Goal: Information Seeking & Learning: Learn about a topic

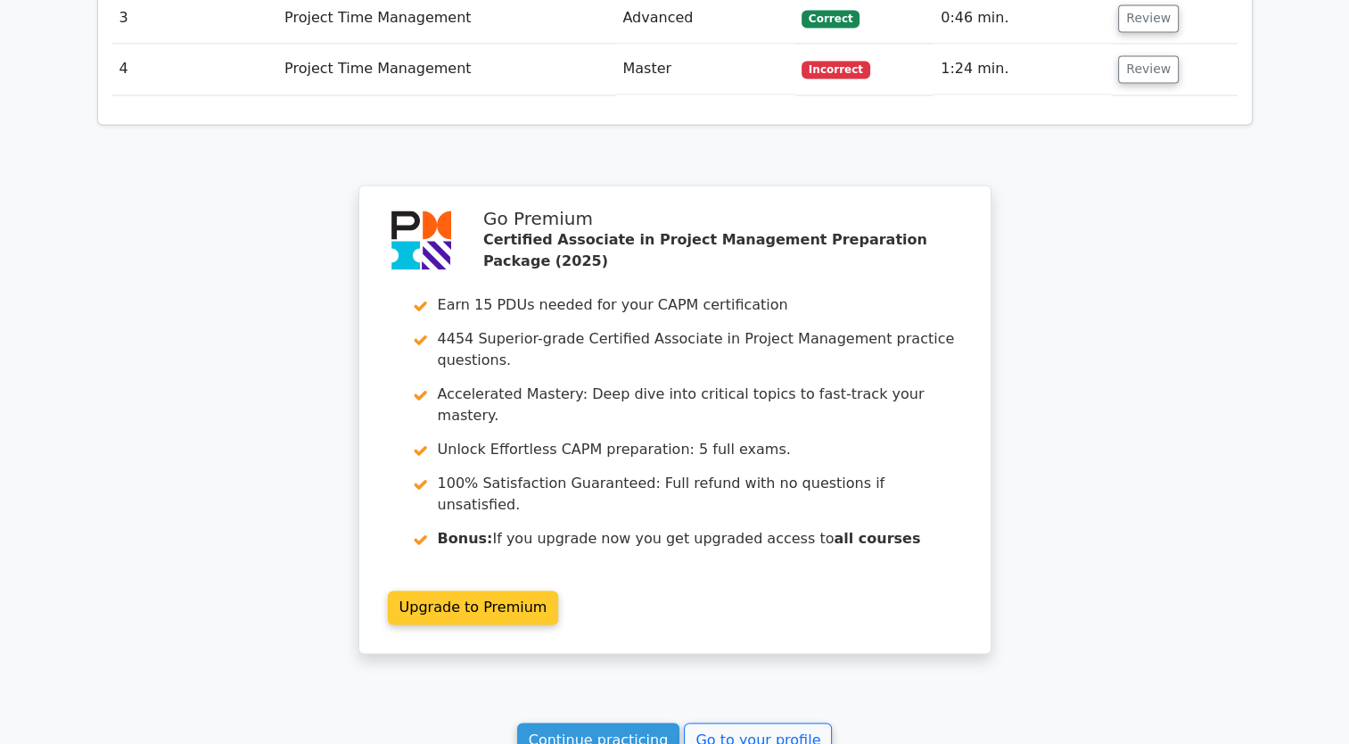
scroll to position [2759, 0]
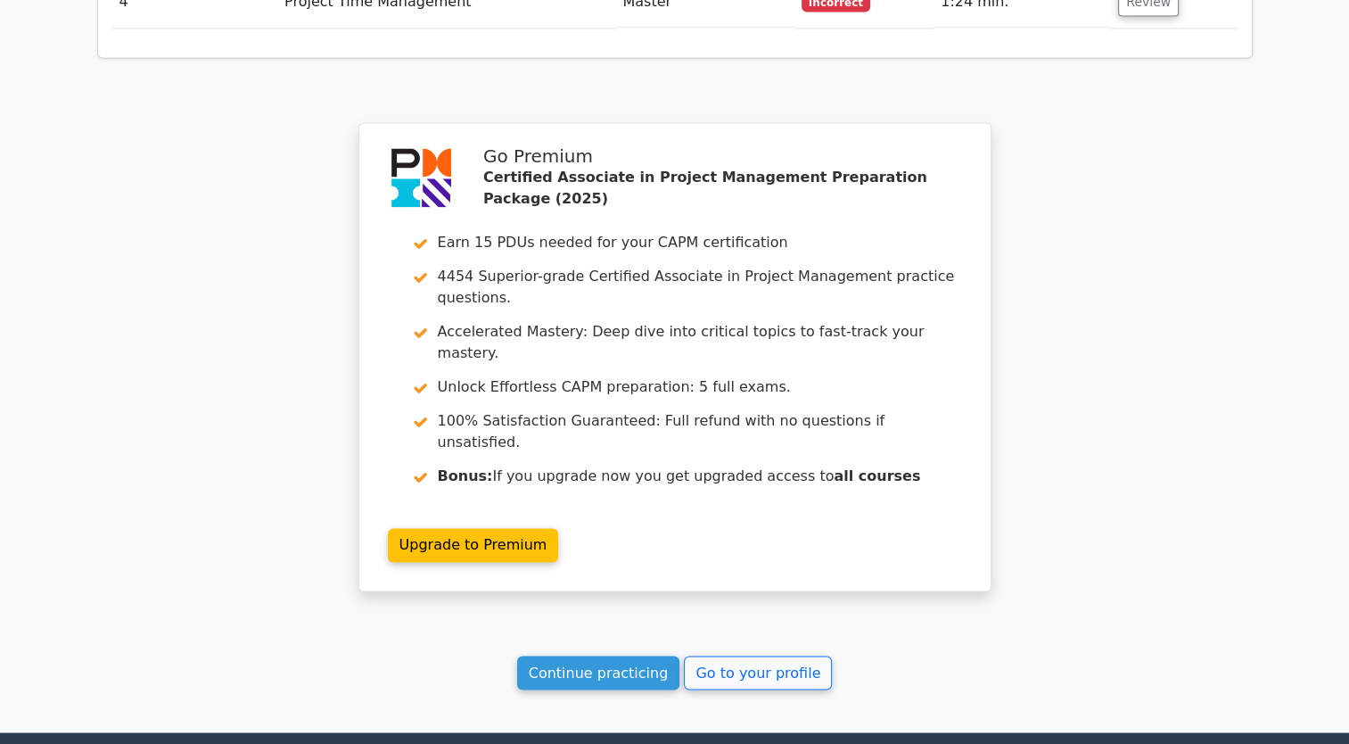
click at [615, 655] on link "Continue practicing" at bounding box center [598, 672] width 163 height 34
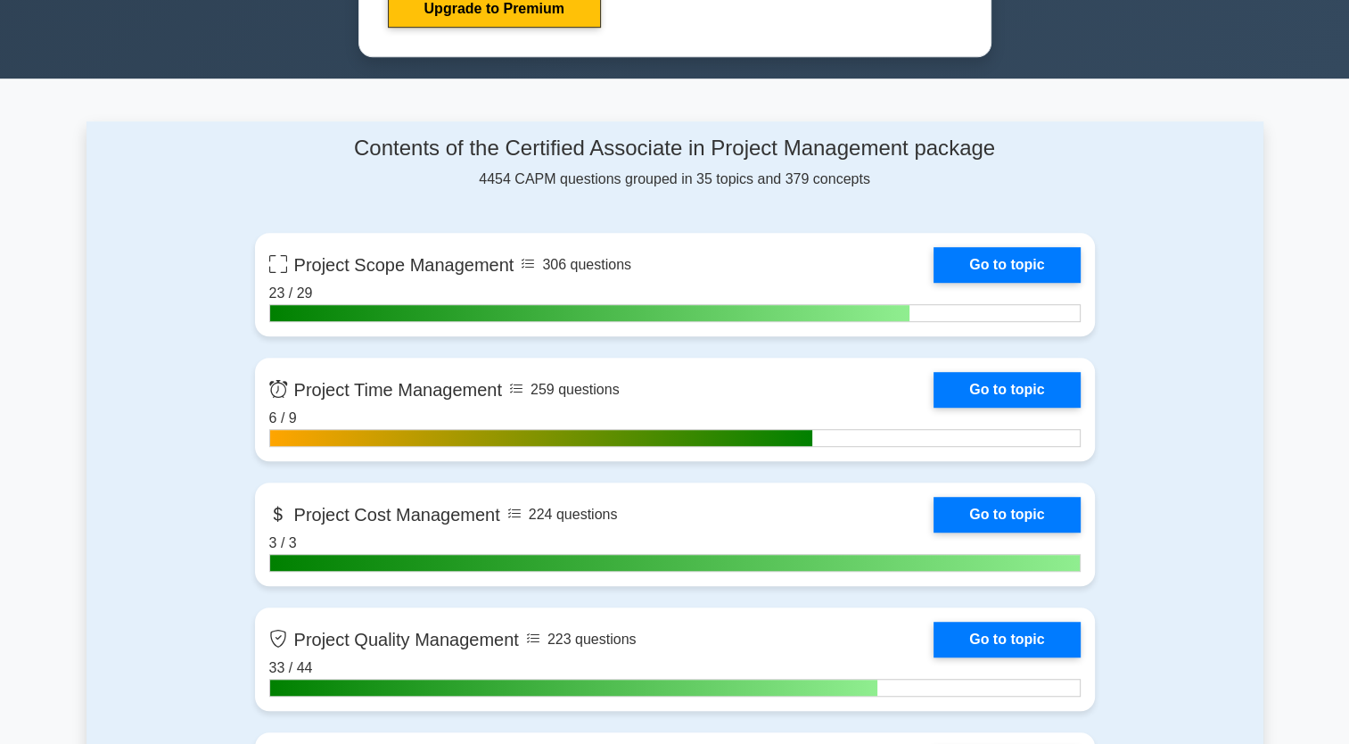
scroll to position [1159, 0]
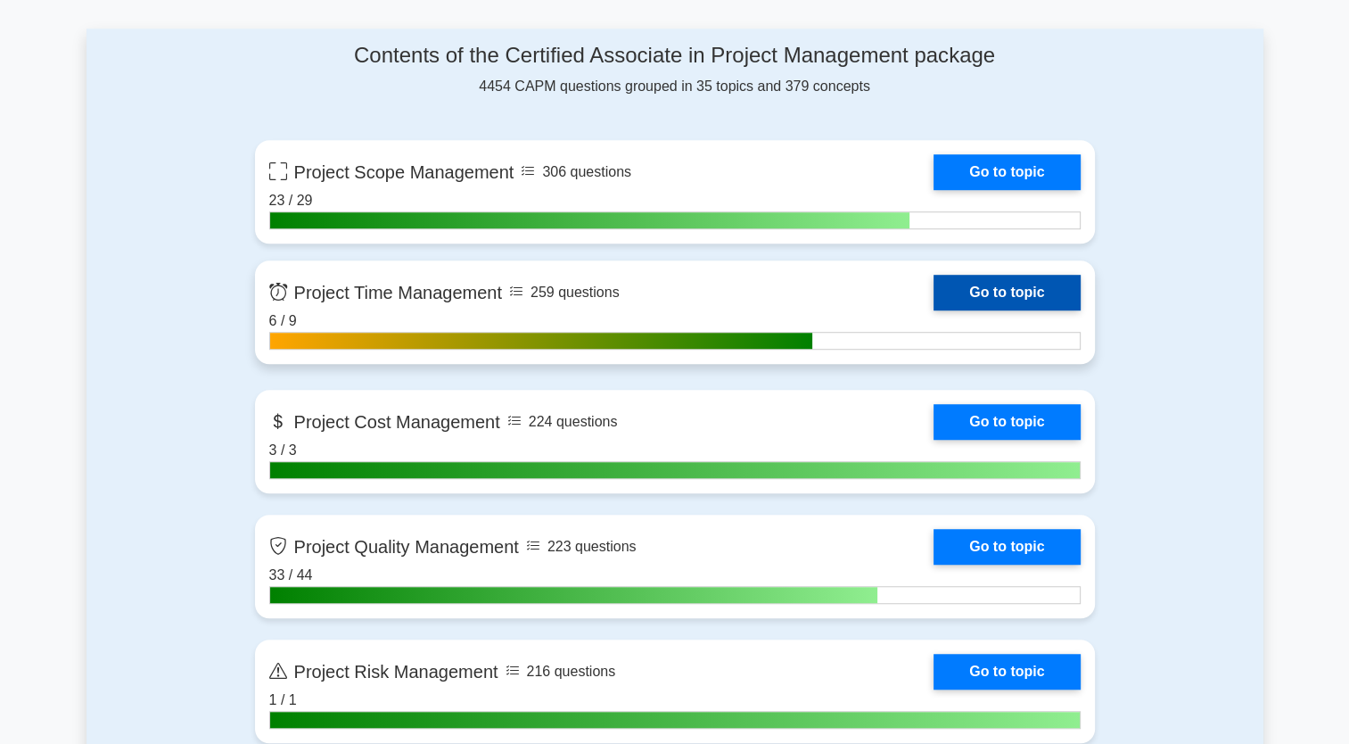
click at [972, 296] on link "Go to topic" at bounding box center [1007, 293] width 146 height 36
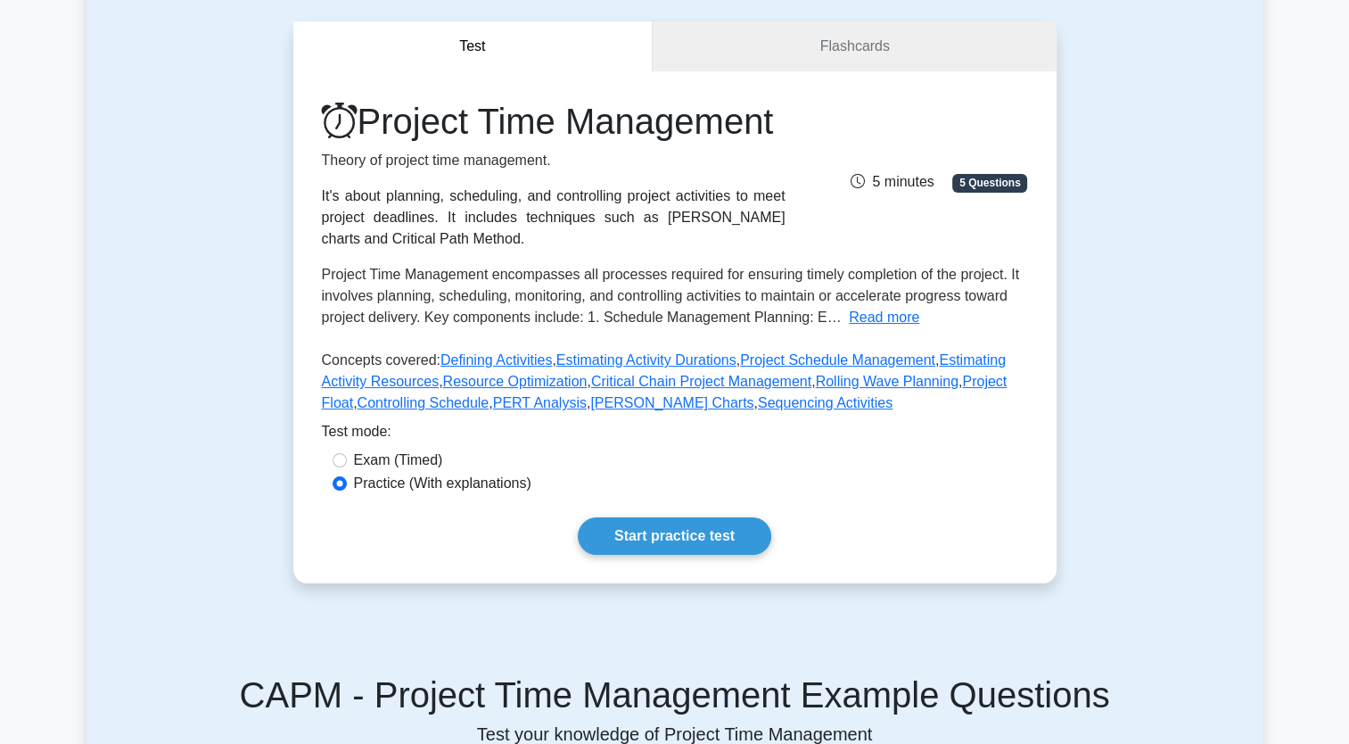
scroll to position [268, 0]
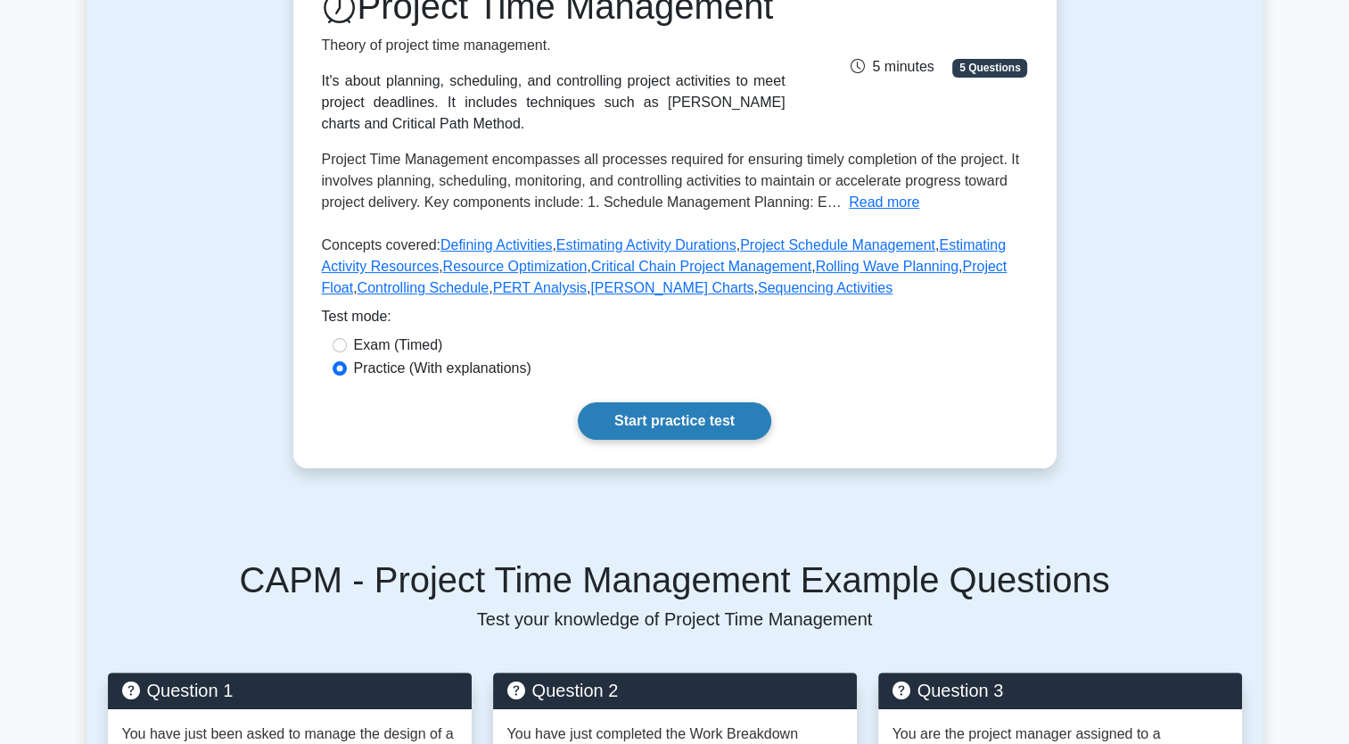
click at [753, 440] on link "Start practice test" at bounding box center [675, 420] width 194 height 37
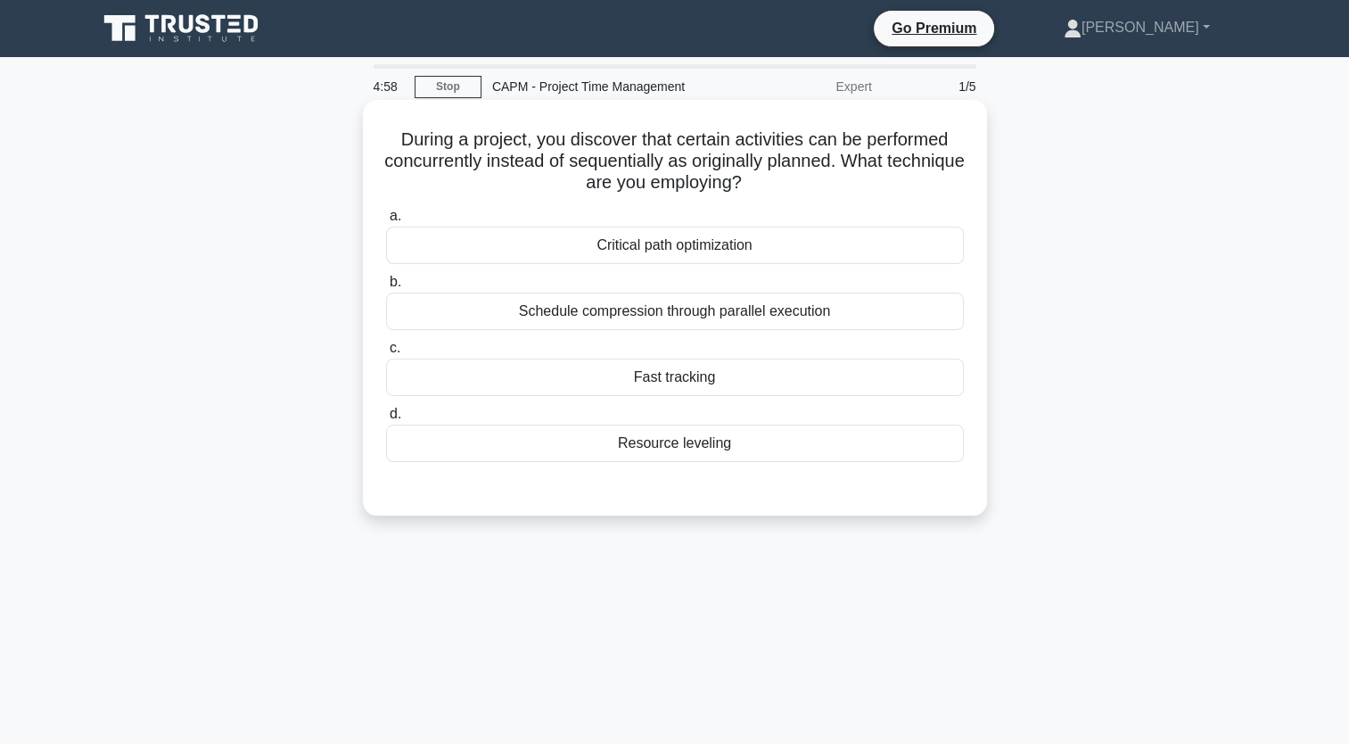
drag, startPoint x: 763, startPoint y: 459, endPoint x: 389, endPoint y: 134, distance: 496.2
click at [389, 134] on div "During a project, you discover that certain activities can be performed concurr…" at bounding box center [675, 307] width 610 height 401
copy div "During a project, you discover that certain activities can be performed concurr…"
click at [631, 309] on div "Schedule compression through parallel execution" at bounding box center [675, 311] width 578 height 37
click at [386, 288] on input "b. Schedule compression through parallel execution" at bounding box center [386, 282] width 0 height 12
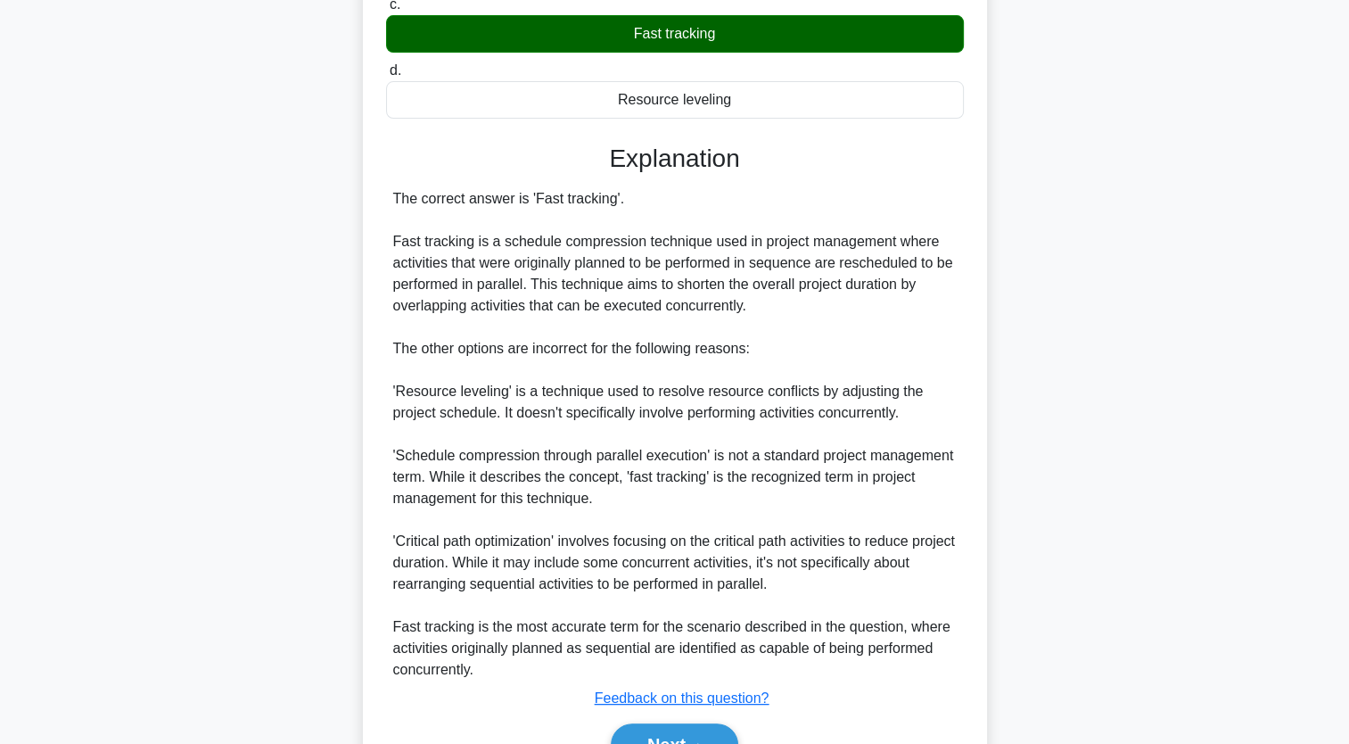
scroll to position [357, 0]
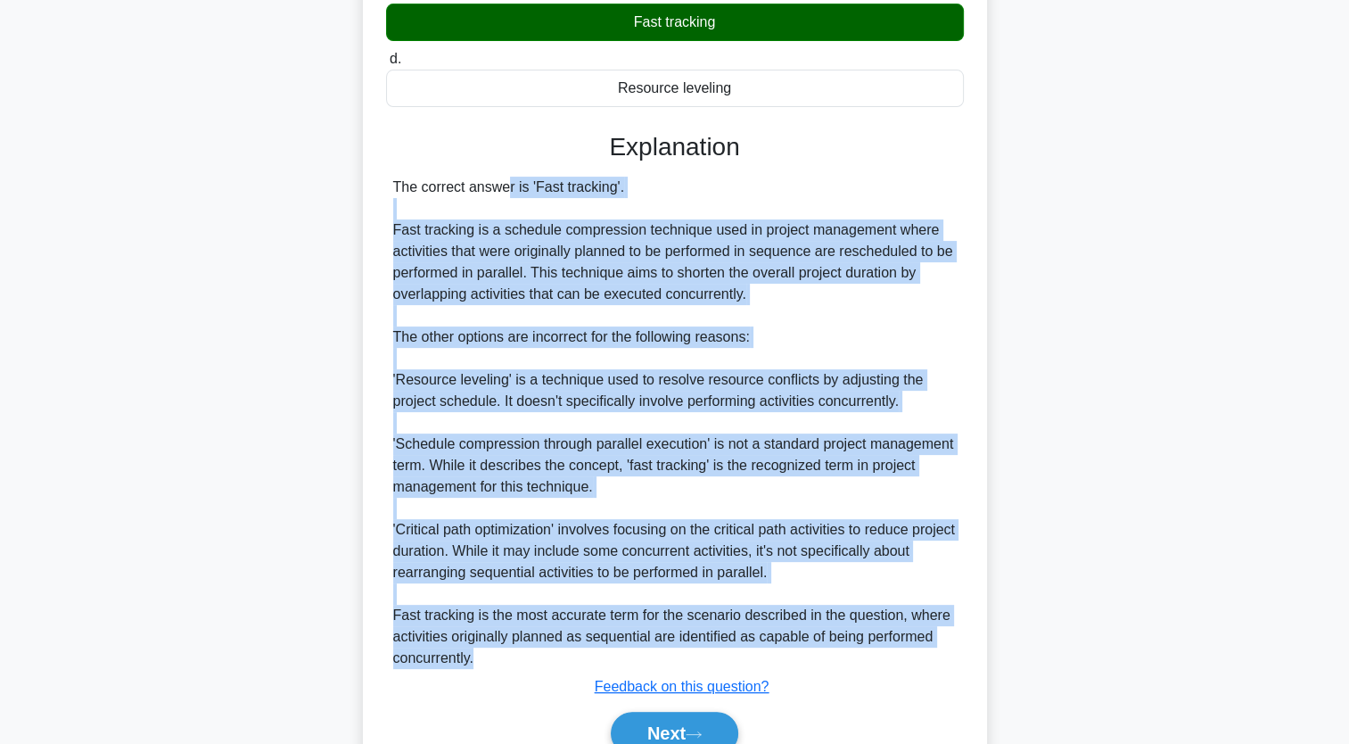
drag, startPoint x: 391, startPoint y: 185, endPoint x: 666, endPoint y: 653, distance: 543.3
click at [666, 653] on div "The correct answer is 'Fast tracking'. Fast tracking is a schedule compression …" at bounding box center [675, 423] width 578 height 492
copy div "The correct answer is 'Fast tracking'. Fast tracking is a schedule compression …"
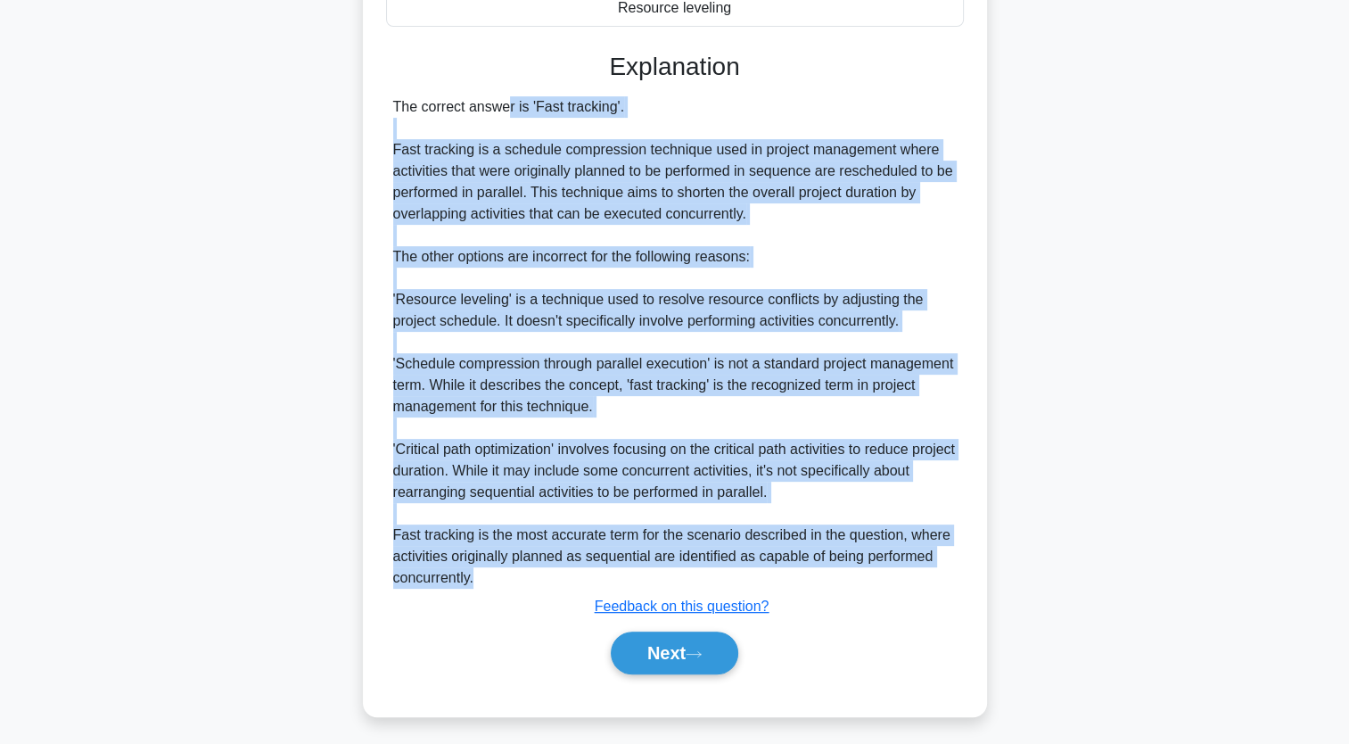
scroll to position [441, 0]
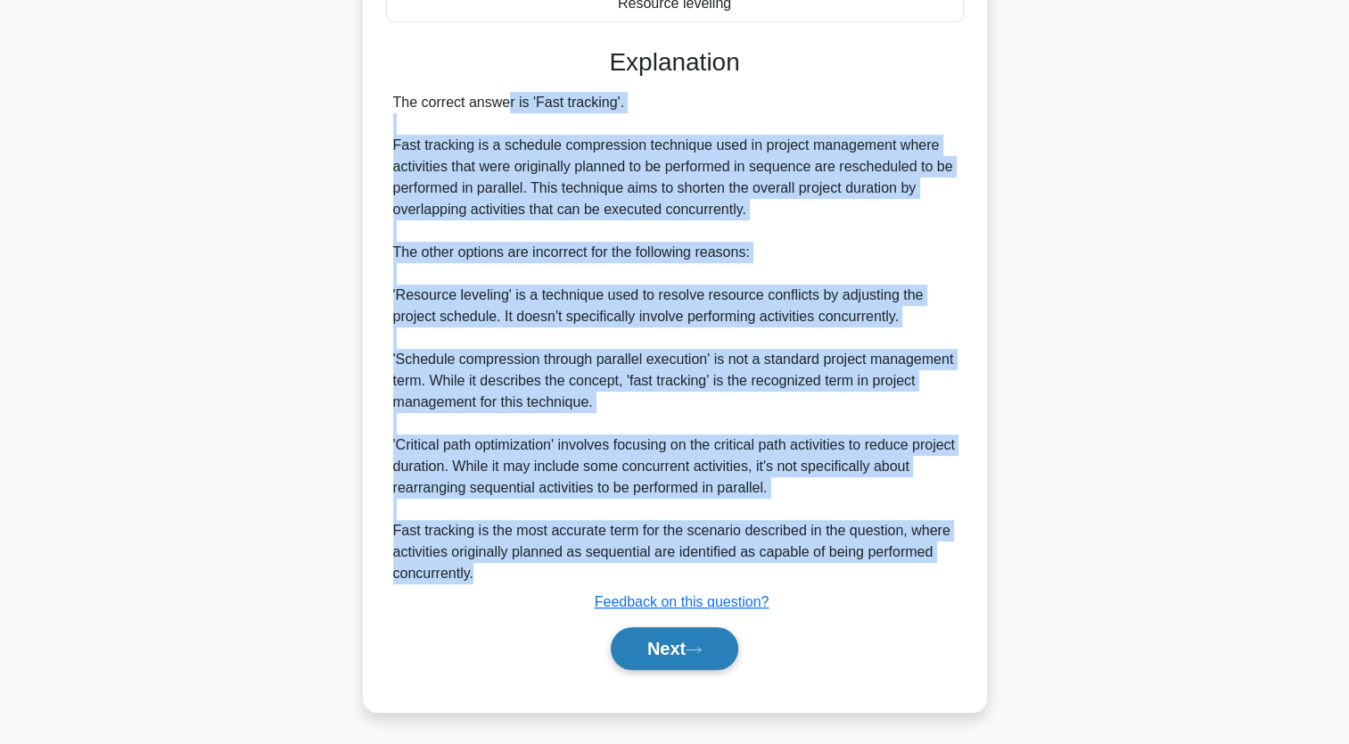
click at [674, 650] on button "Next" at bounding box center [675, 648] width 128 height 43
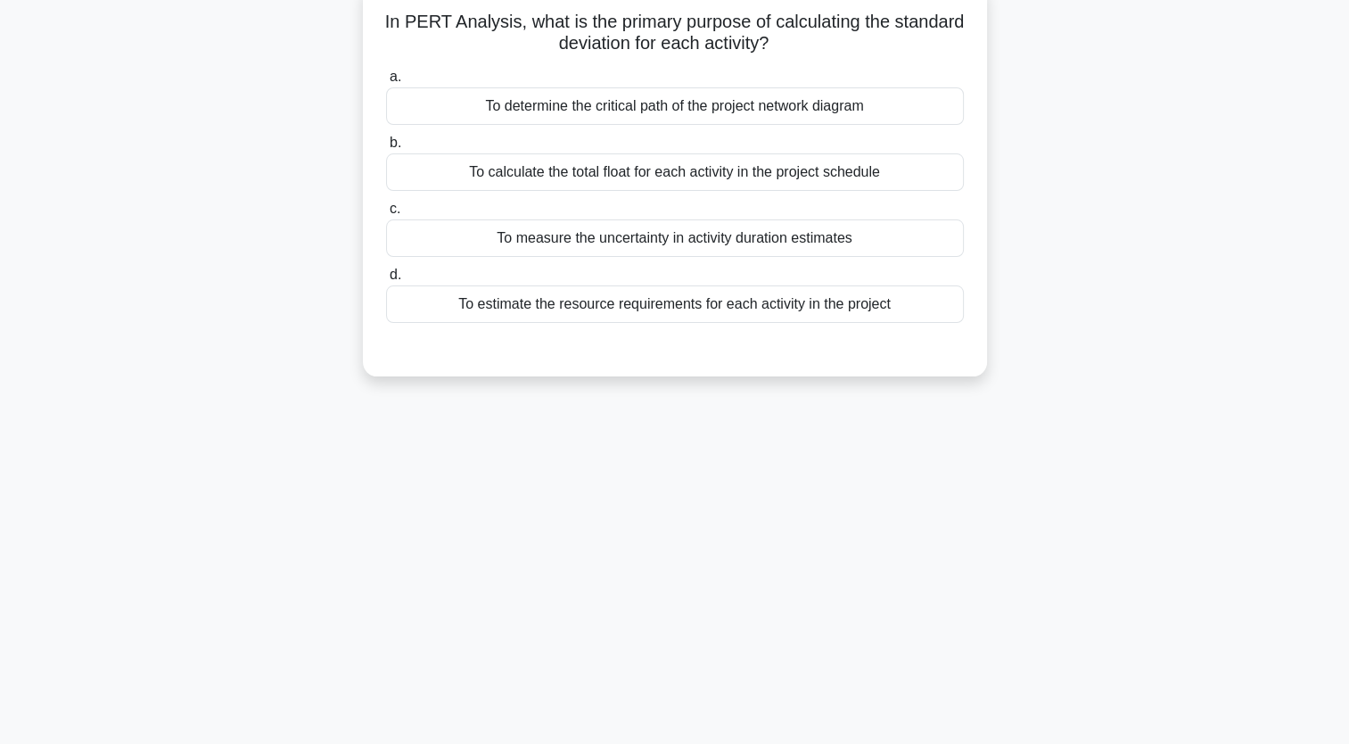
scroll to position [0, 0]
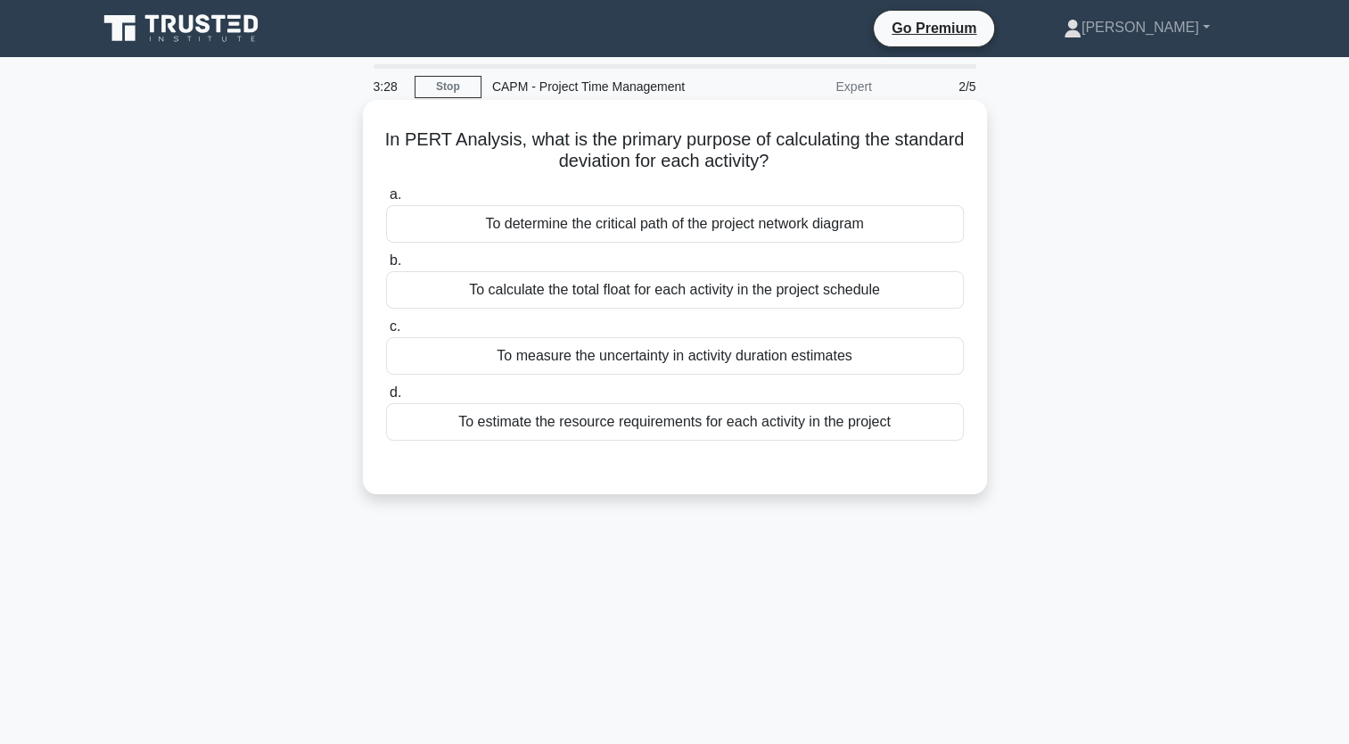
drag, startPoint x: 904, startPoint y: 424, endPoint x: 409, endPoint y: 119, distance: 581.4
click at [409, 119] on div "In PERT Analysis, what is the primary purpose of calculating the standard devia…" at bounding box center [675, 297] width 610 height 380
copy div "In PERT Analysis, what is the primary purpose of calculating the standard devia…"
click at [598, 426] on div "To estimate the resource requirements for each activity in the project" at bounding box center [675, 421] width 578 height 37
click at [386, 399] on input "d. To estimate the resource requirements for each activity in the project" at bounding box center [386, 393] width 0 height 12
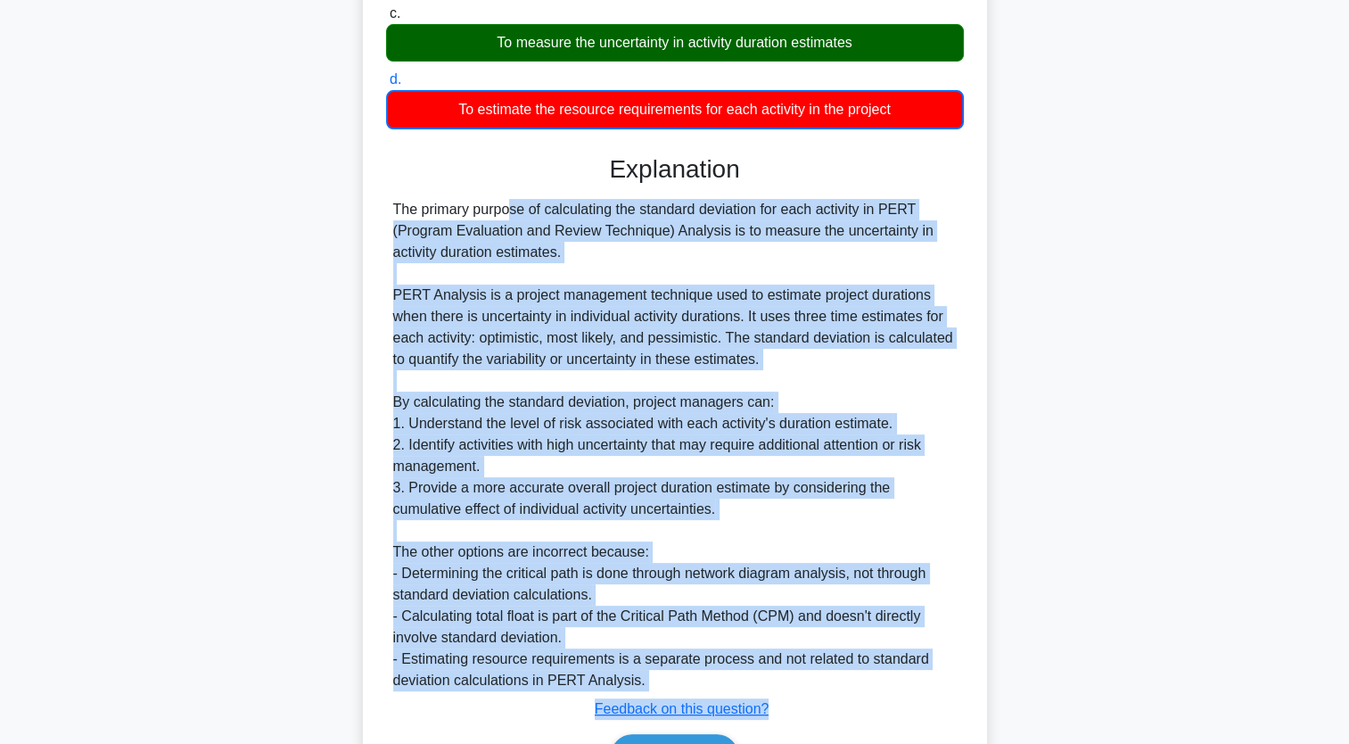
scroll to position [420, 0]
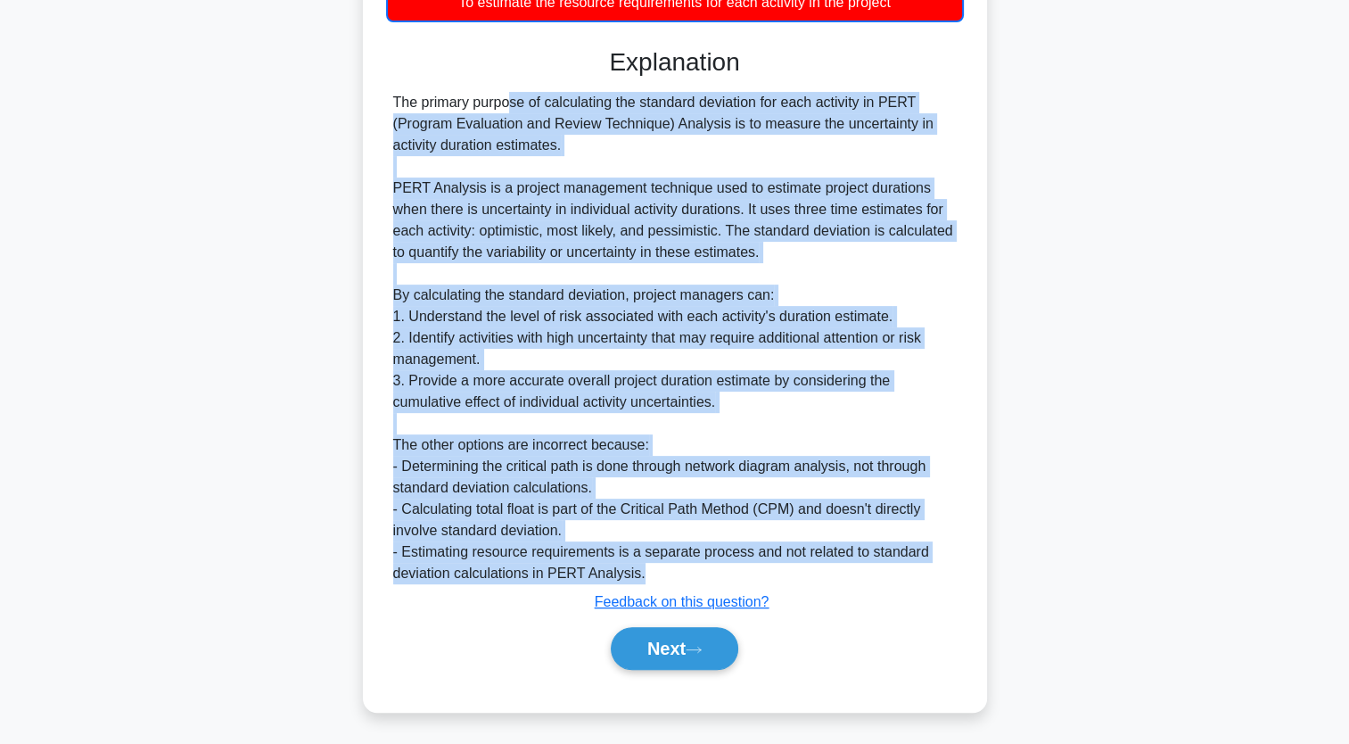
drag, startPoint x: 396, startPoint y: 343, endPoint x: 691, endPoint y: 574, distance: 374.8
click at [691, 574] on div "The primary purpose of calculating the standard deviation for each activity in …" at bounding box center [675, 338] width 564 height 492
copy div "The primary purpose of calculating the standard deviation for each activity in …"
click at [666, 655] on button "Next" at bounding box center [675, 648] width 128 height 43
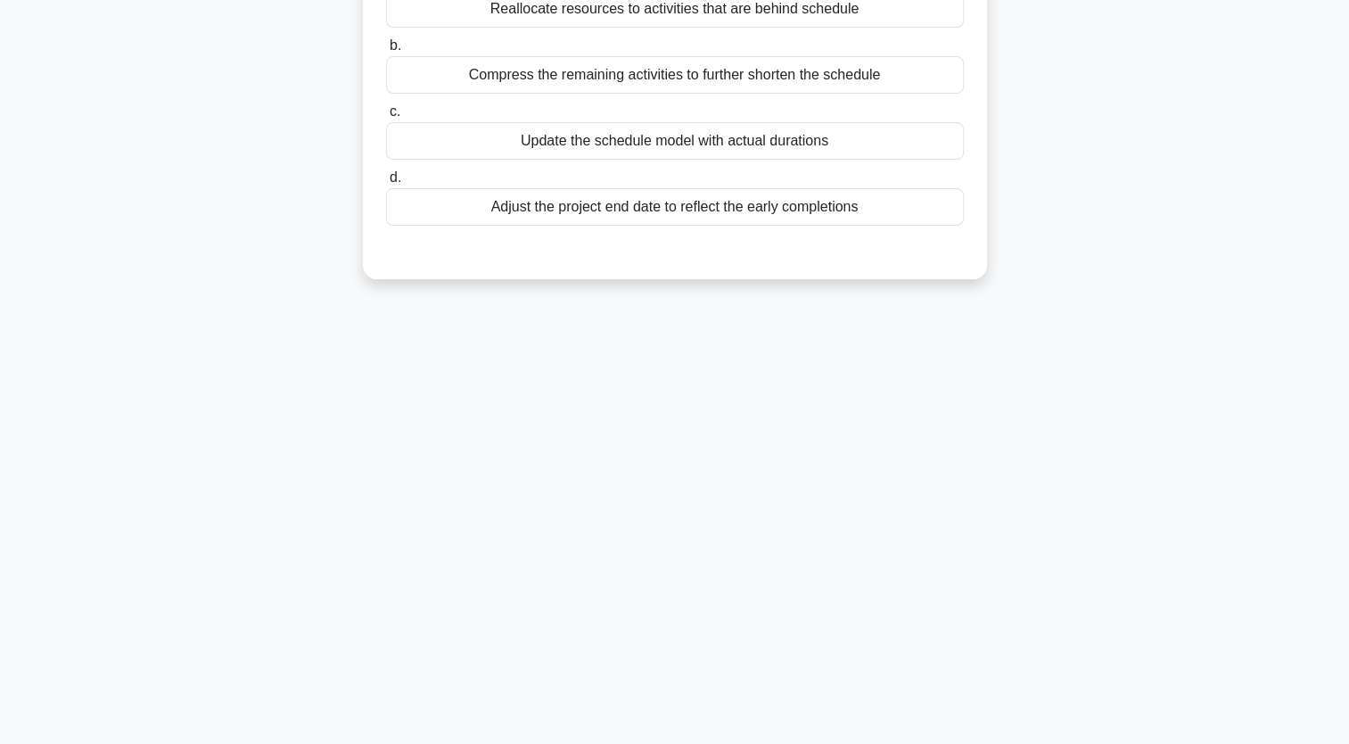
scroll to position [0, 0]
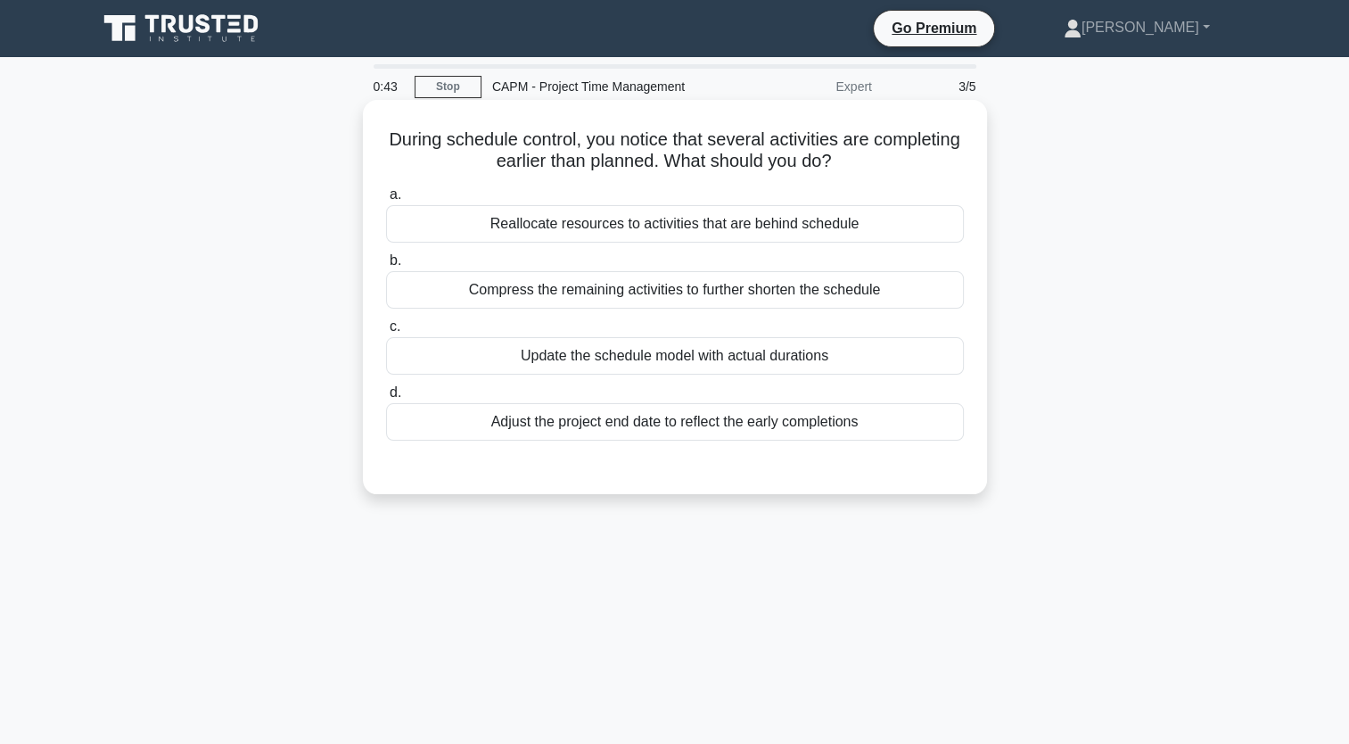
drag, startPoint x: 870, startPoint y: 425, endPoint x: 425, endPoint y: 139, distance: 529.1
click at [425, 139] on div "During schedule control, you notice that several activities are completing earl…" at bounding box center [675, 297] width 610 height 380
copy div "During schedule control, you notice that several activities are completing earl…"
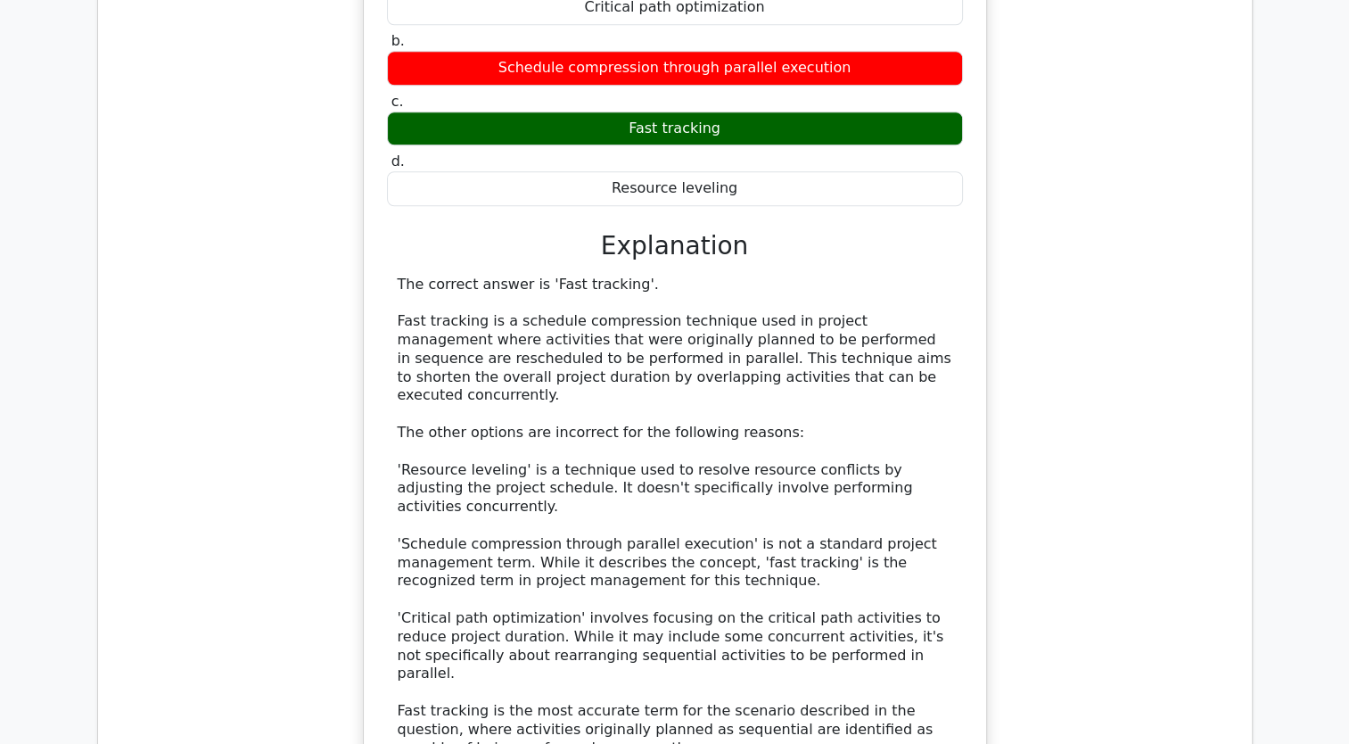
scroll to position [1605, 0]
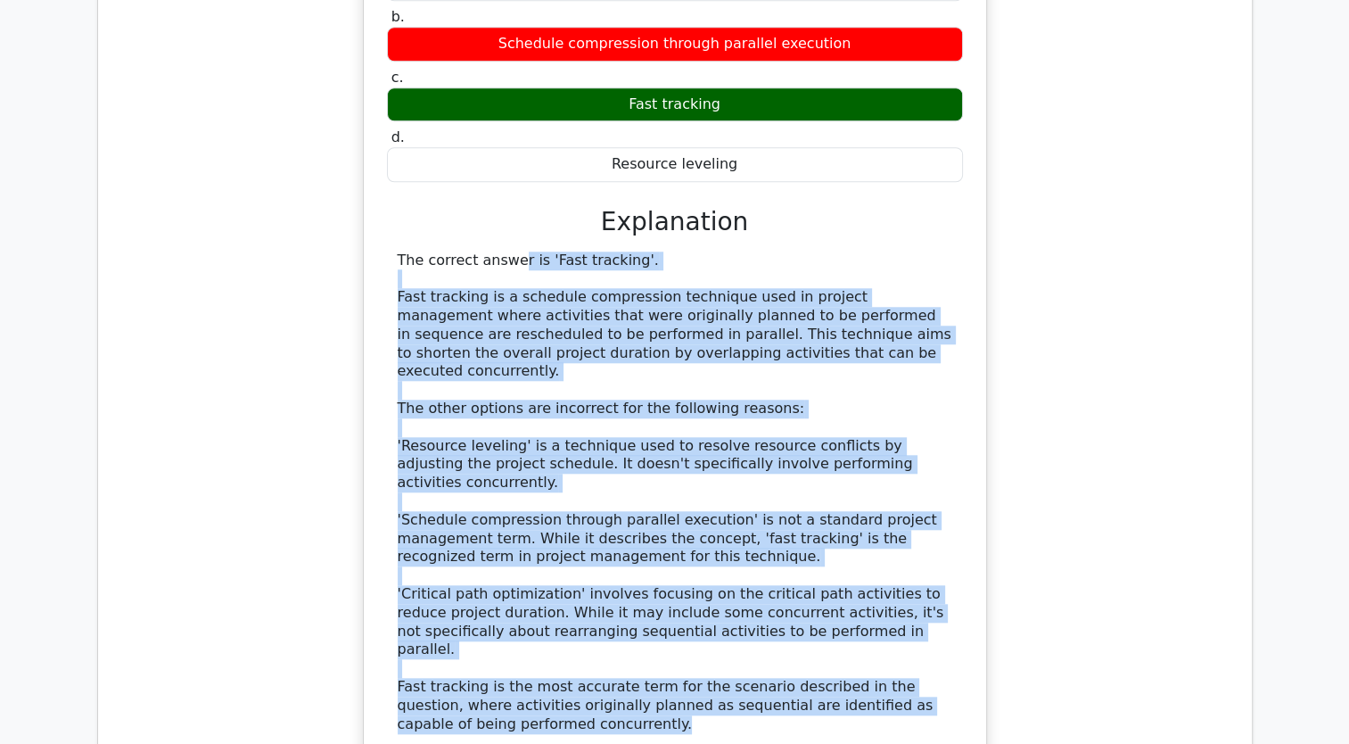
drag, startPoint x: 516, startPoint y: 606, endPoint x: 363, endPoint y: 198, distance: 436.3
click at [363, 198] on div "During a project, you discover that certain activities can be performed concurr…" at bounding box center [675, 335] width 624 height 982
copy div "The correct answer is 'Fast tracking'. Fast tracking is a schedule compression …"
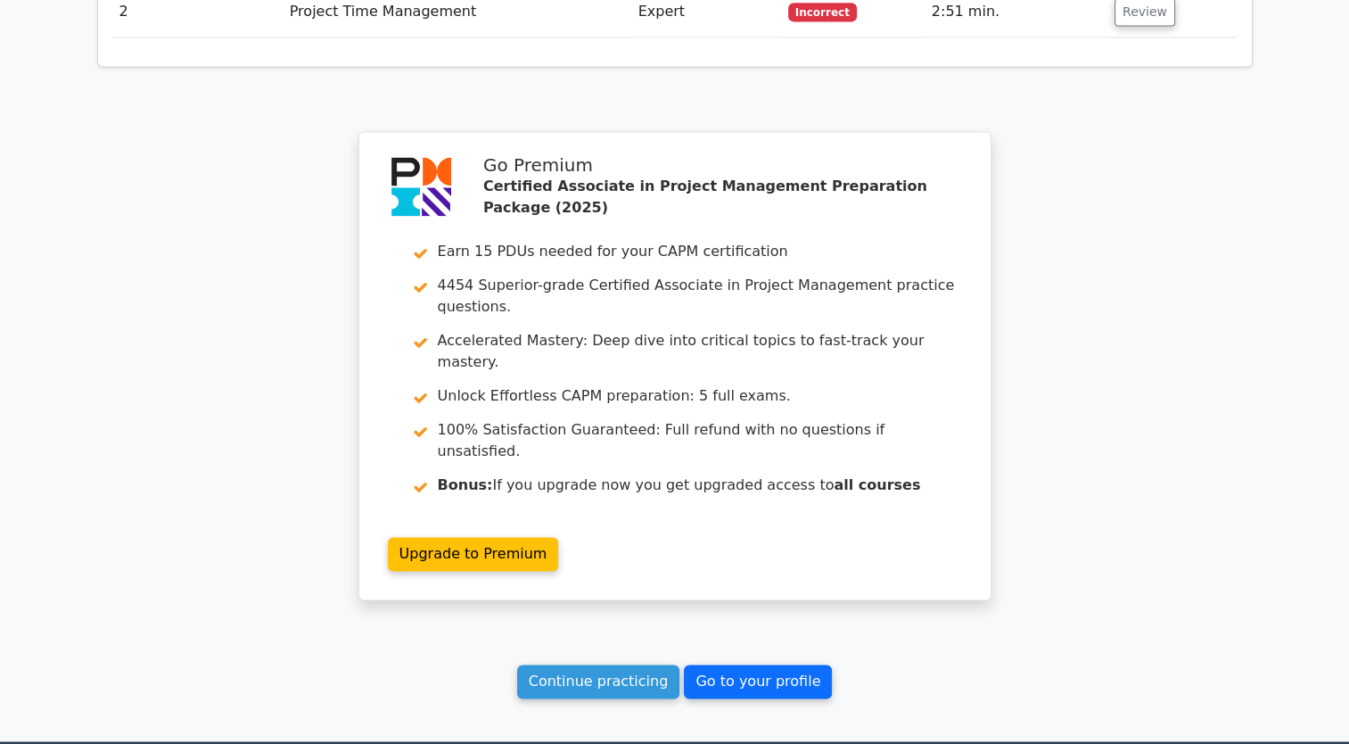
scroll to position [2546, 0]
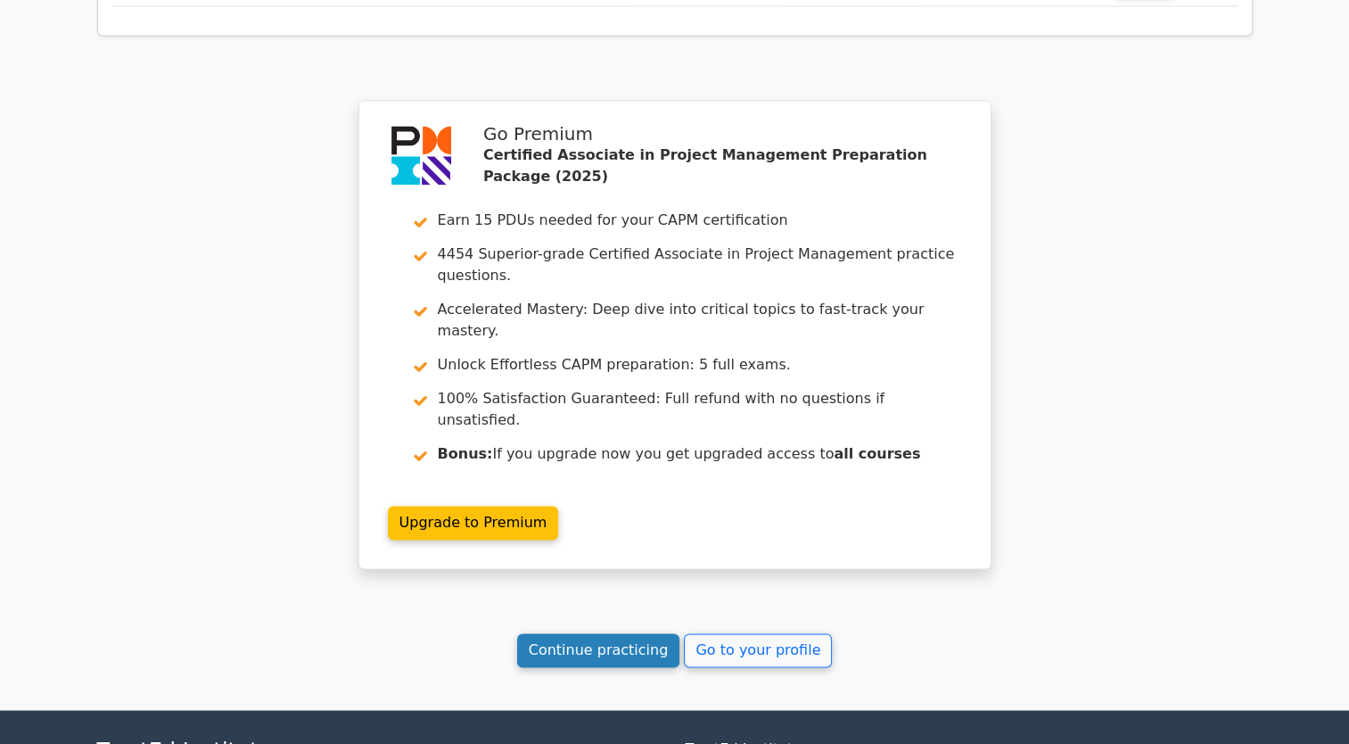
click at [597, 633] on link "Continue practicing" at bounding box center [598, 650] width 163 height 34
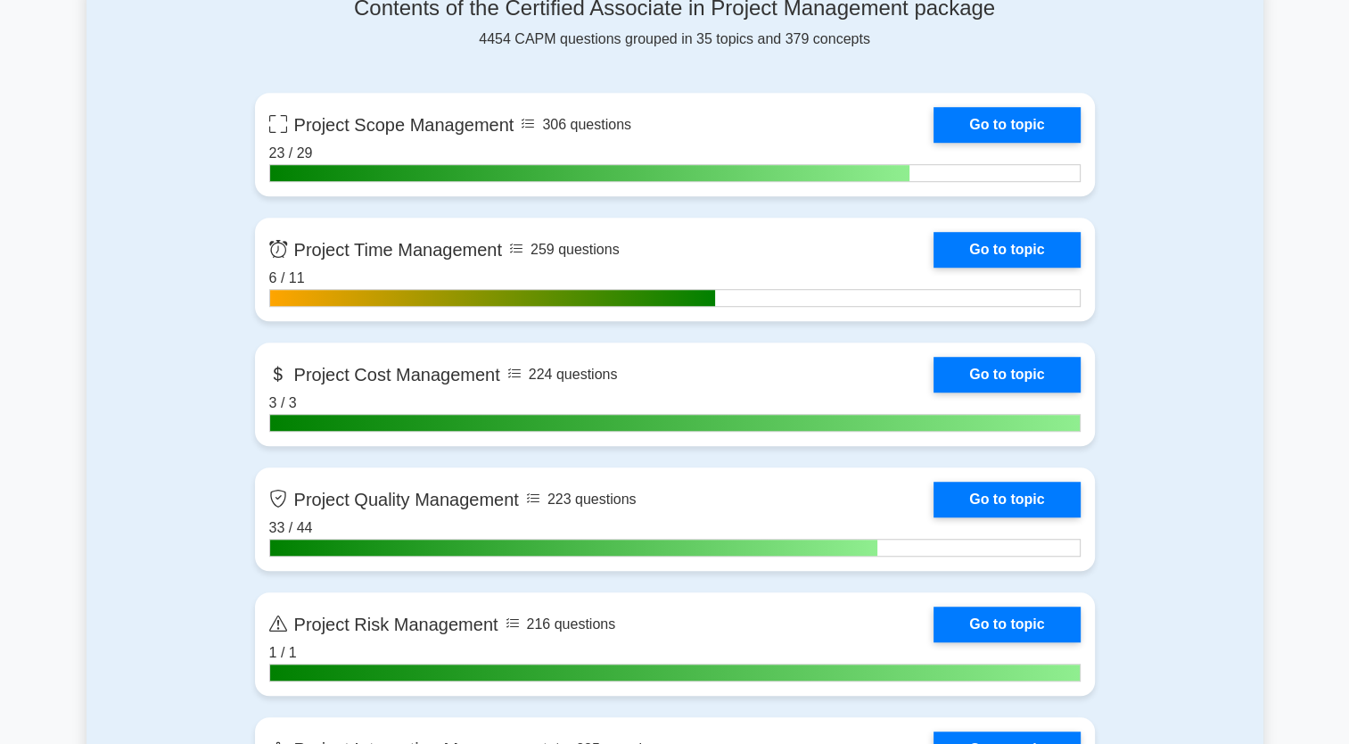
scroll to position [1070, 0]
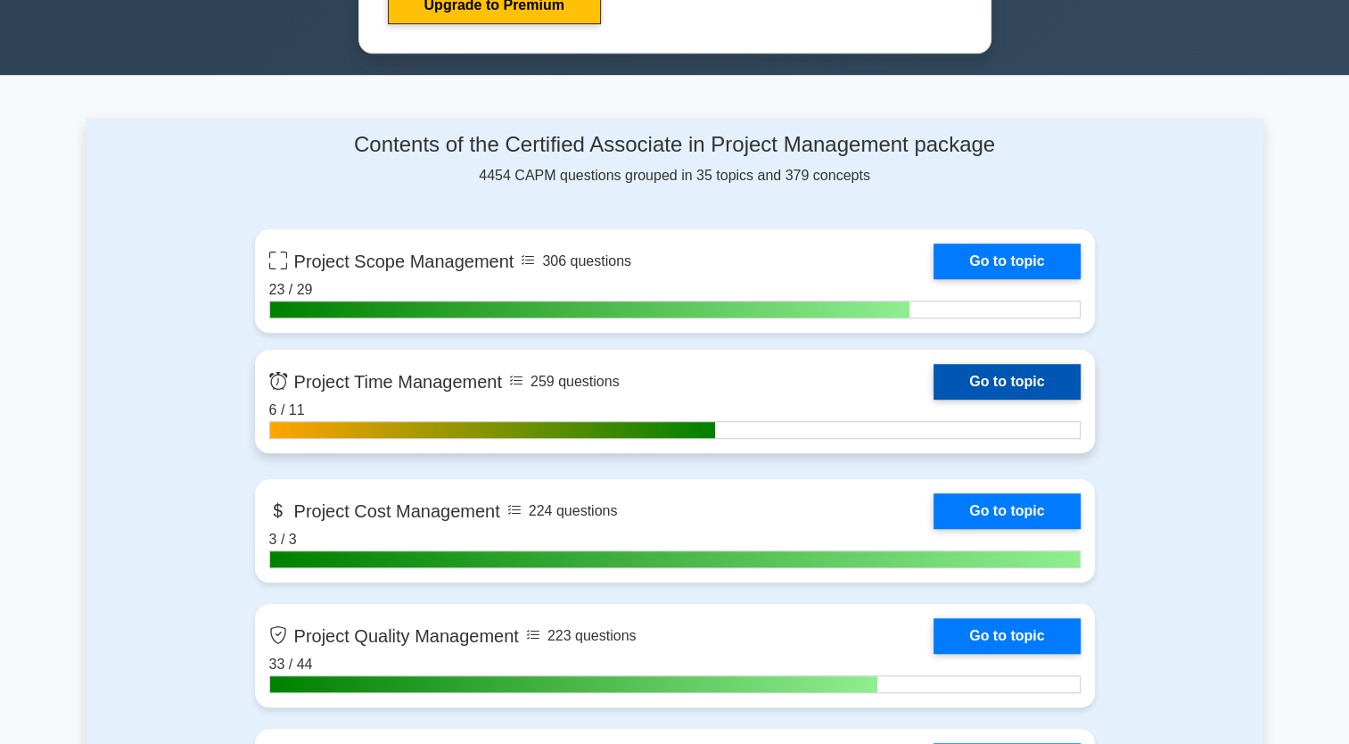
click at [1009, 374] on link "Go to topic" at bounding box center [1007, 382] width 146 height 36
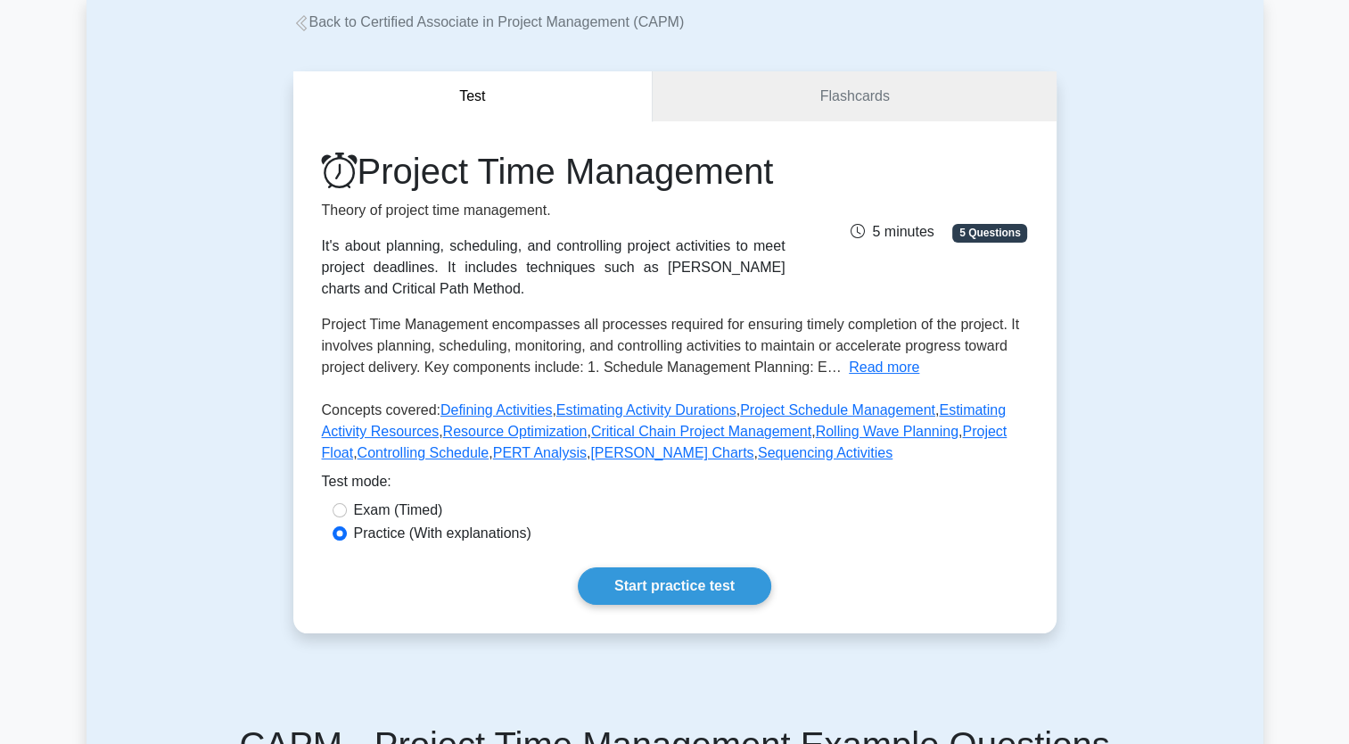
scroll to position [178, 0]
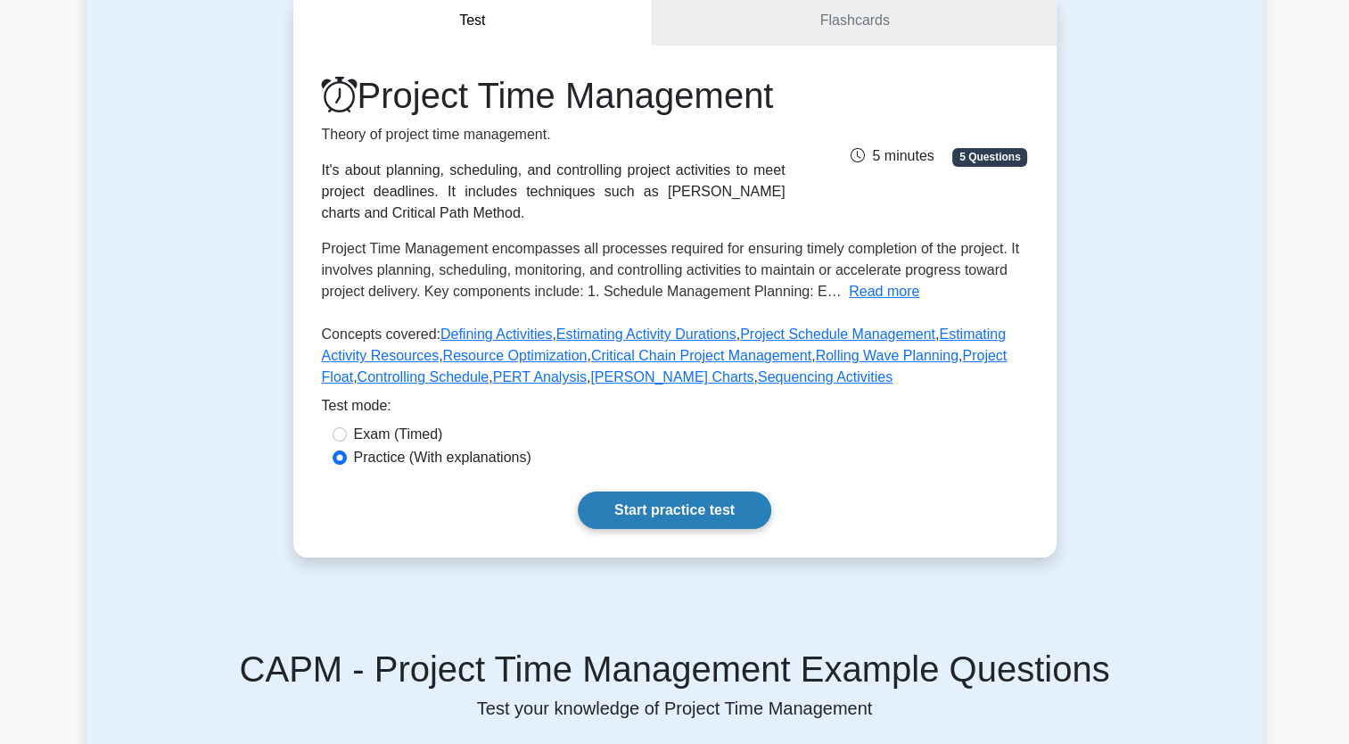
click at [741, 529] on link "Start practice test" at bounding box center [675, 509] width 194 height 37
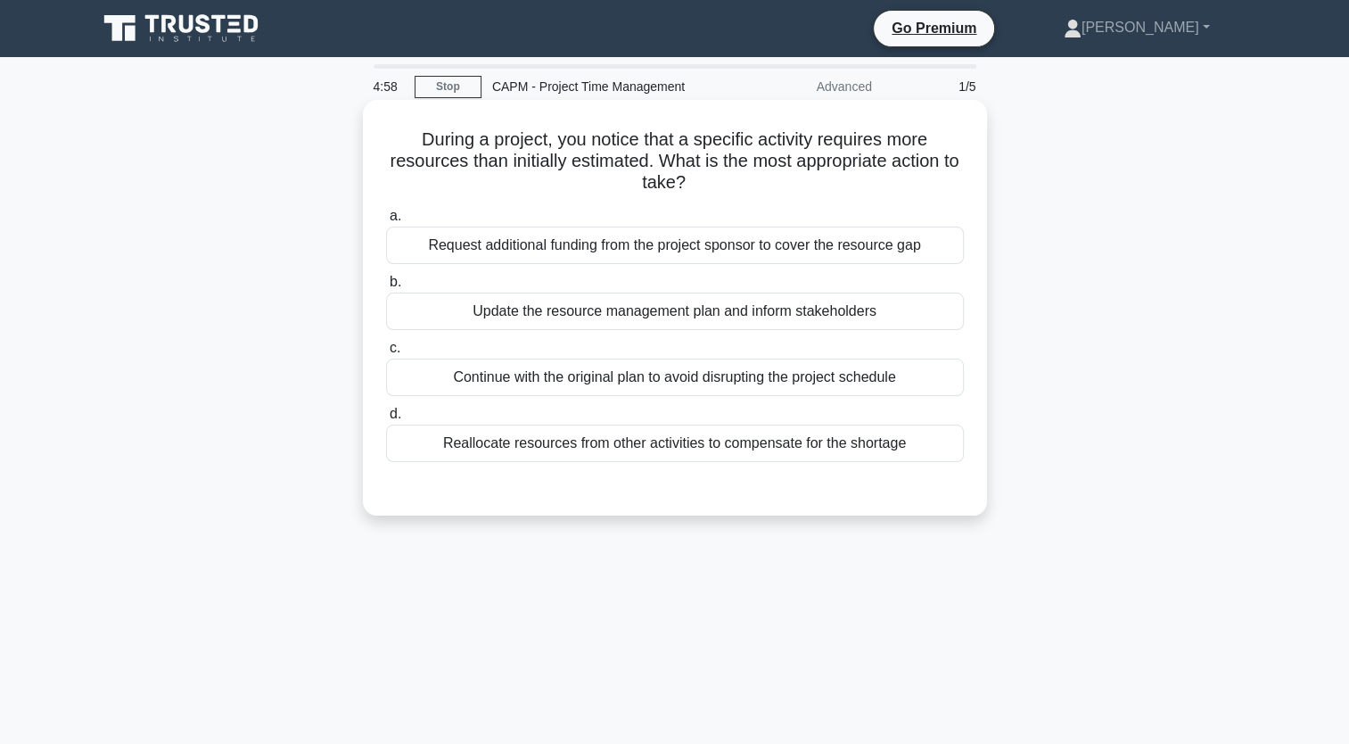
drag, startPoint x: 913, startPoint y: 458, endPoint x: 417, endPoint y: 131, distance: 594.1
click at [417, 131] on div "During a project, you notice that a specific activity requires more resources t…" at bounding box center [675, 307] width 610 height 401
copy div "During a project, you notice that a specific activity requires more resources t…"
click at [513, 312] on div "Update the resource management plan and inform stakeholders" at bounding box center [675, 311] width 578 height 37
click at [386, 288] on input "b. Update the resource management plan and inform stakeholders" at bounding box center [386, 282] width 0 height 12
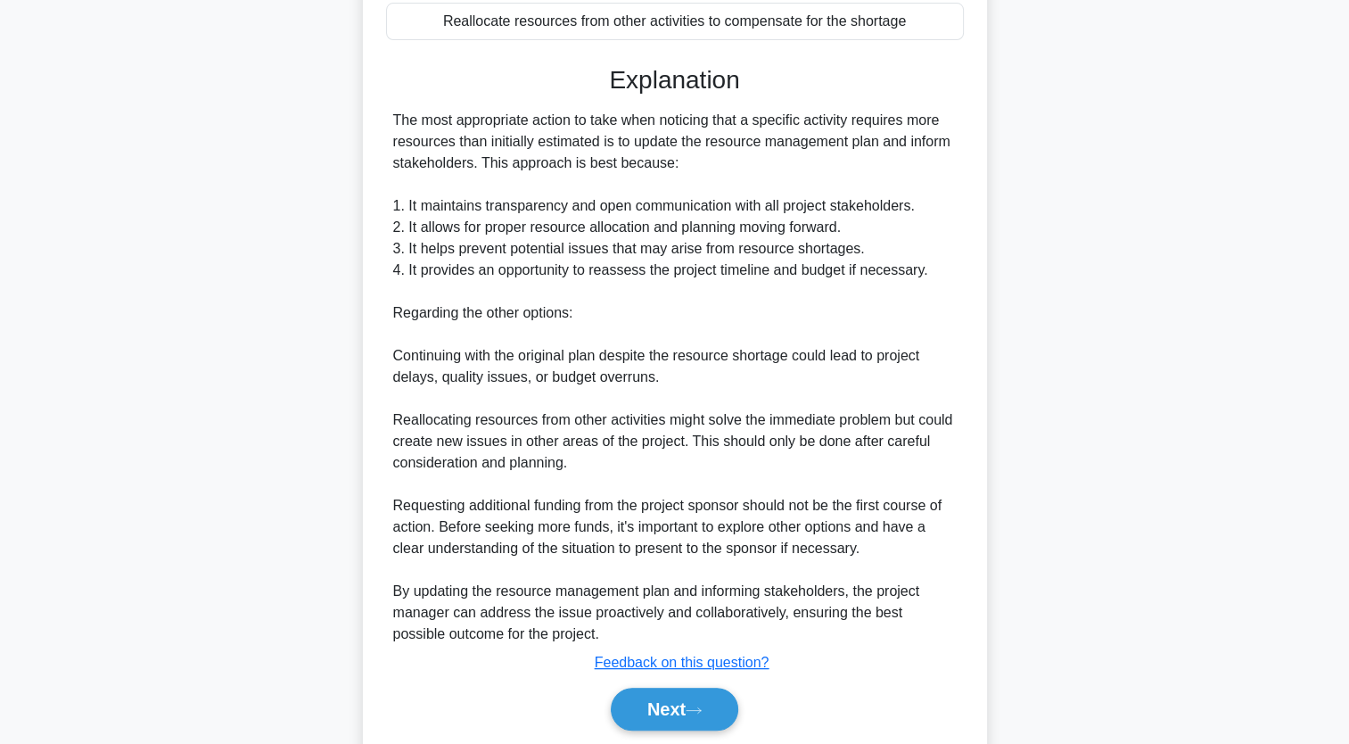
scroll to position [482, 0]
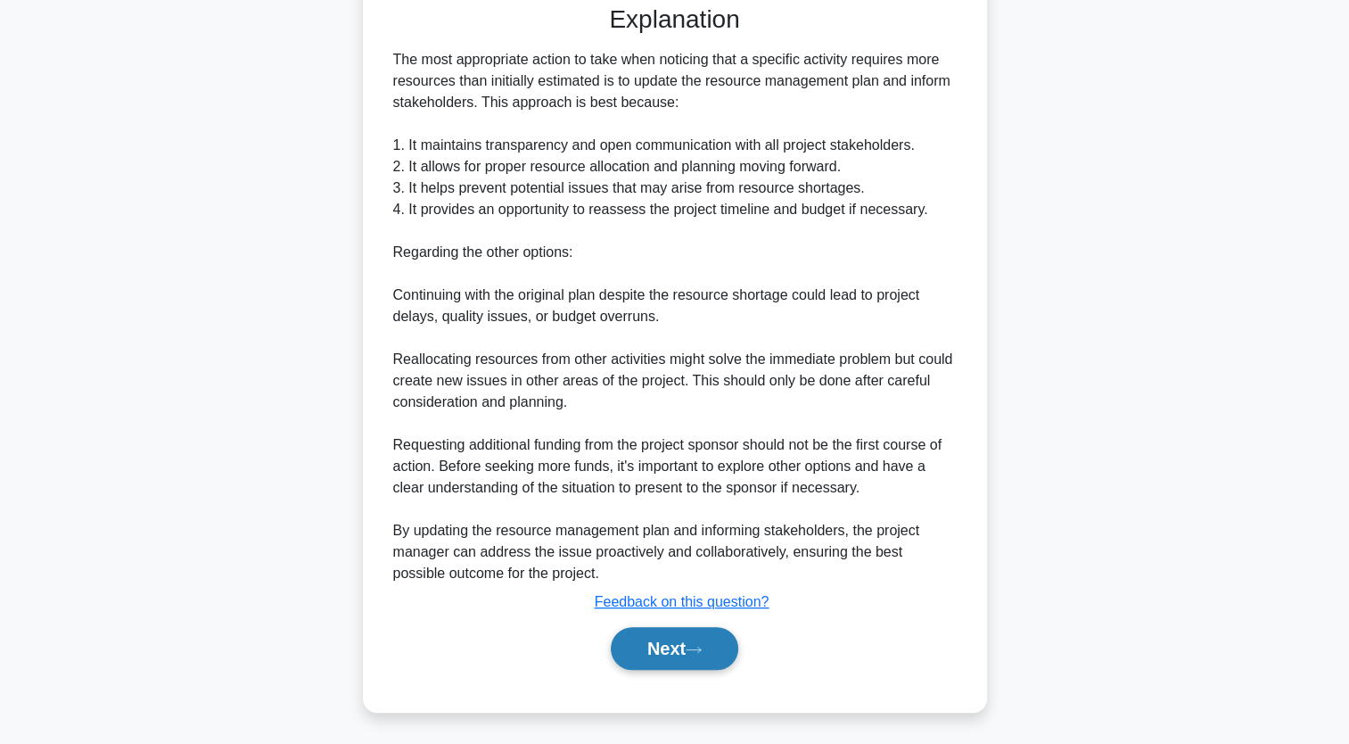
click at [702, 652] on icon at bounding box center [694, 650] width 16 height 10
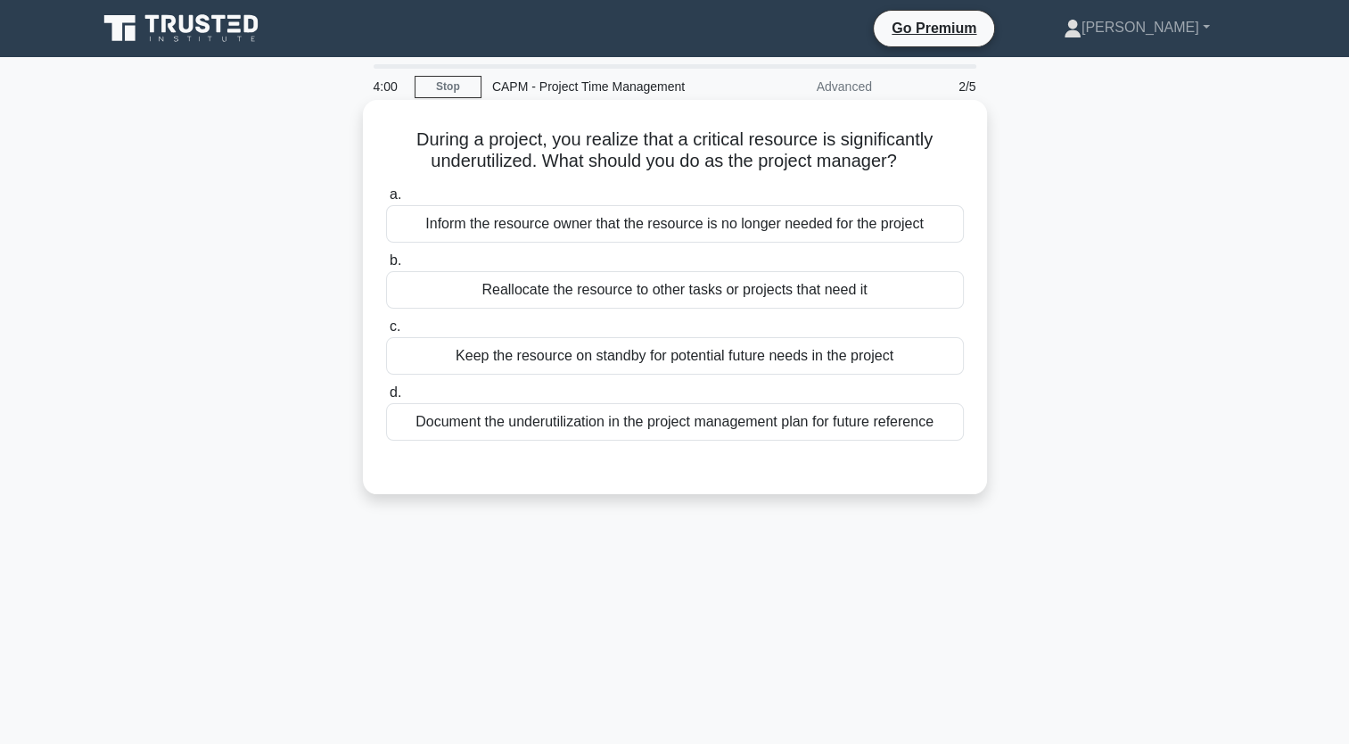
scroll to position [0, 0]
drag, startPoint x: 940, startPoint y: 429, endPoint x: 399, endPoint y: 142, distance: 612.8
click at [399, 142] on div "During a project, you realize that a critical resource is significantly underut…" at bounding box center [675, 297] width 610 height 380
copy div "During a project, you realize that a critical resource is significantly underut…"
click at [639, 421] on div "Document the underutilization in the project management plan for future referen…" at bounding box center [675, 421] width 578 height 37
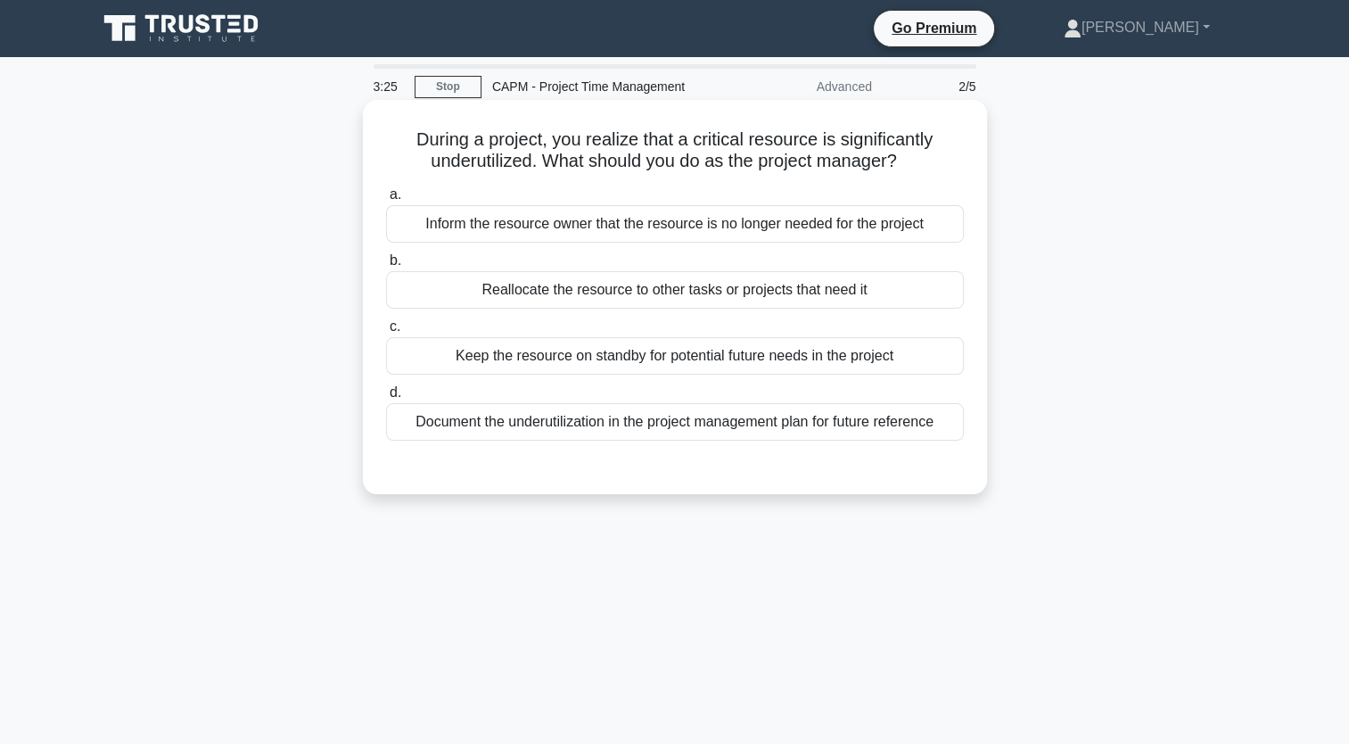
click at [386, 399] on input "d. Document the underutilization in the project management plan for future refe…" at bounding box center [386, 393] width 0 height 12
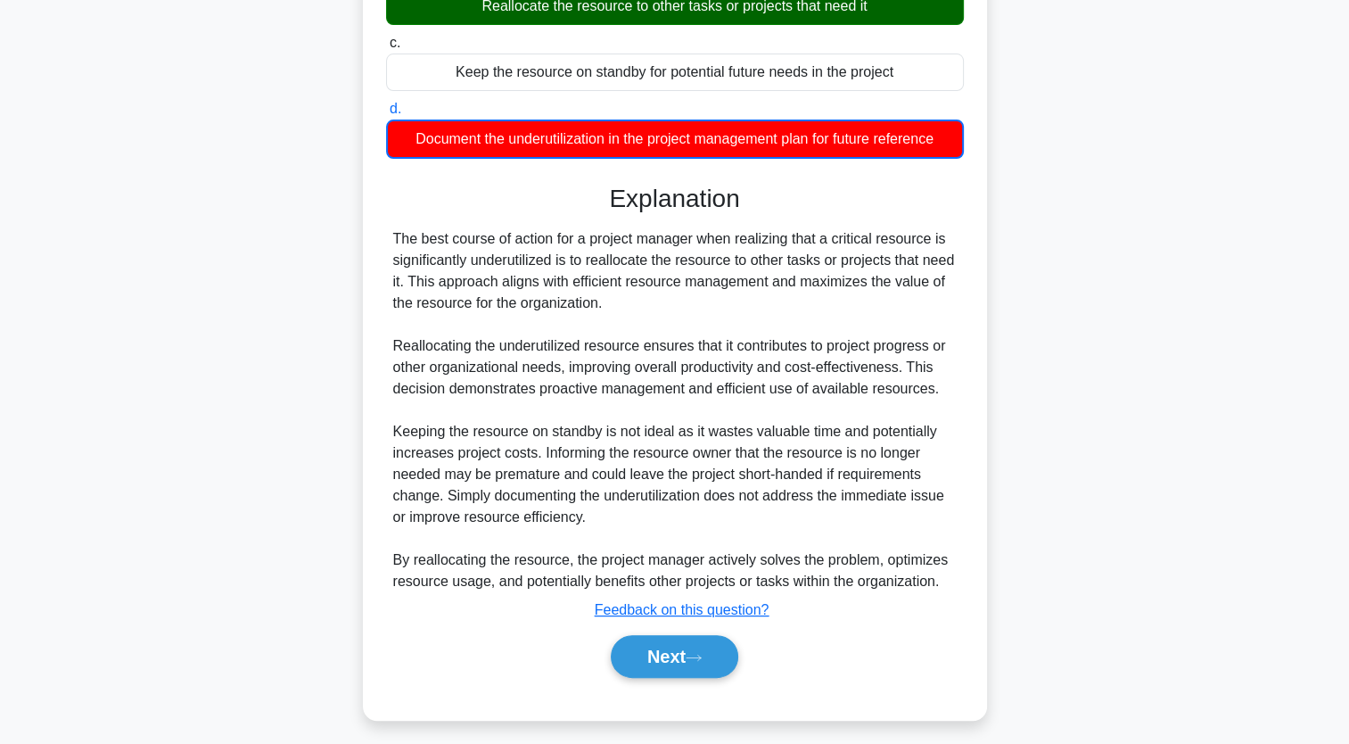
scroll to position [292, 0]
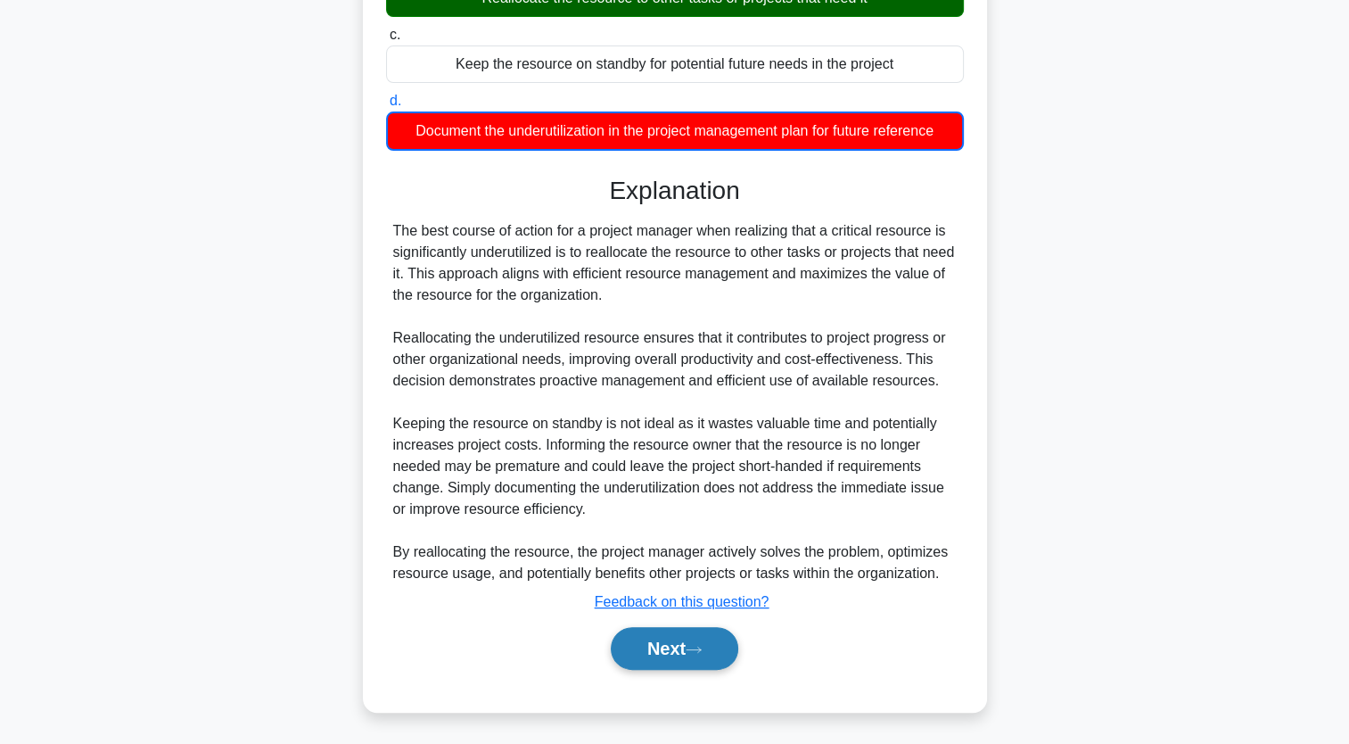
click at [713, 646] on button "Next" at bounding box center [675, 648] width 128 height 43
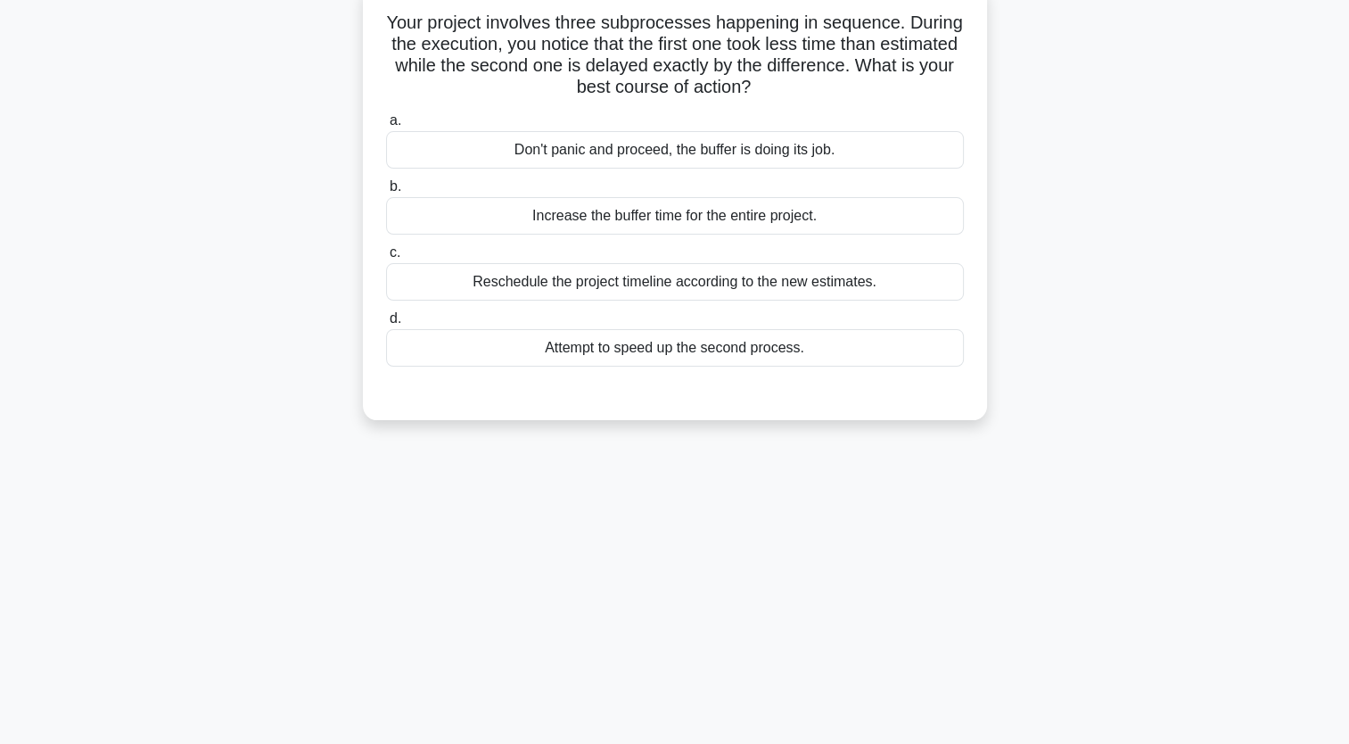
scroll to position [0, 0]
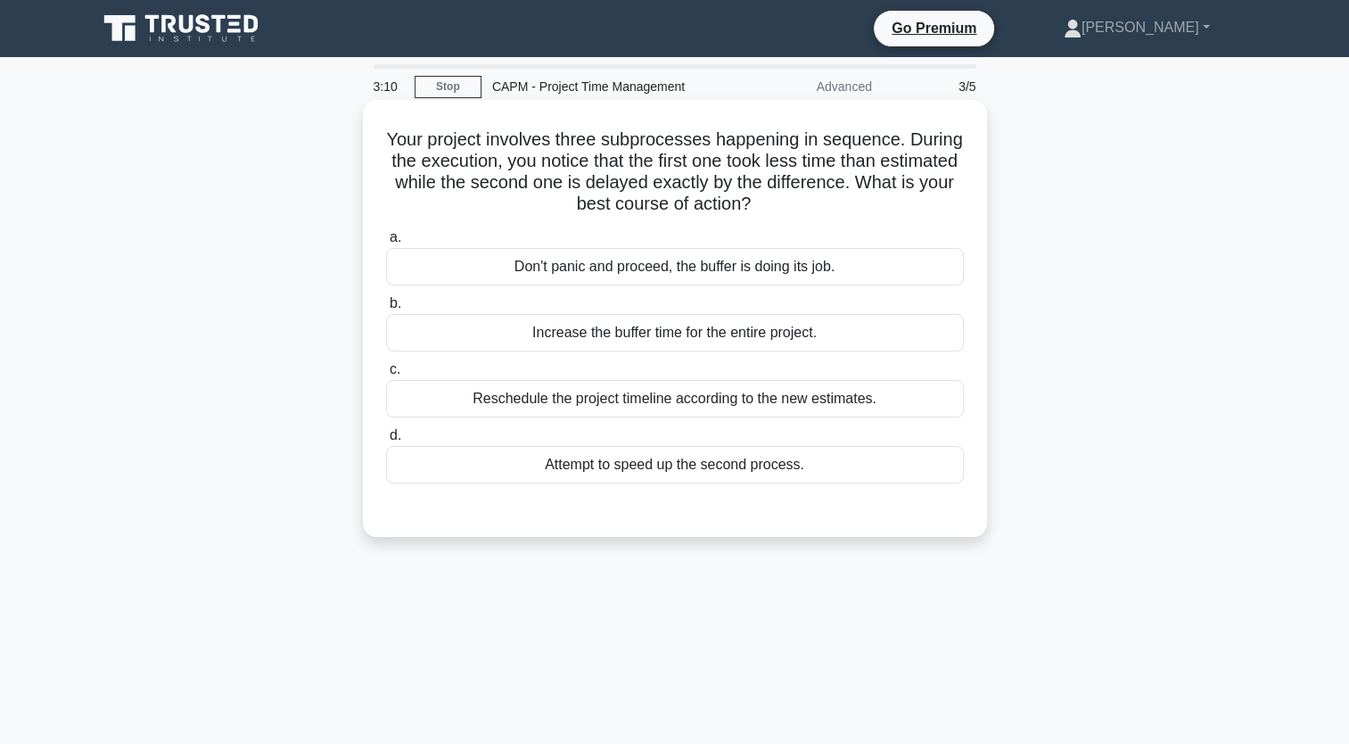
drag, startPoint x: 813, startPoint y: 254, endPoint x: 400, endPoint y: 139, distance: 428.6
click at [400, 139] on div "Your project involves three subprocesses happening in sequence. During the exec…" at bounding box center [675, 318] width 610 height 423
copy div "Your project involves three subprocesses happening in sequence. During the exec…"
click at [685, 405] on div "Reschedule the project timeline according to the new estimates." at bounding box center [675, 398] width 578 height 37
click at [386, 375] on input "c. Reschedule the project timeline according to the new estimates." at bounding box center [386, 370] width 0 height 12
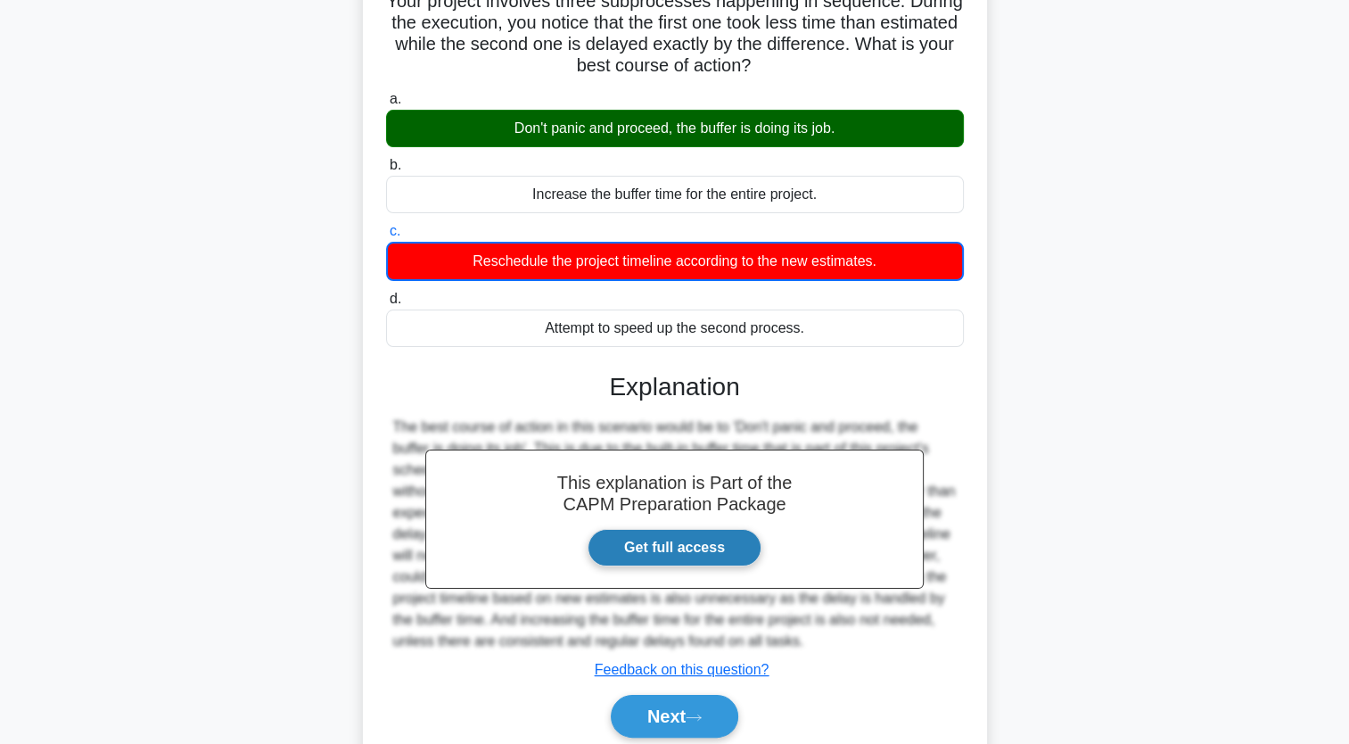
scroll to position [219, 0]
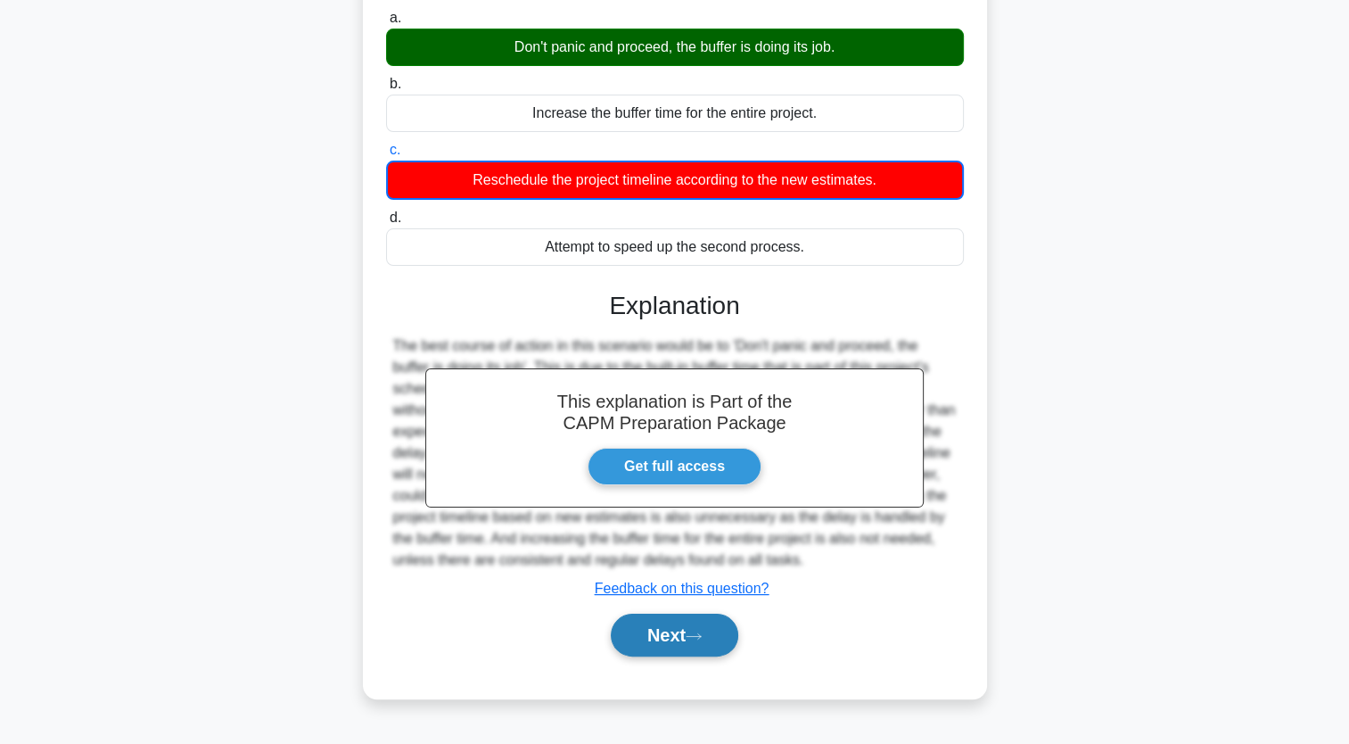
click at [684, 625] on button "Next" at bounding box center [675, 635] width 128 height 43
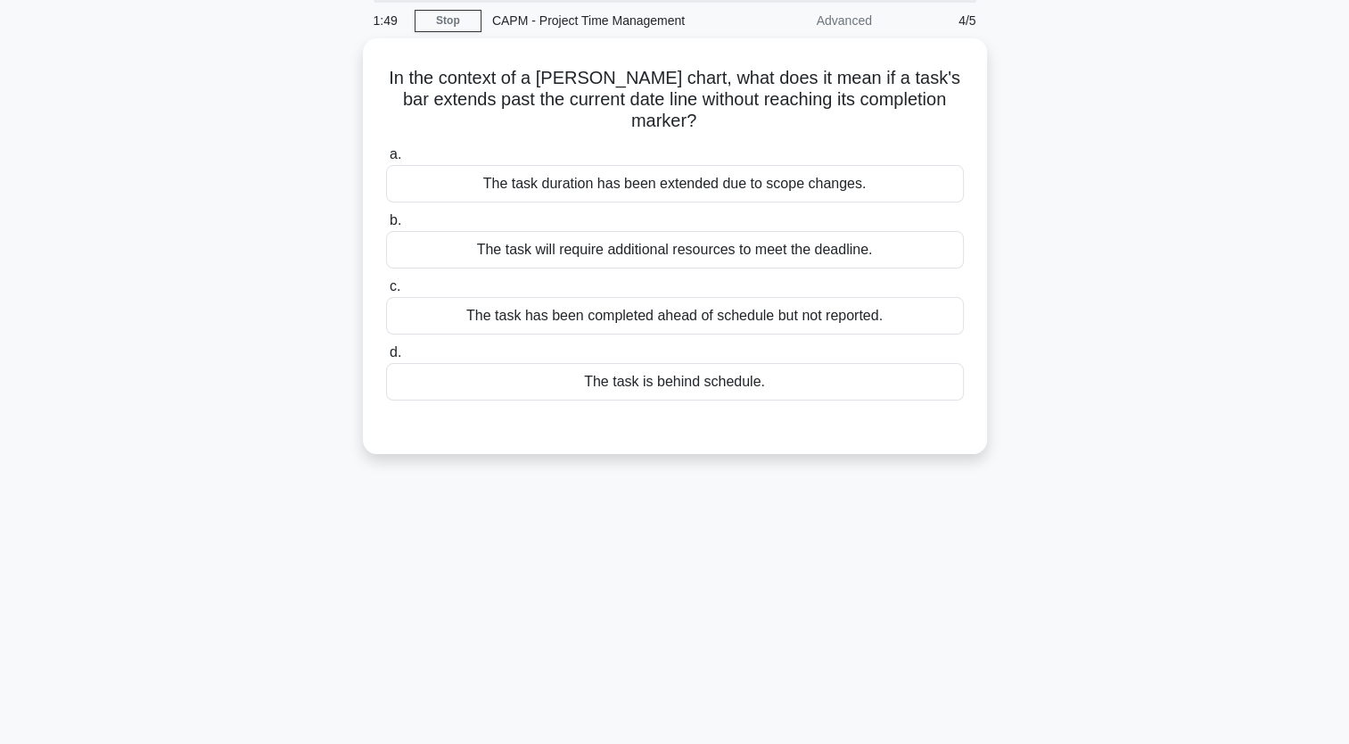
scroll to position [0, 0]
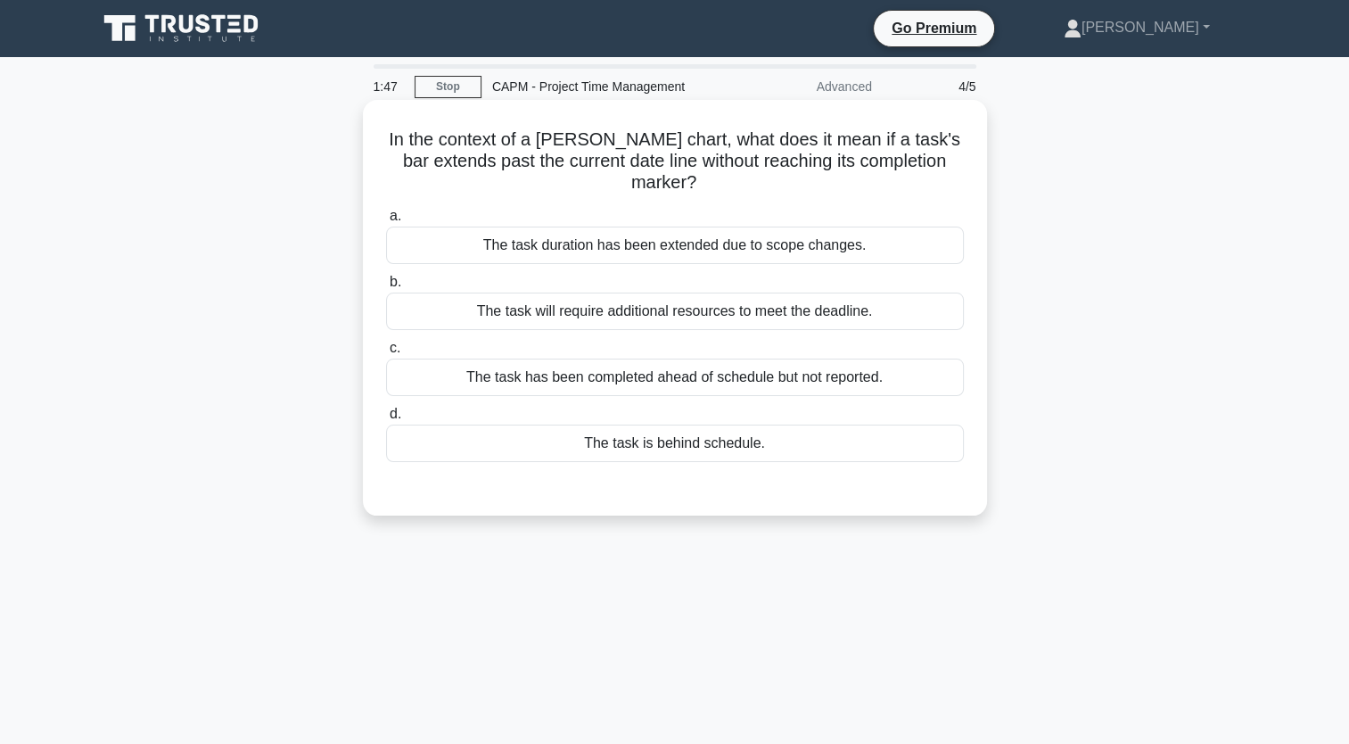
drag, startPoint x: 781, startPoint y: 211, endPoint x: 382, endPoint y: 136, distance: 406.5
click at [382, 136] on div "In the context of a Gantt chart, what does it mean if a task's bar extends past…" at bounding box center [675, 307] width 610 height 401
copy div "In the context of a Gantt chart, what does it mean if a task's bar extends past…"
click at [688, 425] on div "The task is behind schedule." at bounding box center [675, 442] width 578 height 37
click at [386, 420] on input "d. The task is behind schedule." at bounding box center [386, 414] width 0 height 12
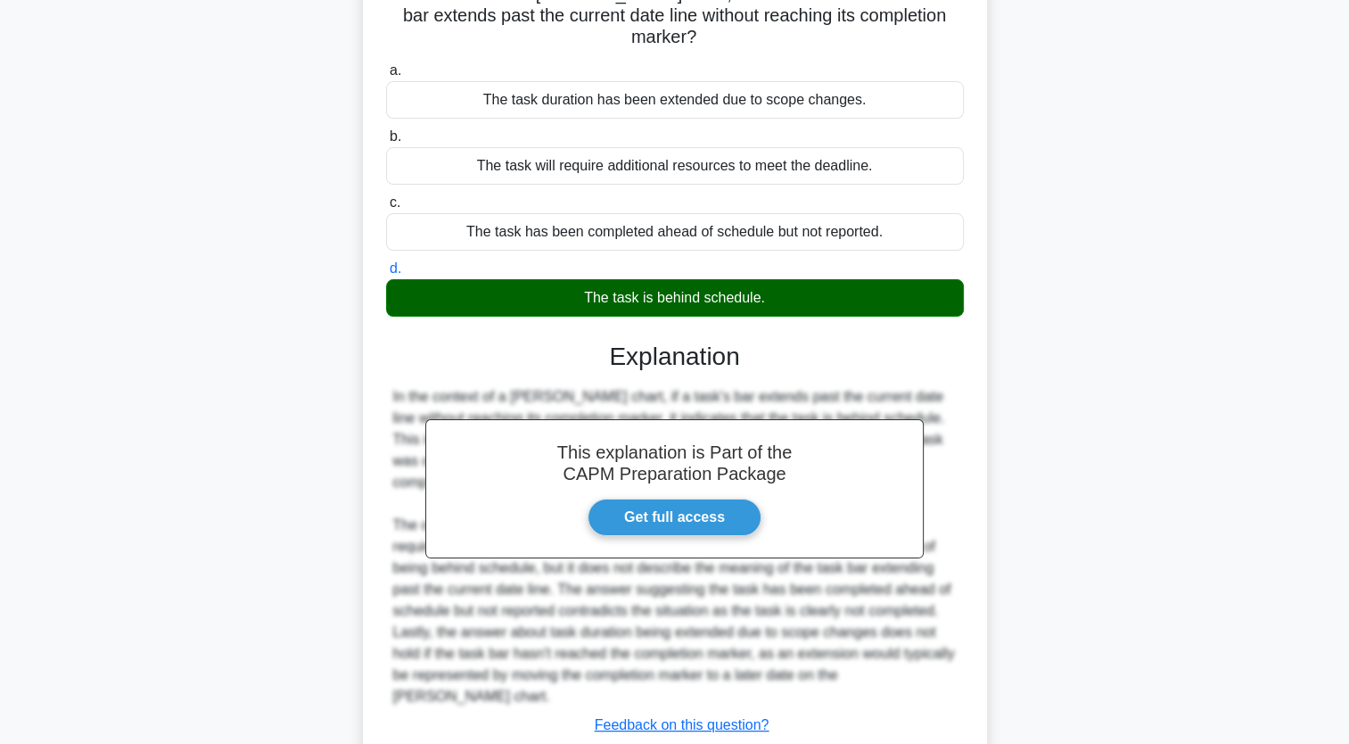
scroll to position [219, 0]
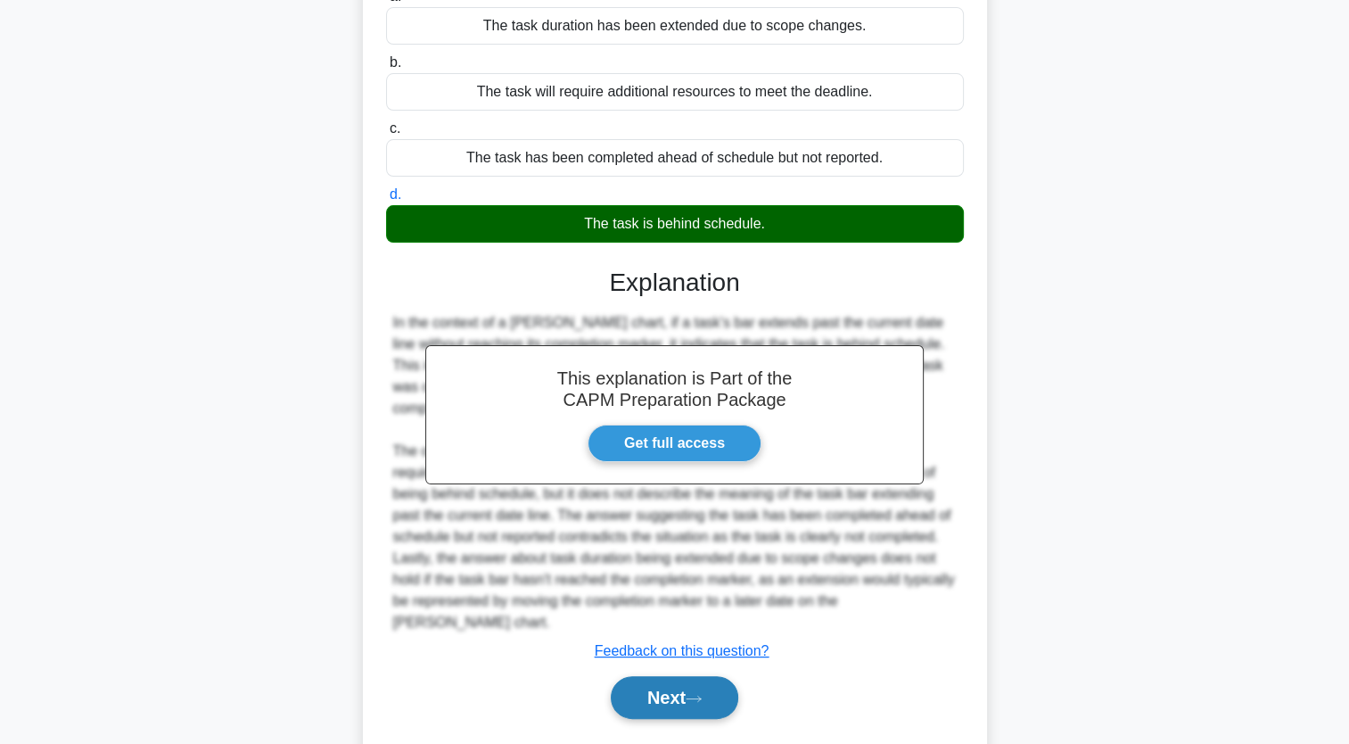
click at [708, 676] on button "Next" at bounding box center [675, 697] width 128 height 43
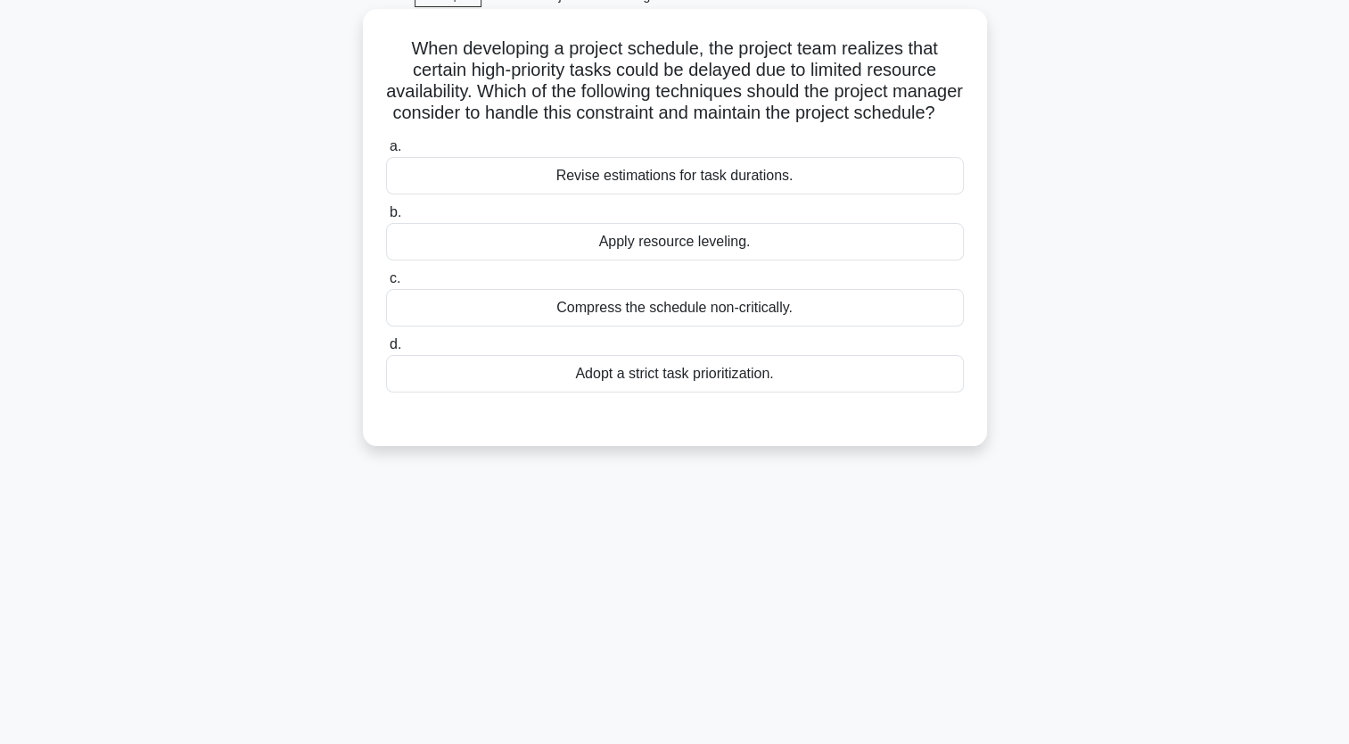
scroll to position [0, 0]
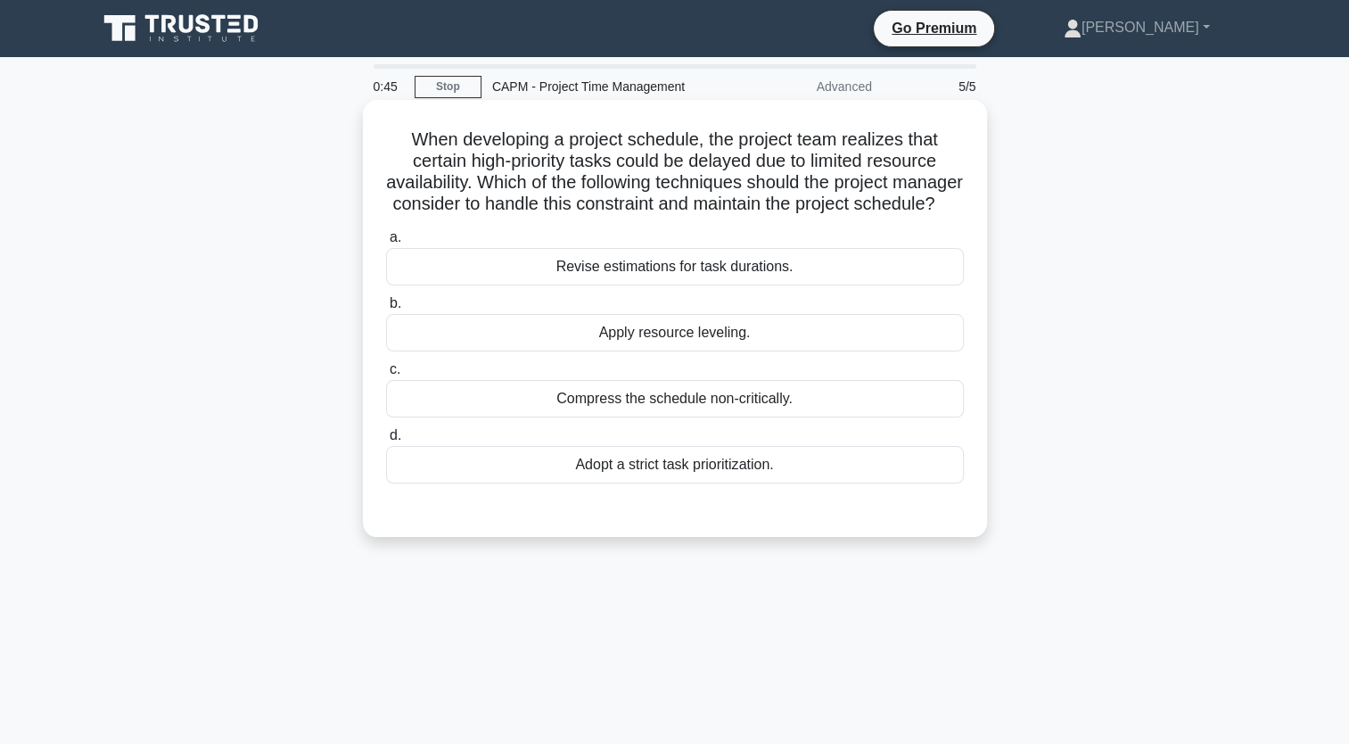
drag, startPoint x: 784, startPoint y: 495, endPoint x: 411, endPoint y: 136, distance: 517.2
click at [411, 136] on div "When developing a project schedule, the project team realizes that certain high…" at bounding box center [675, 318] width 610 height 423
copy div "When developing a project schedule, the project team realizes that certain high…"
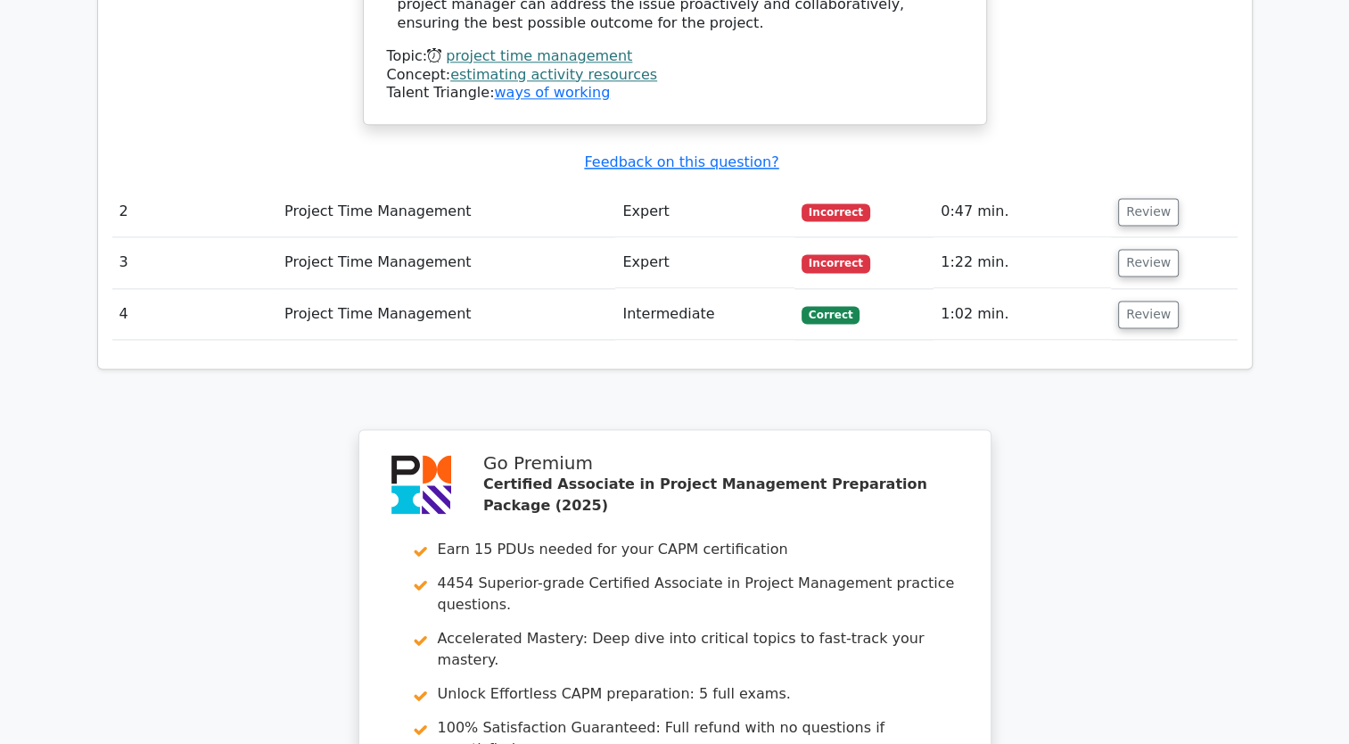
scroll to position [2685, 0]
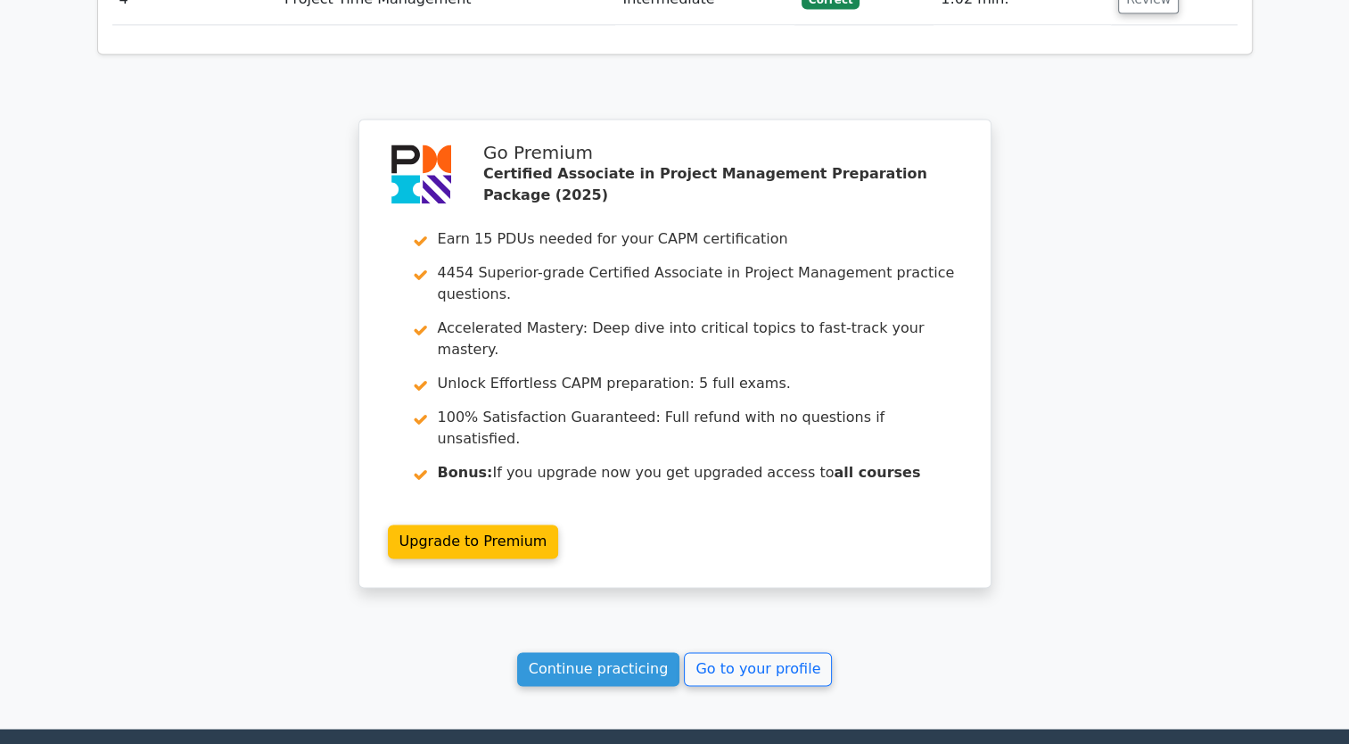
click at [592, 652] on link "Continue practicing" at bounding box center [598, 669] width 163 height 34
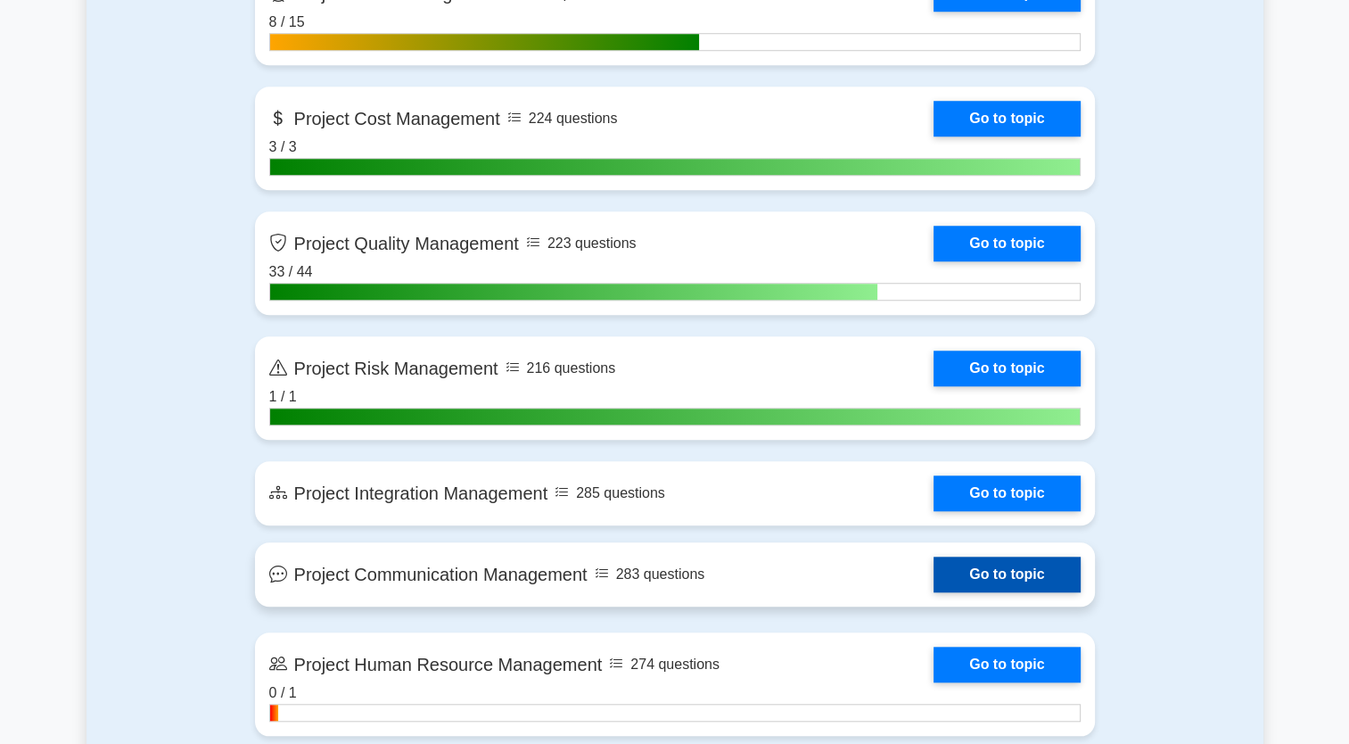
scroll to position [1248, 0]
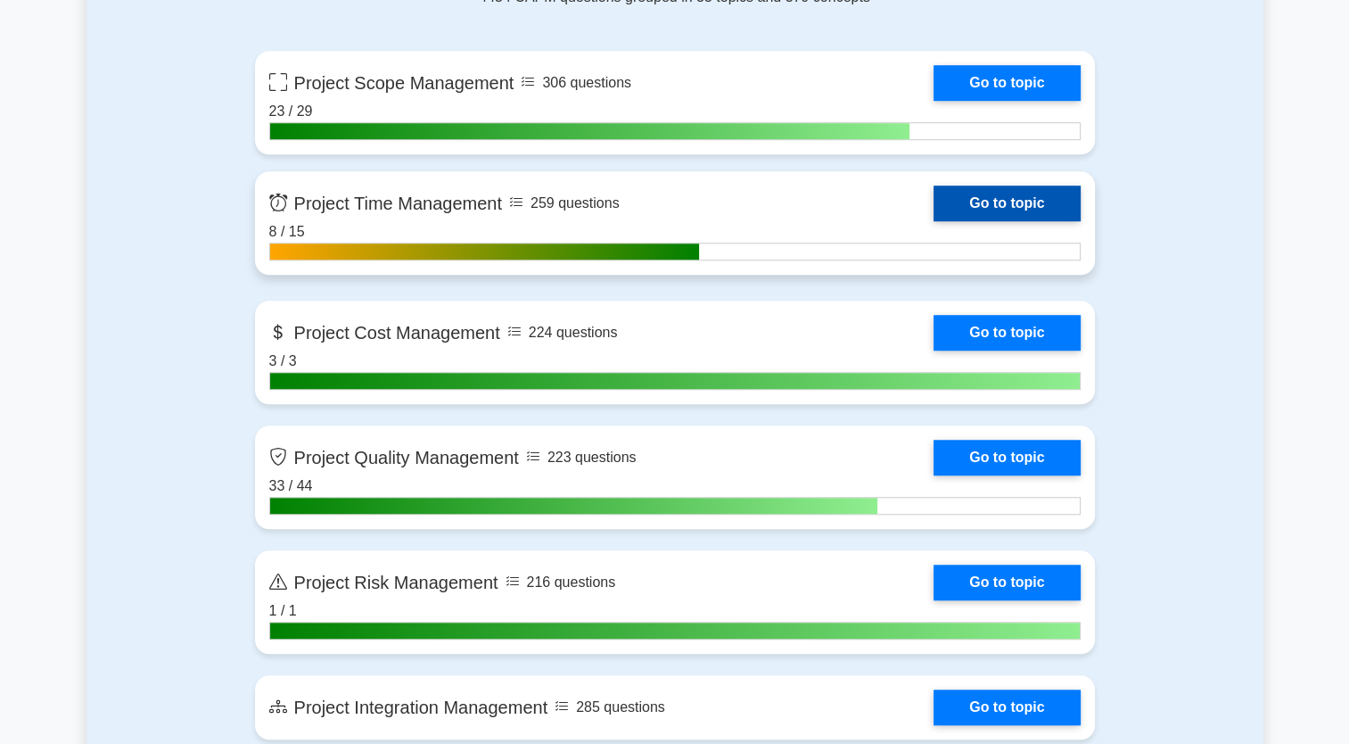
click at [1053, 212] on link "Go to topic" at bounding box center [1007, 203] width 146 height 36
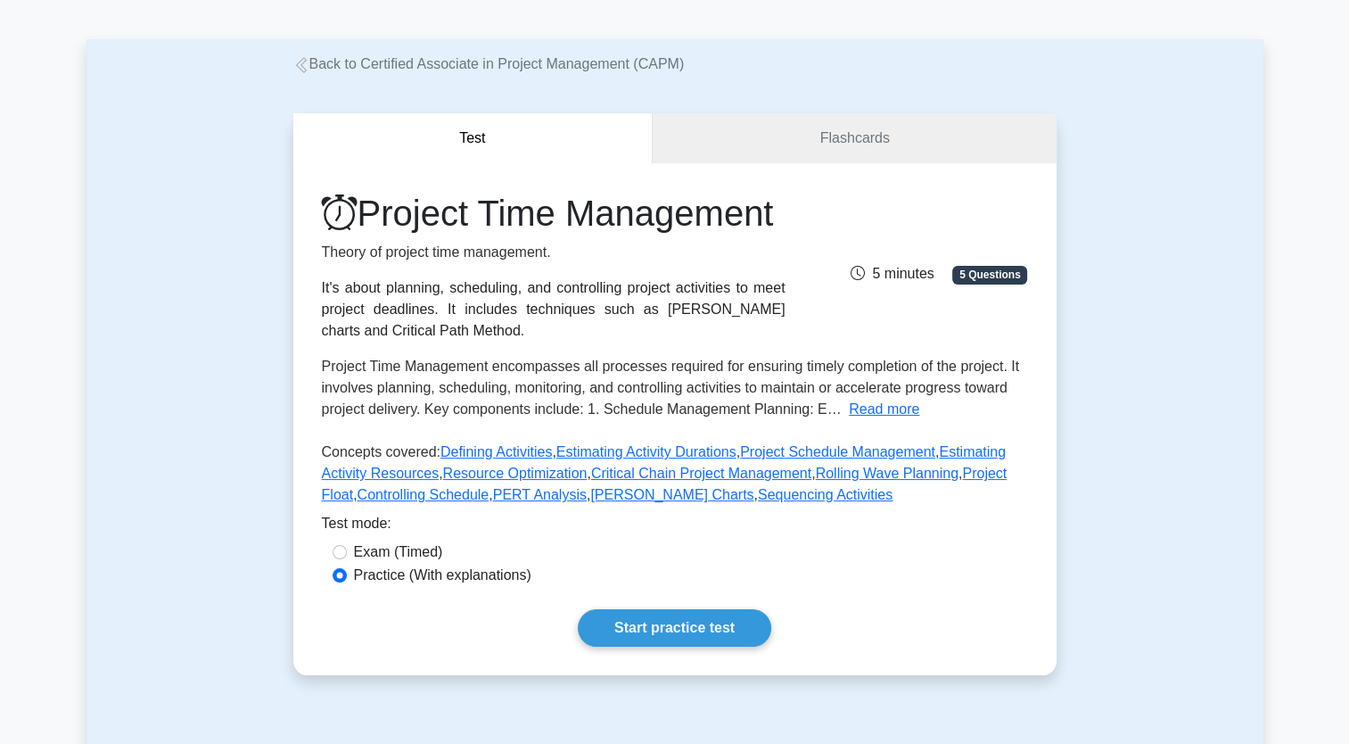
scroll to position [89, 0]
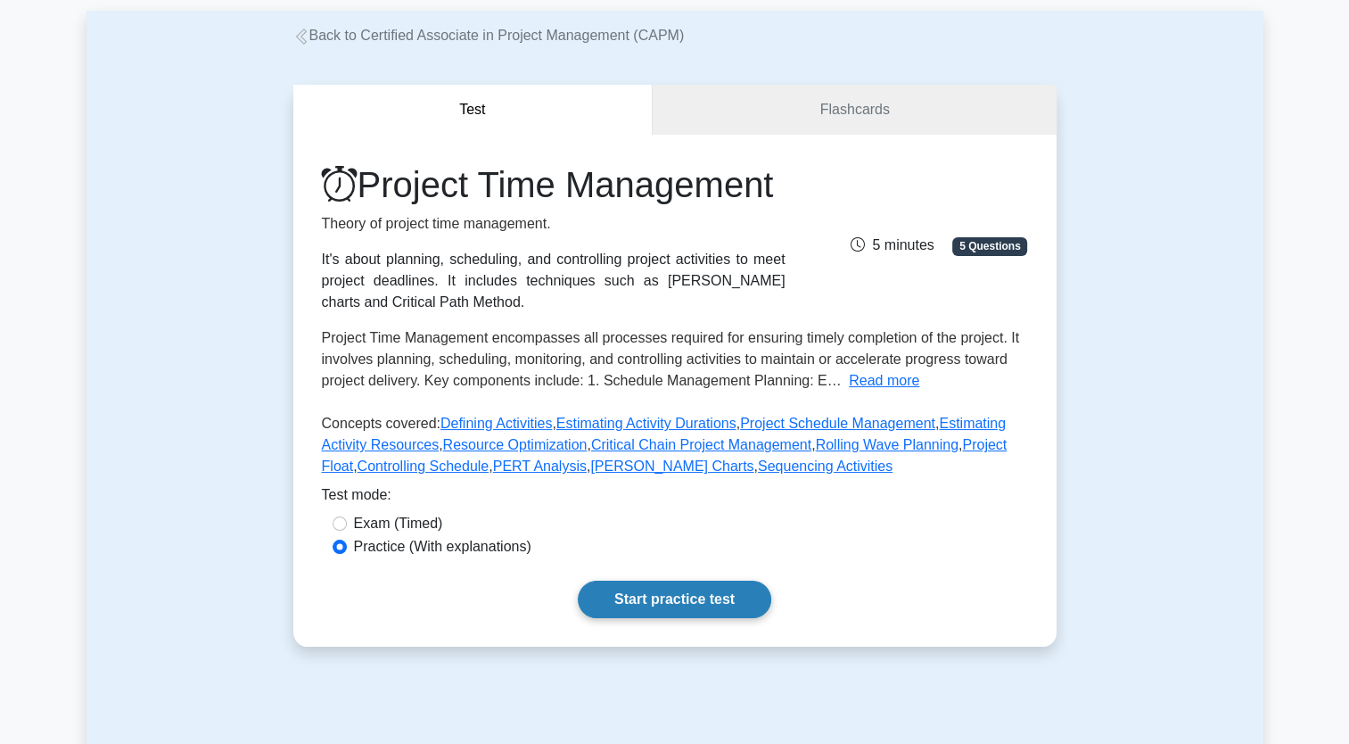
click at [746, 618] on link "Start practice test" at bounding box center [675, 599] width 194 height 37
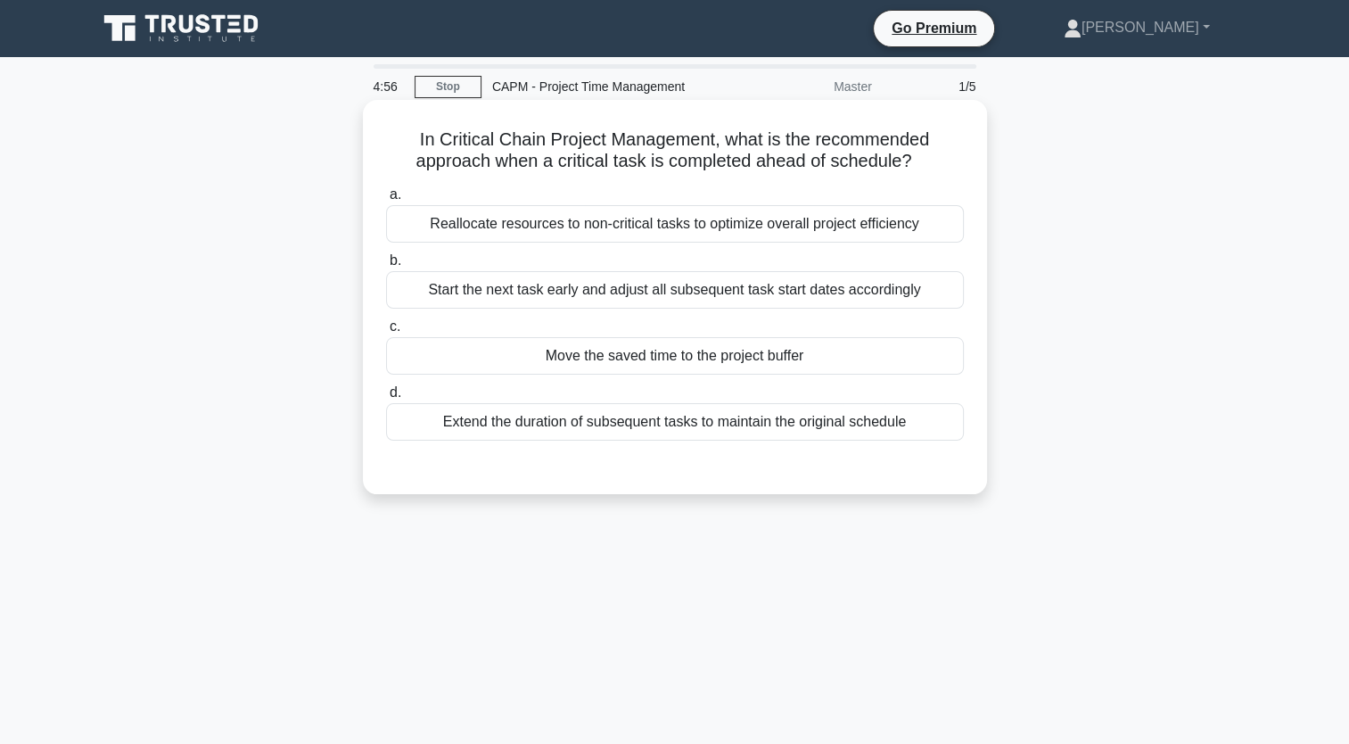
drag, startPoint x: 935, startPoint y: 425, endPoint x: 416, endPoint y: 135, distance: 594.1
click at [416, 135] on div "In Critical Chain Project Management, what is the recommended approach when a c…" at bounding box center [675, 297] width 610 height 380
copy div "In Critical Chain Project Management, what is the recommended approach when a c…"
click at [614, 287] on div "Start the next task early and adjust all subsequent task start dates accordingly" at bounding box center [675, 289] width 578 height 37
click at [386, 267] on input "b. Start the next task early and adjust all subsequent task start dates accordi…" at bounding box center [386, 261] width 0 height 12
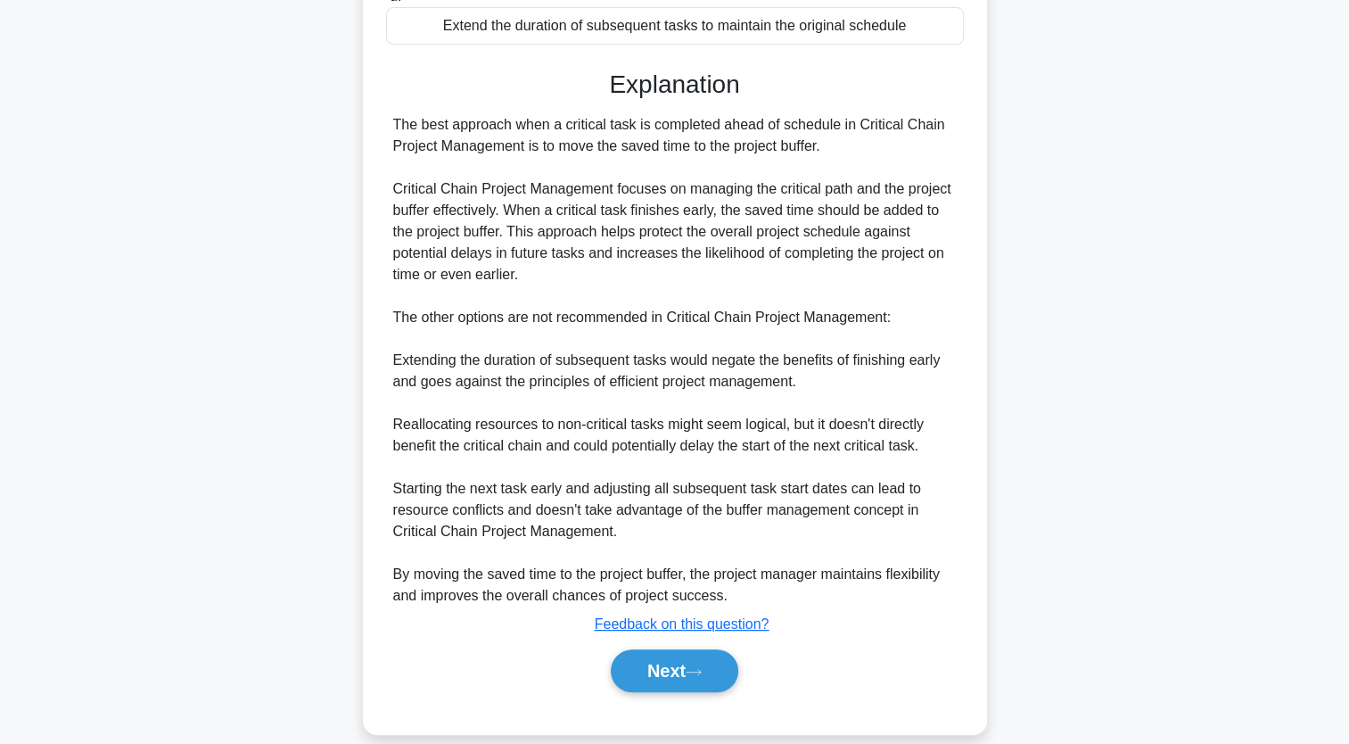
scroll to position [420, 0]
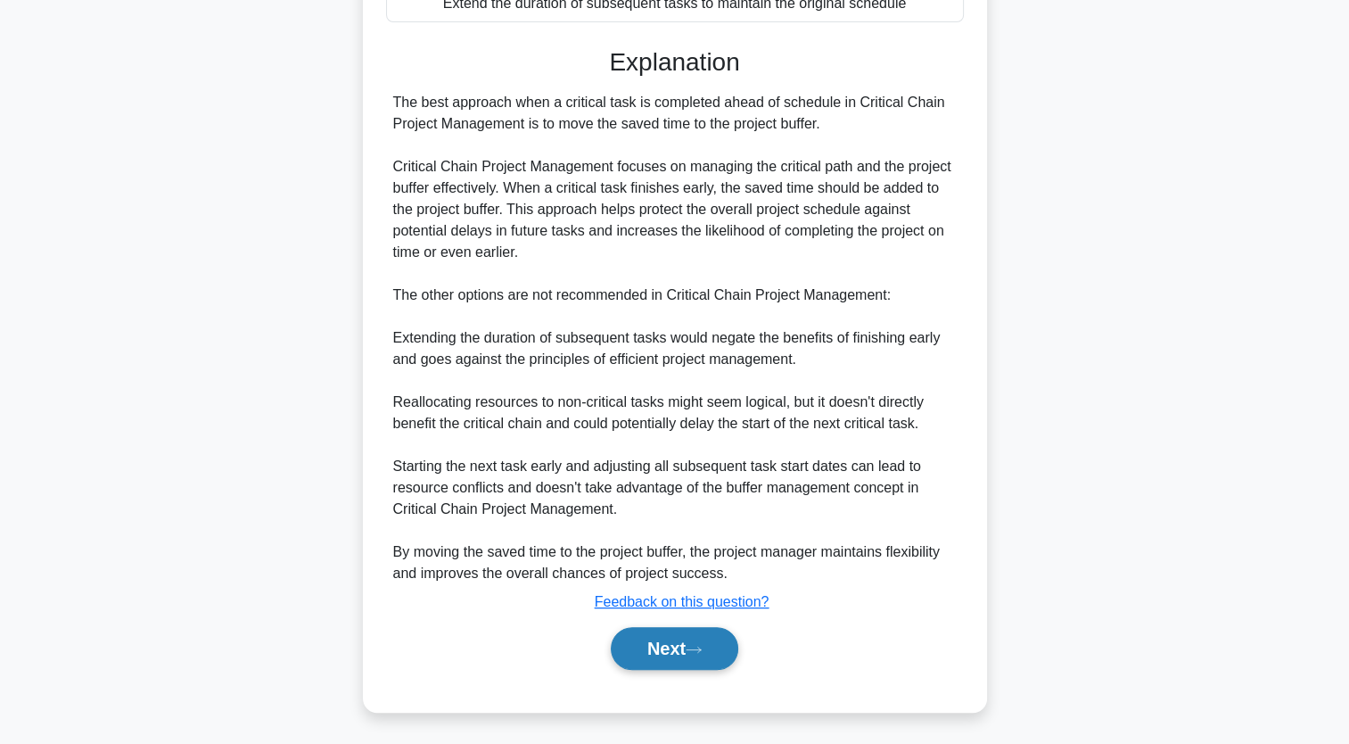
click at [688, 640] on button "Next" at bounding box center [675, 648] width 128 height 43
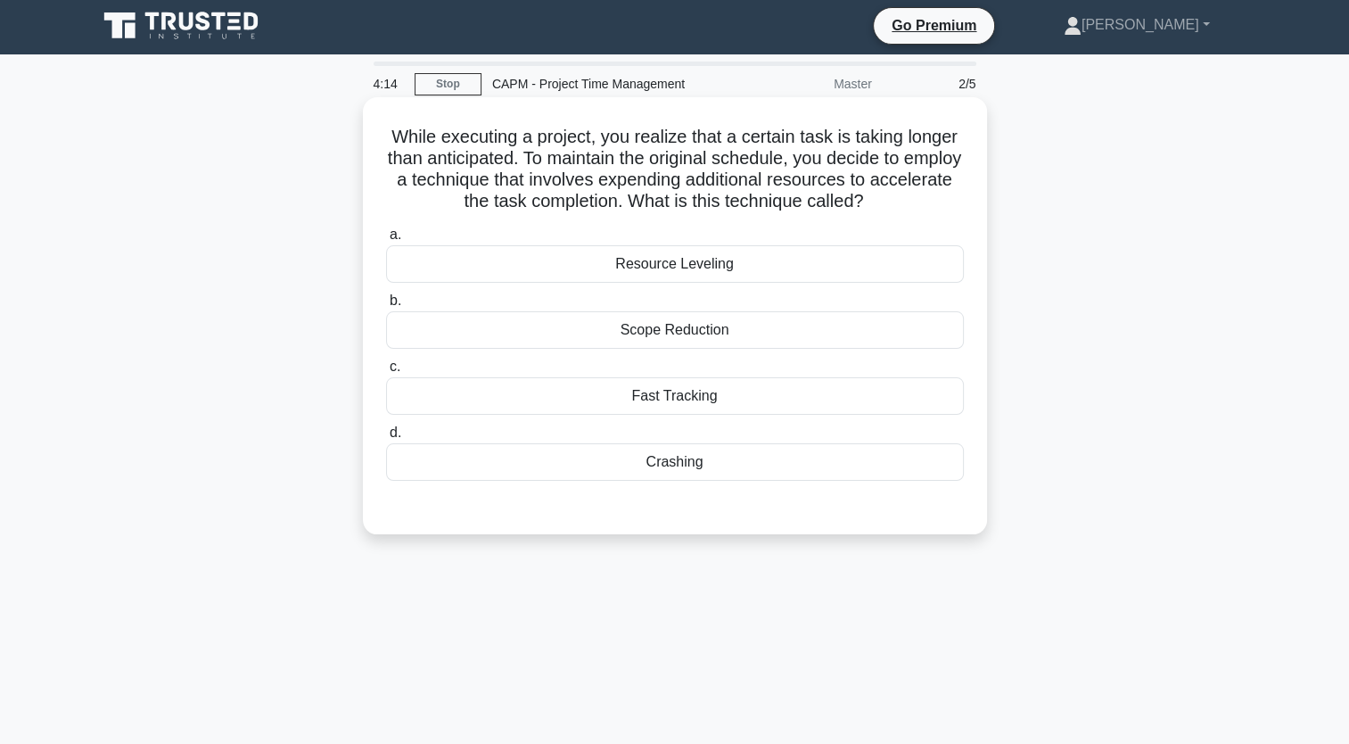
scroll to position [0, 0]
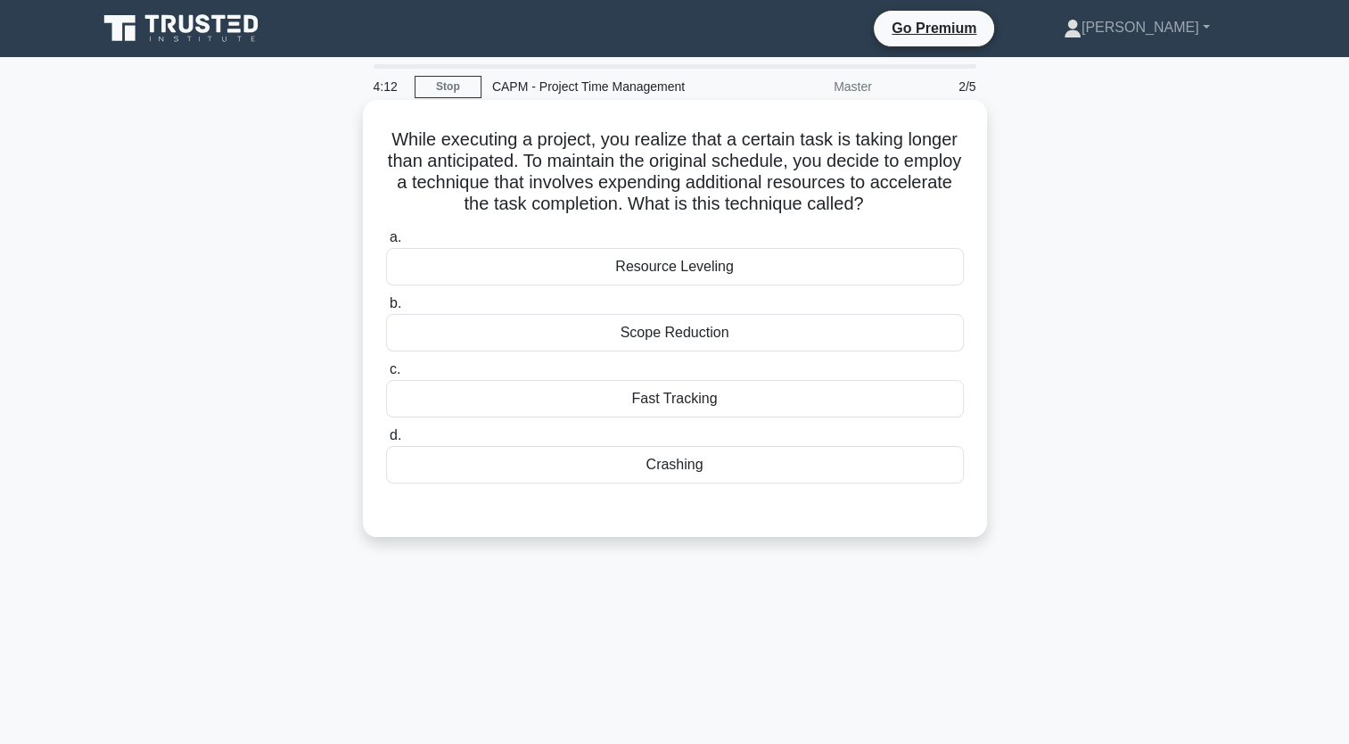
drag, startPoint x: 721, startPoint y: 477, endPoint x: 409, endPoint y: 116, distance: 477.4
click at [409, 116] on div "While executing a project, you realize that a certain task is taking longer tha…" at bounding box center [675, 318] width 610 height 423
copy div "While executing a project, you realize that a certain task is taking longer tha…"
click at [674, 466] on div "Crashing" at bounding box center [675, 464] width 578 height 37
click at [386, 441] on input "d. Crashing" at bounding box center [386, 436] width 0 height 12
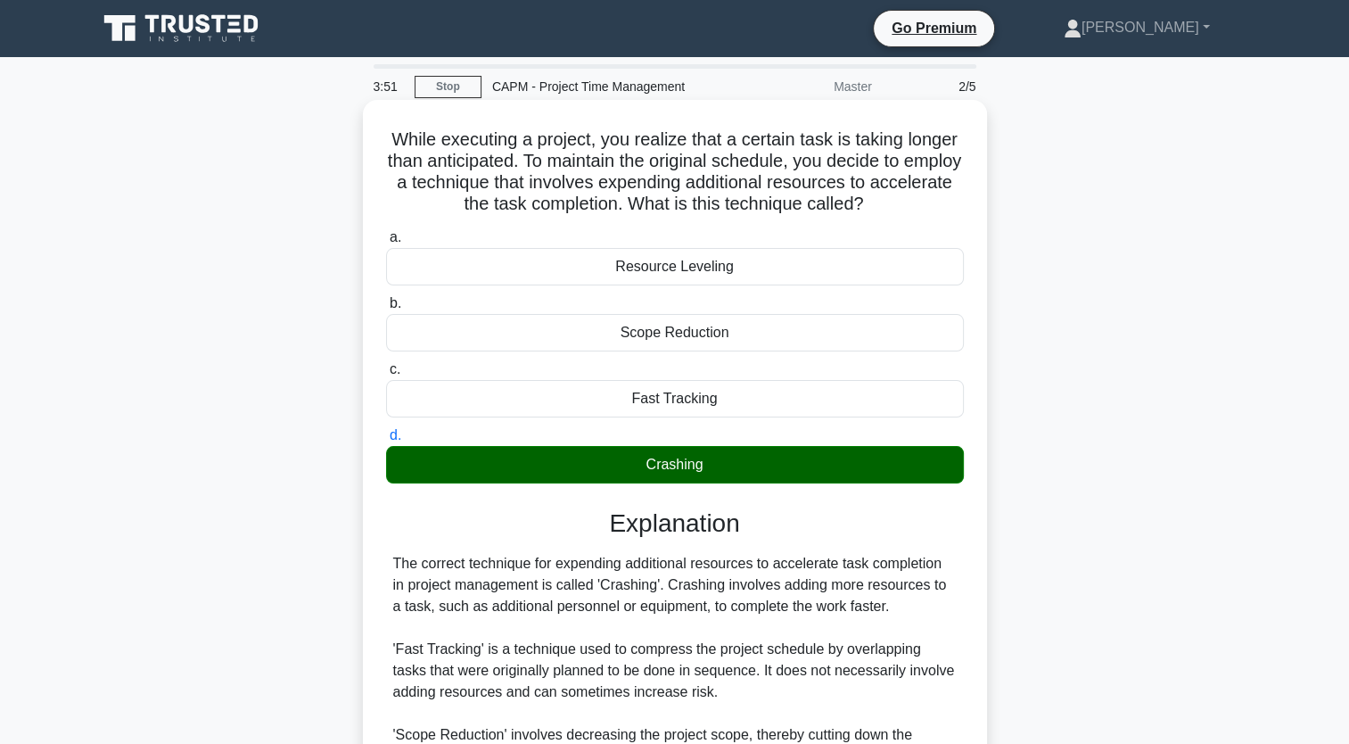
scroll to position [290, 0]
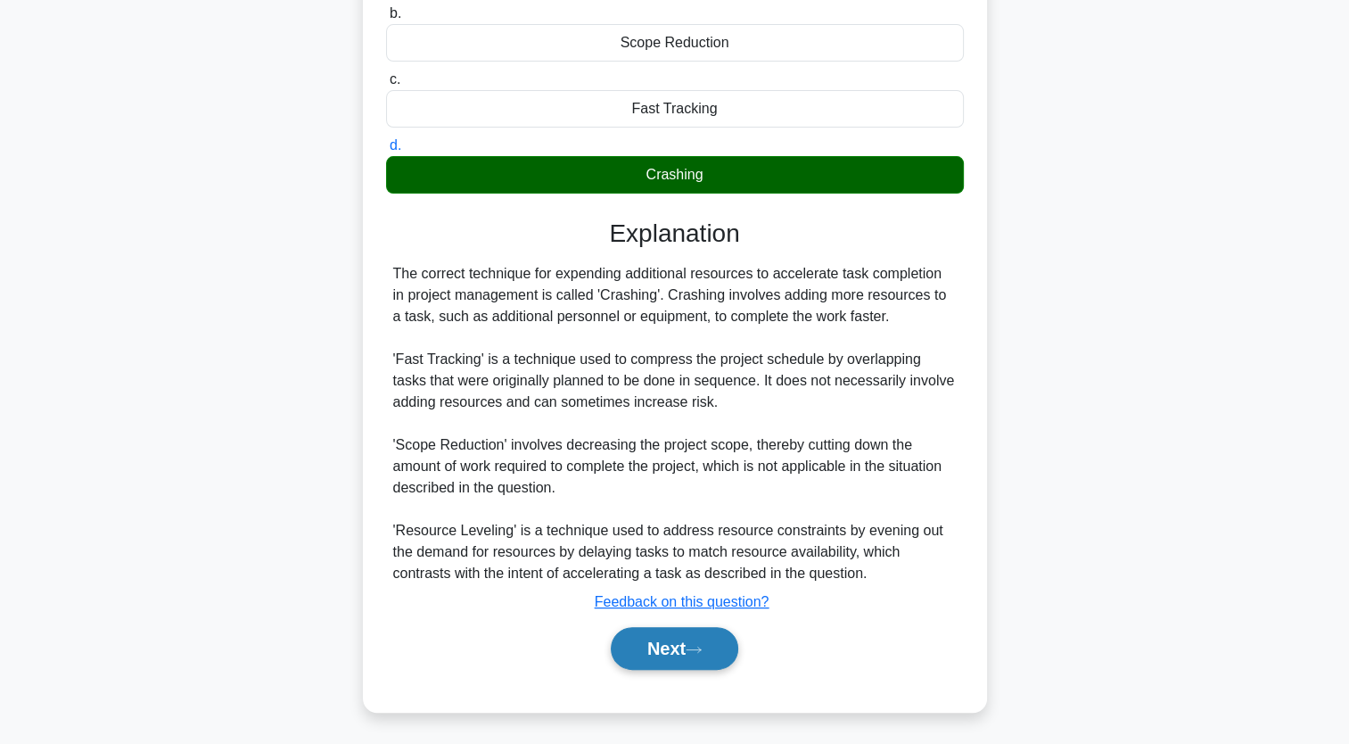
click at [729, 647] on button "Next" at bounding box center [675, 648] width 128 height 43
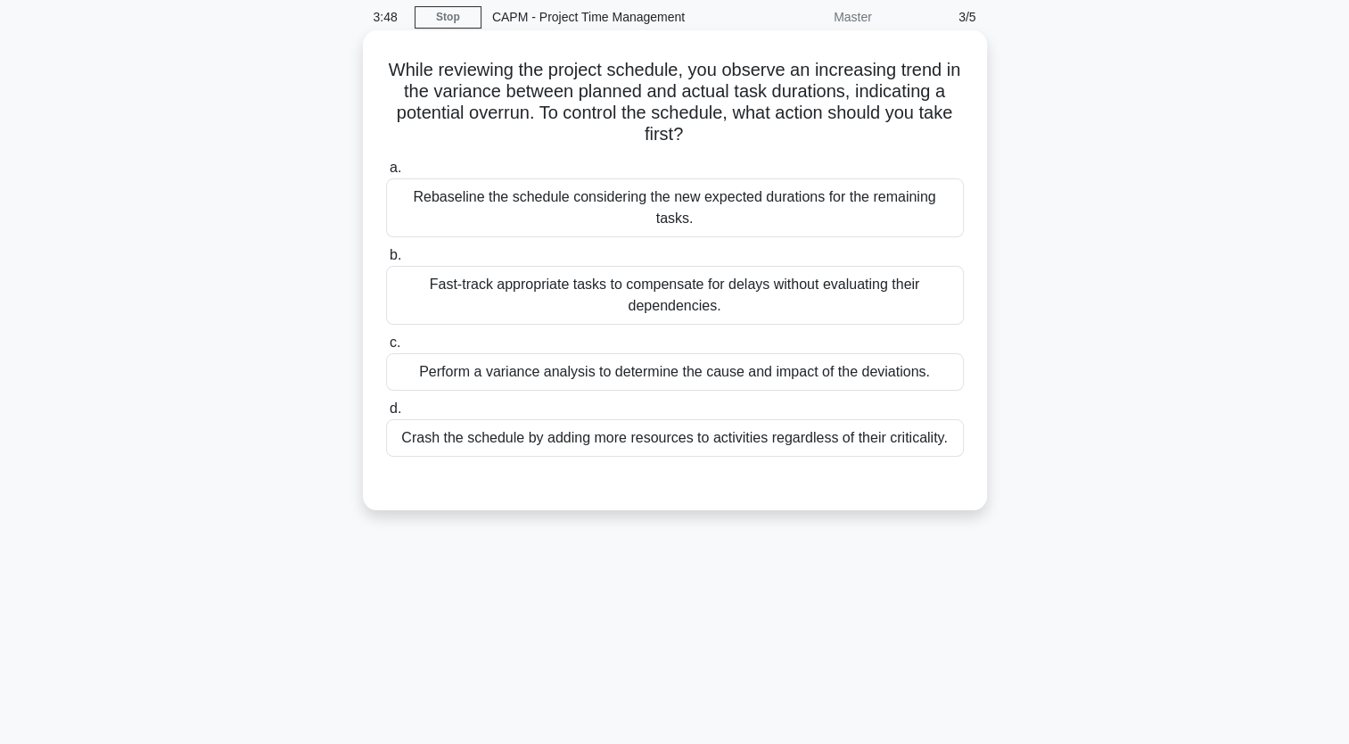
scroll to position [0, 0]
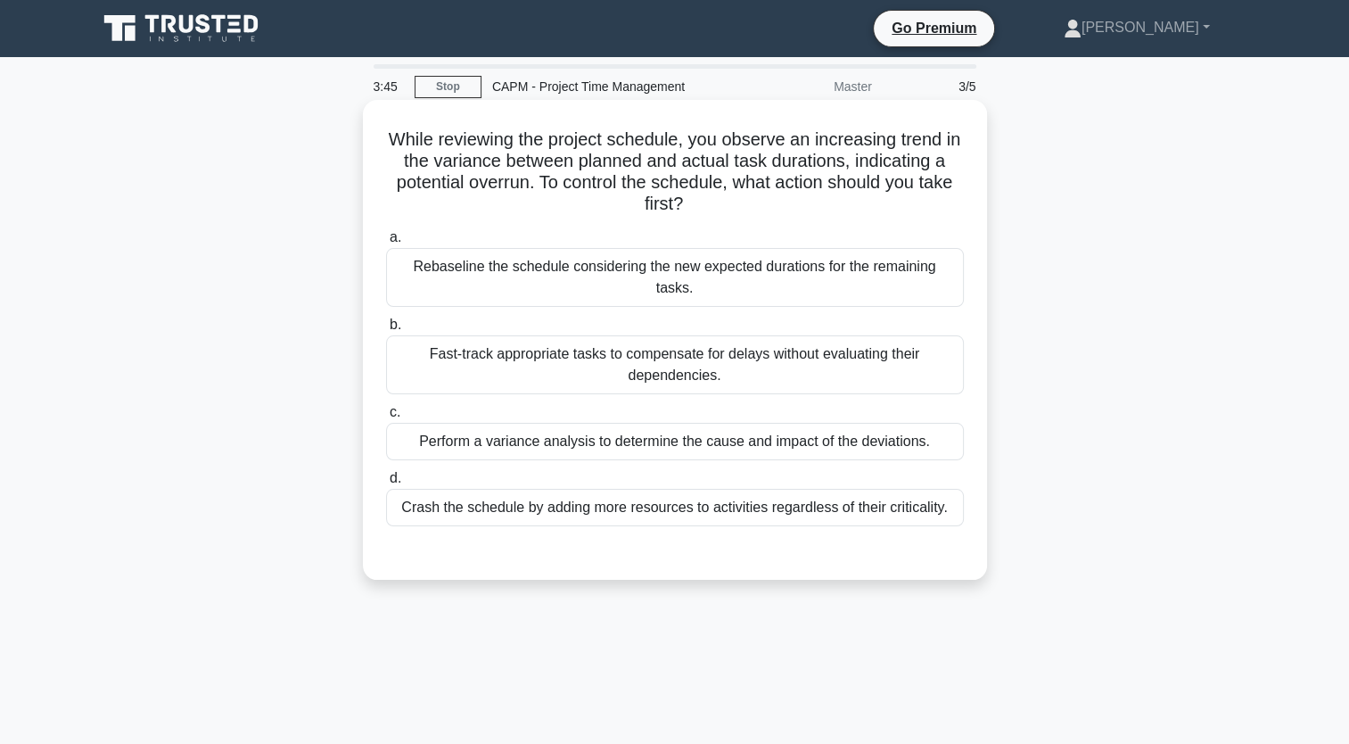
drag, startPoint x: 948, startPoint y: 491, endPoint x: 391, endPoint y: 136, distance: 660.5
click at [391, 136] on div "While reviewing the project schedule, you observe an increasing trend in the va…" at bounding box center [675, 340] width 610 height 466
copy div "While reviewing the project schedule, you observe an increasing trend in the va…"
click at [567, 335] on div "Fast-track appropriate tasks to compensate for delays without evaluating their …" at bounding box center [675, 364] width 578 height 59
click at [386, 331] on input "b. Fast-track appropriate tasks to compensate for delays without evaluating the…" at bounding box center [386, 325] width 0 height 12
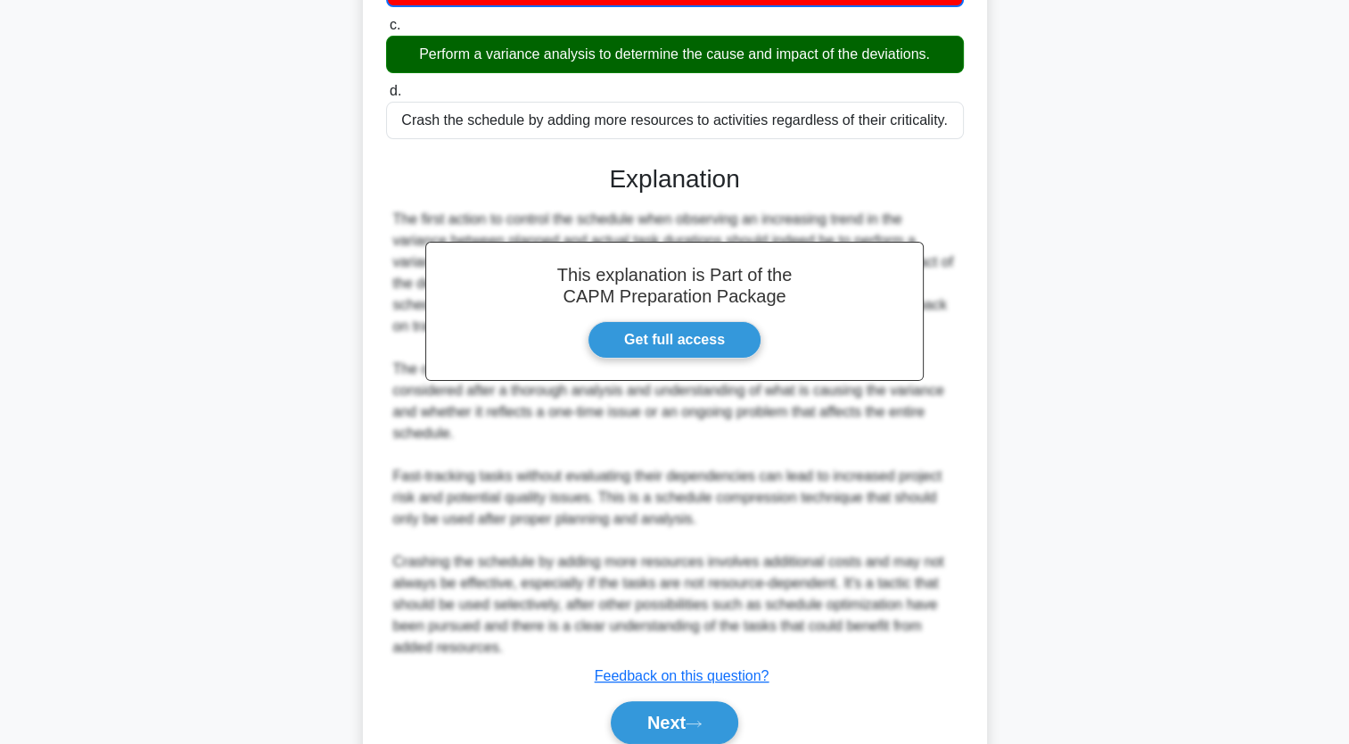
scroll to position [441, 0]
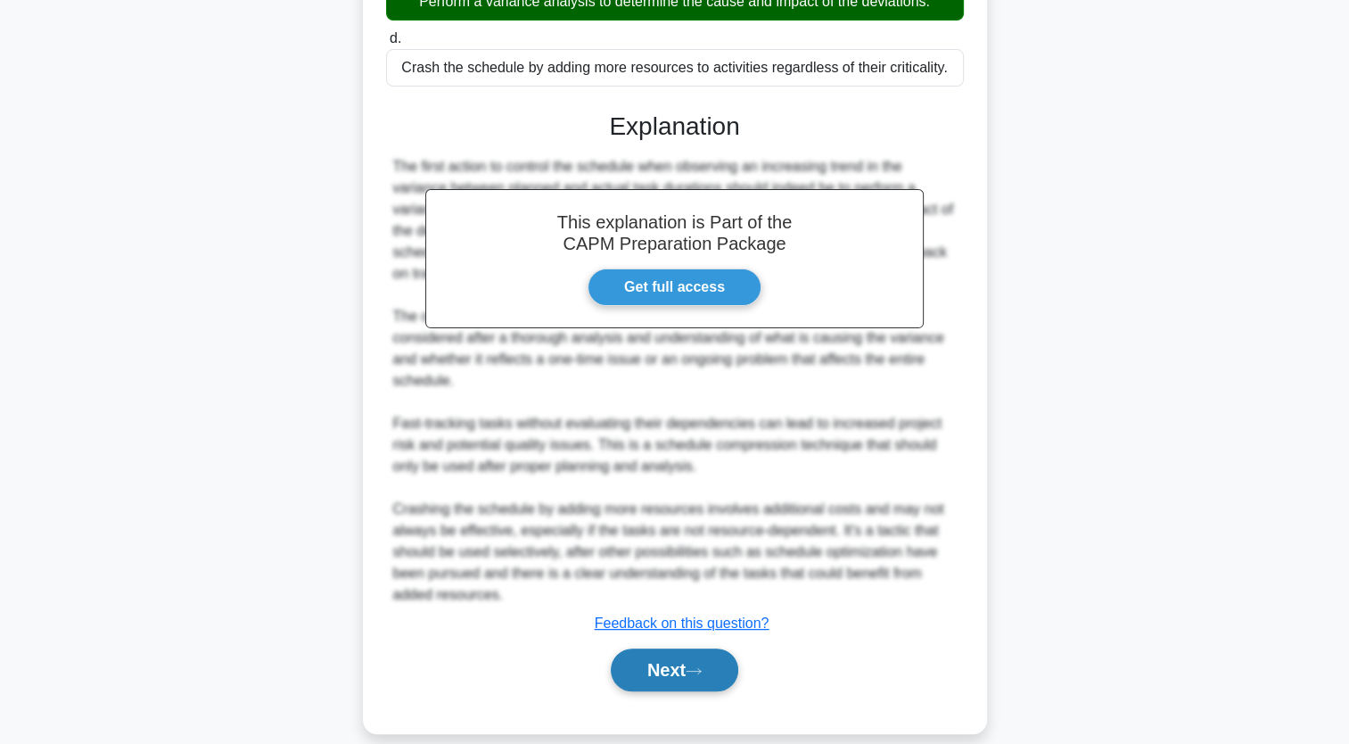
click at [718, 655] on button "Next" at bounding box center [675, 669] width 128 height 43
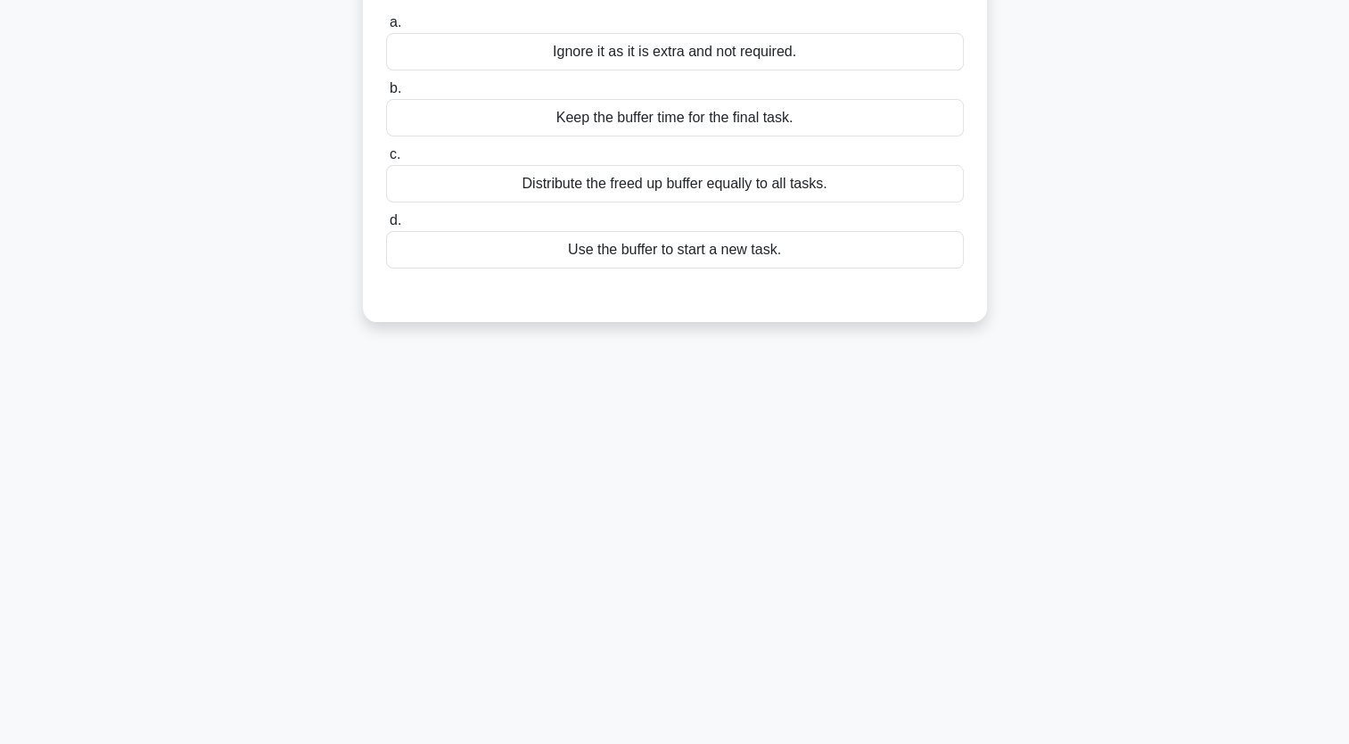
scroll to position [0, 0]
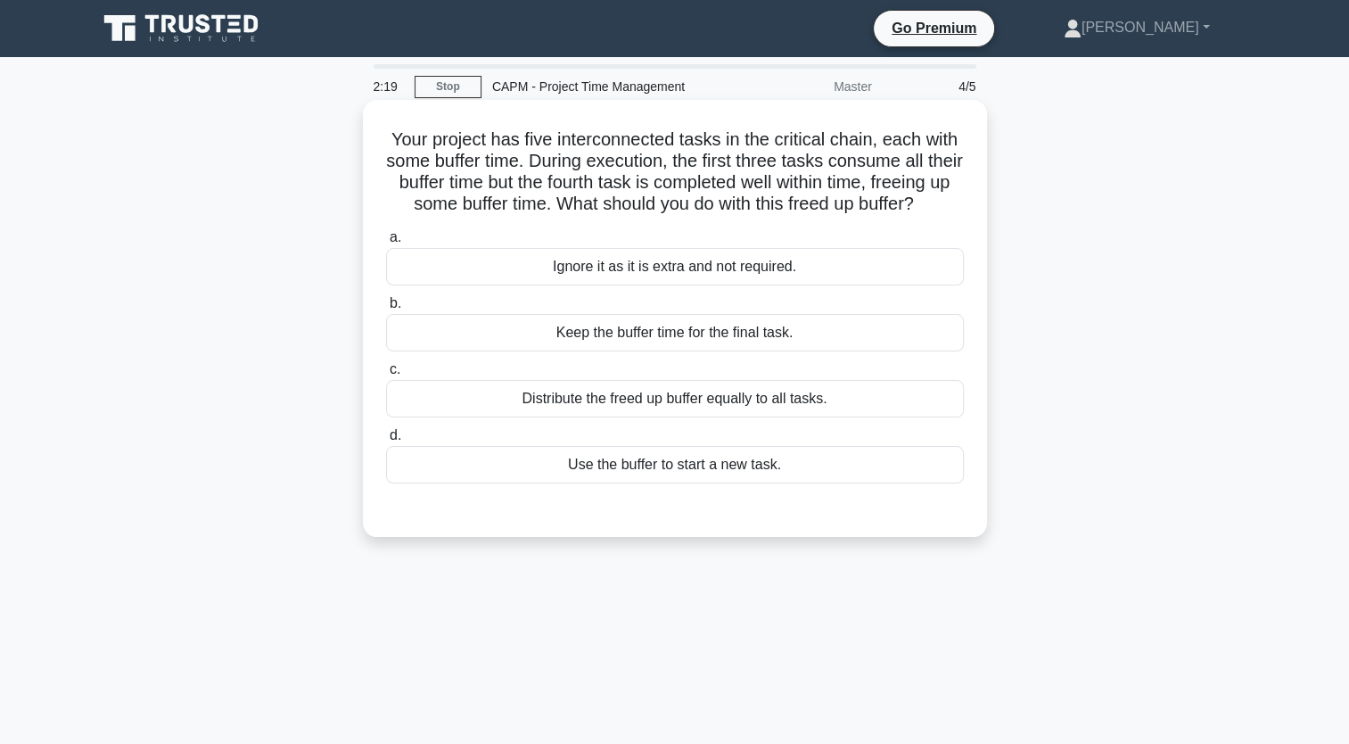
drag, startPoint x: 793, startPoint y: 503, endPoint x: 375, endPoint y: 111, distance: 572.9
click at [375, 111] on div "Your project has five interconnected tasks in the critical chain, each with som…" at bounding box center [675, 318] width 610 height 423
copy div "Your project has five interconnected tasks in the critical chain, each with som…"
click at [747, 351] on div "Keep the buffer time for the final task." at bounding box center [675, 332] width 578 height 37
click at [386, 309] on input "b. Keep the buffer time for the final task." at bounding box center [386, 304] width 0 height 12
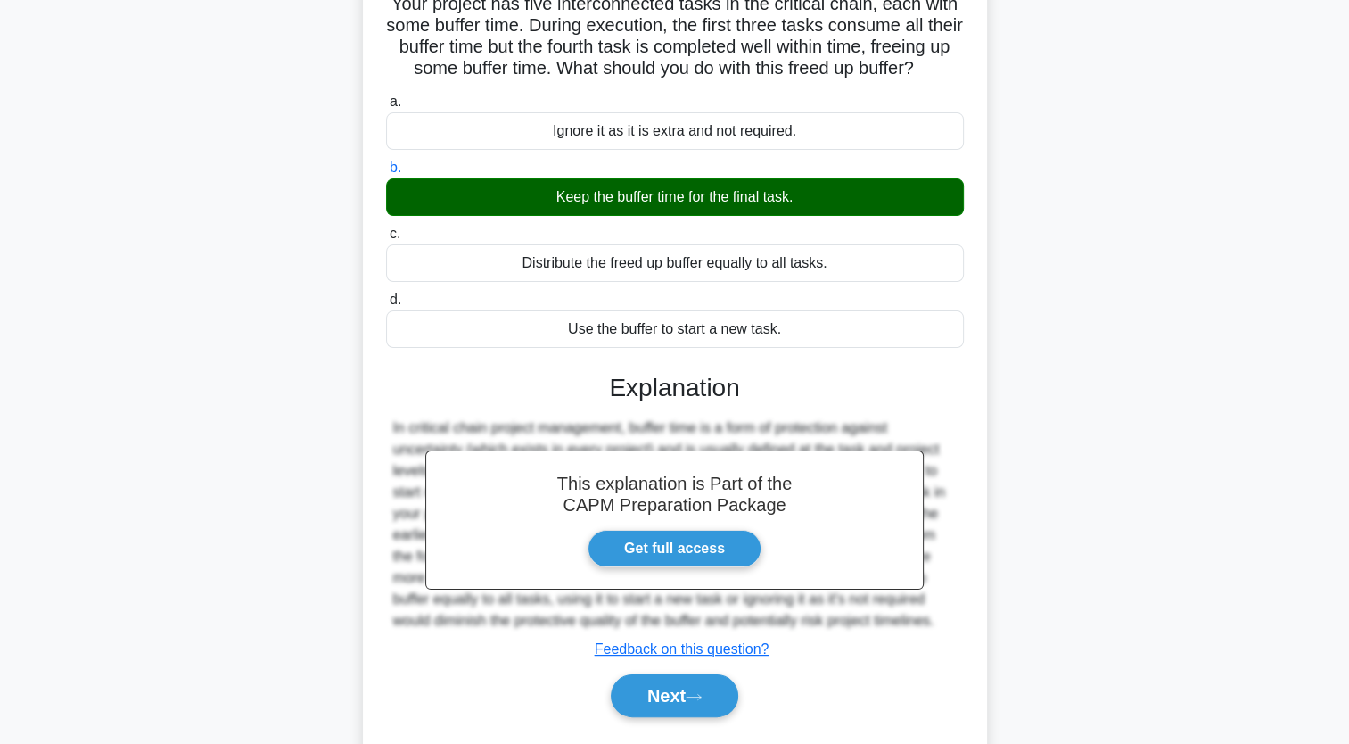
scroll to position [219, 0]
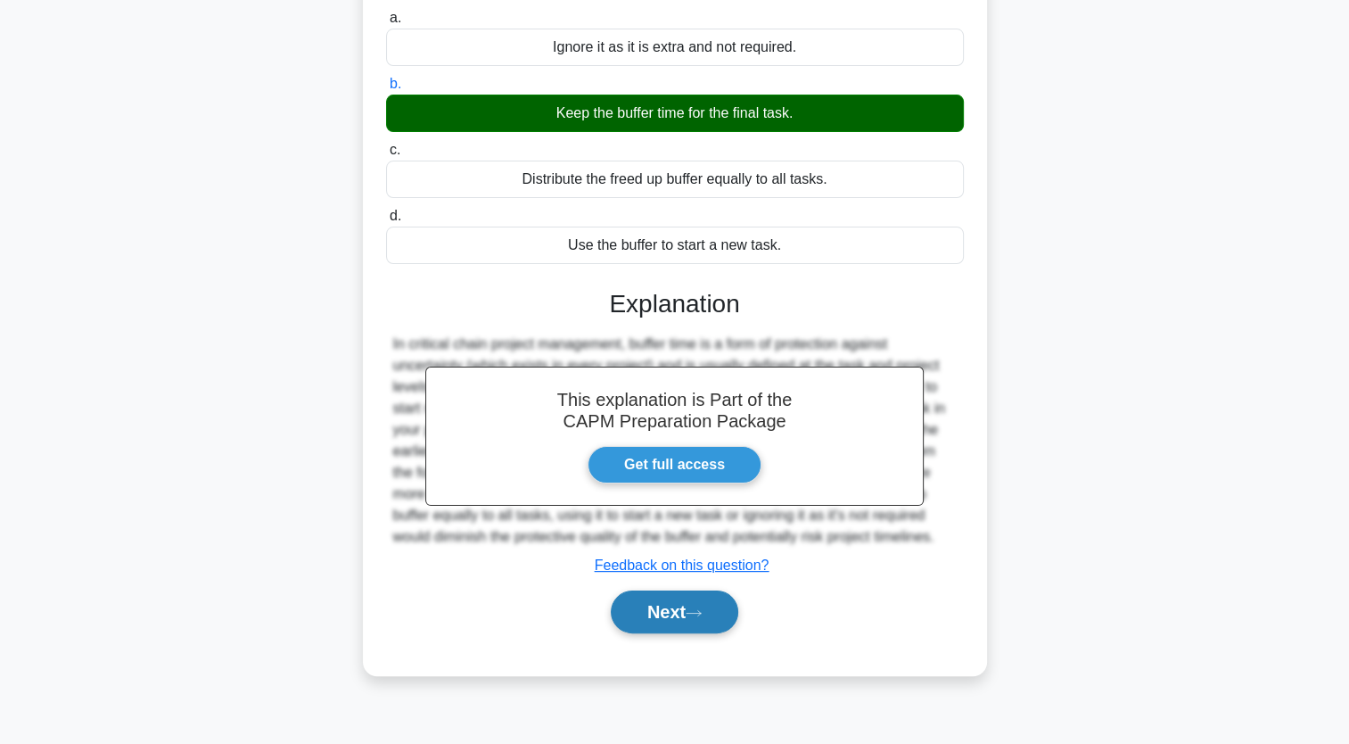
click at [678, 633] on button "Next" at bounding box center [675, 611] width 128 height 43
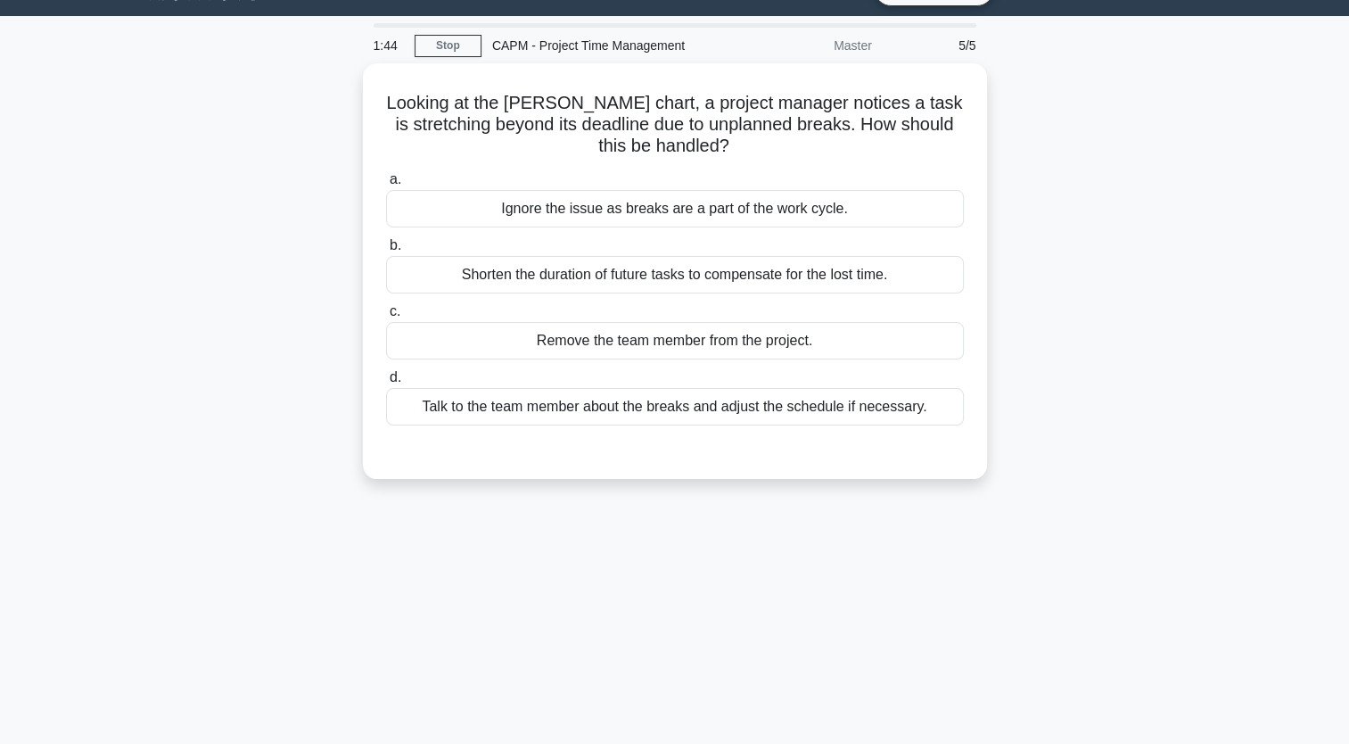
scroll to position [0, 0]
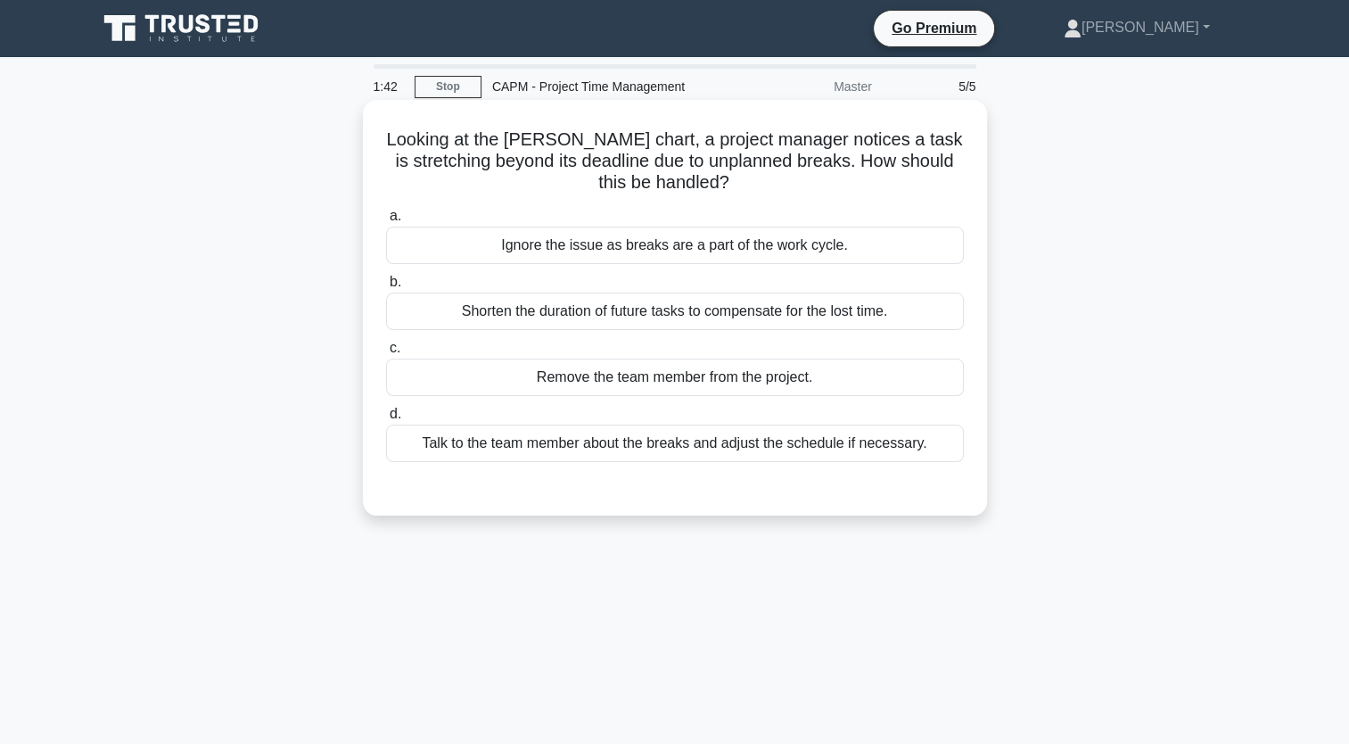
drag, startPoint x: 937, startPoint y: 451, endPoint x: 400, endPoint y: 130, distance: 626.3
click at [400, 130] on div "Looking at the Gantt chart, a project manager notices a task is stretching beyo…" at bounding box center [675, 307] width 610 height 401
copy div "Looking at the Gantt chart, a project manager notices a task is stretching beyo…"
click at [682, 441] on div "Talk to the team member about the breaks and adjust the schedule if necessary." at bounding box center [675, 442] width 578 height 37
click at [386, 420] on input "d. Talk to the team member about the breaks and adjust the schedule if necessar…" at bounding box center [386, 414] width 0 height 12
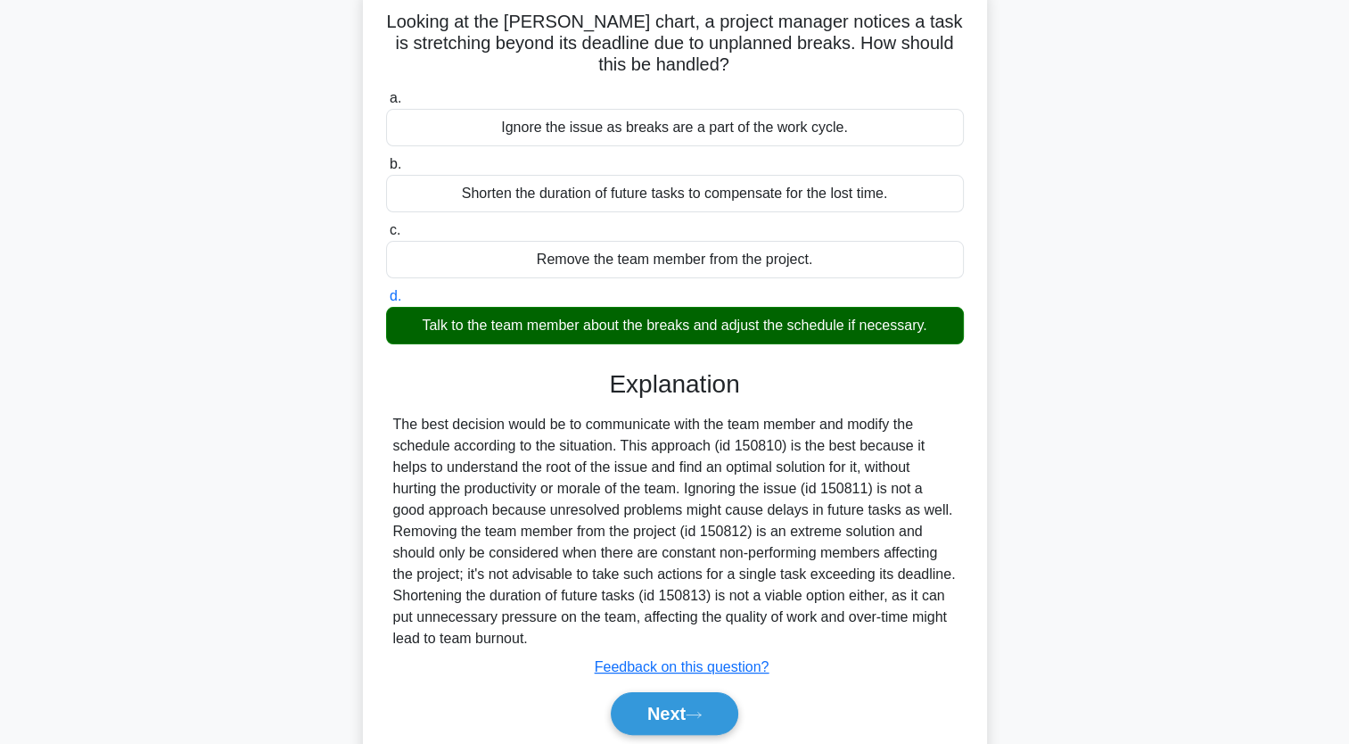
scroll to position [219, 0]
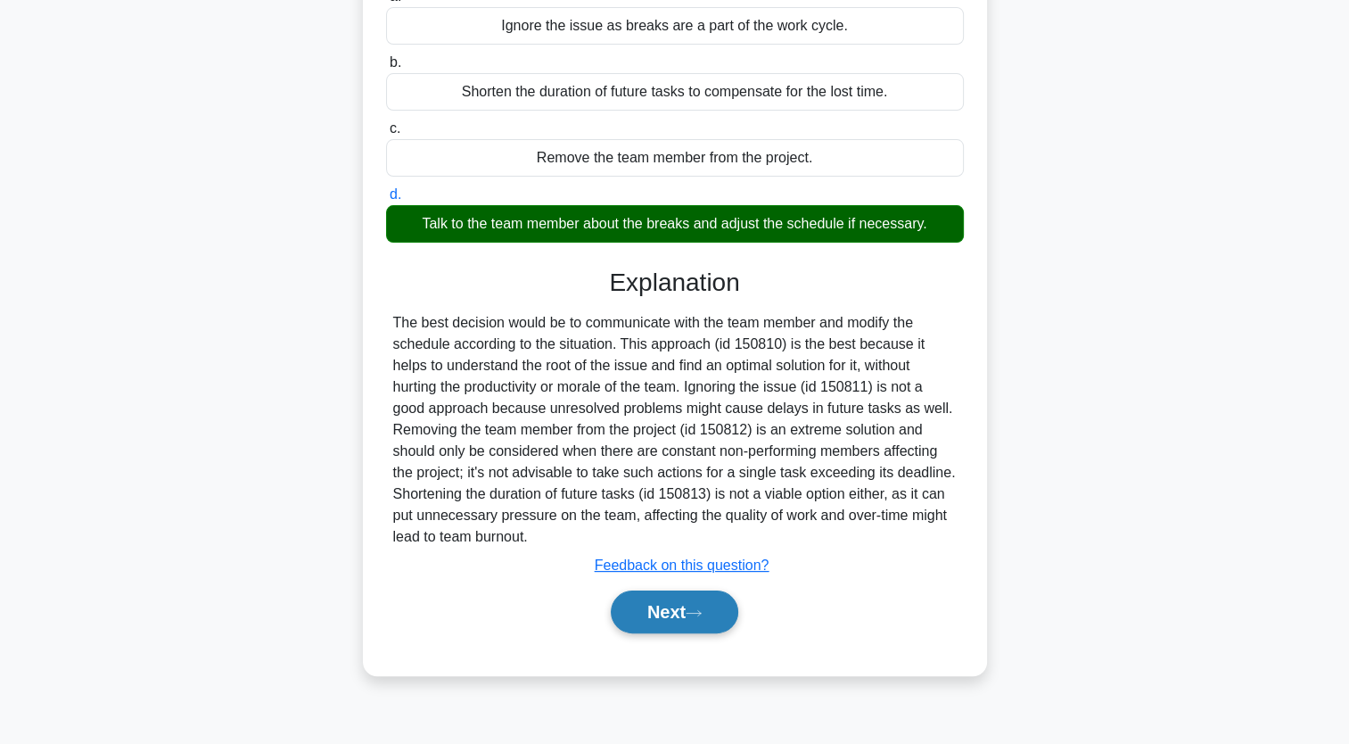
click at [708, 622] on button "Next" at bounding box center [675, 611] width 128 height 43
click at [702, 615] on icon at bounding box center [694, 613] width 16 height 10
click at [691, 619] on button "Next" at bounding box center [675, 611] width 128 height 43
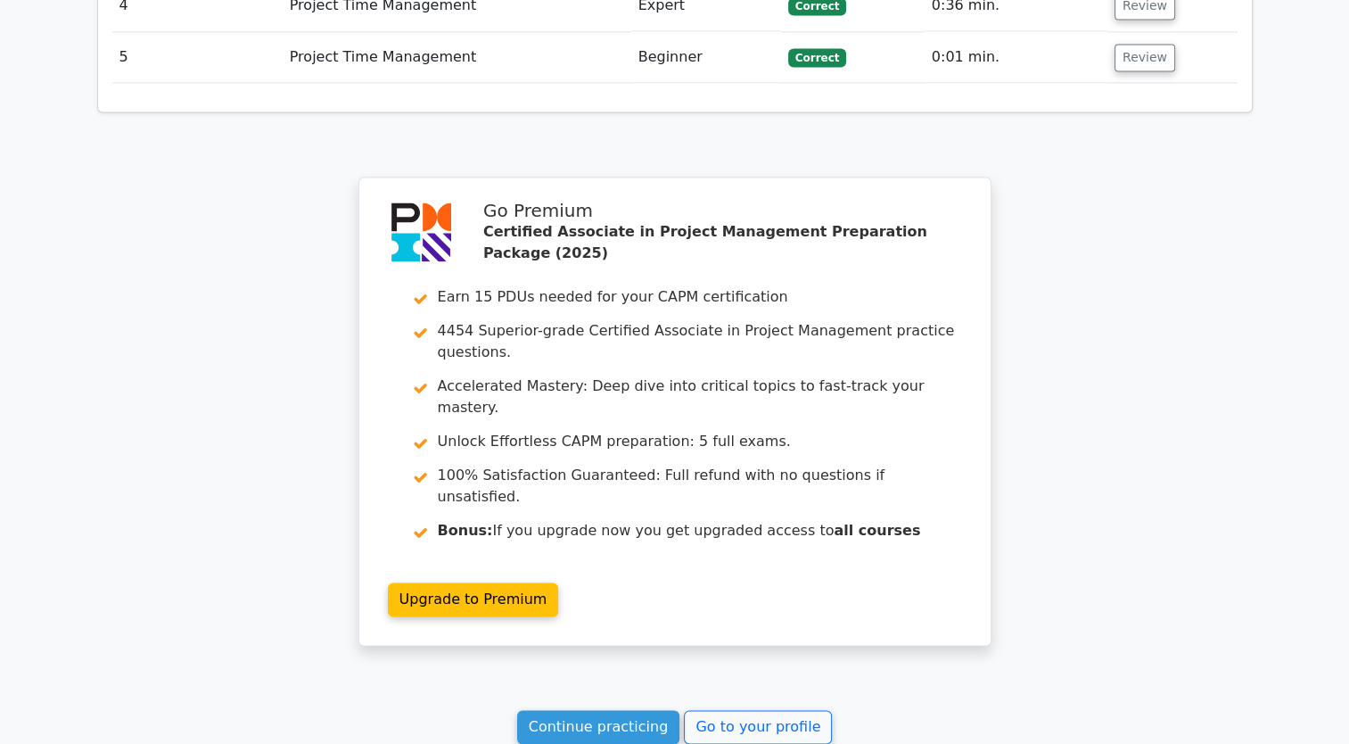
scroll to position [2678, 0]
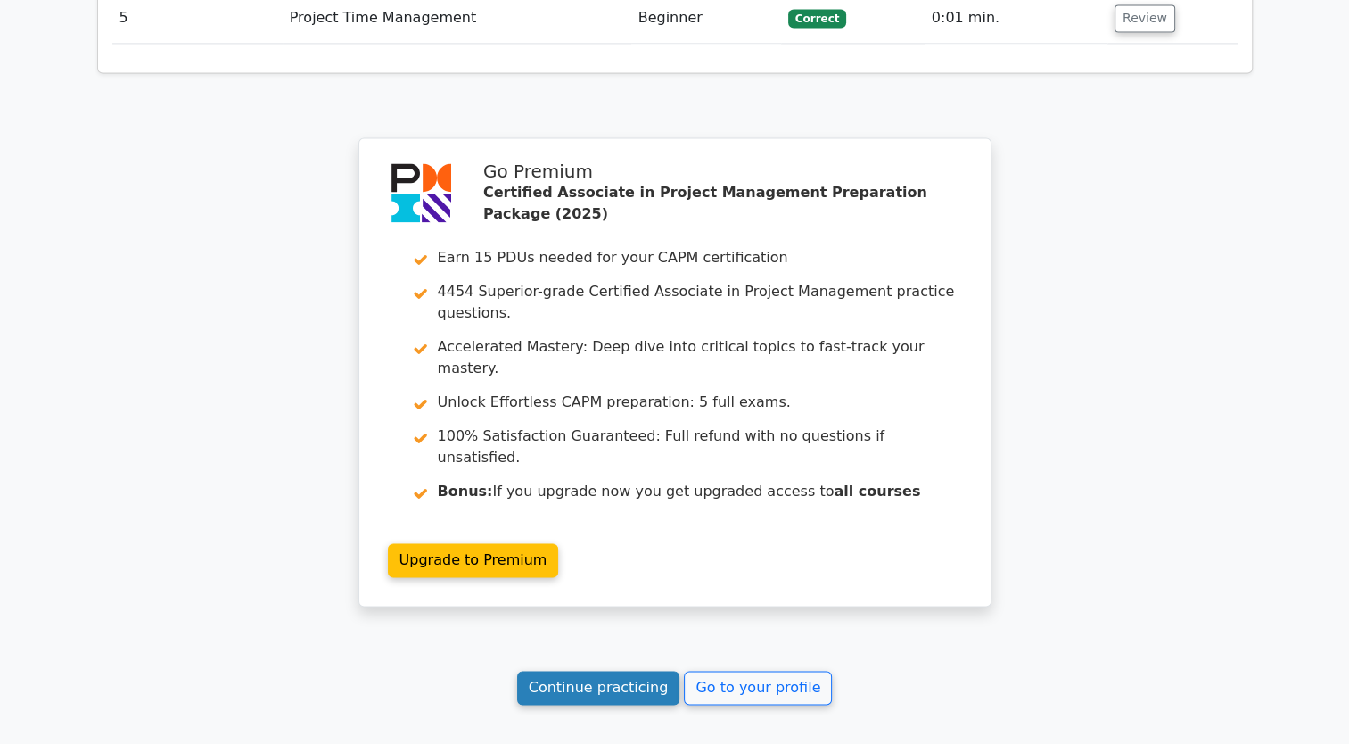
click at [599, 671] on link "Continue practicing" at bounding box center [598, 688] width 163 height 34
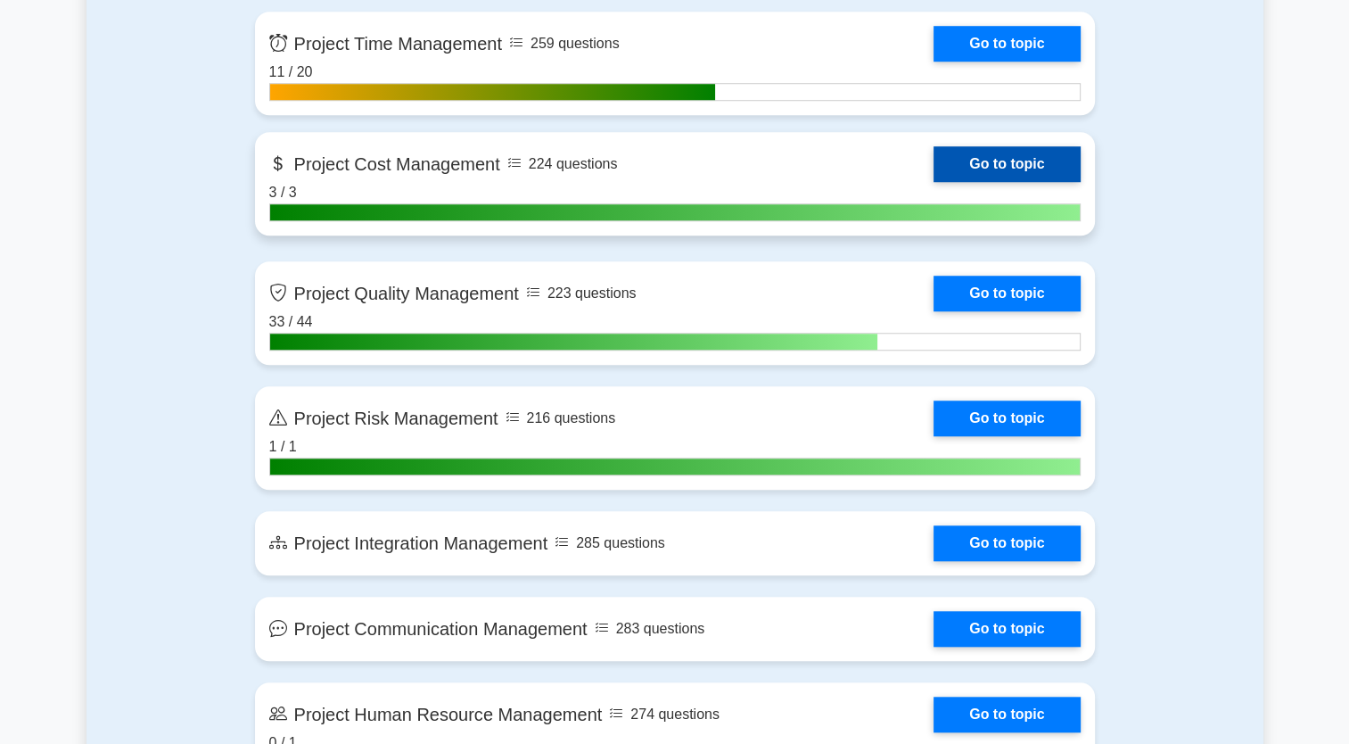
scroll to position [1248, 0]
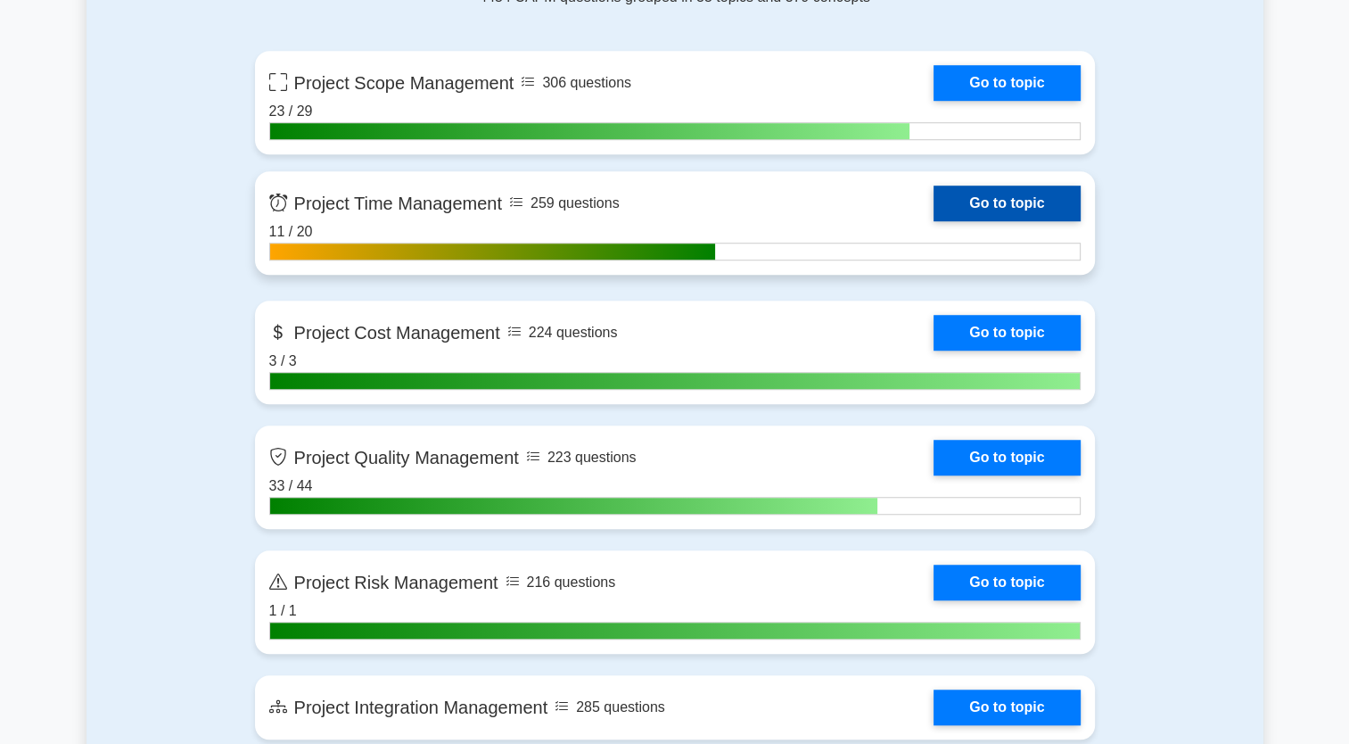
click at [1017, 191] on link "Go to topic" at bounding box center [1007, 203] width 146 height 36
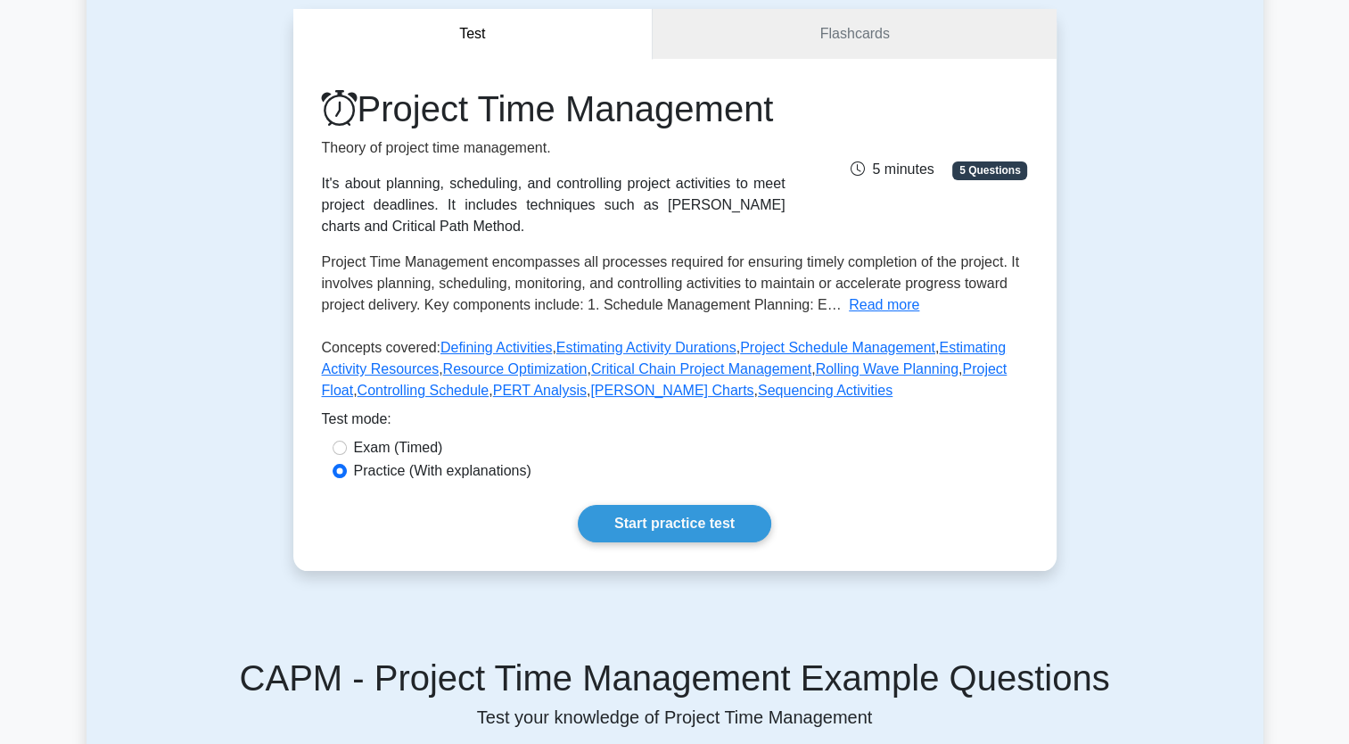
scroll to position [357, 0]
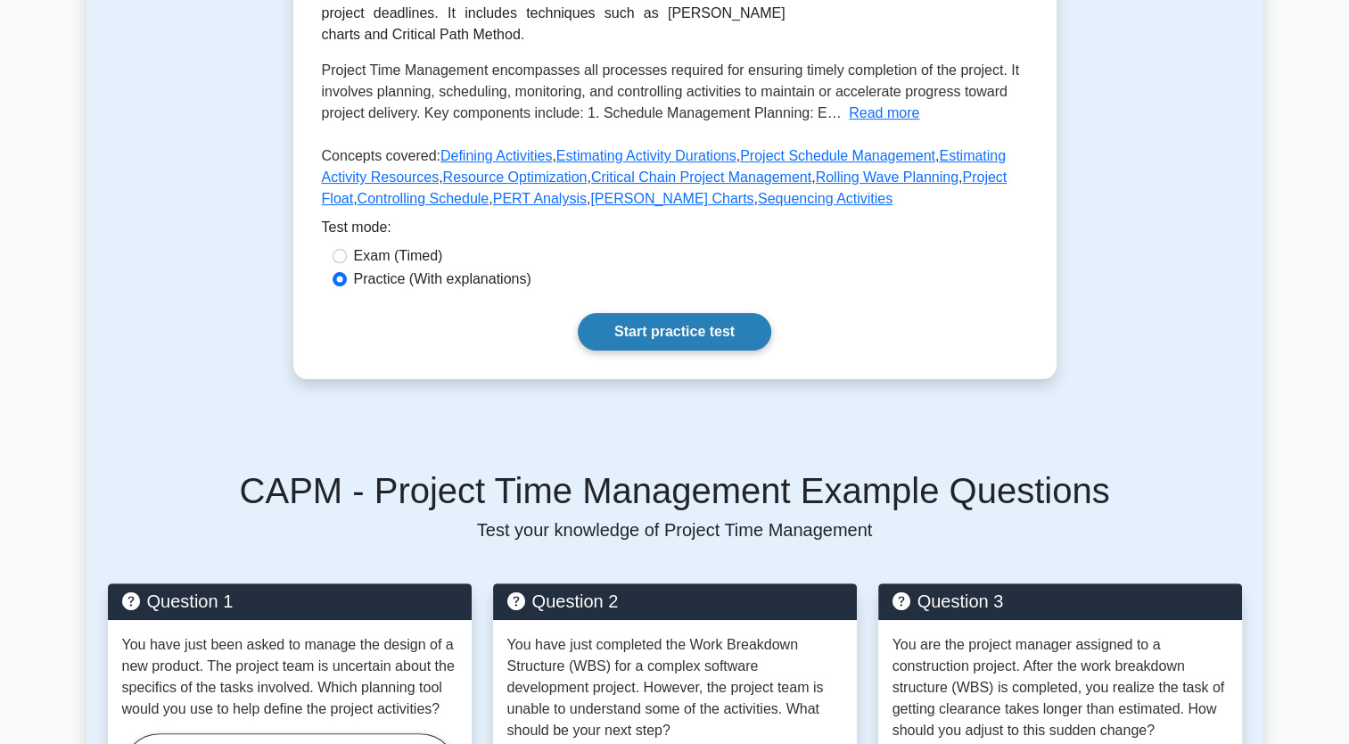
click at [682, 350] on link "Start practice test" at bounding box center [675, 331] width 194 height 37
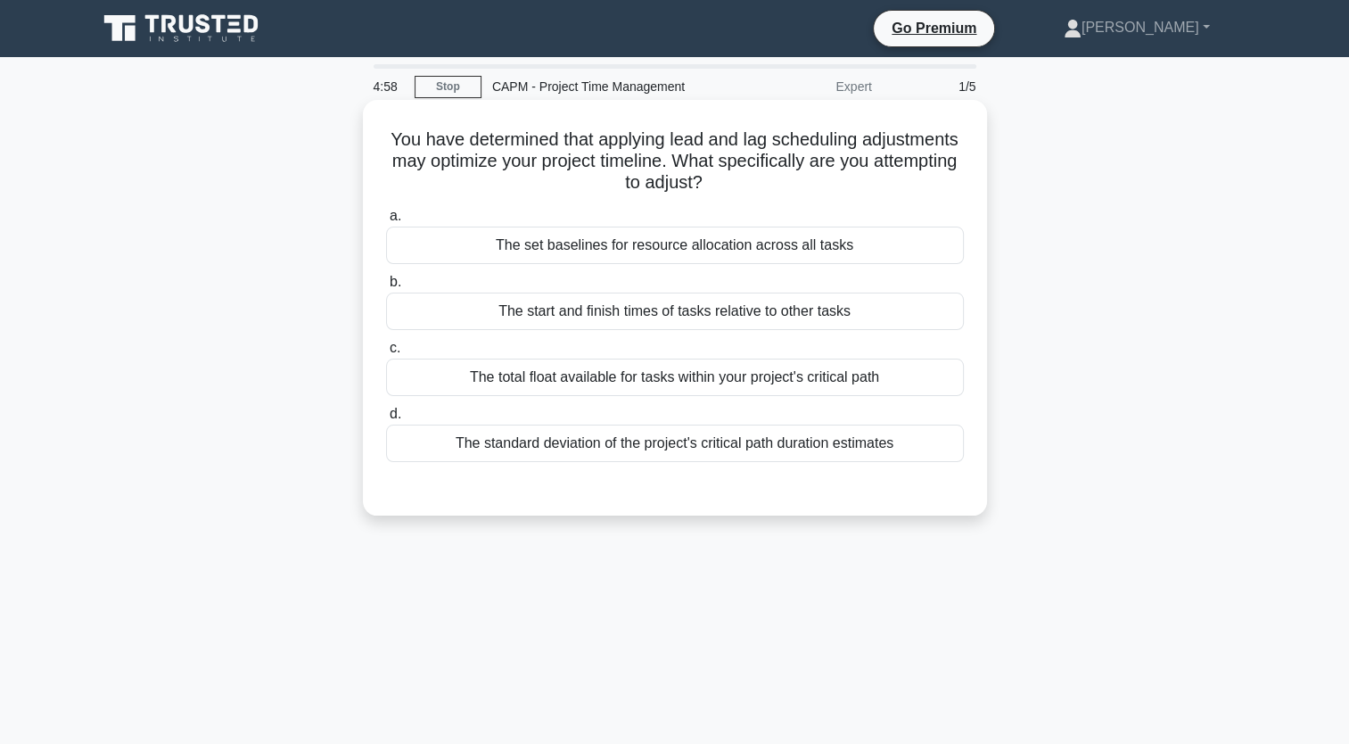
drag, startPoint x: 904, startPoint y: 455, endPoint x: 408, endPoint y: 148, distance: 583.8
click at [408, 148] on div "You have determined that applying lead and lag scheduling adjustments may optim…" at bounding box center [675, 307] width 610 height 401
copy div "You have determined that applying lead and lag scheduling adjustments may optim…"
click at [541, 447] on div "The standard deviation of the project's critical path duration estimates" at bounding box center [675, 442] width 578 height 37
click at [386, 420] on input "d. The standard deviation of the project's critical path duration estimates" at bounding box center [386, 414] width 0 height 12
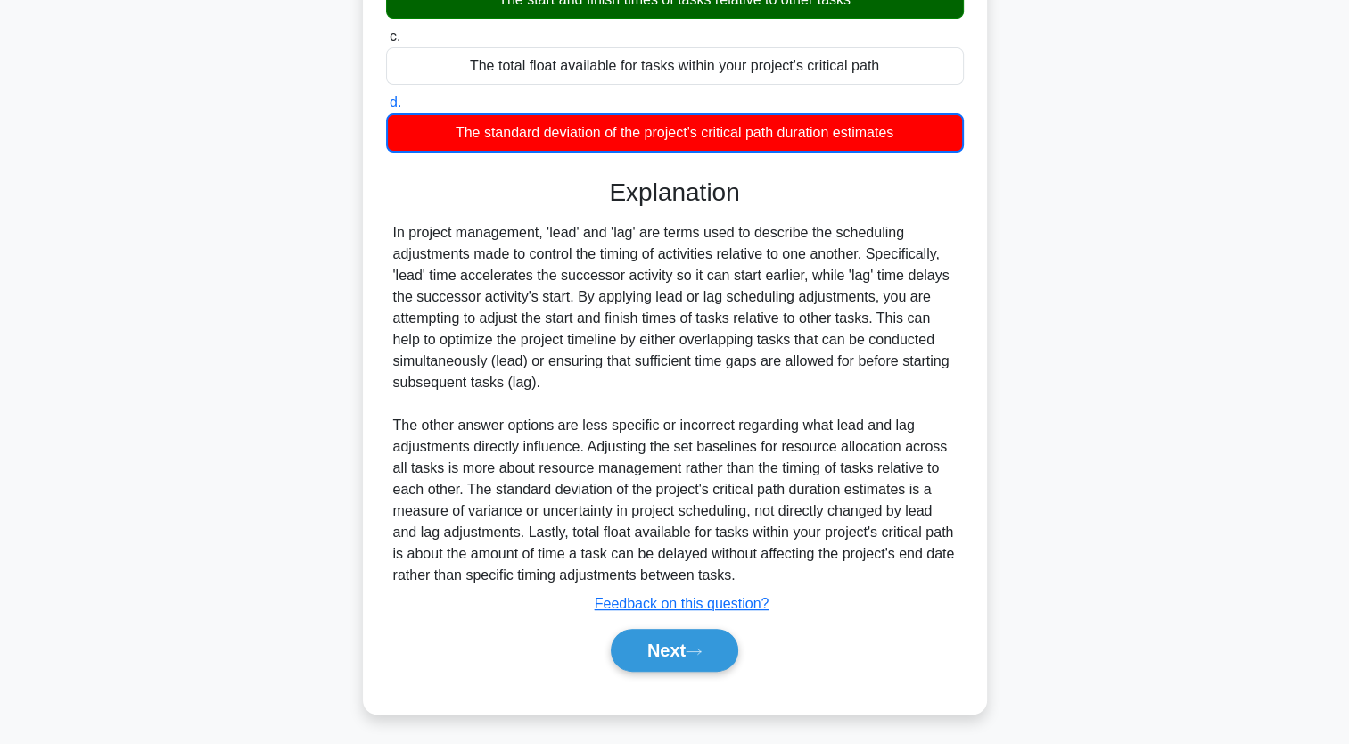
scroll to position [313, 0]
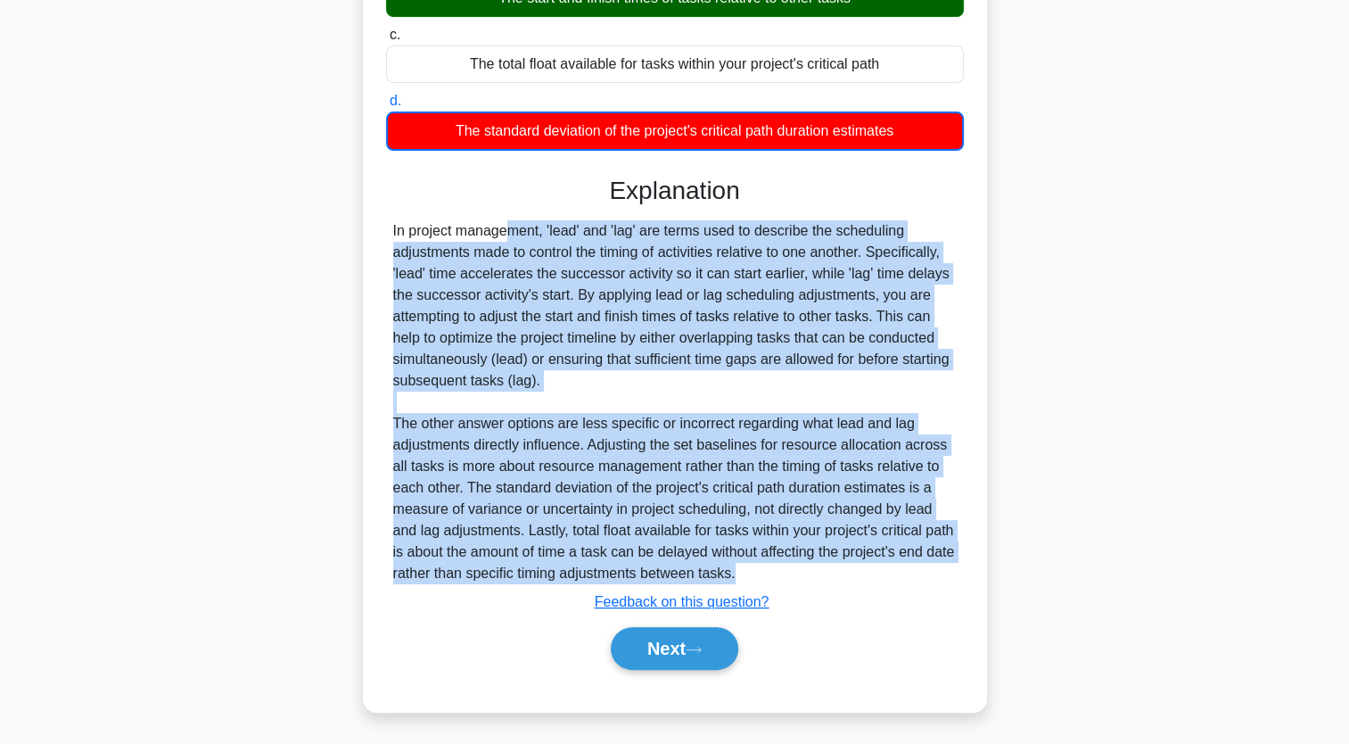
drag, startPoint x: 774, startPoint y: 577, endPoint x: 391, endPoint y: 220, distance: 523.1
click at [391, 220] on div "In project management, 'lead' and 'lag' are terms used to describe the scheduli…" at bounding box center [675, 402] width 578 height 364
copy div "In project management, 'lead' and 'lag' are terms used to describe the scheduli…"
click at [706, 638] on button "Next" at bounding box center [675, 648] width 128 height 43
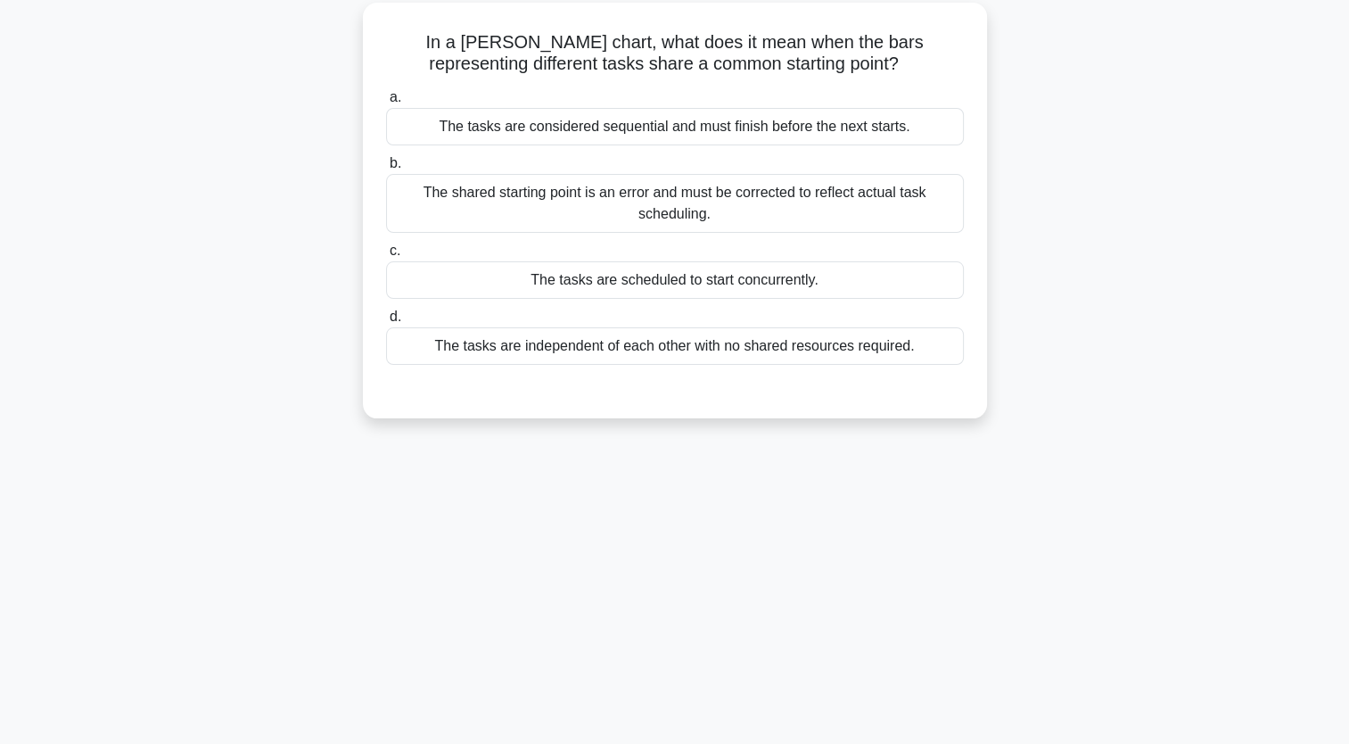
scroll to position [0, 0]
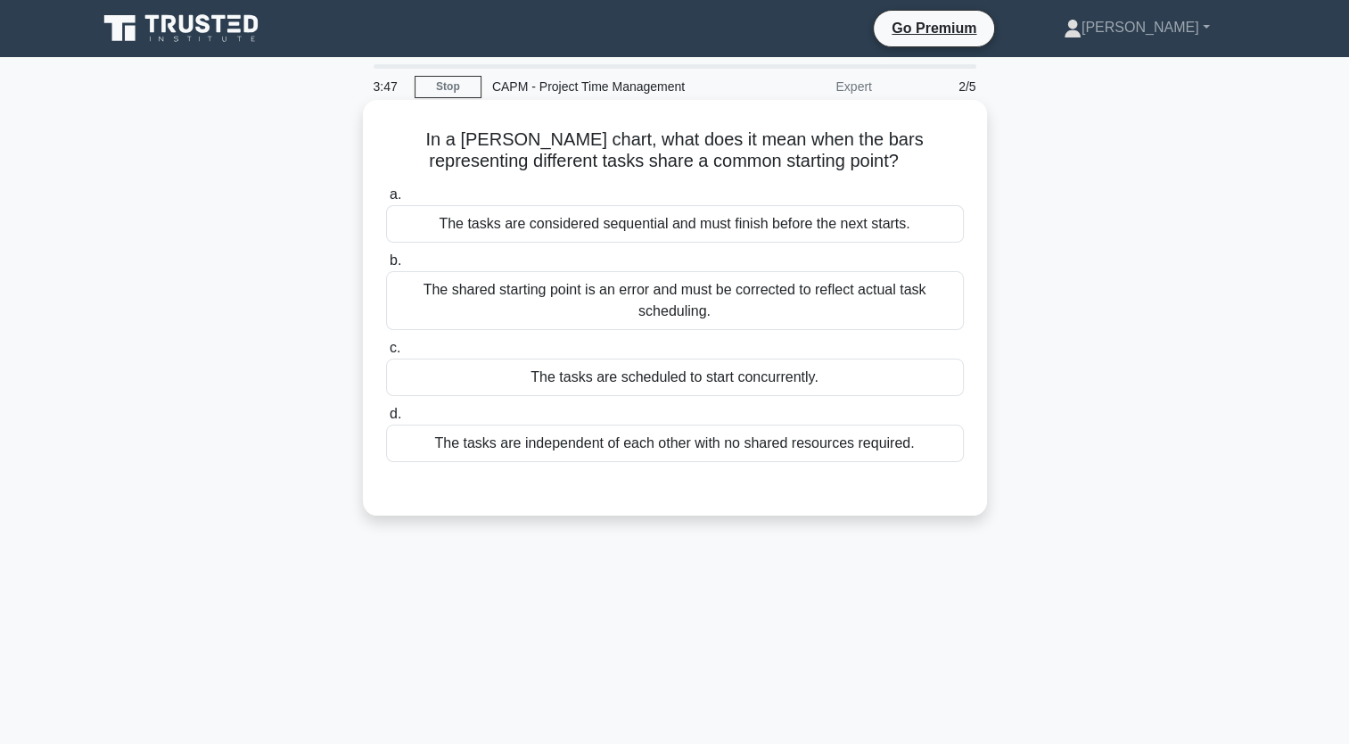
drag, startPoint x: 927, startPoint y: 449, endPoint x: 417, endPoint y: 142, distance: 595.7
click at [417, 142] on div "In a Gantt chart, what does it mean when the bars representing different tasks …" at bounding box center [675, 307] width 610 height 401
copy div "In a Gantt chart, what does it mean when the bars representing different tasks …"
click at [583, 386] on div "The tasks are scheduled to start concurrently." at bounding box center [675, 376] width 578 height 37
click at [386, 354] on input "c. The tasks are scheduled to start concurrently." at bounding box center [386, 348] width 0 height 12
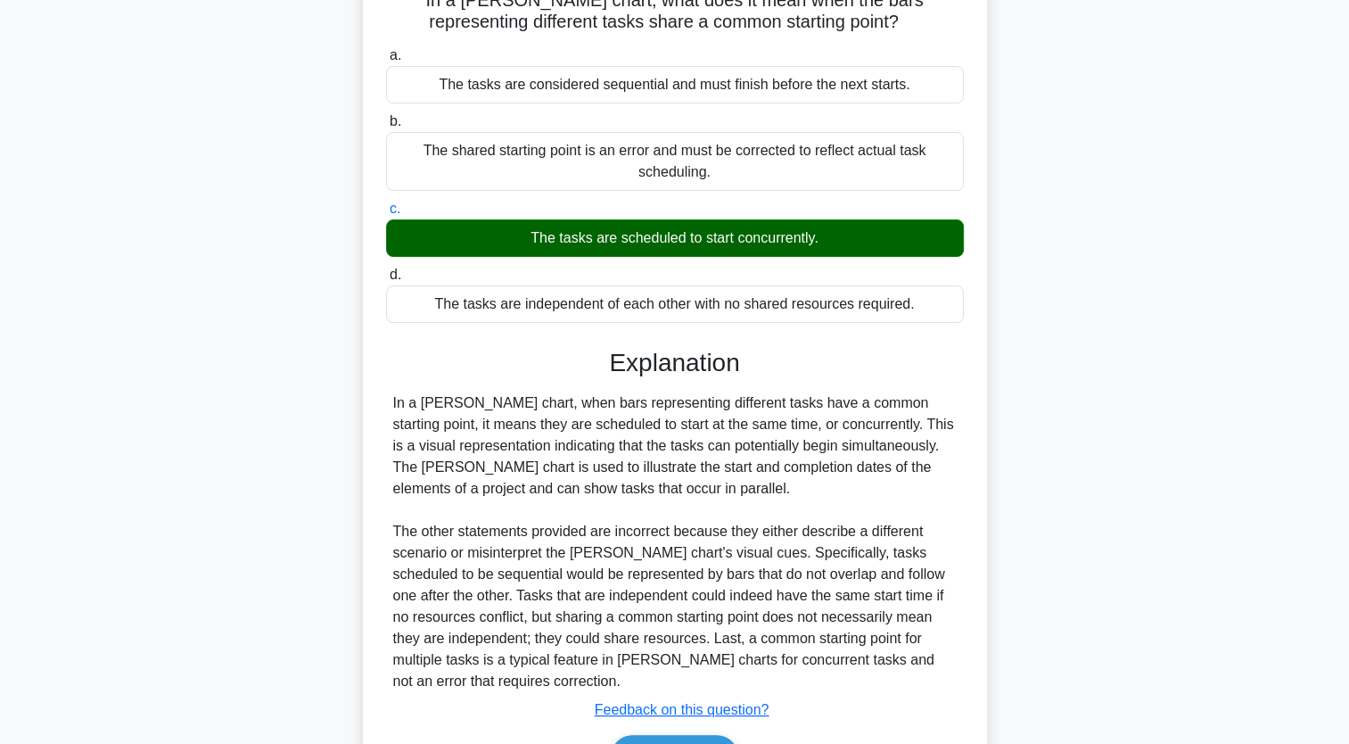
scroll to position [247, 0]
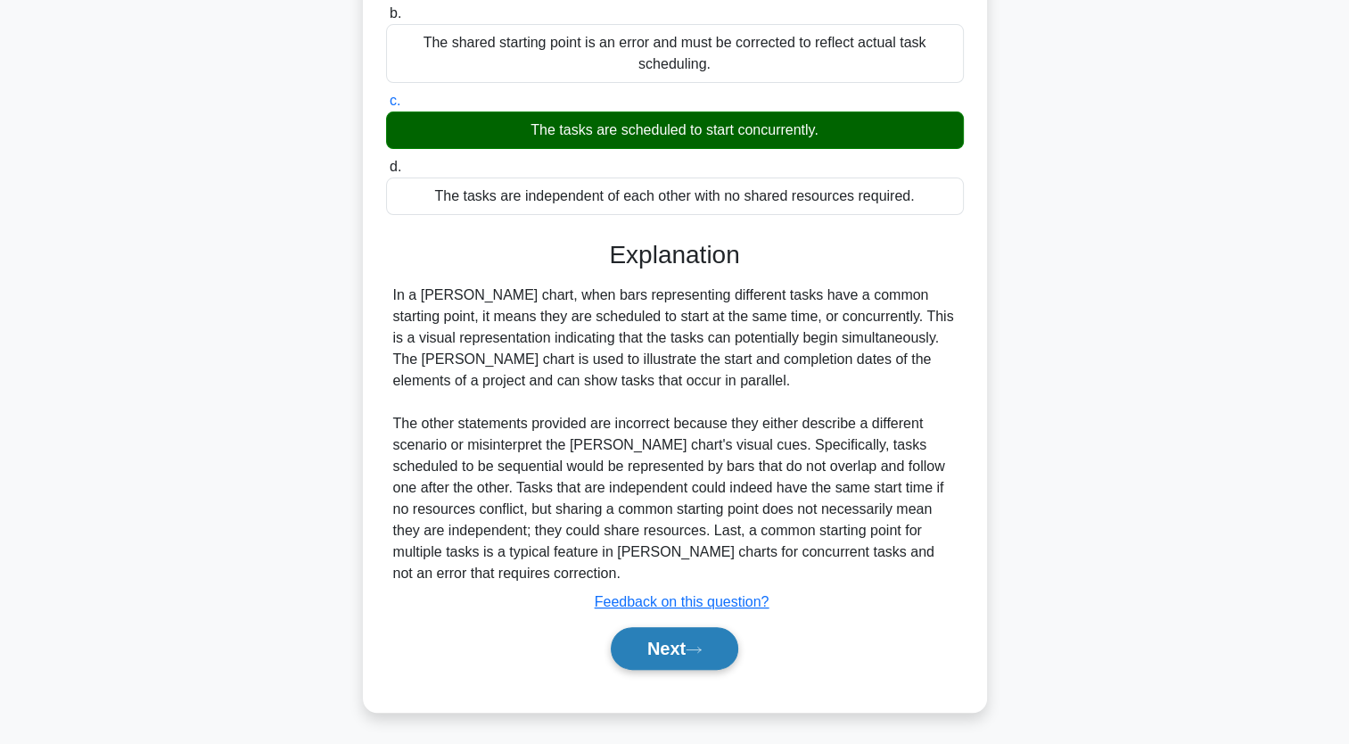
click at [687, 655] on button "Next" at bounding box center [675, 648] width 128 height 43
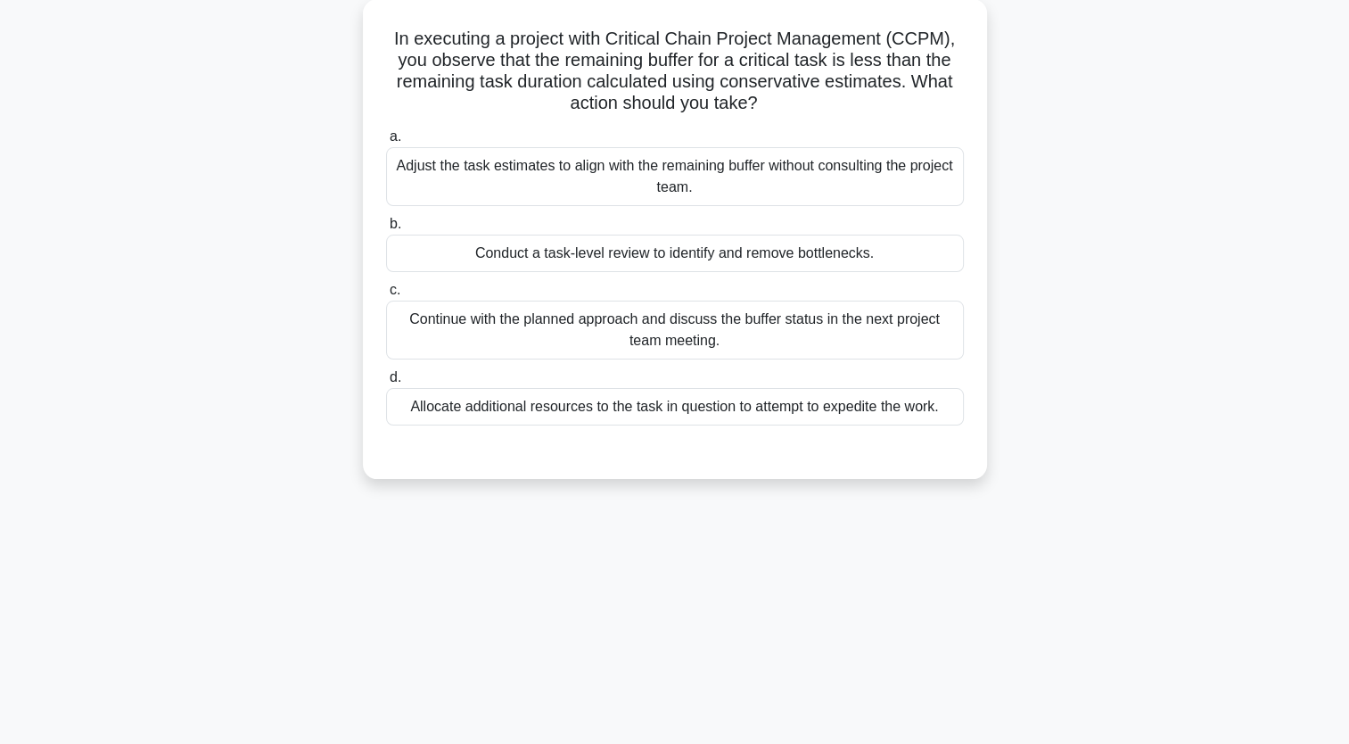
scroll to position [0, 0]
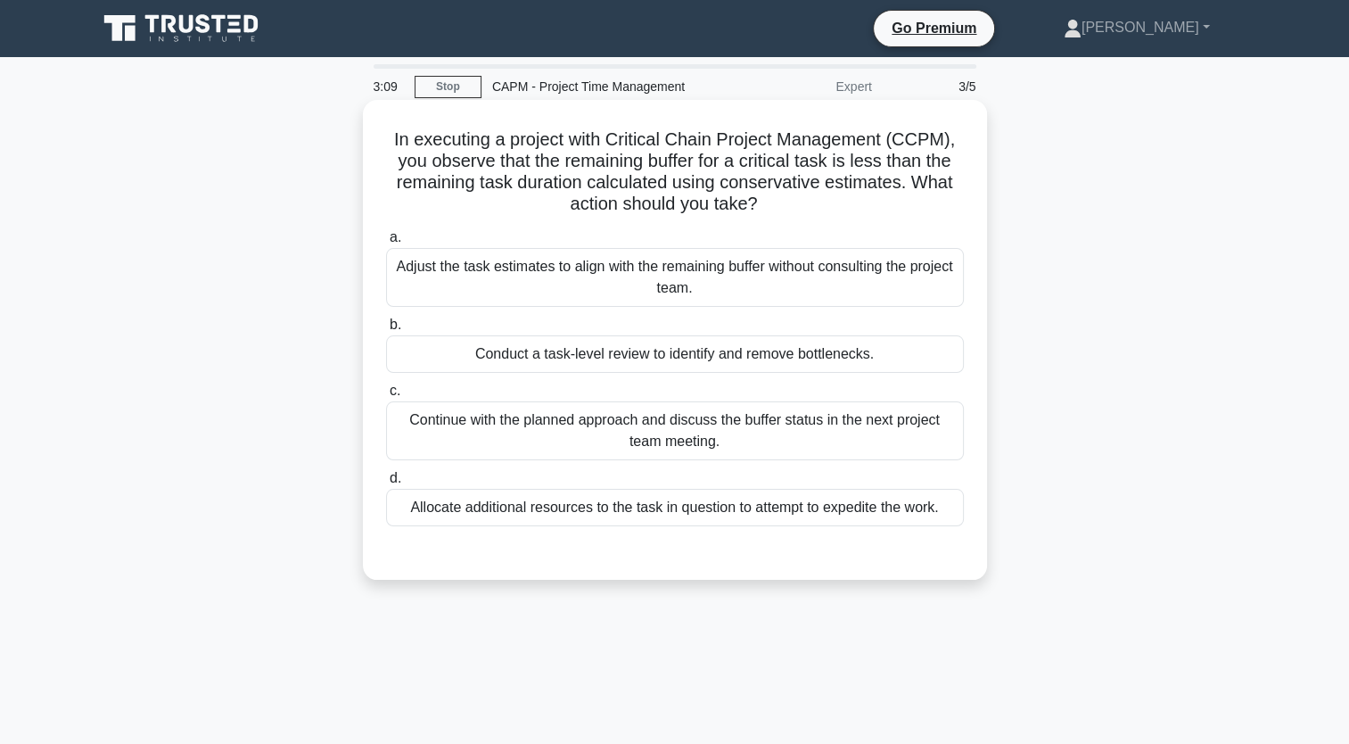
drag, startPoint x: 949, startPoint y: 514, endPoint x: 380, endPoint y: 145, distance: 677.8
click at [380, 145] on div "In executing a project with Critical Chain Project Management (CCPM), you obser…" at bounding box center [675, 340] width 610 height 466
copy div "In executing a project with Critical Chain Project Management (CCPM), you obser…"
click at [593, 358] on div "Conduct a task-level review to identify and remove bottlenecks." at bounding box center [675, 353] width 578 height 37
click at [386, 331] on input "b. Conduct a task-level review to identify and remove bottlenecks." at bounding box center [386, 325] width 0 height 12
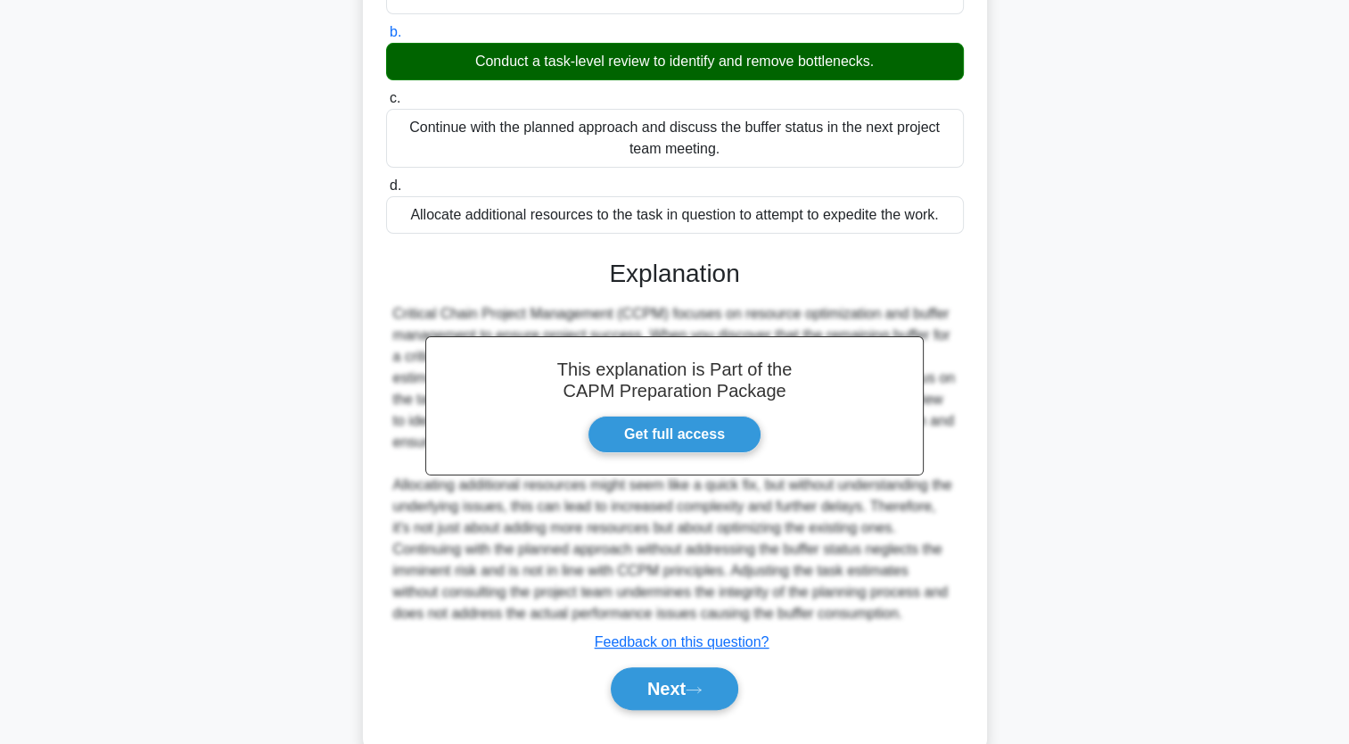
scroll to position [333, 0]
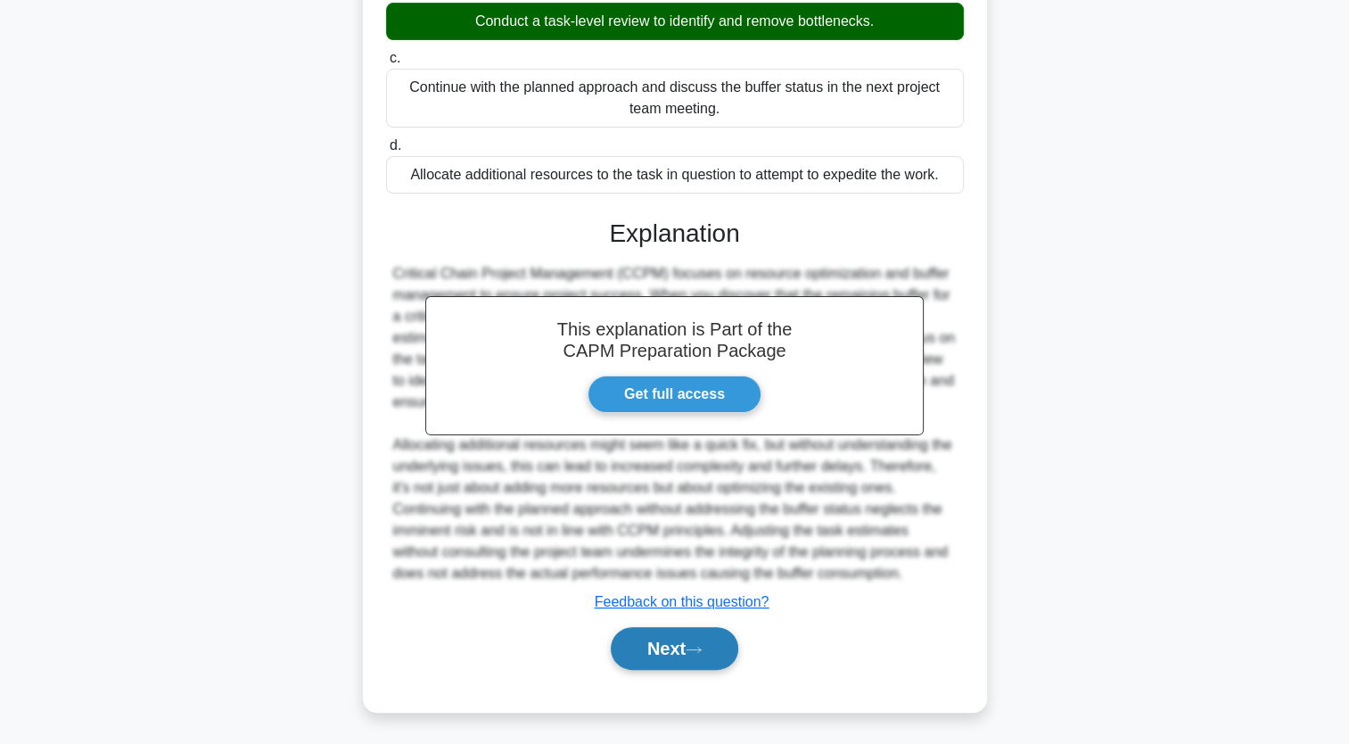
click at [666, 655] on button "Next" at bounding box center [675, 648] width 128 height 43
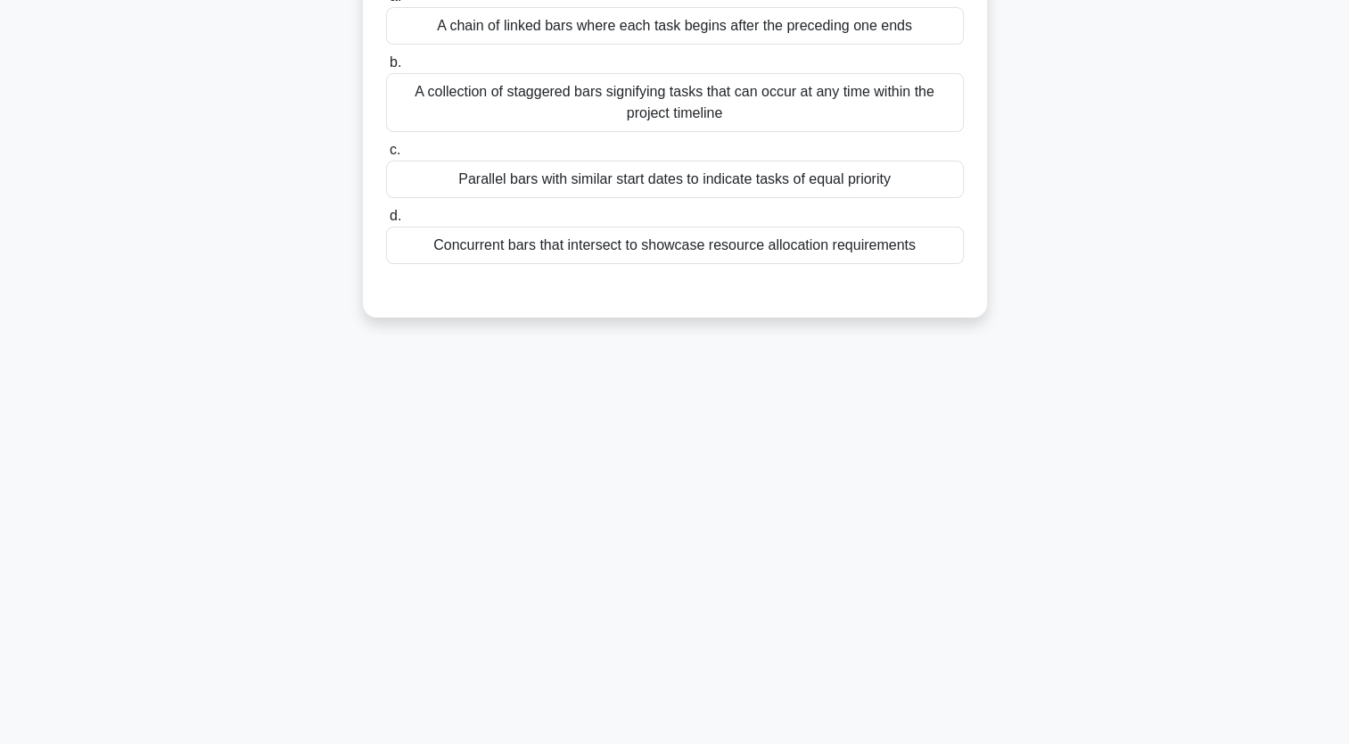
scroll to position [0, 0]
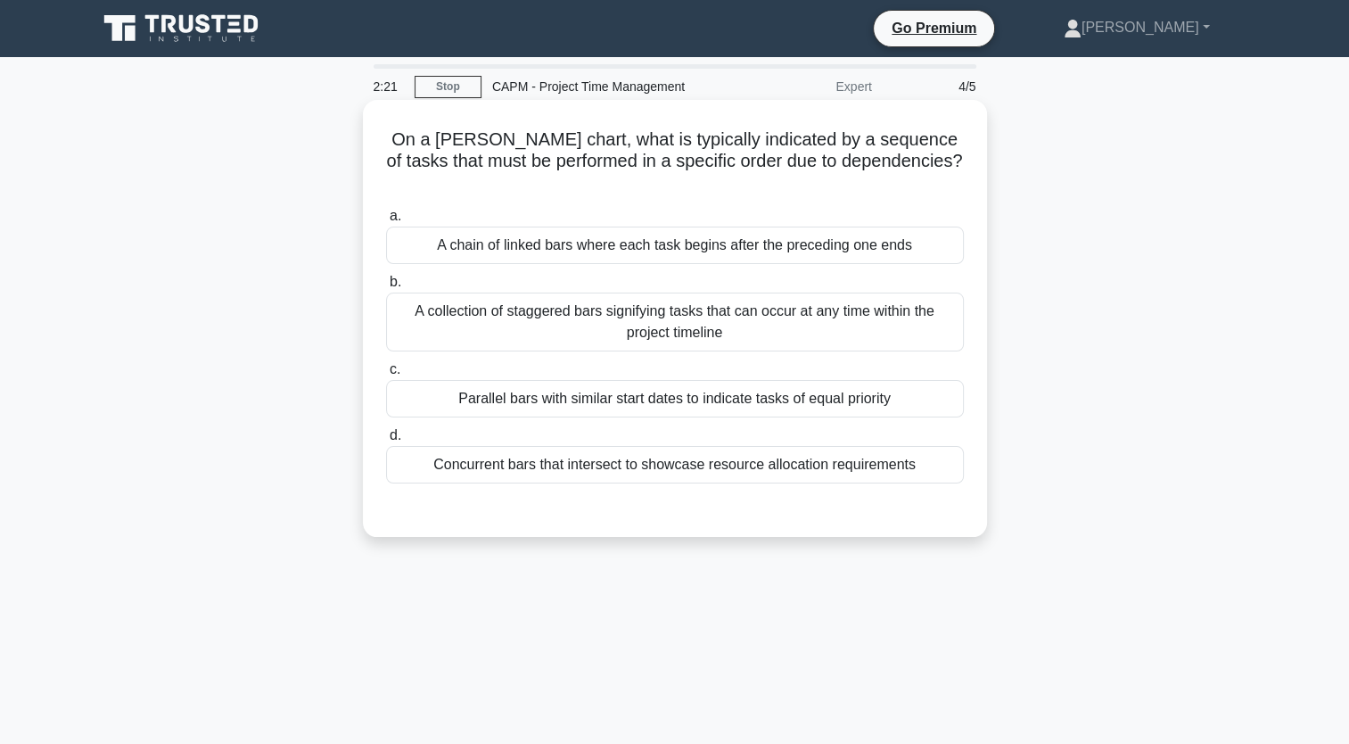
drag, startPoint x: 938, startPoint y: 449, endPoint x: 384, endPoint y: 146, distance: 631.4
click at [384, 146] on div "On a Gantt chart, what is typically indicated by a sequence of tasks that must …" at bounding box center [675, 318] width 610 height 423
copy div "On a Gantt chart, what is typically indicated by a sequence of tasks that must …"
click at [596, 447] on div "Concurrent bars that intersect to showcase resource allocation requirements" at bounding box center [675, 464] width 578 height 37
click at [386, 441] on input "d. Concurrent bars that intersect to showcase resource allocation requirements" at bounding box center [386, 436] width 0 height 12
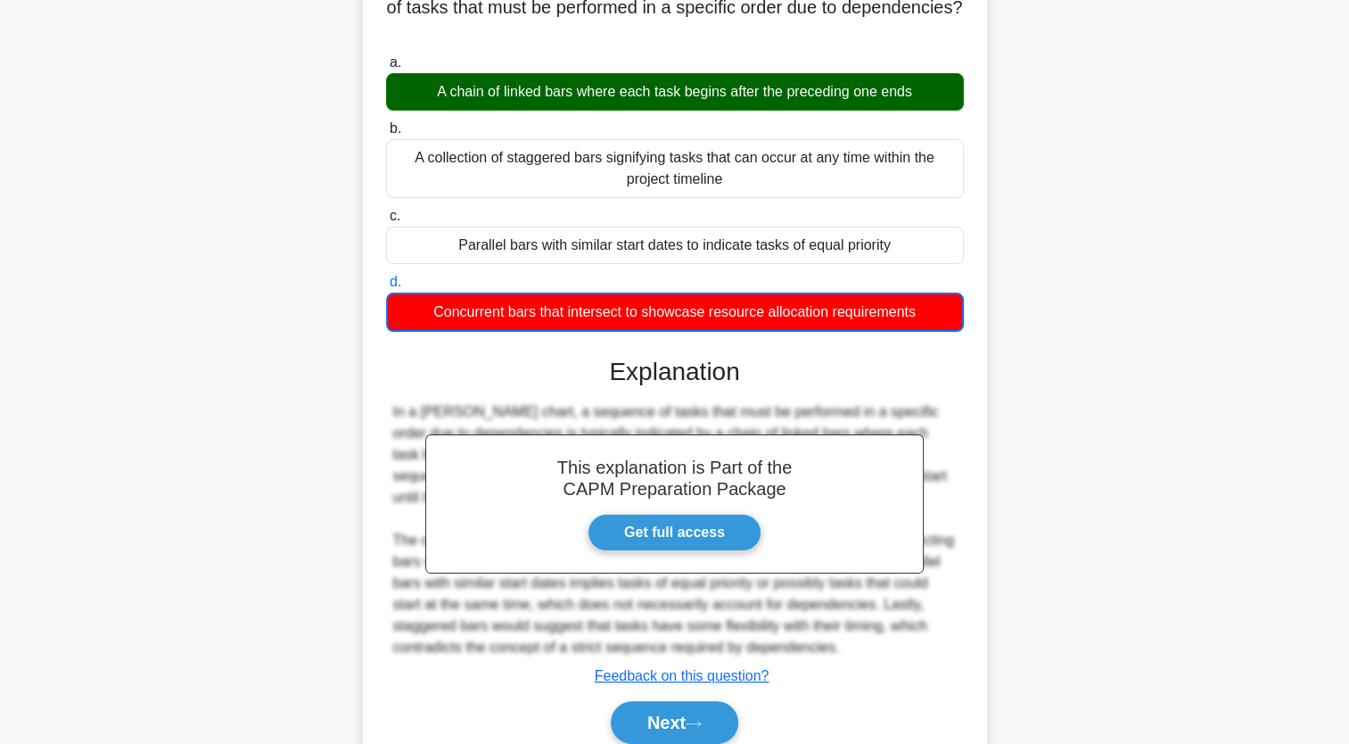
scroll to position [219, 0]
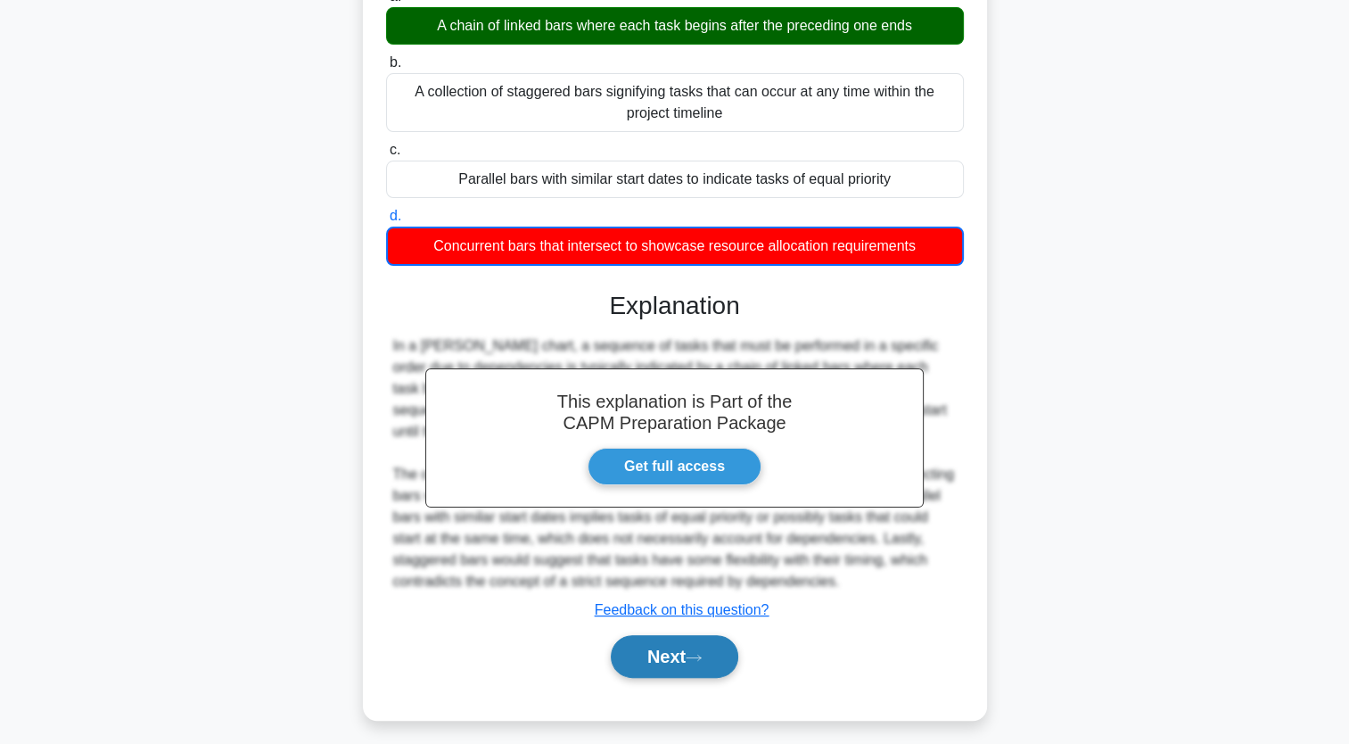
click at [699, 653] on icon at bounding box center [694, 658] width 16 height 10
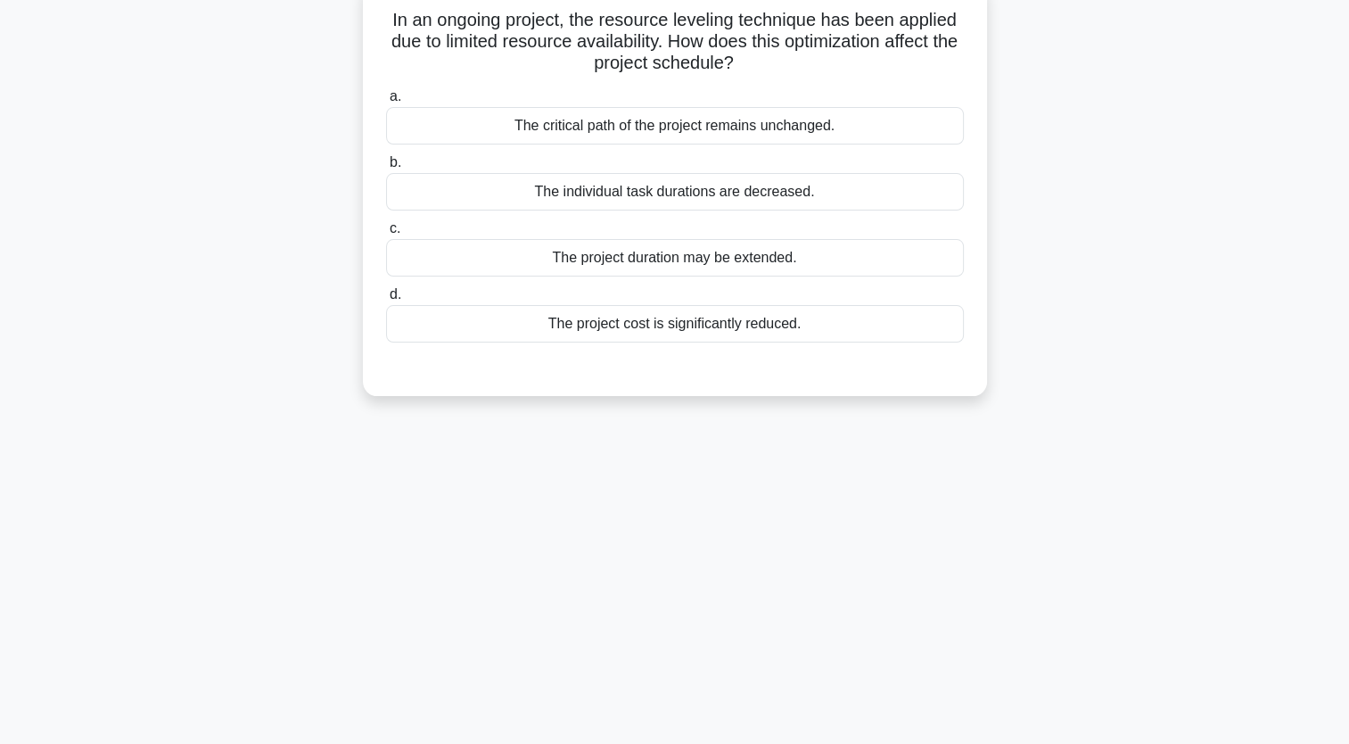
scroll to position [0, 0]
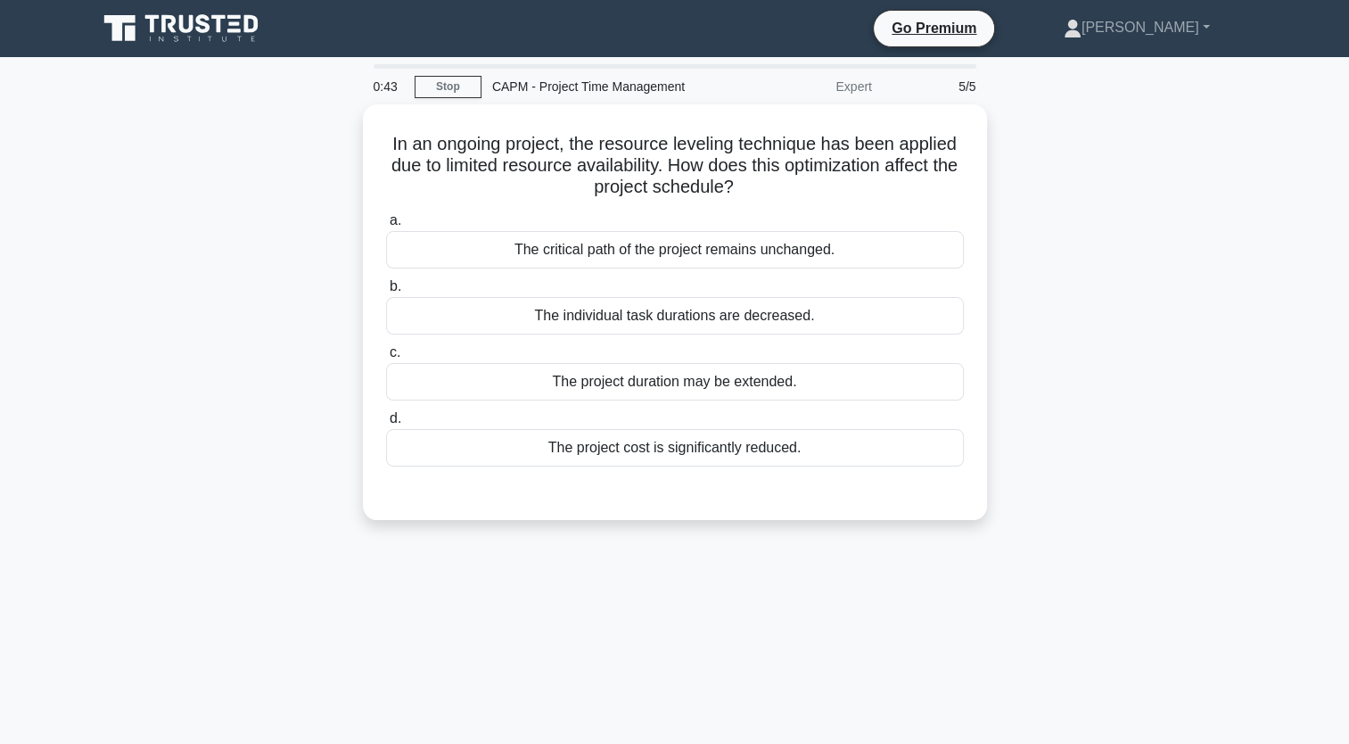
drag, startPoint x: 821, startPoint y: 451, endPoint x: 353, endPoint y: 111, distance: 579.0
click at [353, 111] on div "In an ongoing project, the resource leveling technique has been applied due to …" at bounding box center [675, 322] width 1177 height 437
copy div "In an ongoing project, the resource leveling technique has been applied due to …"
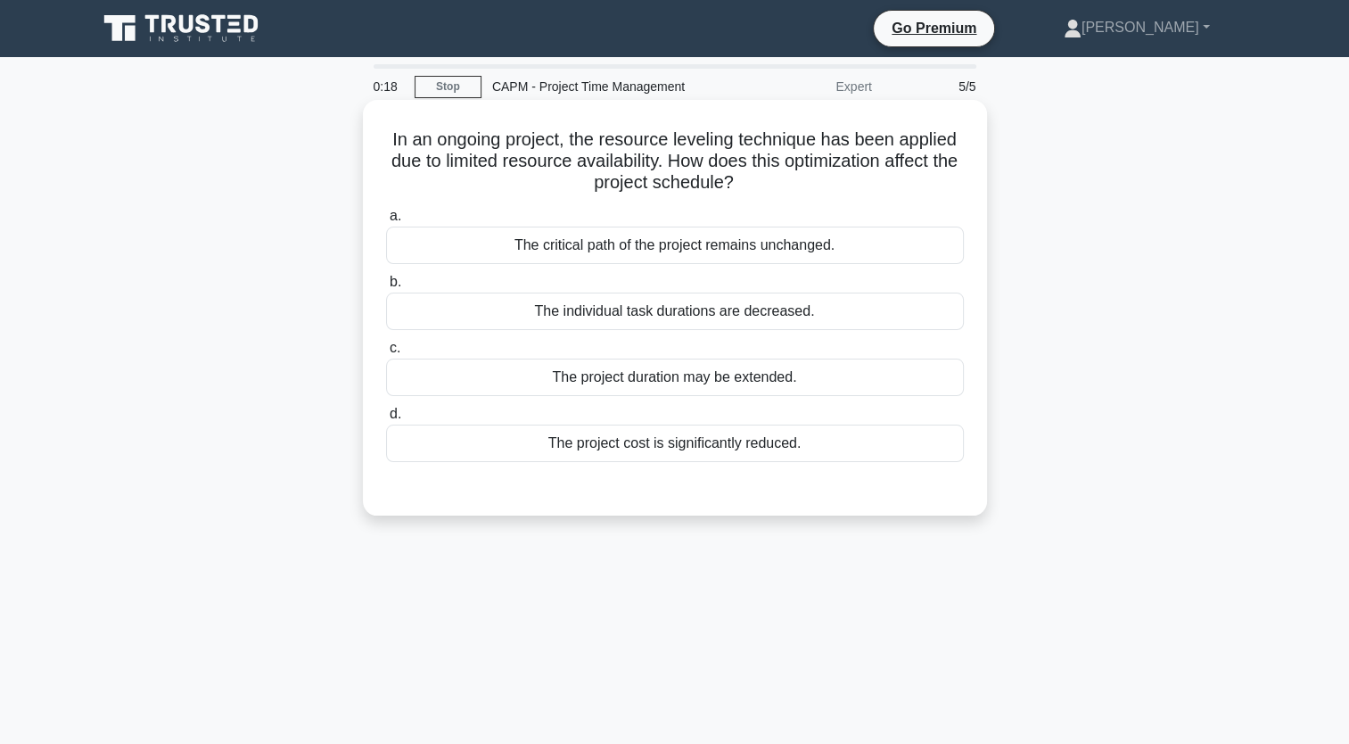
click at [617, 316] on div "The individual task durations are decreased." at bounding box center [675, 311] width 578 height 37
click at [386, 288] on input "b. The individual task durations are decreased." at bounding box center [386, 282] width 0 height 12
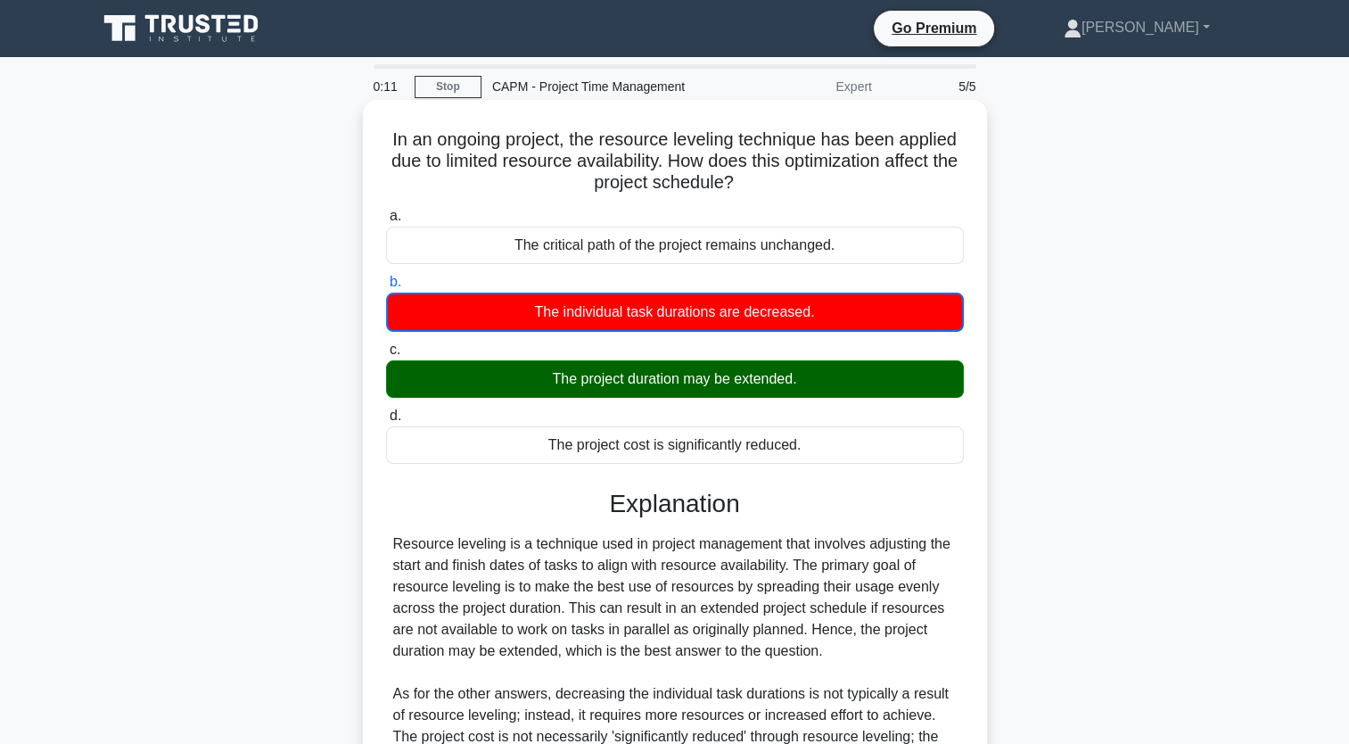
scroll to position [292, 0]
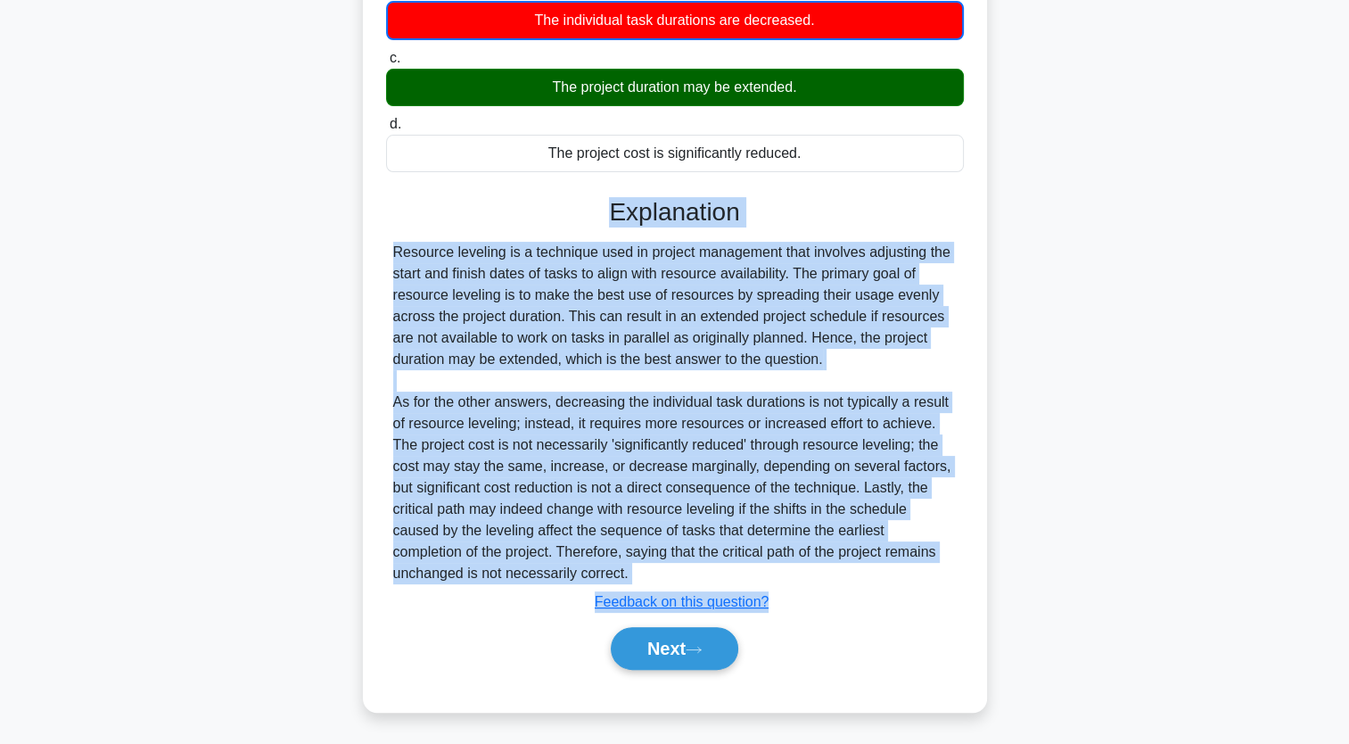
drag, startPoint x: 599, startPoint y: 203, endPoint x: 830, endPoint y: 580, distance: 441.6
click at [830, 582] on div "Explanation Resource leveling is a technique used in project management that in…" at bounding box center [675, 437] width 578 height 480
copy div "Explanation Resource leveling is a technique used in project management that in…"
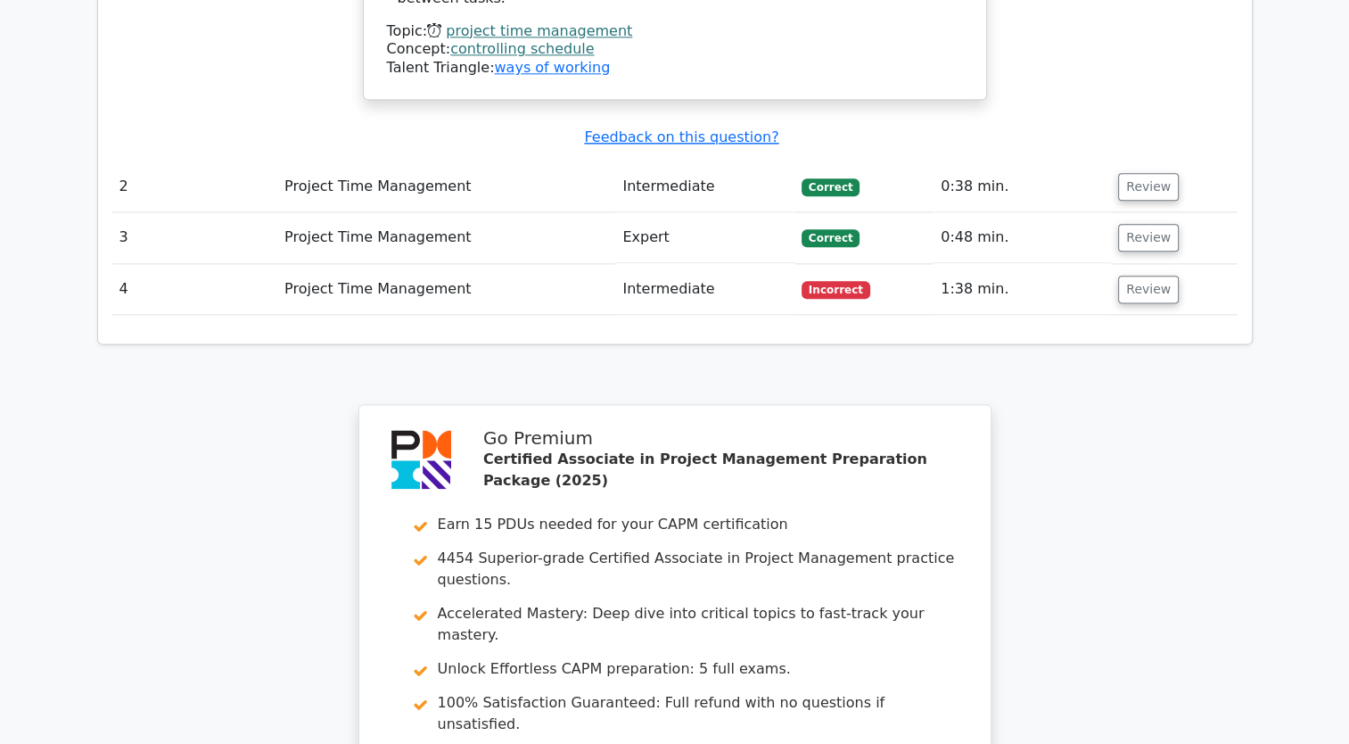
scroll to position [2319, 0]
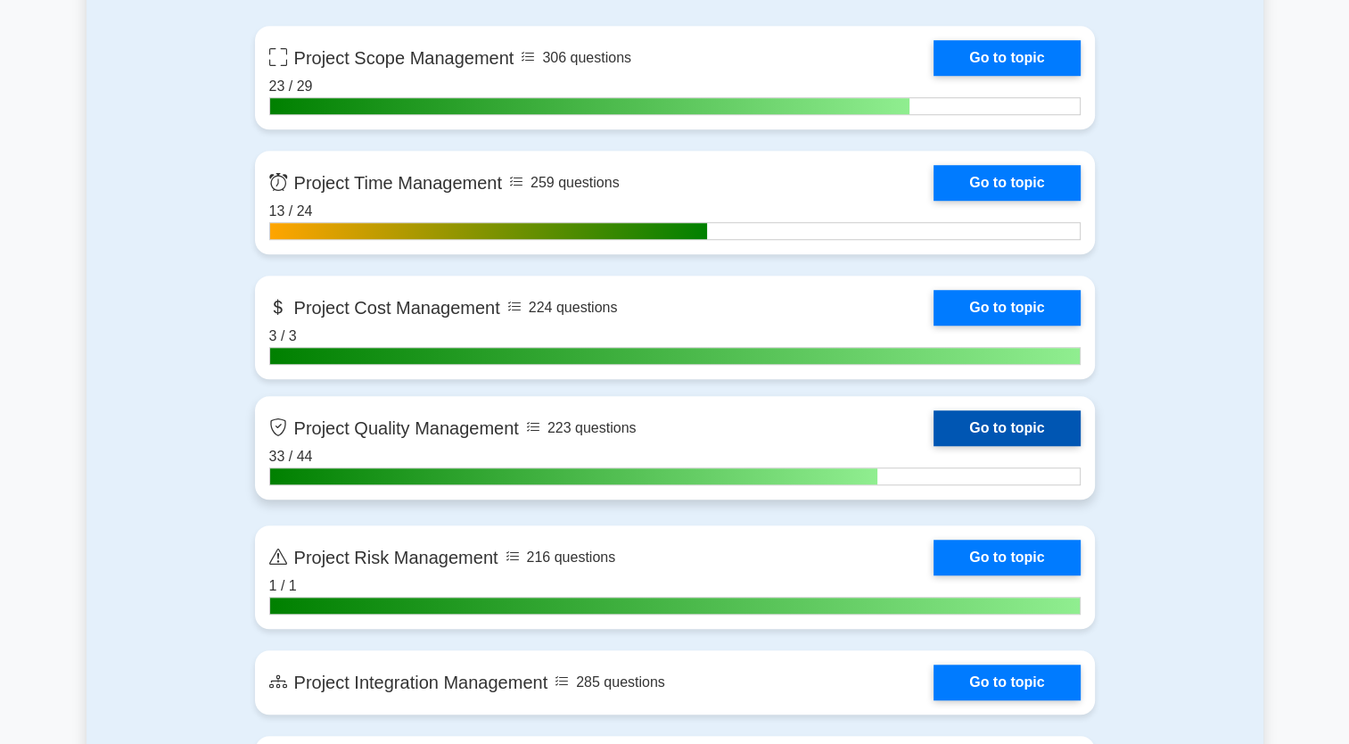
scroll to position [1159, 0]
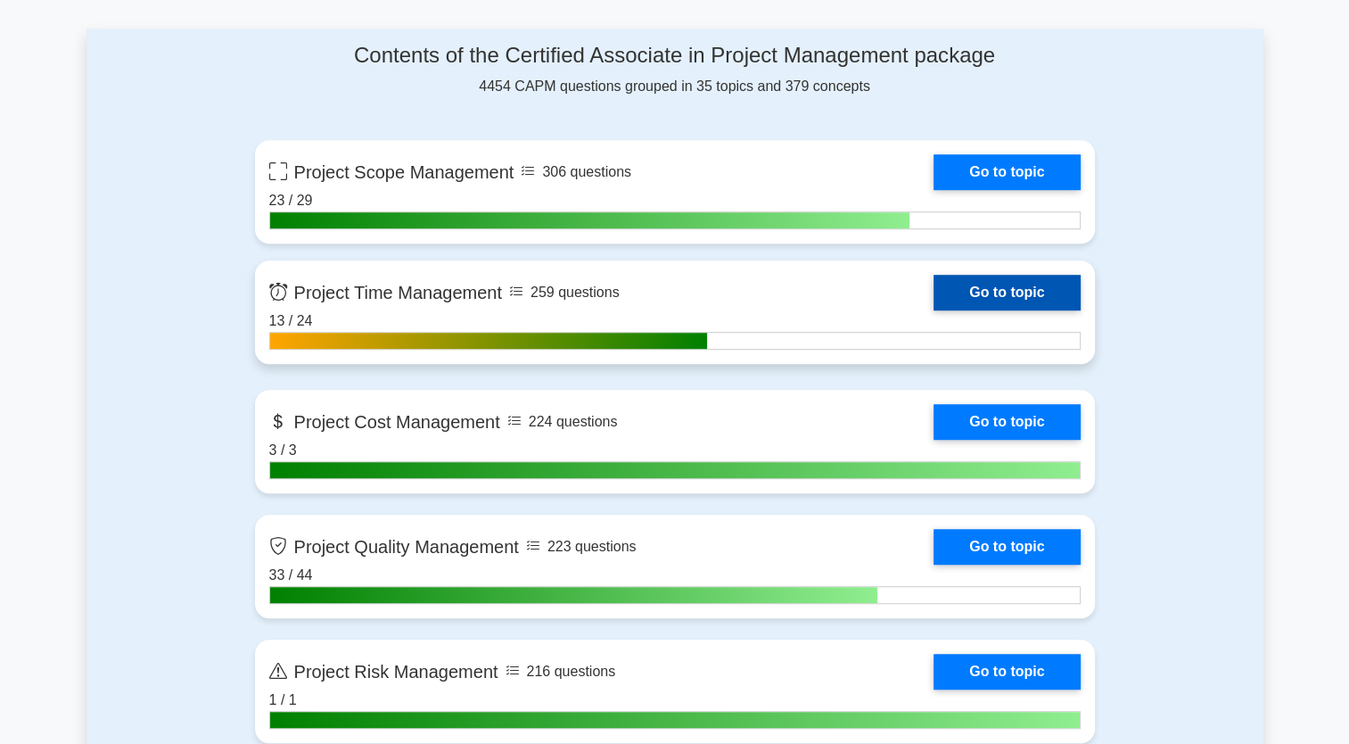
click at [995, 292] on link "Go to topic" at bounding box center [1007, 293] width 146 height 36
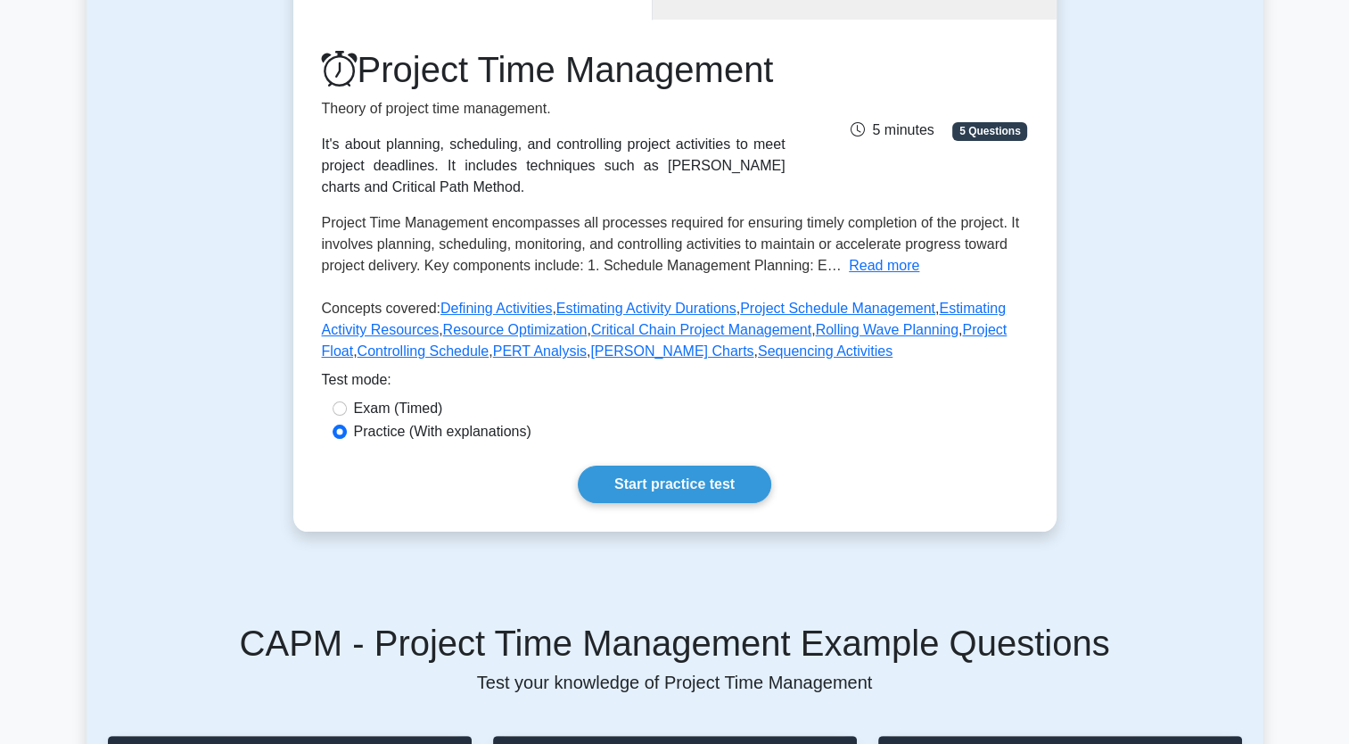
scroll to position [268, 0]
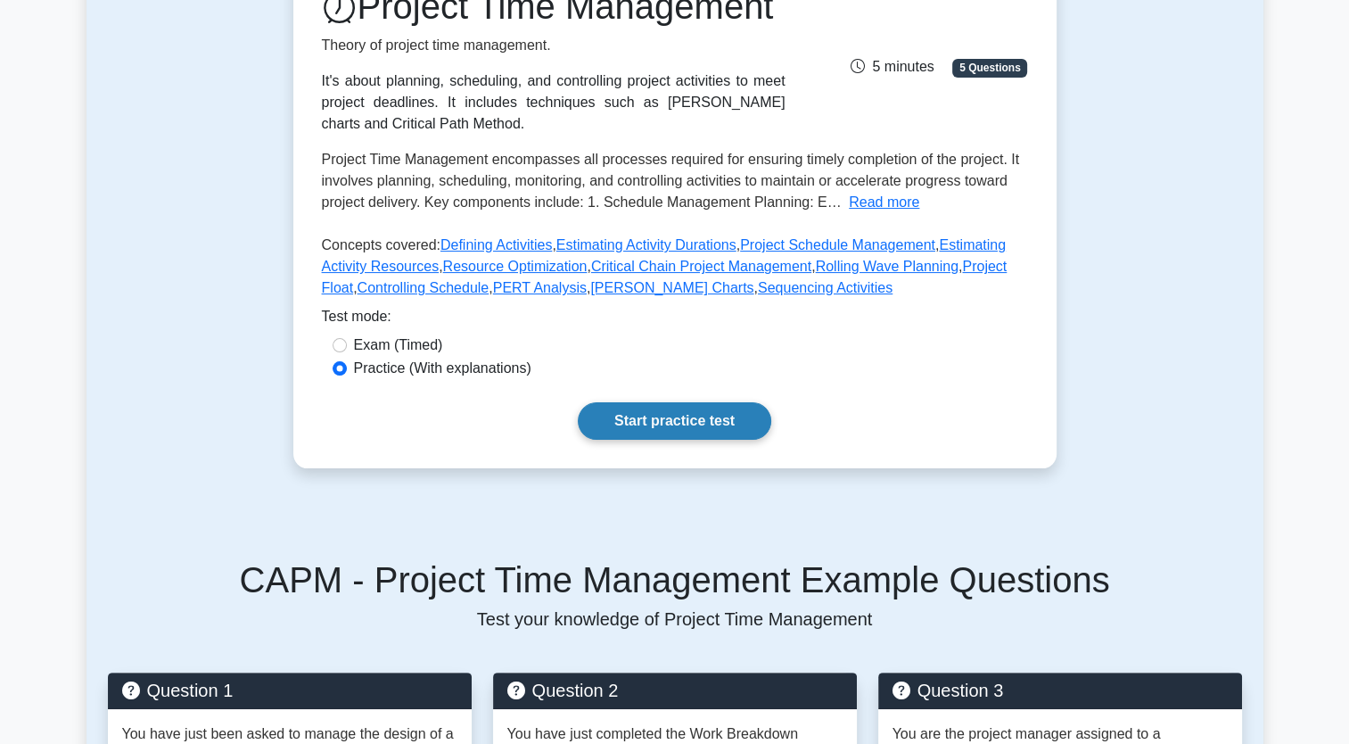
click at [693, 440] on link "Start practice test" at bounding box center [675, 420] width 194 height 37
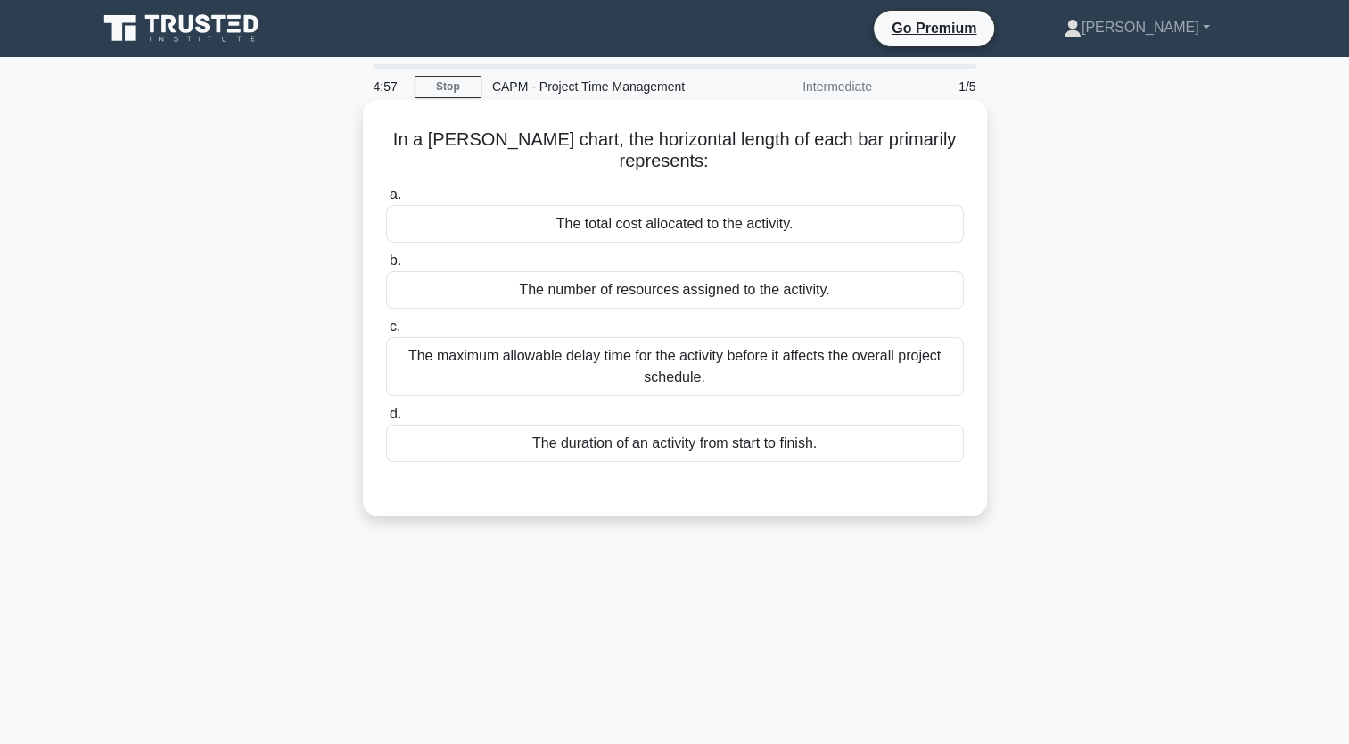
drag, startPoint x: 834, startPoint y: 447, endPoint x: 391, endPoint y: 128, distance: 546.2
click at [391, 128] on div "In a [PERSON_NAME] chart, the horizontal length of each bar primarily represent…" at bounding box center [675, 307] width 610 height 401
copy div "In a [PERSON_NAME] chart, the horizontal length of each bar primarily represent…"
click at [575, 442] on div "The duration of an activity from start to finish." at bounding box center [675, 442] width 578 height 37
click at [386, 420] on input "d. The duration of an activity from start to finish." at bounding box center [386, 414] width 0 height 12
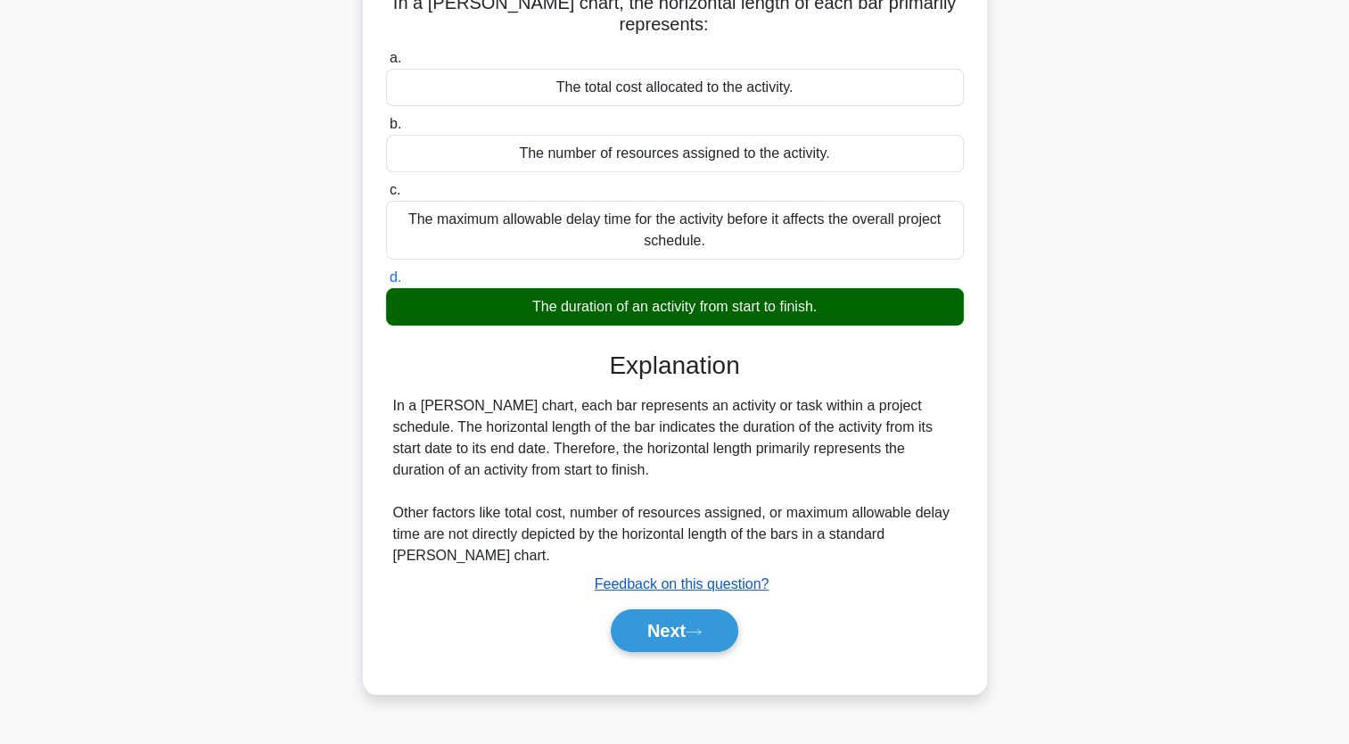
scroll to position [219, 0]
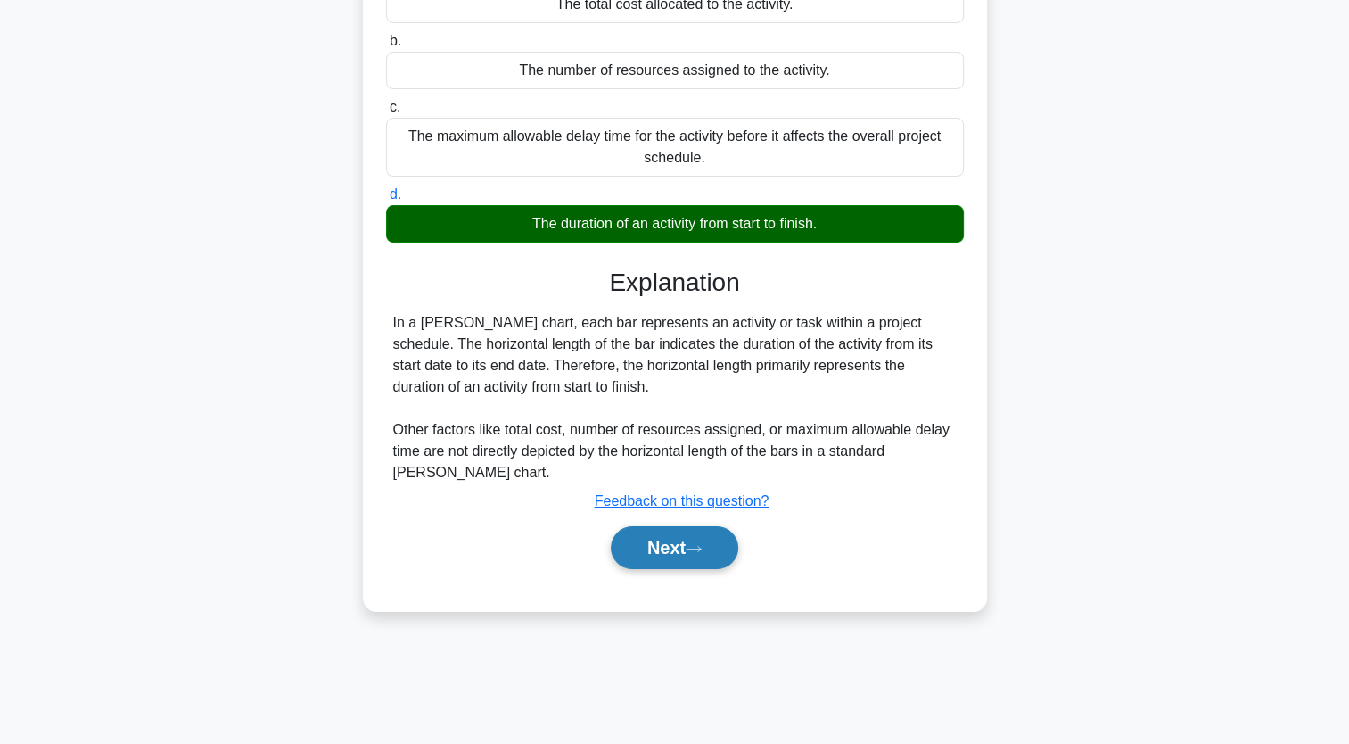
click at [694, 554] on button "Next" at bounding box center [675, 547] width 128 height 43
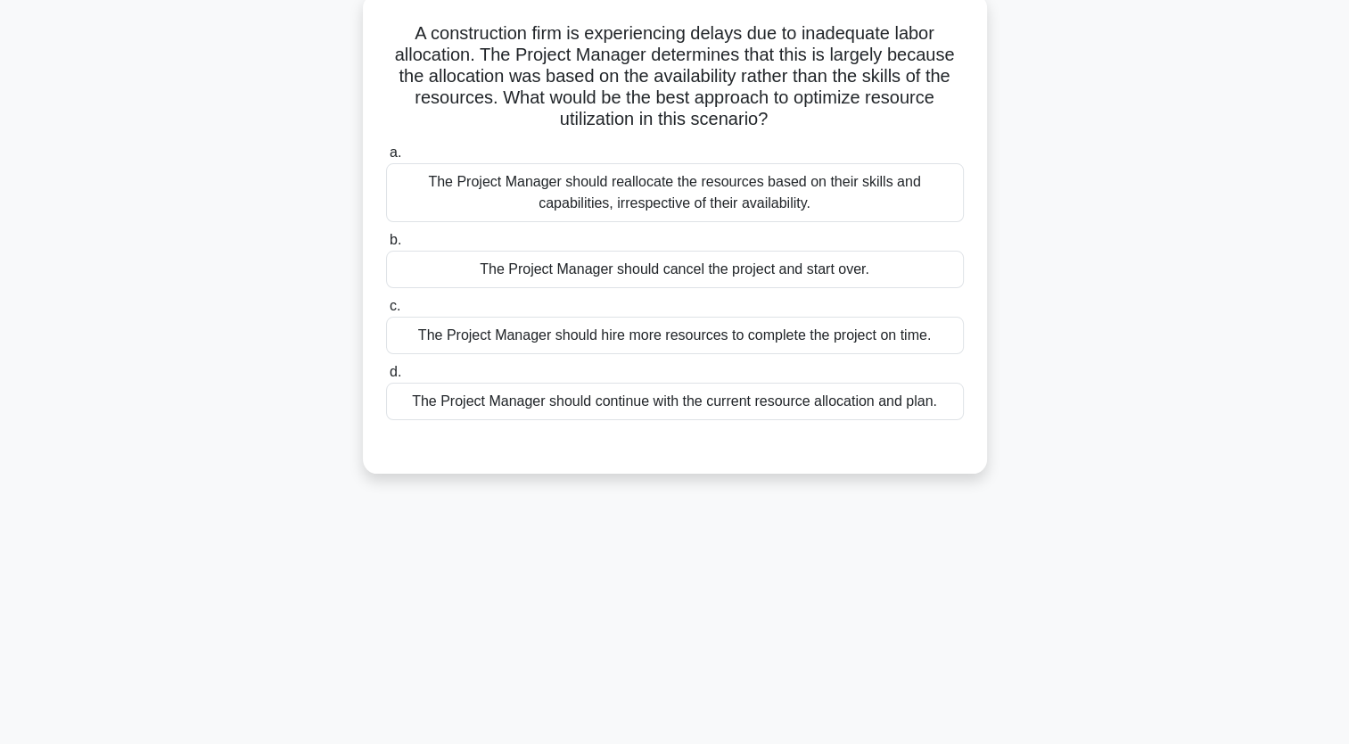
scroll to position [0, 0]
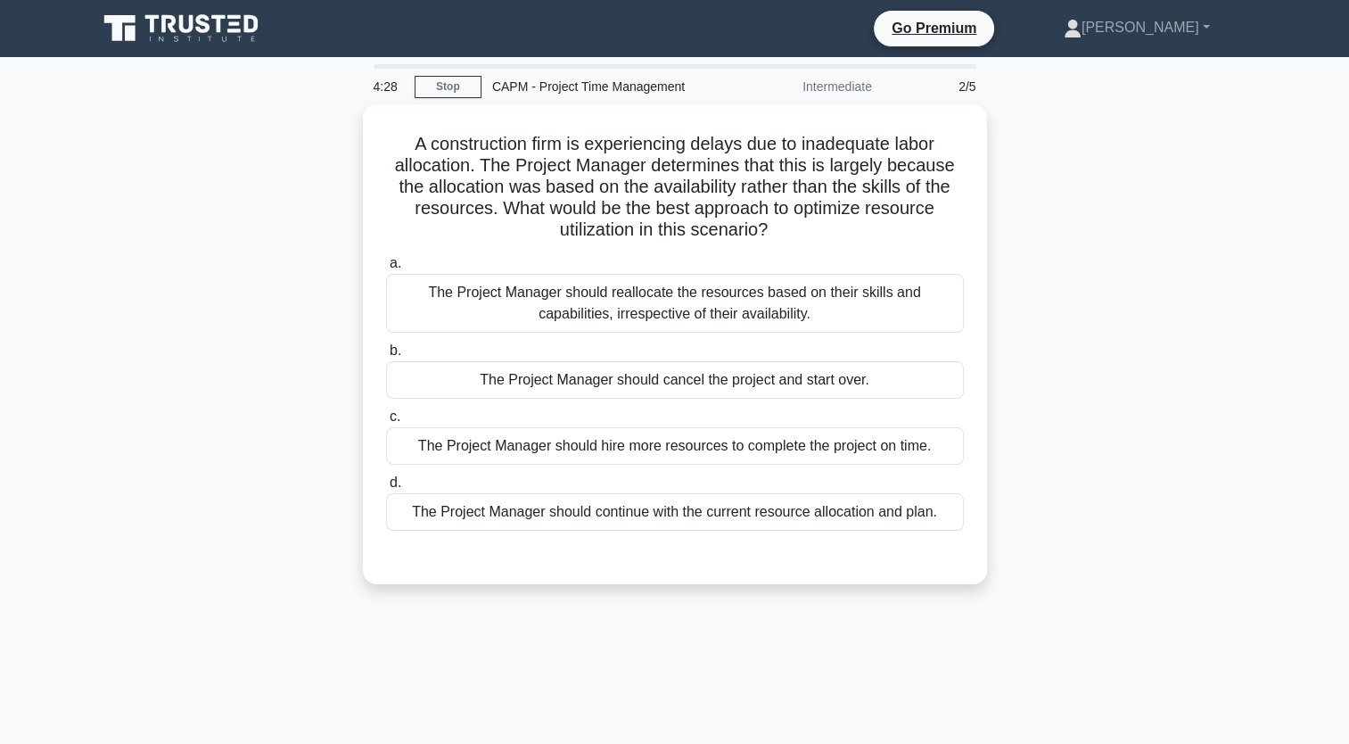
drag, startPoint x: 950, startPoint y: 521, endPoint x: 346, endPoint y: 147, distance: 710.0
click at [346, 147] on div "A construction firm is experiencing delays due to inadequate labor allocation. …" at bounding box center [675, 354] width 1177 height 501
copy div "A construction firm is experiencing delays due to inadequate labor allocation. …"
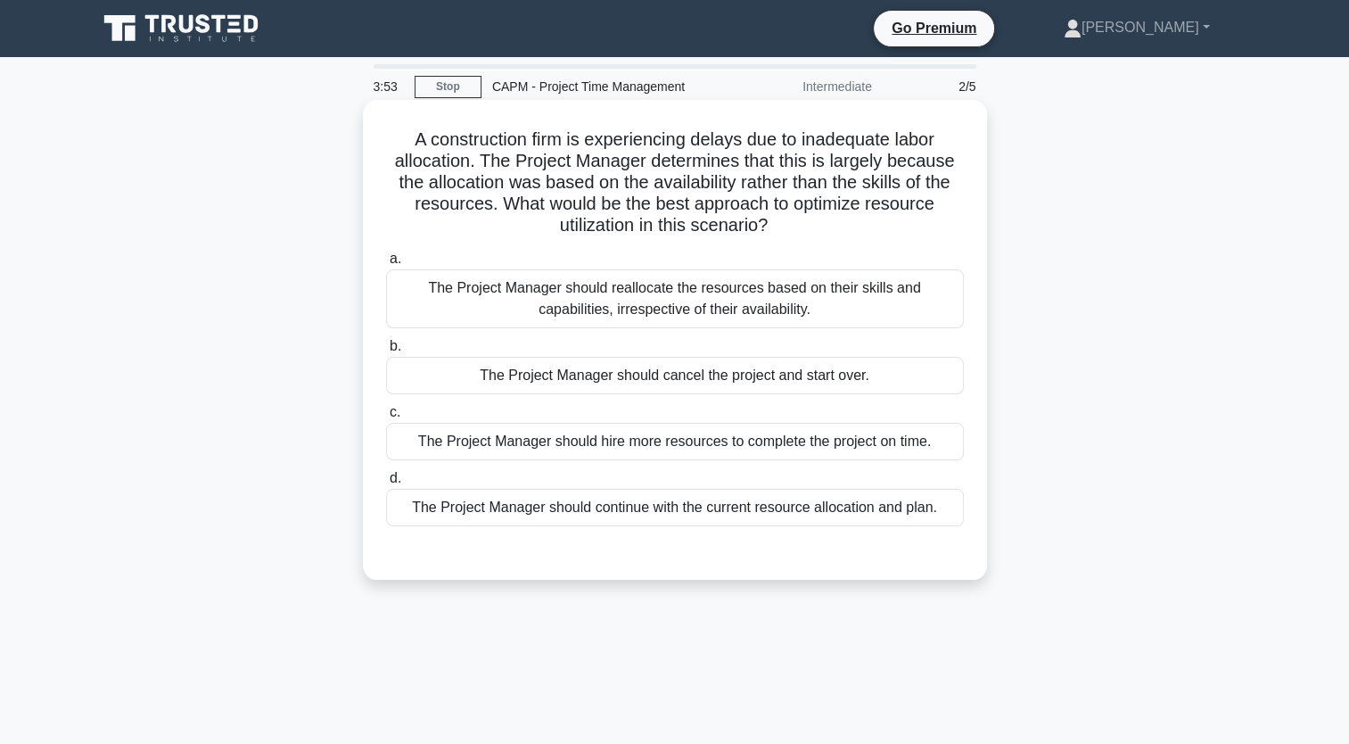
click at [626, 309] on div "The Project Manager should reallocate the resources based on their skills and c…" at bounding box center [675, 298] width 578 height 59
click at [386, 265] on input "a. The Project Manager should reallocate the resources based on their skills an…" at bounding box center [386, 259] width 0 height 12
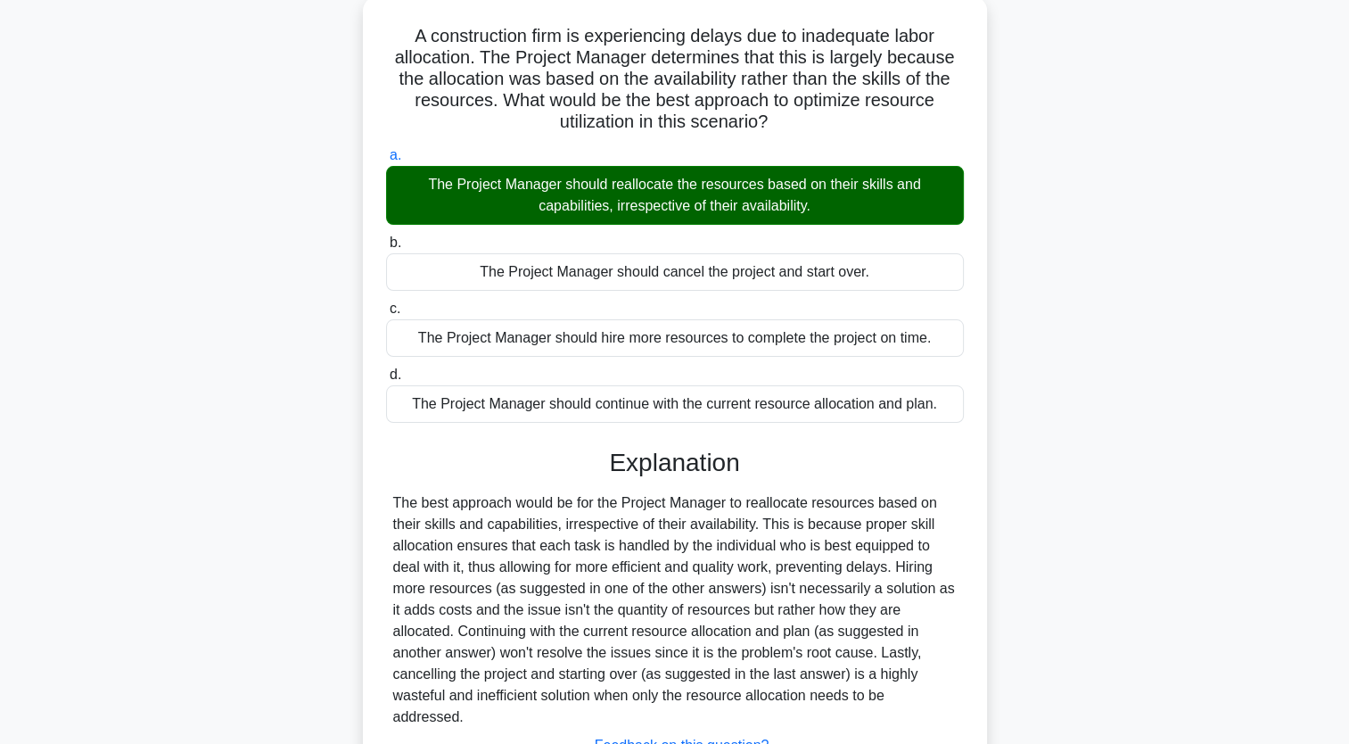
scroll to position [247, 0]
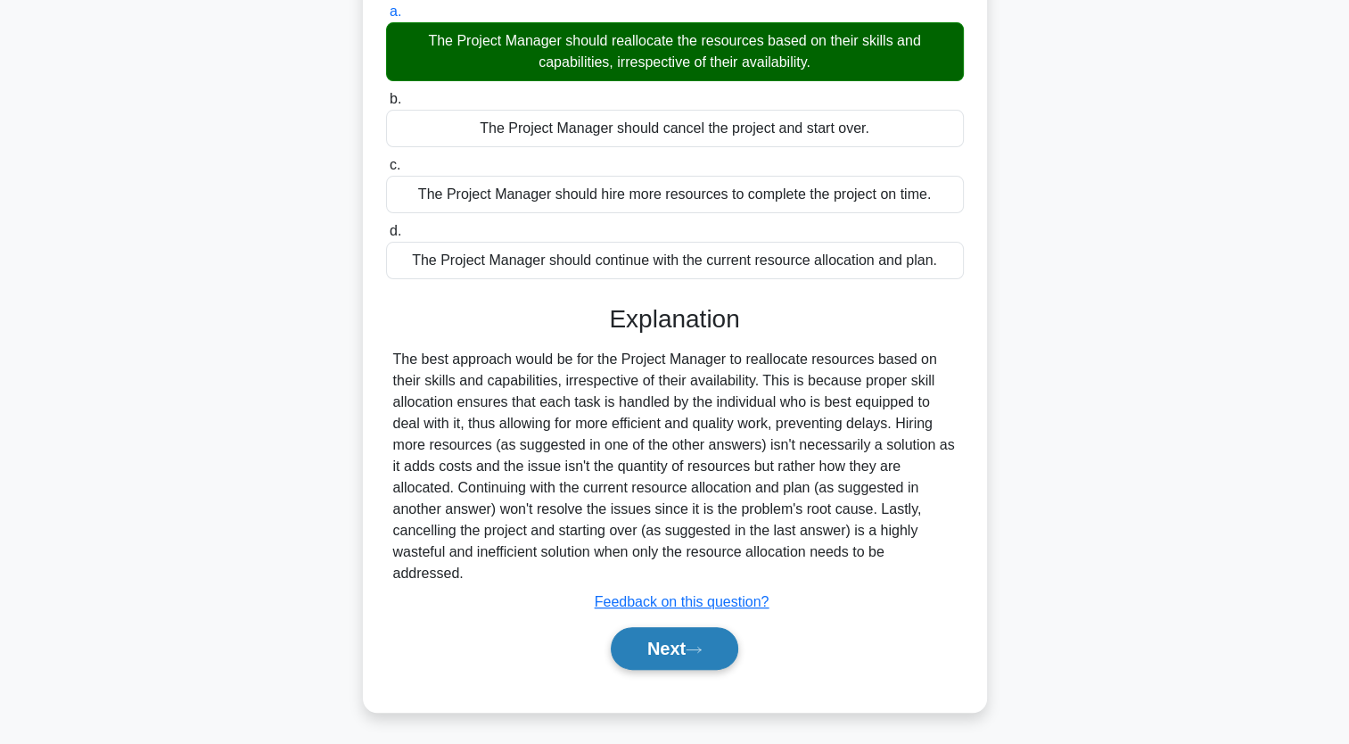
click at [717, 655] on button "Next" at bounding box center [675, 648] width 128 height 43
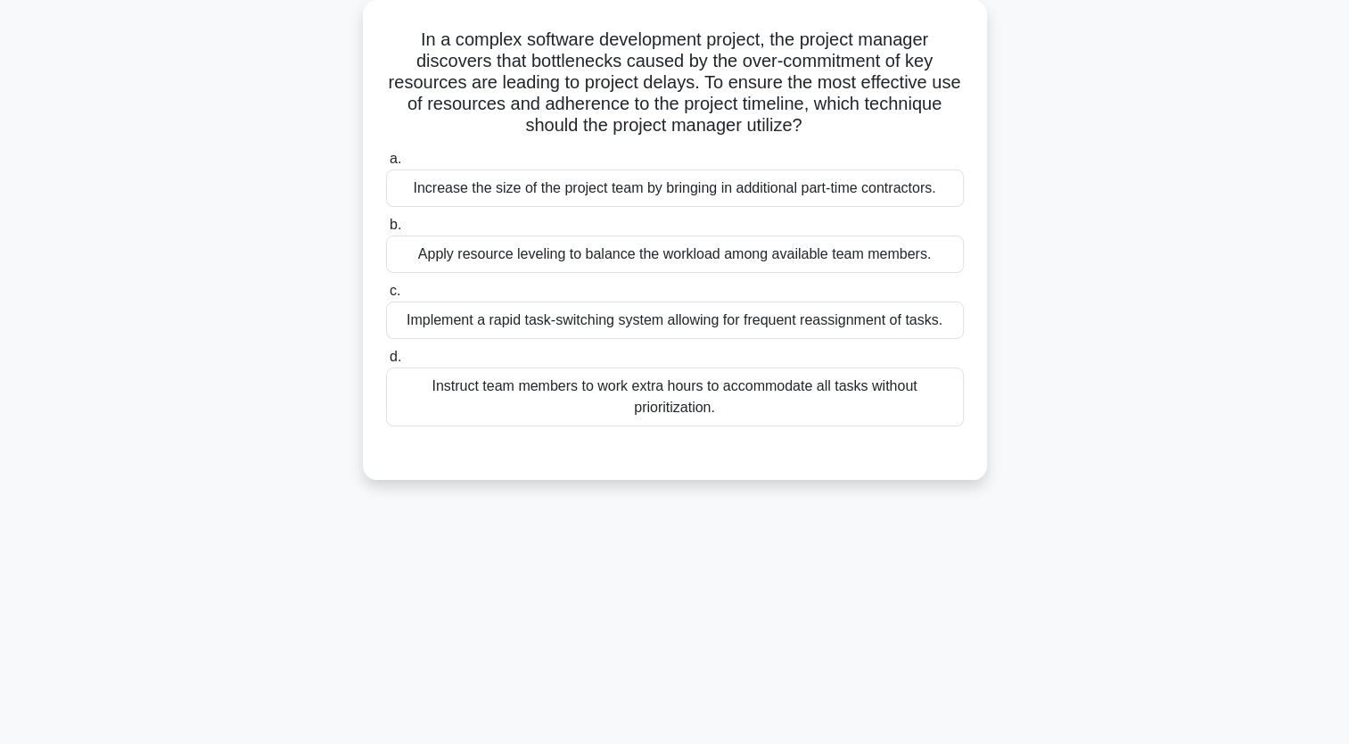
scroll to position [0, 0]
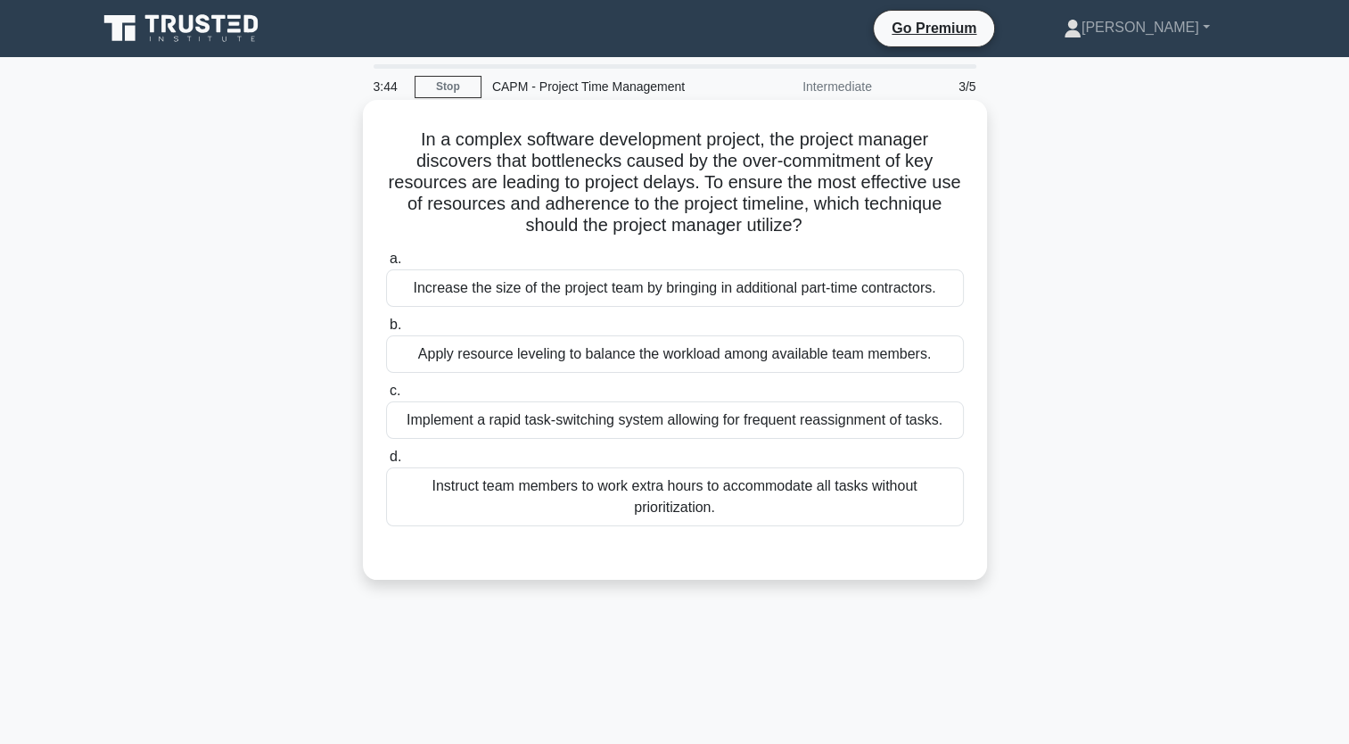
drag, startPoint x: 742, startPoint y: 520, endPoint x: 409, endPoint y: 143, distance: 502.9
click at [409, 143] on div "In a complex software development project, the project manager discovers that b…" at bounding box center [675, 340] width 610 height 466
copy div "In a complex software development project, the project manager discovers that b…"
click at [543, 356] on div "Apply resource leveling to balance the workload among available team members." at bounding box center [675, 353] width 578 height 37
click at [386, 331] on input "b. Apply resource leveling to balance the workload among available team members." at bounding box center [386, 325] width 0 height 12
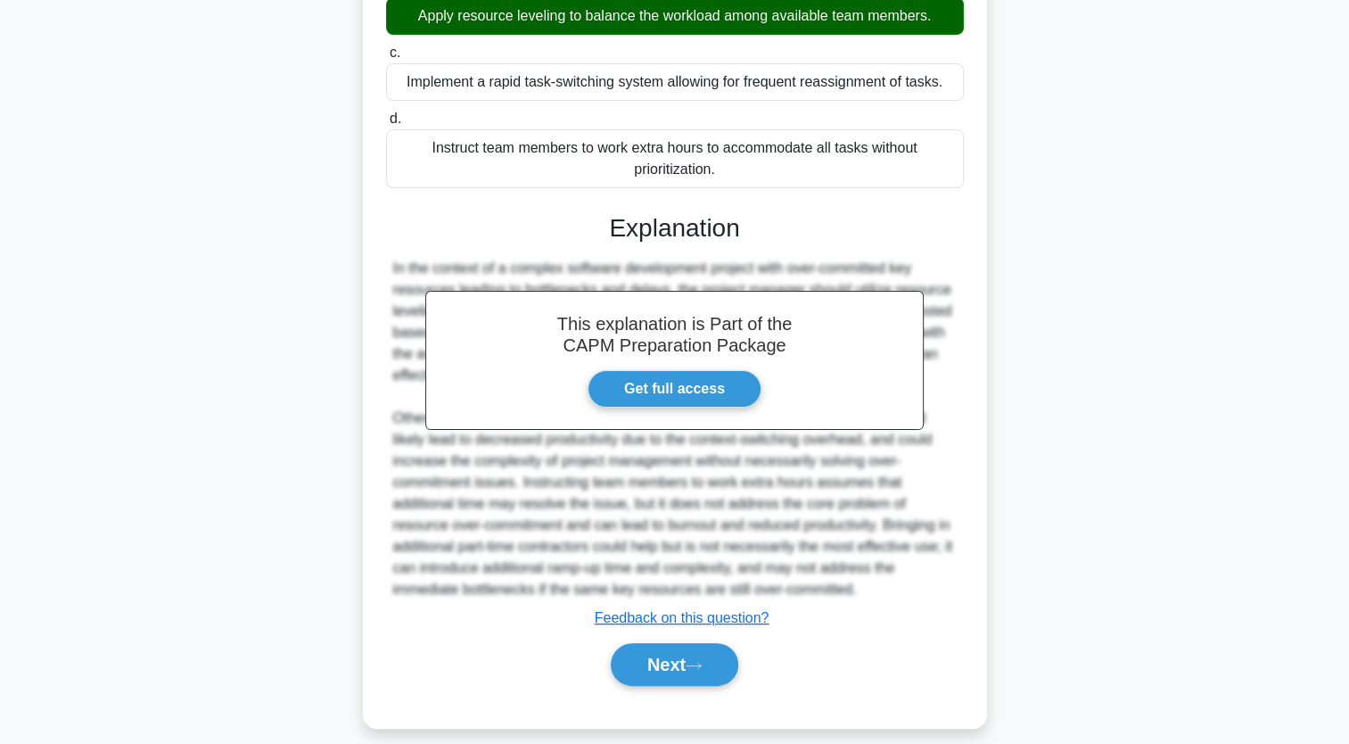
scroll to position [354, 0]
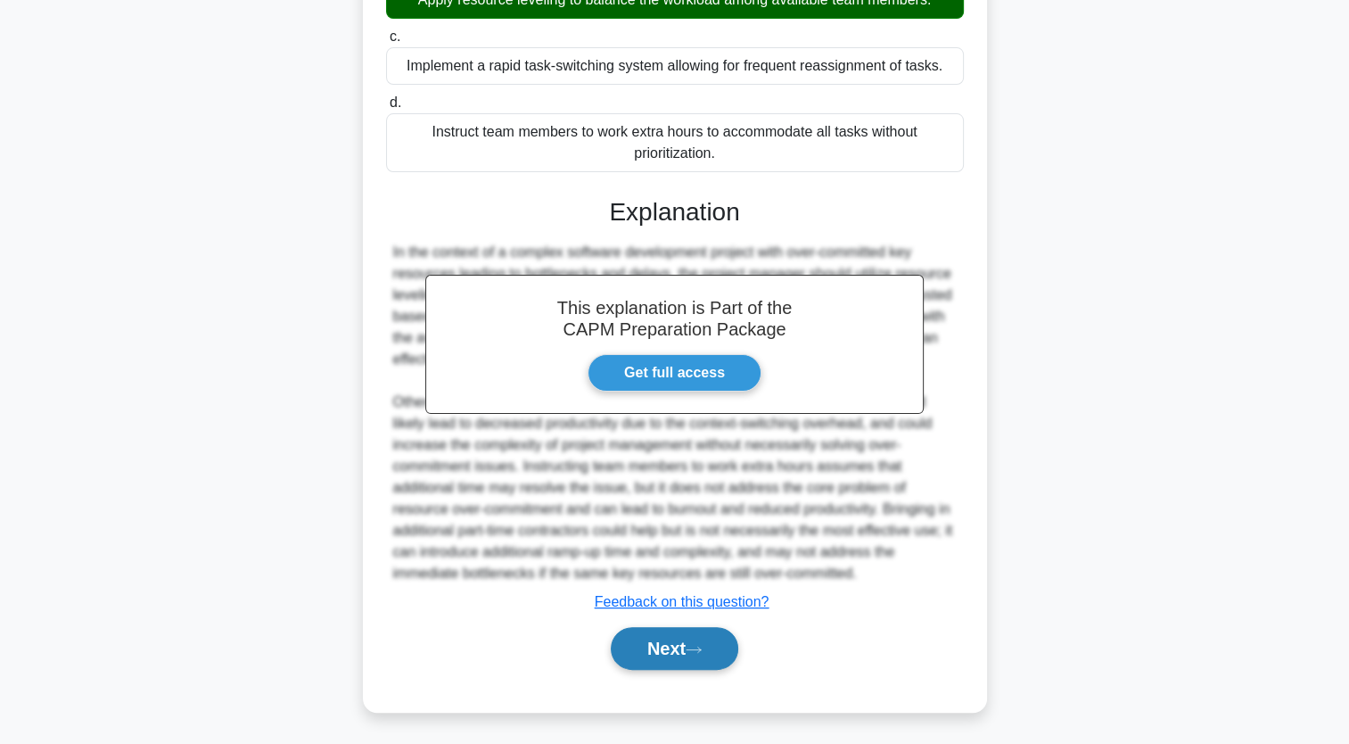
click at [649, 660] on button "Next" at bounding box center [675, 648] width 128 height 43
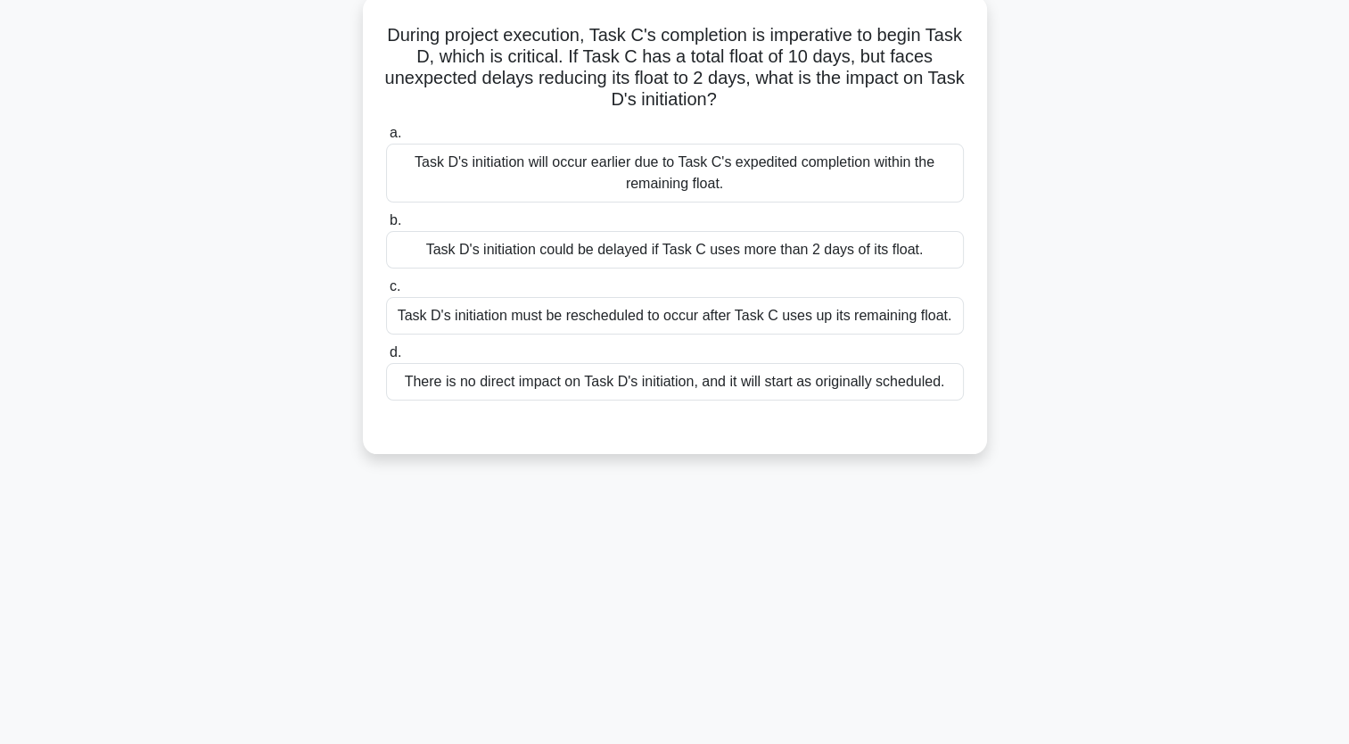
scroll to position [0, 0]
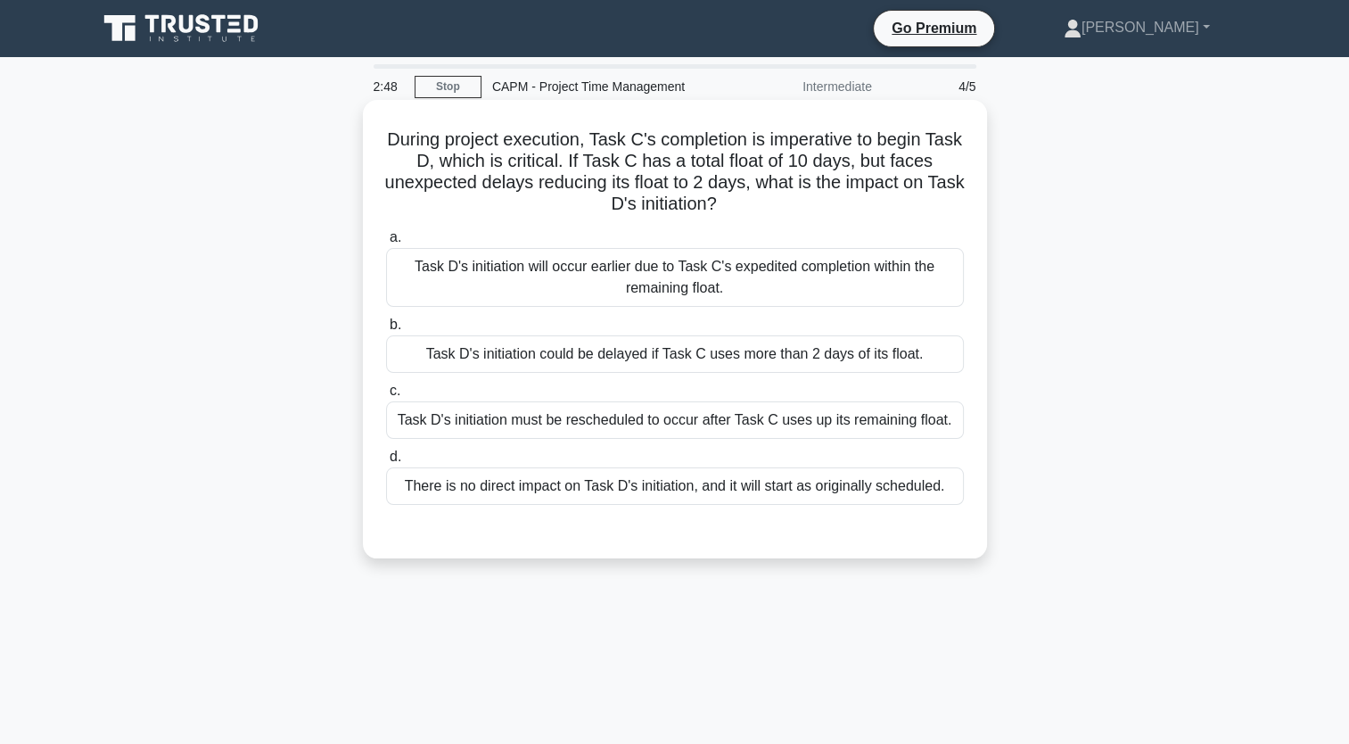
drag, startPoint x: 951, startPoint y: 490, endPoint x: 394, endPoint y: 144, distance: 654.8
click at [394, 144] on div "During project execution, Task C's completion is imperative to begin Task D, wh…" at bounding box center [675, 329] width 610 height 444
copy div "During project execution, Task C's completion is imperative to begin Task D, wh…"
click at [671, 270] on div "Task D's initiation will occur earlier due to Task C's expedited completion wit…" at bounding box center [675, 277] width 578 height 59
click at [386, 243] on input "a. Task D's initiation will occur earlier due to Task C's expedited completion …" at bounding box center [386, 238] width 0 height 12
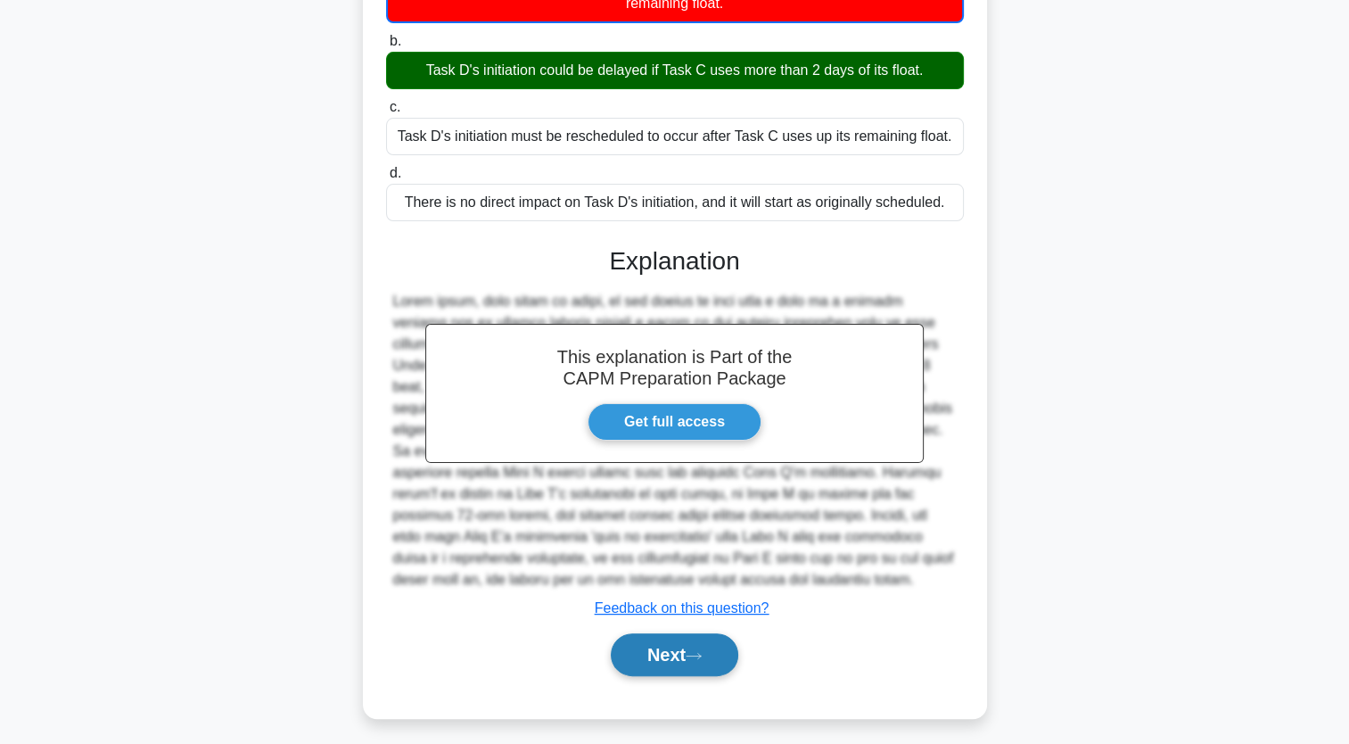
scroll to position [292, 0]
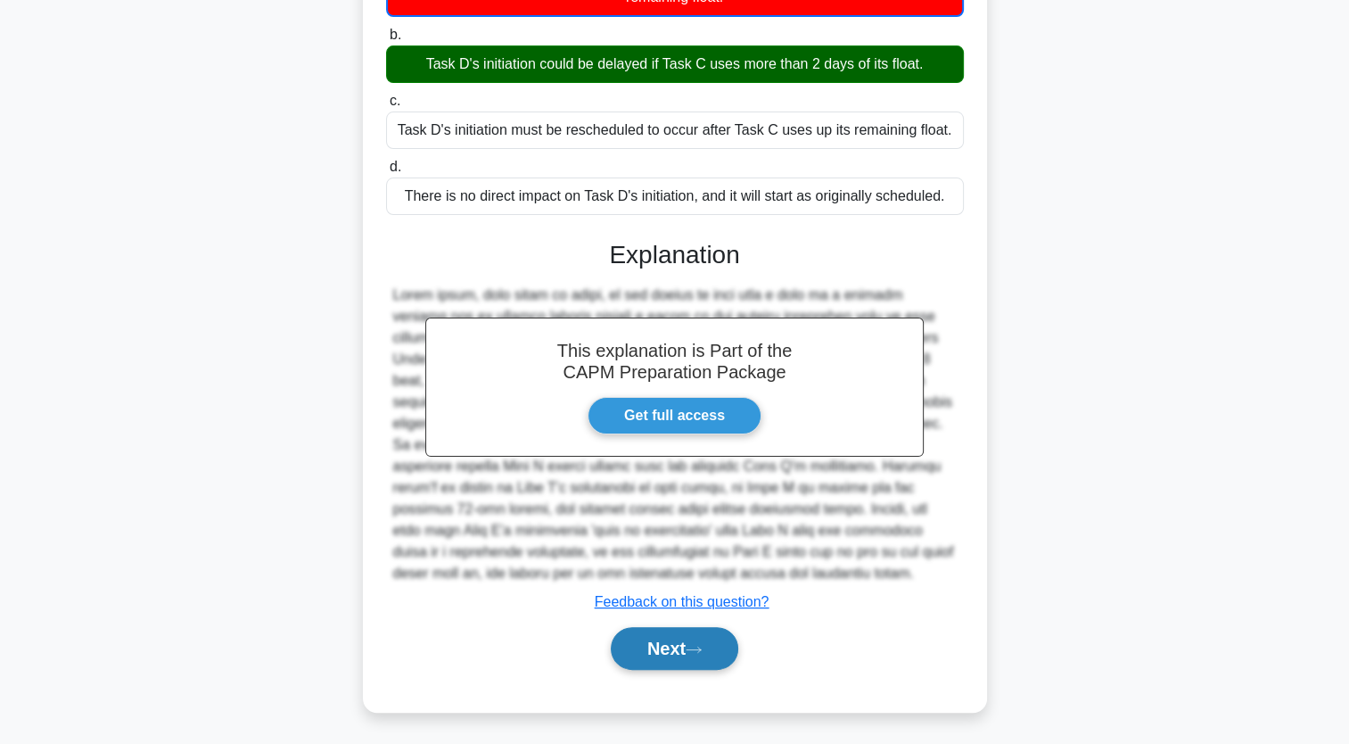
click at [691, 654] on button "Next" at bounding box center [675, 648] width 128 height 43
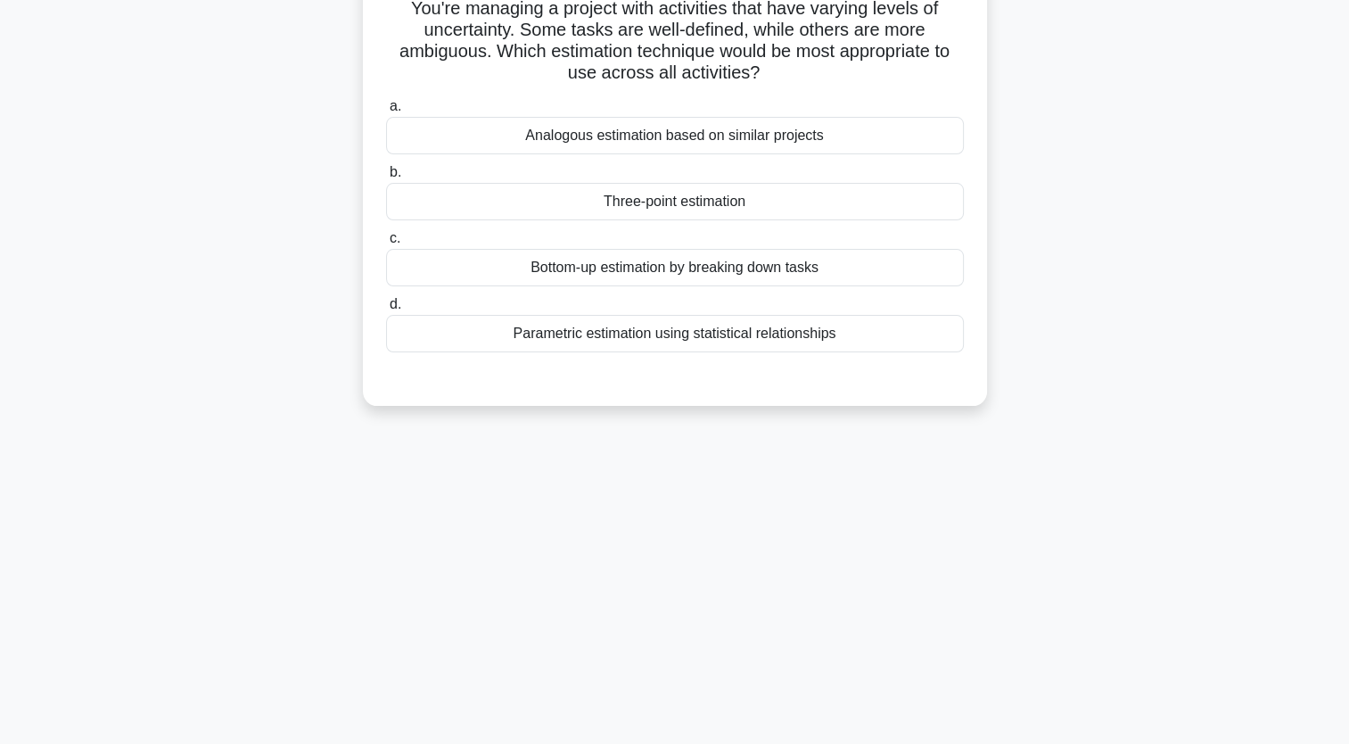
scroll to position [0, 0]
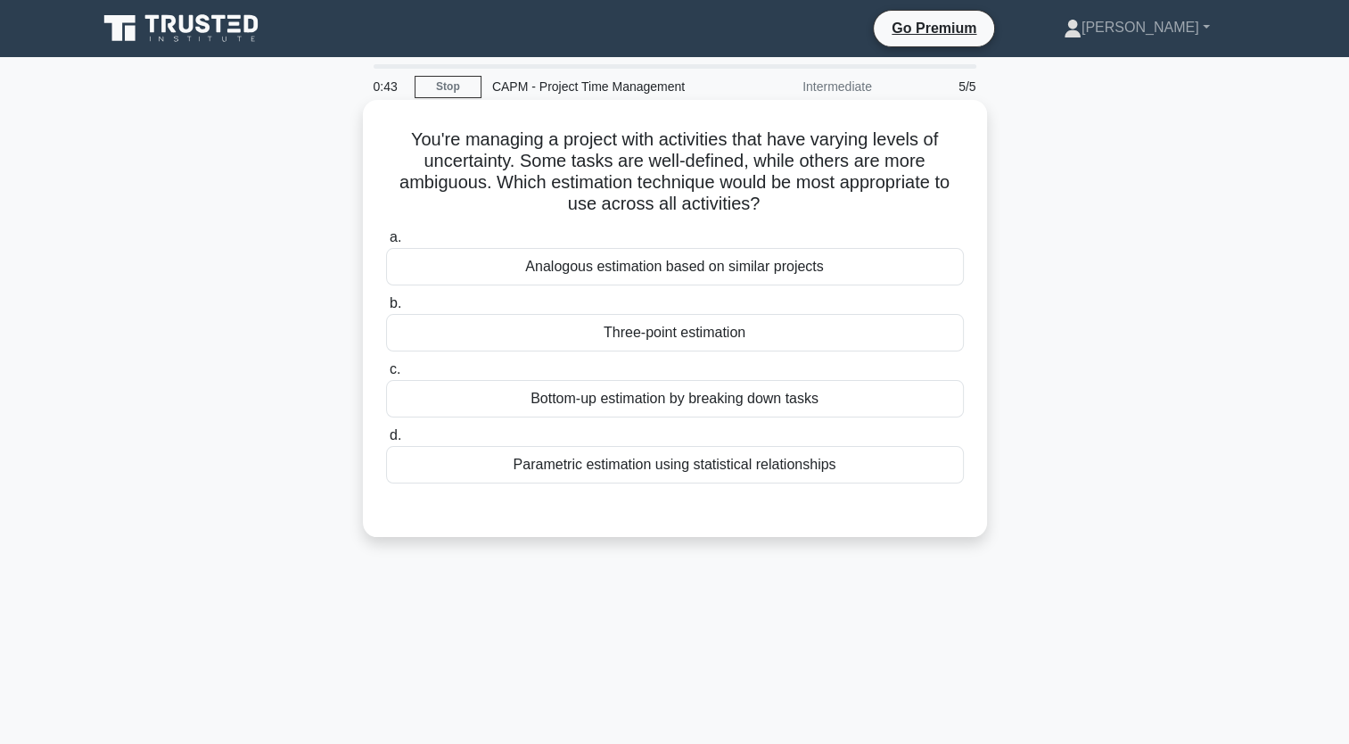
drag, startPoint x: 876, startPoint y: 258, endPoint x: 389, endPoint y: 140, distance: 500.9
click at [389, 140] on div "You're managing a project with activities that have varying levels of uncertain…" at bounding box center [675, 318] width 610 height 423
copy div "You're managing a project with activities that have varying levels of uncertain…"
click at [674, 338] on div "Three-point estimation" at bounding box center [675, 332] width 578 height 37
click at [386, 309] on input "b. Three-point estimation" at bounding box center [386, 304] width 0 height 12
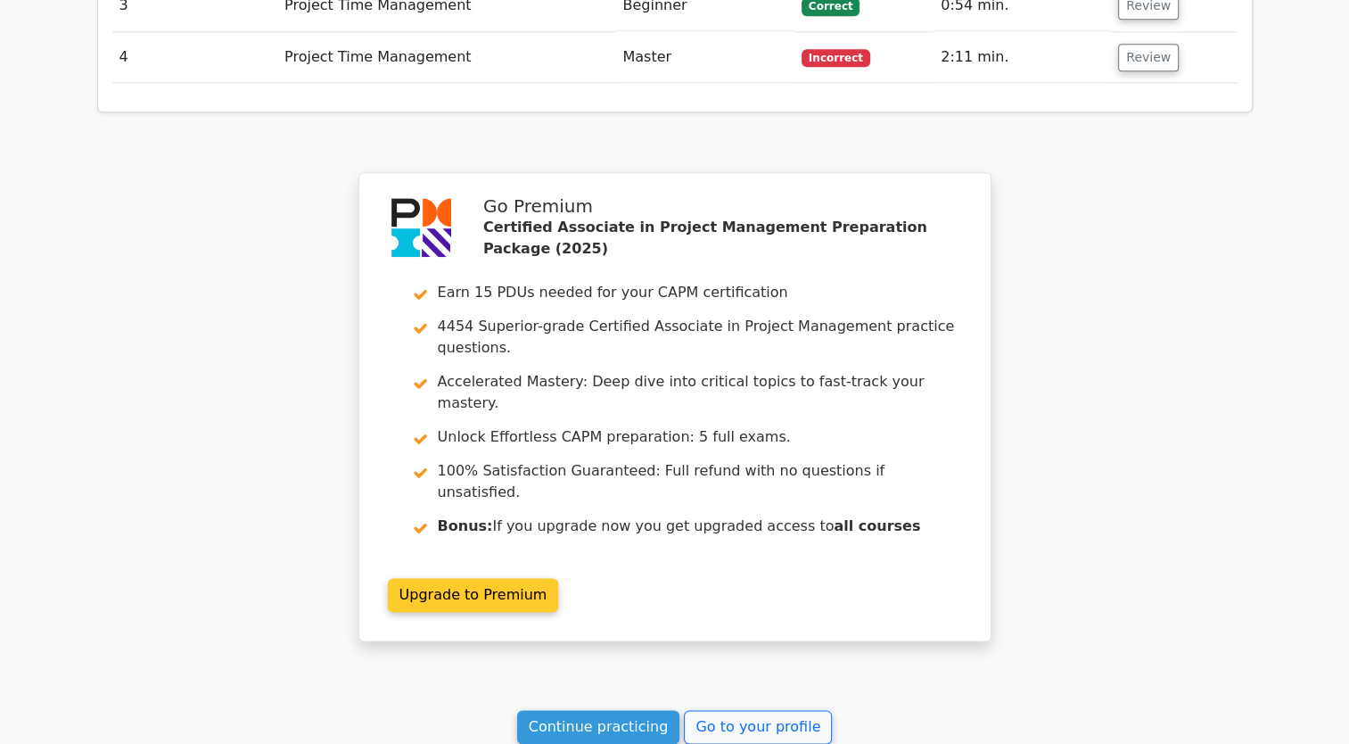
scroll to position [2345, 0]
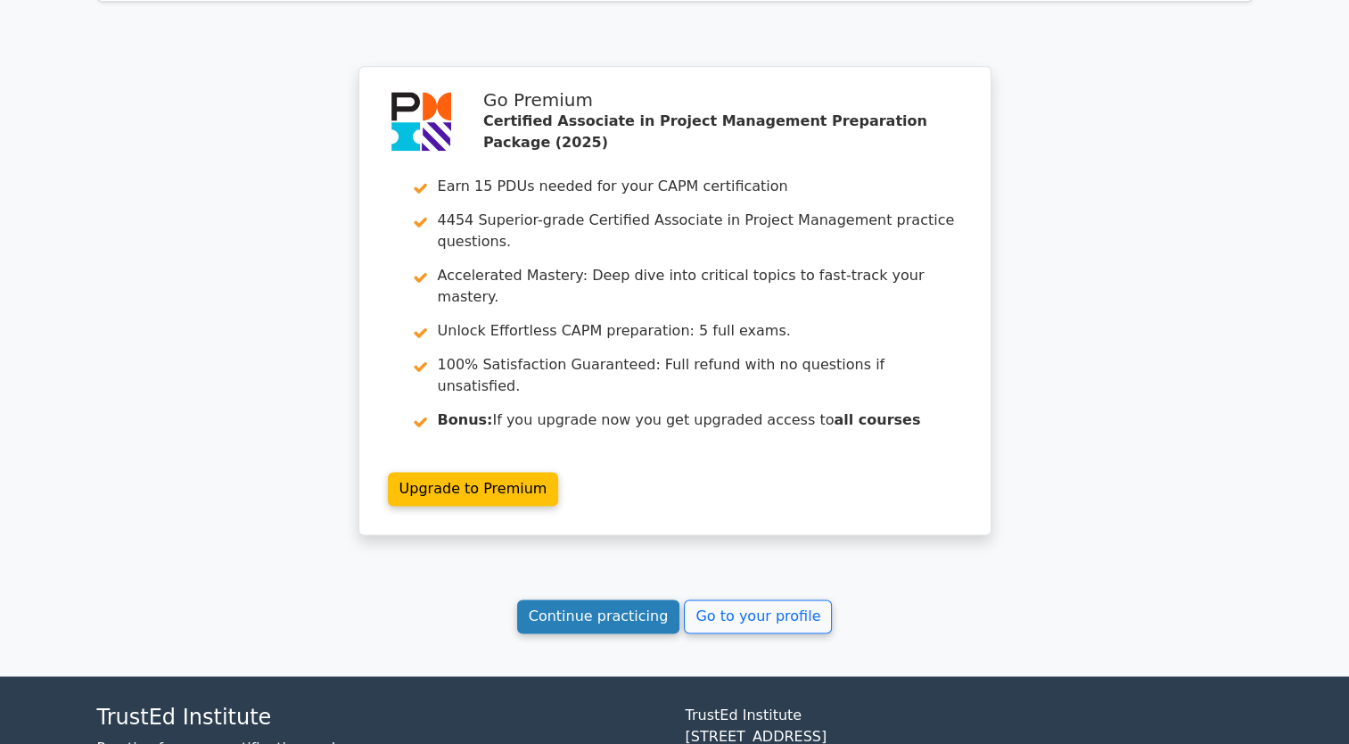
click at [625, 599] on link "Continue practicing" at bounding box center [598, 616] width 163 height 34
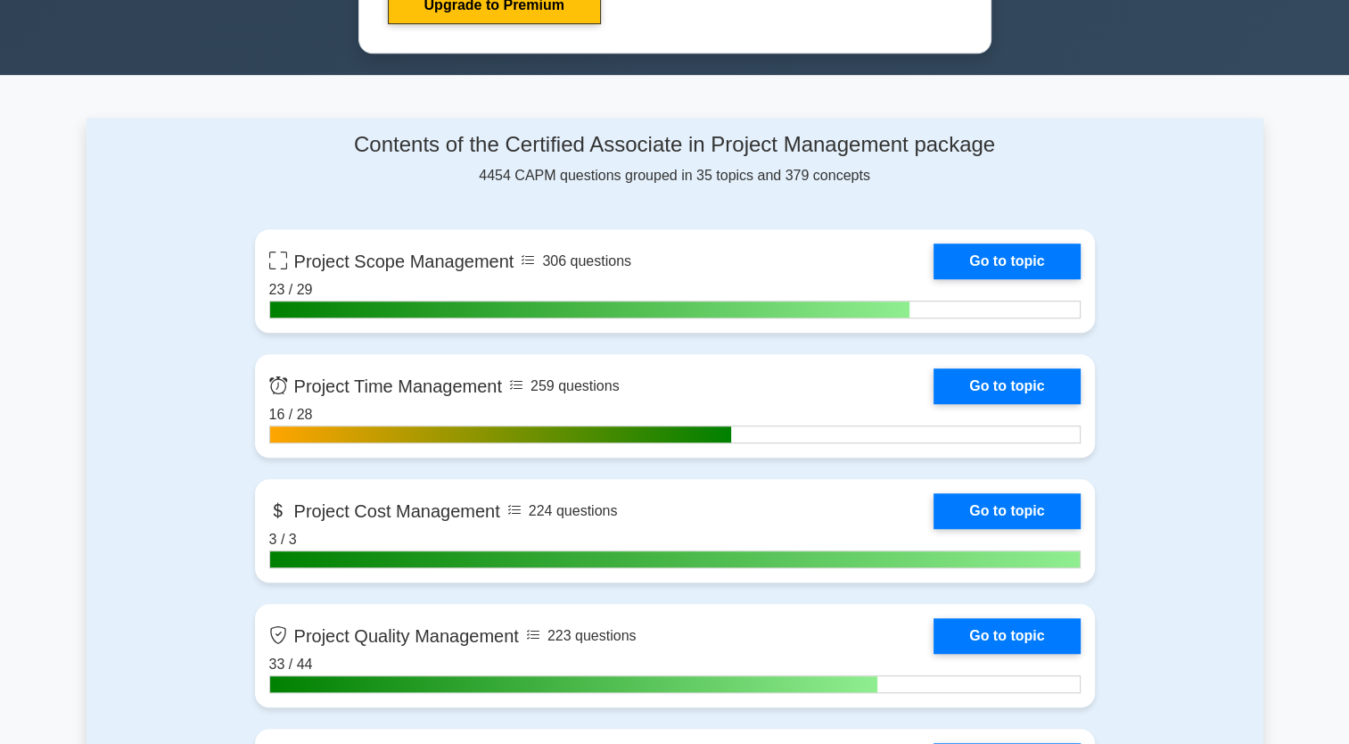
scroll to position [1338, 0]
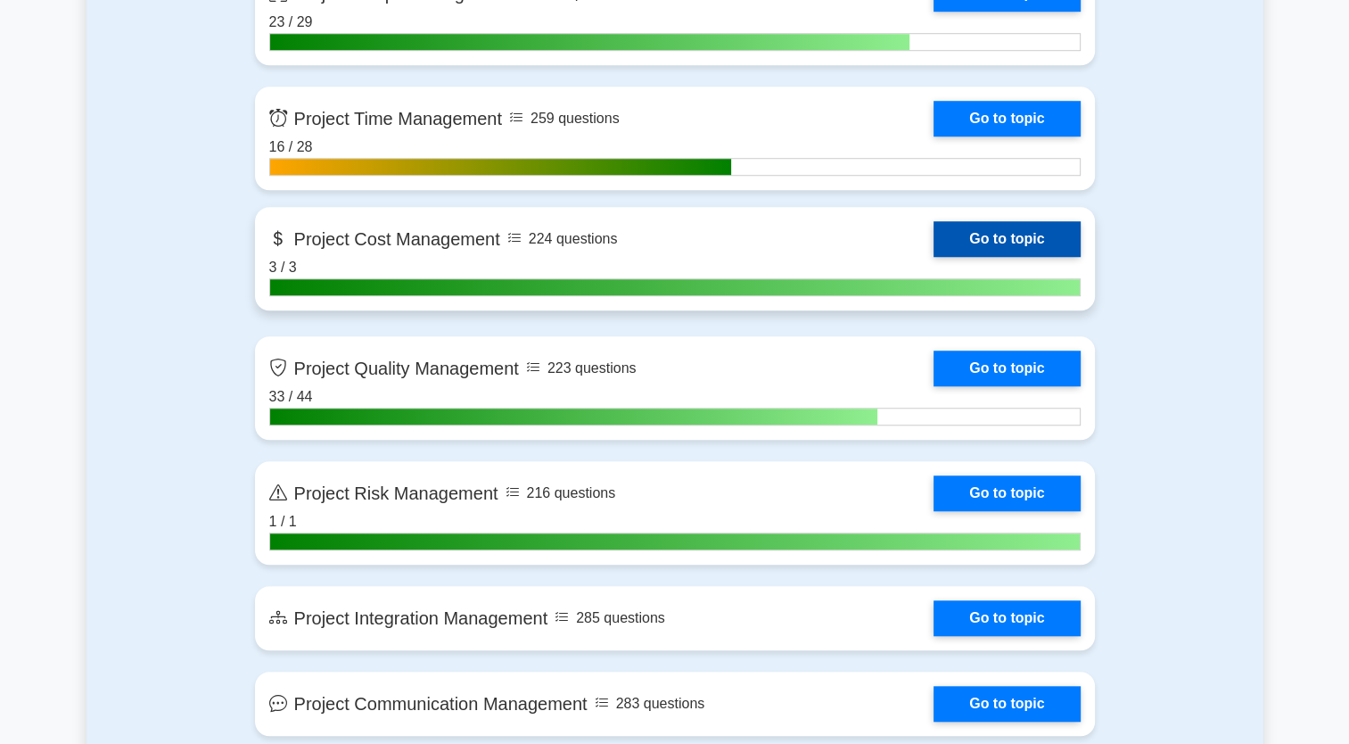
click at [980, 236] on link "Go to topic" at bounding box center [1007, 239] width 146 height 36
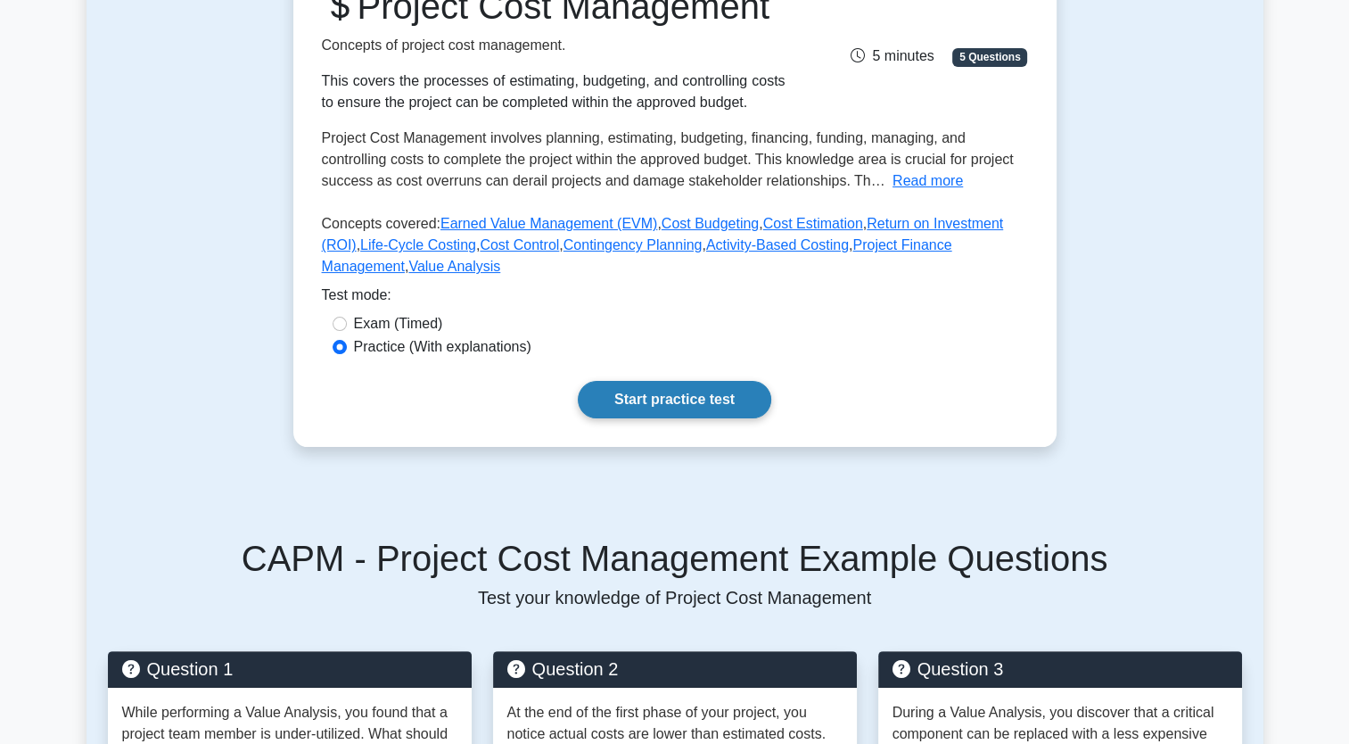
click at [737, 418] on link "Start practice test" at bounding box center [675, 399] width 194 height 37
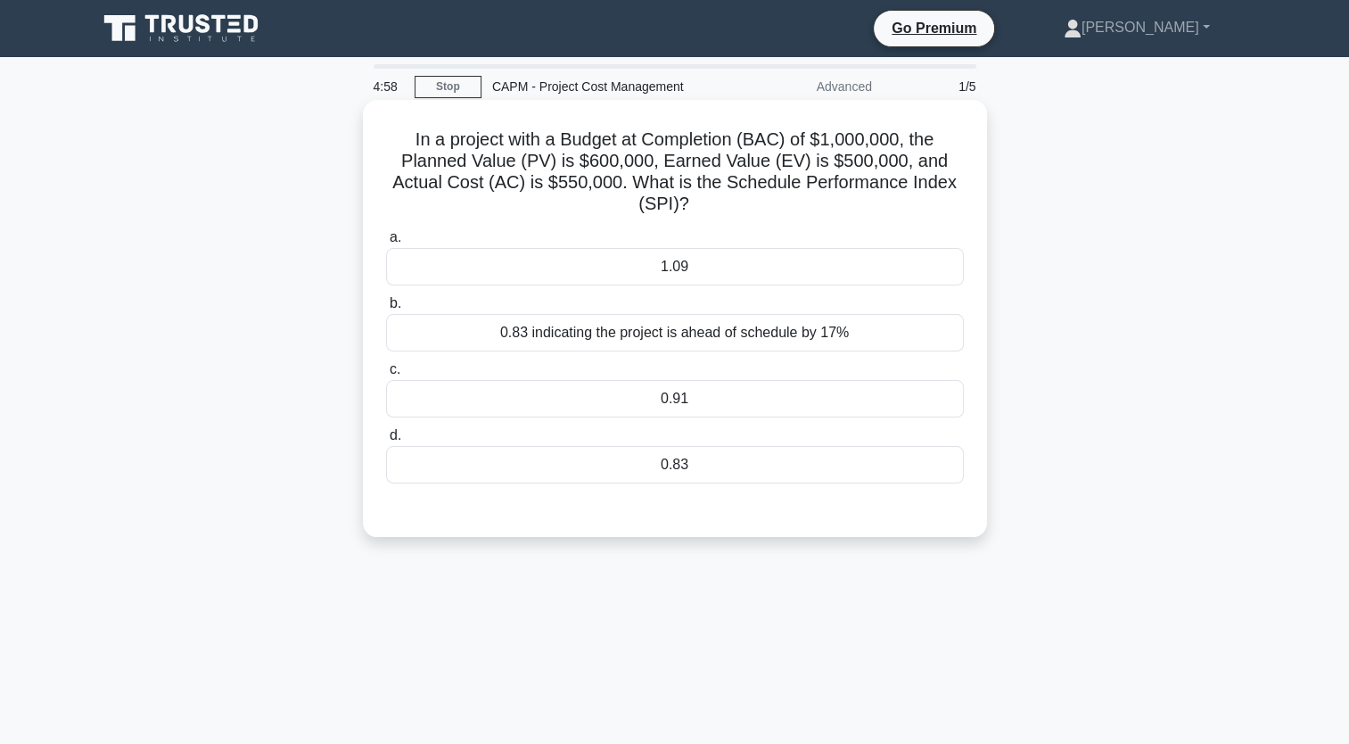
drag, startPoint x: 728, startPoint y: 474, endPoint x: 384, endPoint y: 144, distance: 475.6
click at [384, 144] on div "In a project with a Budget at Completion (BAC) of $1,000,000, the Planned Value…" at bounding box center [675, 318] width 610 height 423
copy div "In a project with a Budget at Completion (BAC) of $1,000,000, the Planned Value…"
click at [688, 338] on div "0.83 indicating the project is ahead of schedule by 17%" at bounding box center [675, 332] width 578 height 37
click at [386, 309] on input "b. 0.83 indicating the project is ahead of schedule by 17%" at bounding box center [386, 304] width 0 height 12
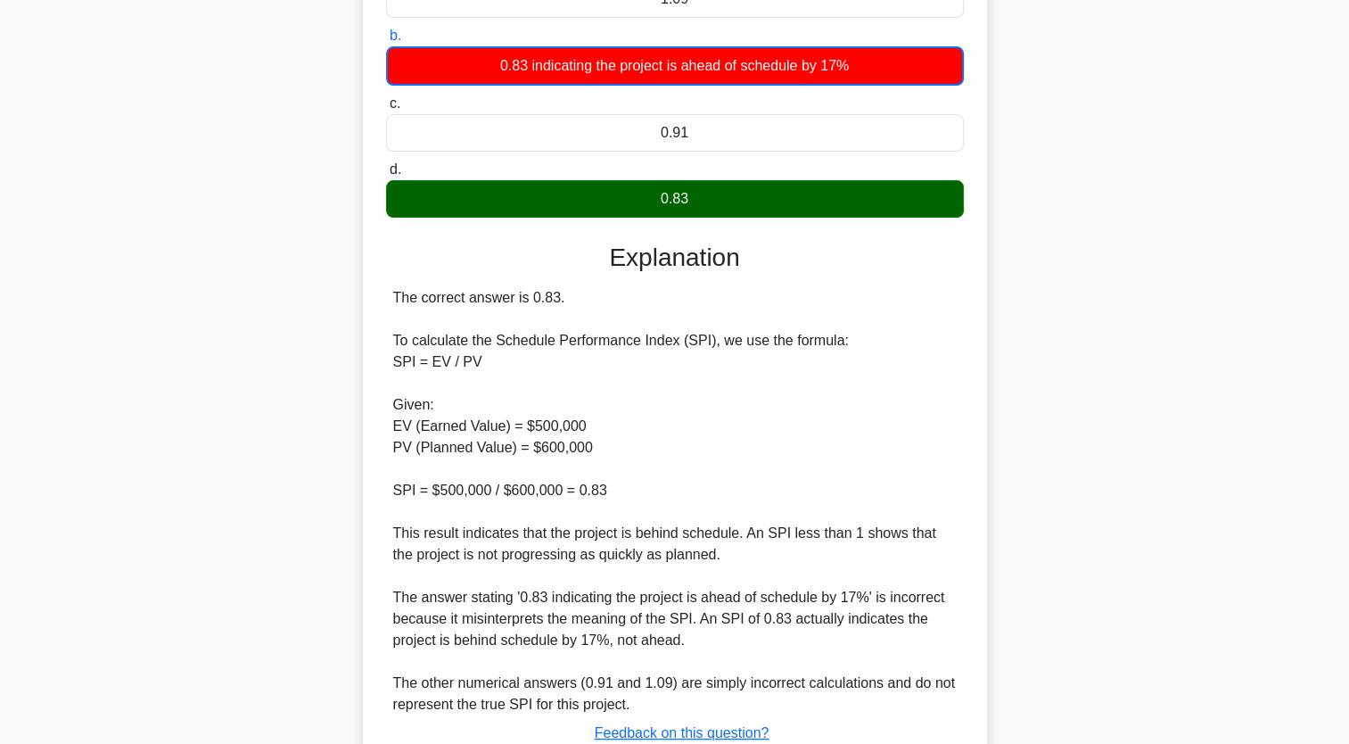
scroll to position [399, 0]
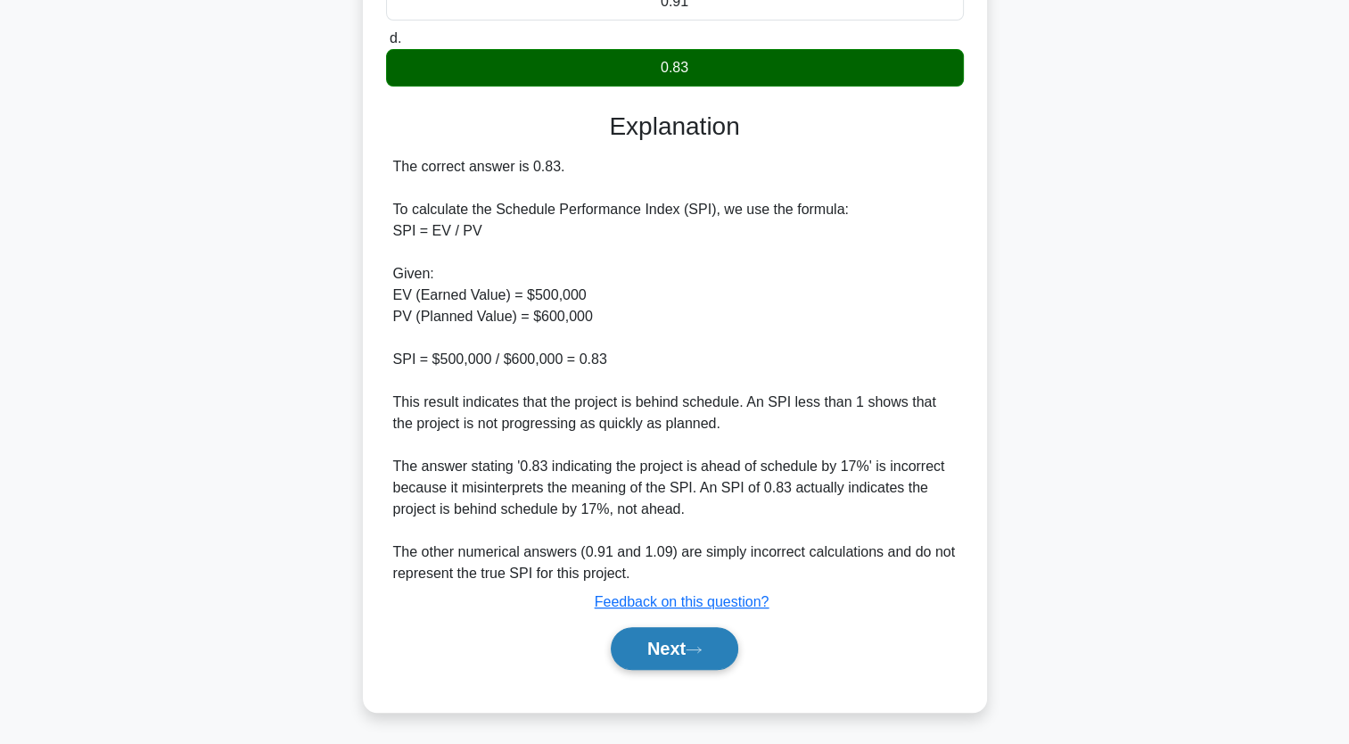
click at [718, 637] on button "Next" at bounding box center [675, 648] width 128 height 43
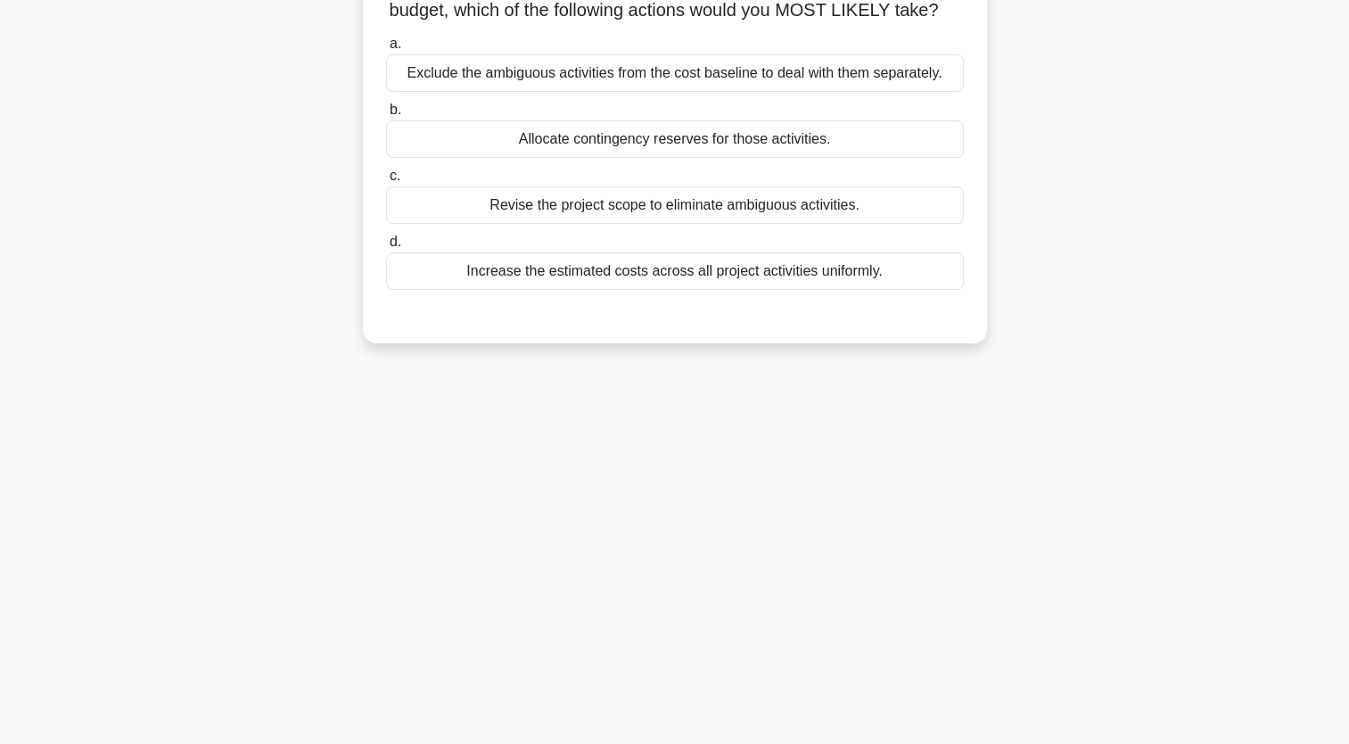
scroll to position [0, 0]
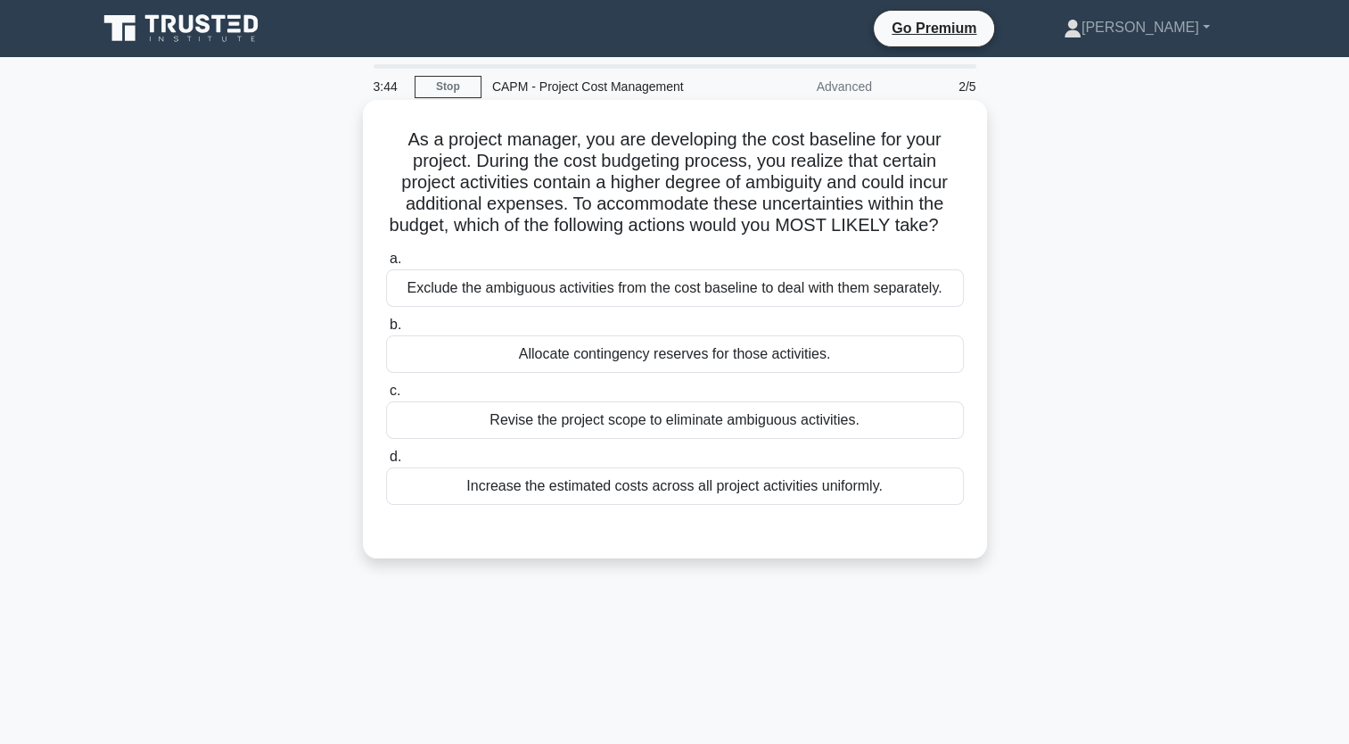
drag, startPoint x: 919, startPoint y: 303, endPoint x: 363, endPoint y: 144, distance: 578.7
click at [363, 144] on div "As a project manager, you are developing the cost baseline for your project. Du…" at bounding box center [675, 329] width 624 height 458
copy div "As a project manager, you are developing the cost baseline for your project. Du…"
click at [802, 373] on div "Allocate contingency reserves for those activities." at bounding box center [675, 353] width 578 height 37
click at [386, 331] on input "b. Allocate contingency reserves for those activities." at bounding box center [386, 325] width 0 height 12
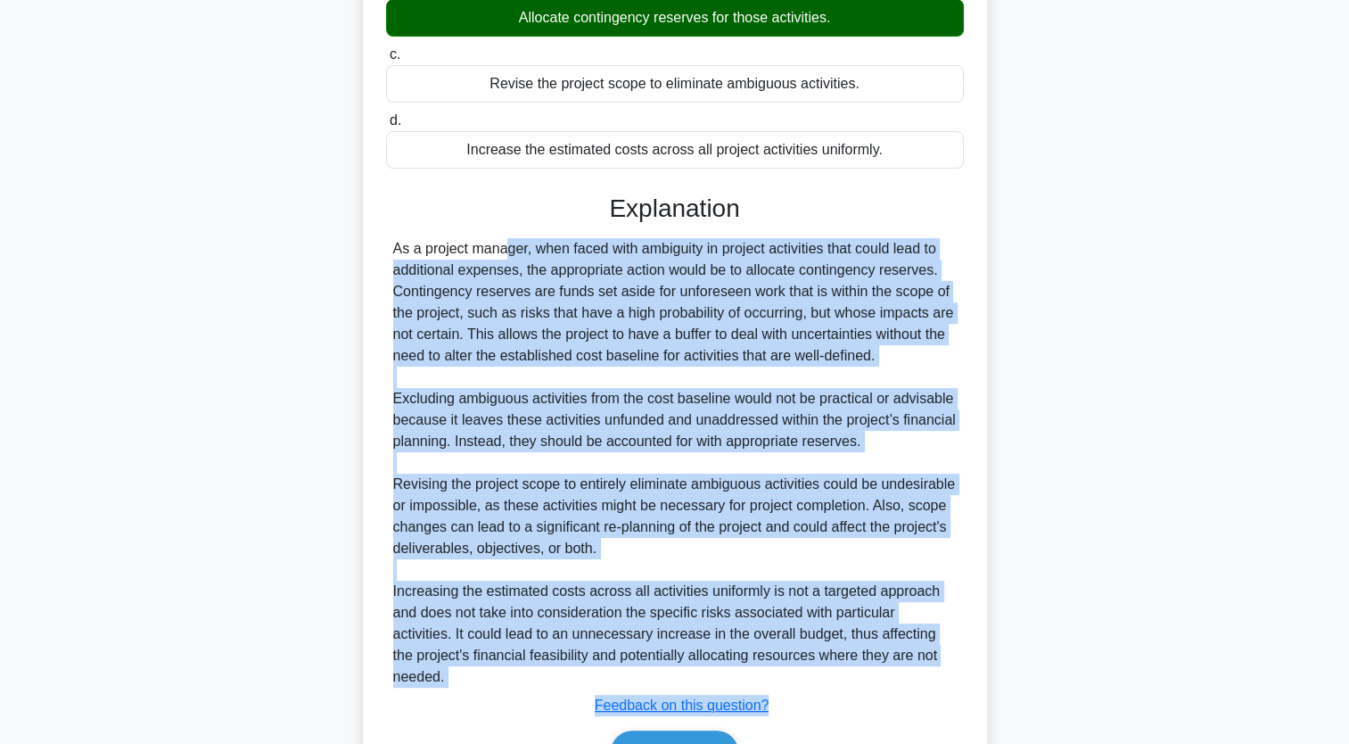
scroll to position [440, 0]
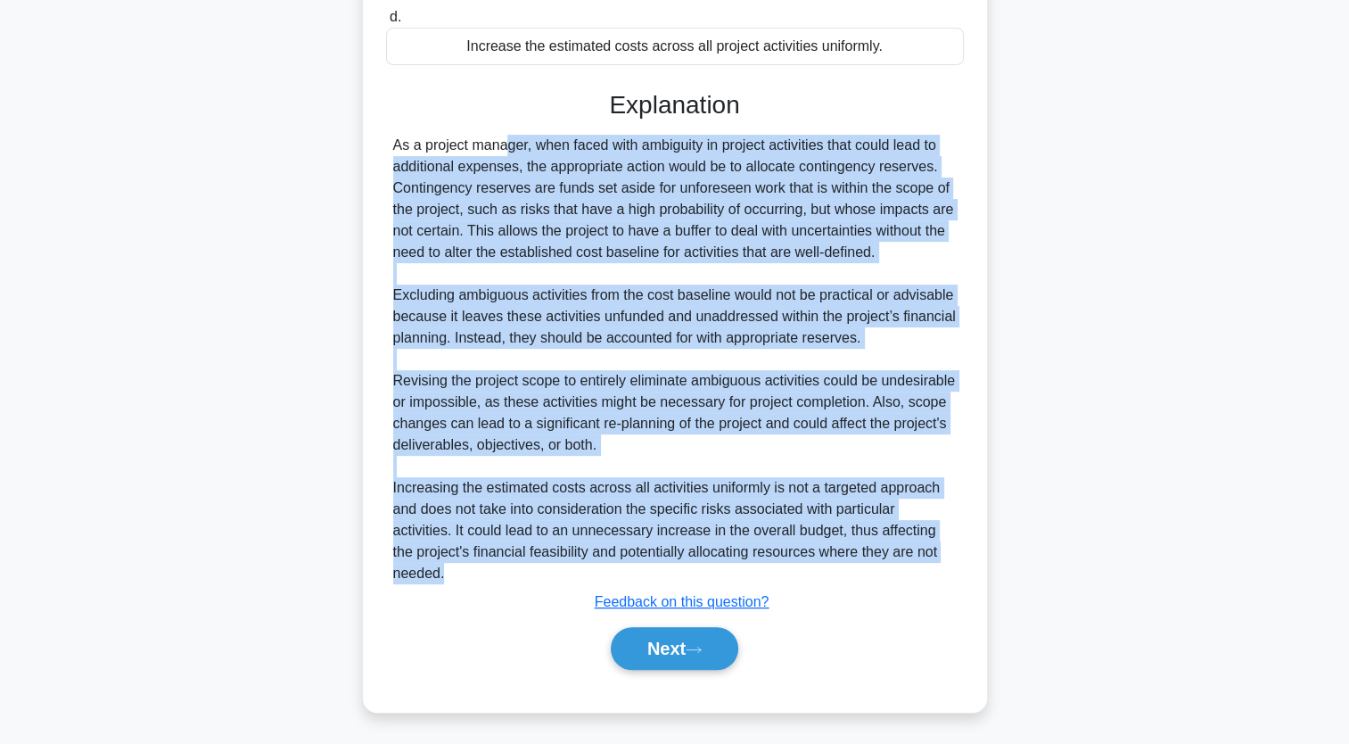
drag, startPoint x: 390, startPoint y: 424, endPoint x: 926, endPoint y: 570, distance: 555.3
click at [926, 570] on div "As a project manager, when faced with ambiguity in project activities that coul…" at bounding box center [675, 359] width 578 height 449
copy div "Lo i dolorsi ametcon, adip elits doei temporinc ut laboree doloremagn aliq enim…"
click at [681, 647] on button "Next" at bounding box center [675, 648] width 128 height 43
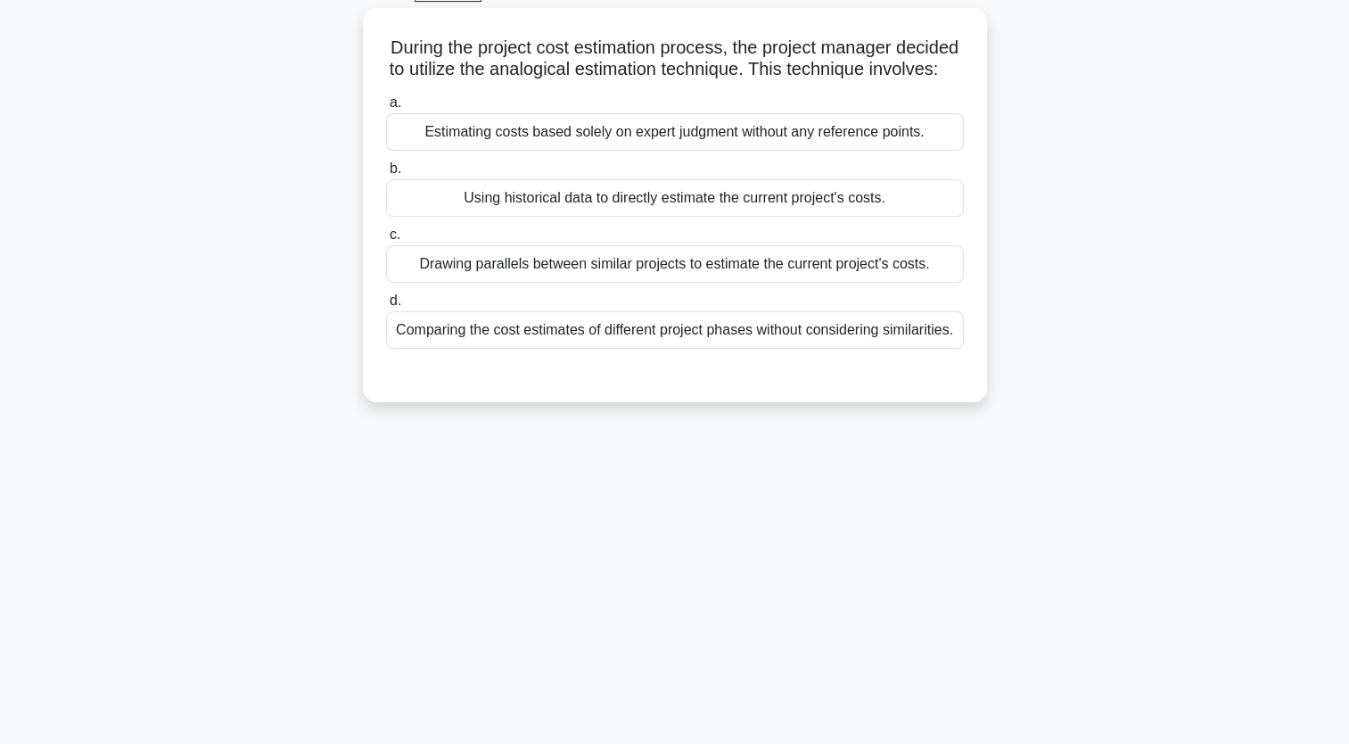
scroll to position [0, 0]
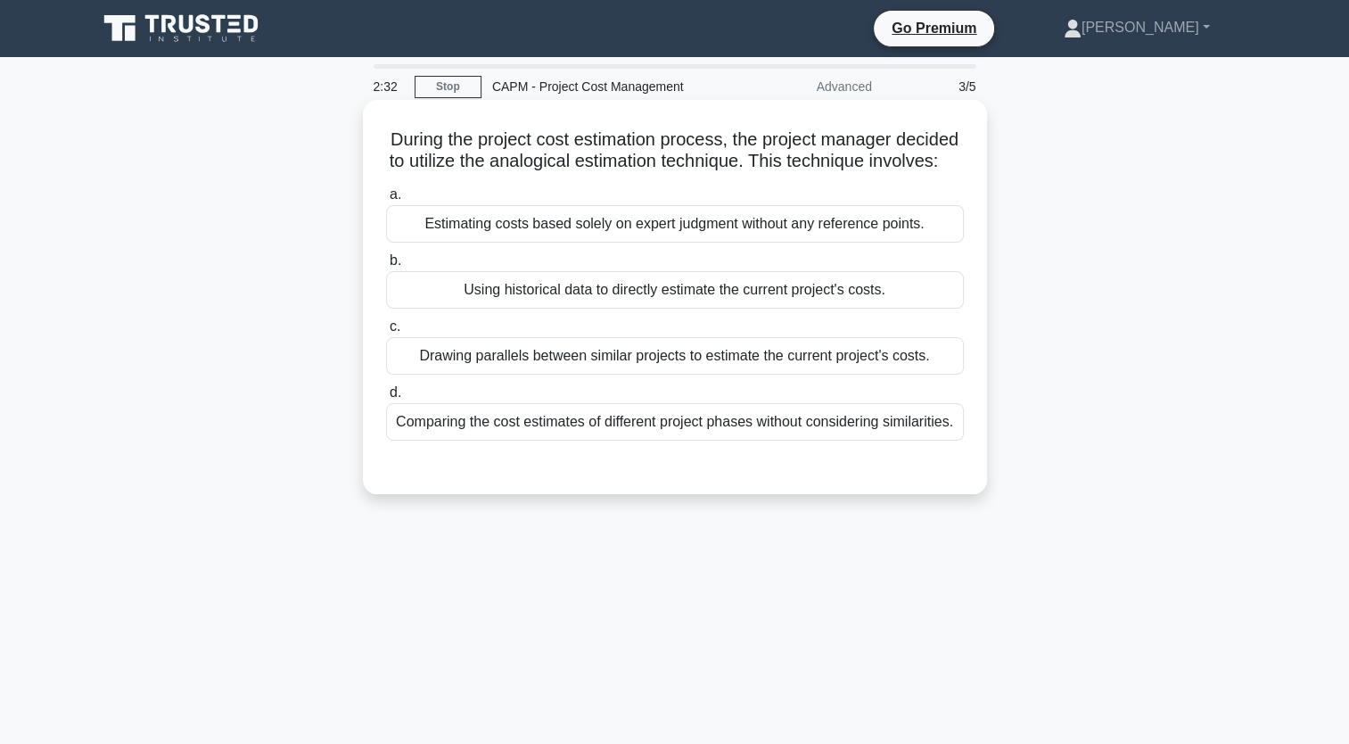
drag, startPoint x: 965, startPoint y: 457, endPoint x: 375, endPoint y: 136, distance: 672.0
click at [375, 136] on div "During the project cost estimation process, the project manager decided to util…" at bounding box center [675, 297] width 610 height 380
copy div "During the project cost estimation process, the project manager decided to util…"
click at [614, 375] on div "Drawing parallels between similar projects to estimate the current project's co…" at bounding box center [675, 355] width 578 height 37
click at [386, 333] on input "c. Drawing parallels between similar projects to estimate the current project's…" at bounding box center [386, 327] width 0 height 12
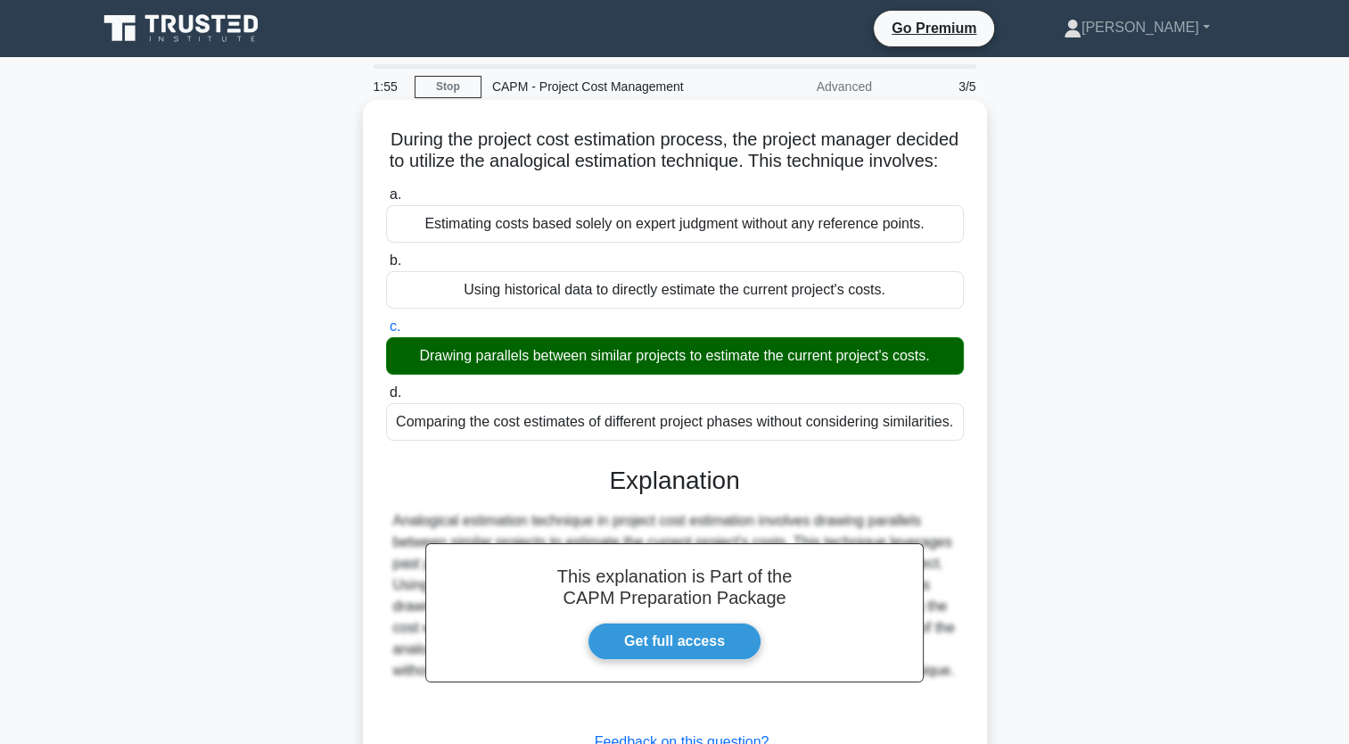
scroll to position [219, 0]
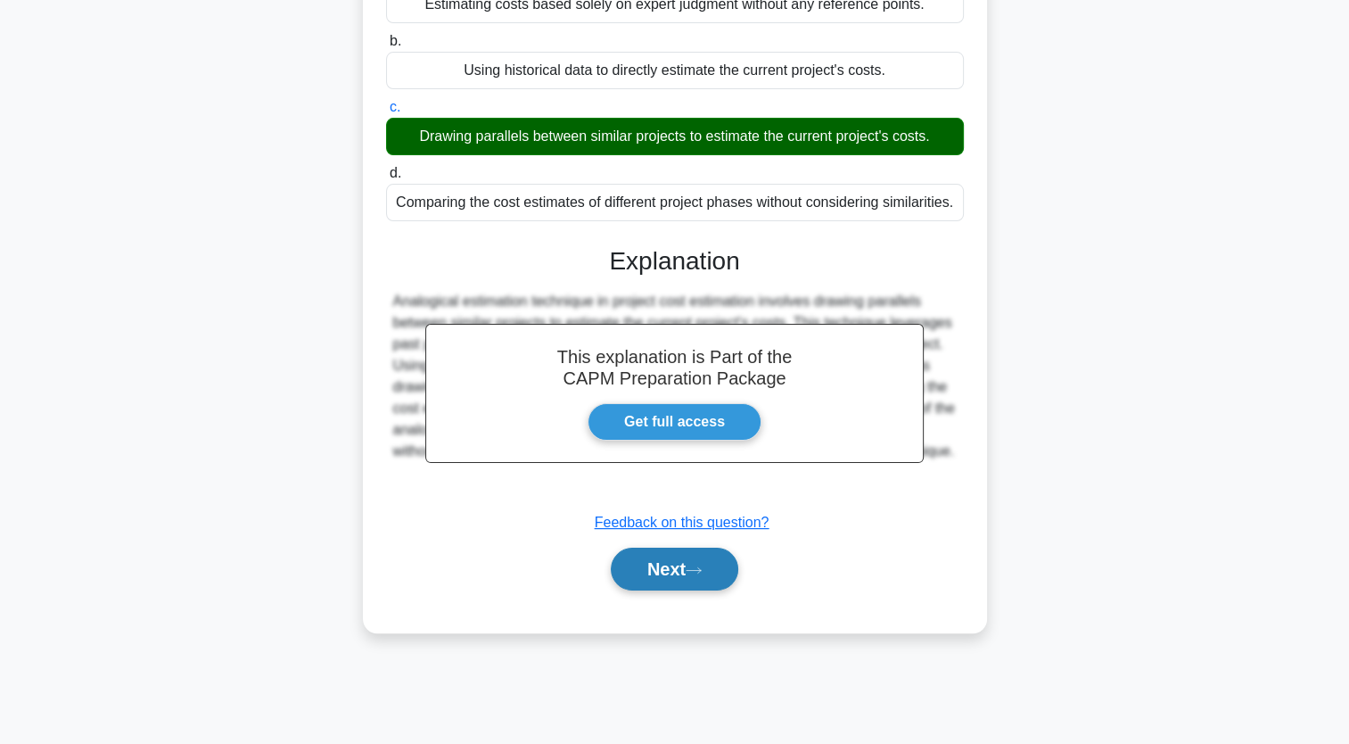
click at [687, 580] on button "Next" at bounding box center [675, 569] width 128 height 43
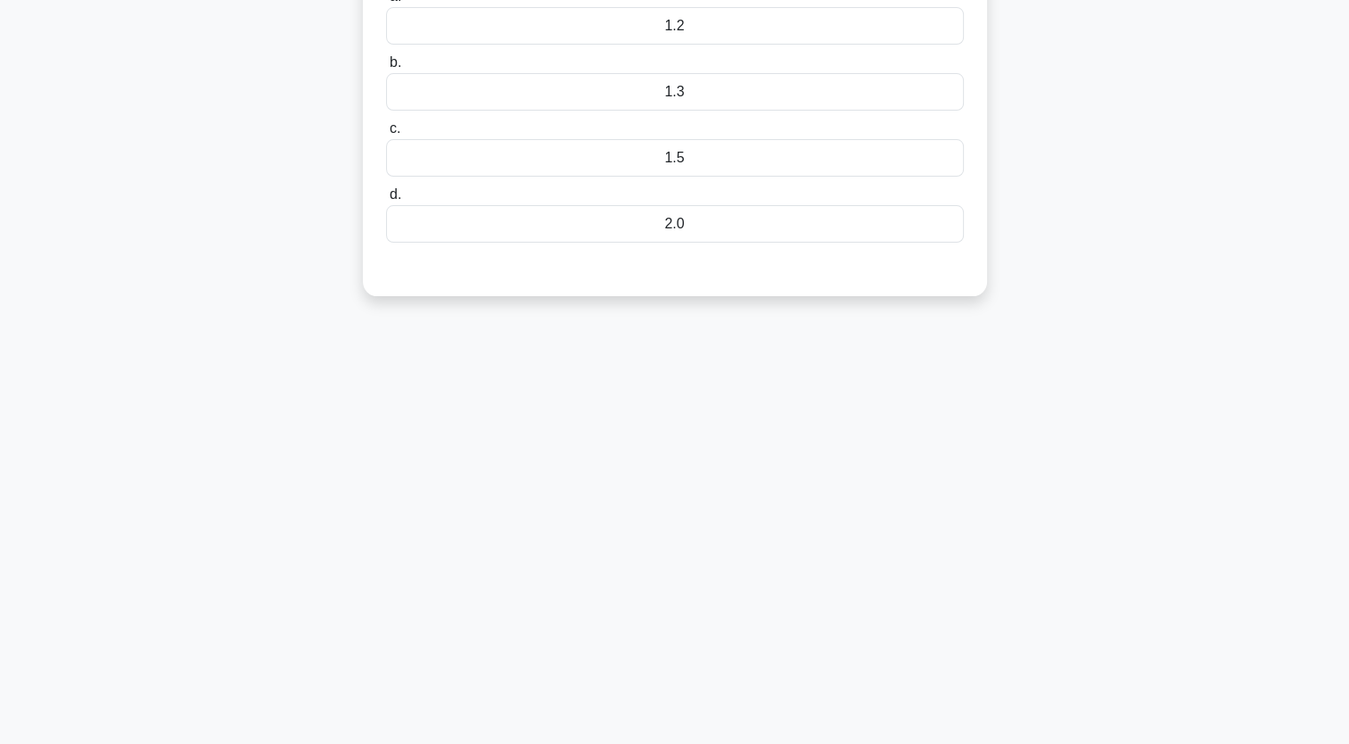
scroll to position [41, 0]
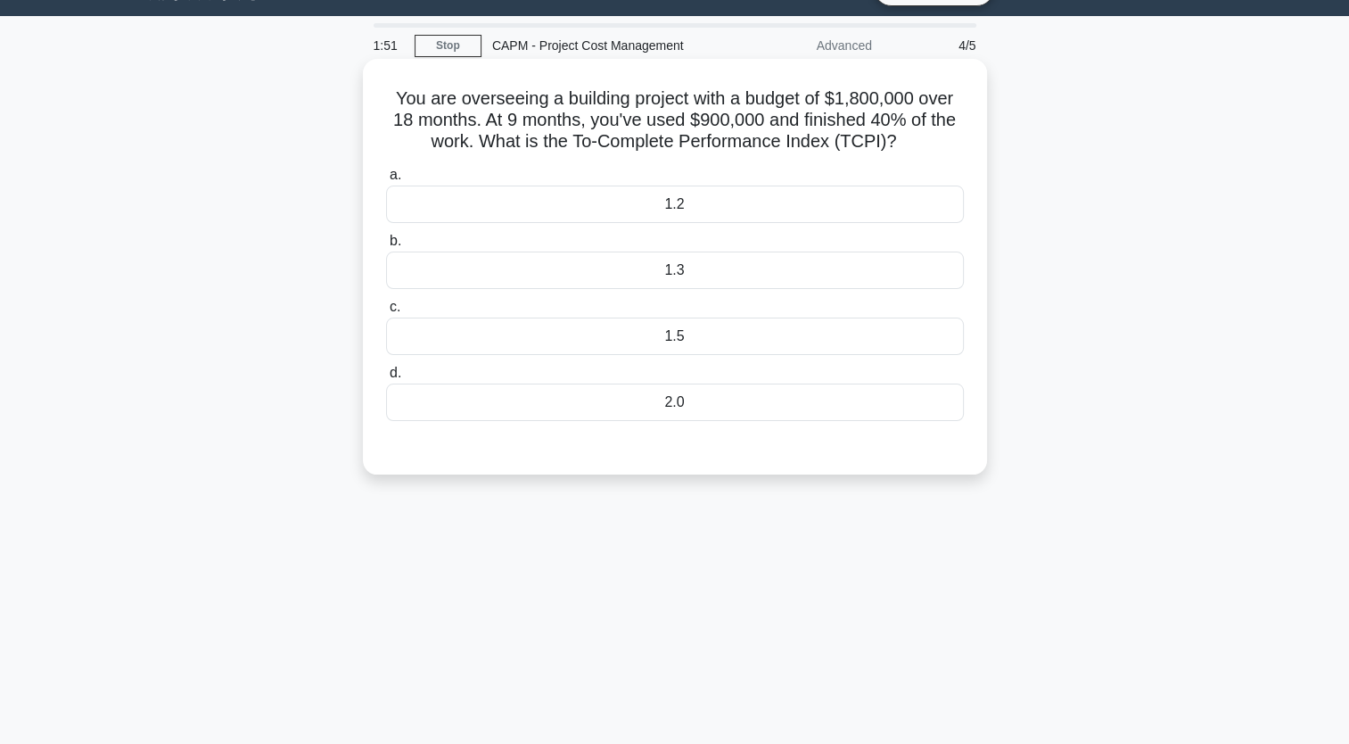
drag, startPoint x: 743, startPoint y: 398, endPoint x: 644, endPoint y: 330, distance: 120.0
click at [644, 330] on div "a. 1.2 b. 1.3 c." at bounding box center [674, 293] width 599 height 264
click at [644, 330] on div "1.5" at bounding box center [675, 335] width 578 height 37
click at [386, 313] on input "c. 1.5" at bounding box center [386, 307] width 0 height 12
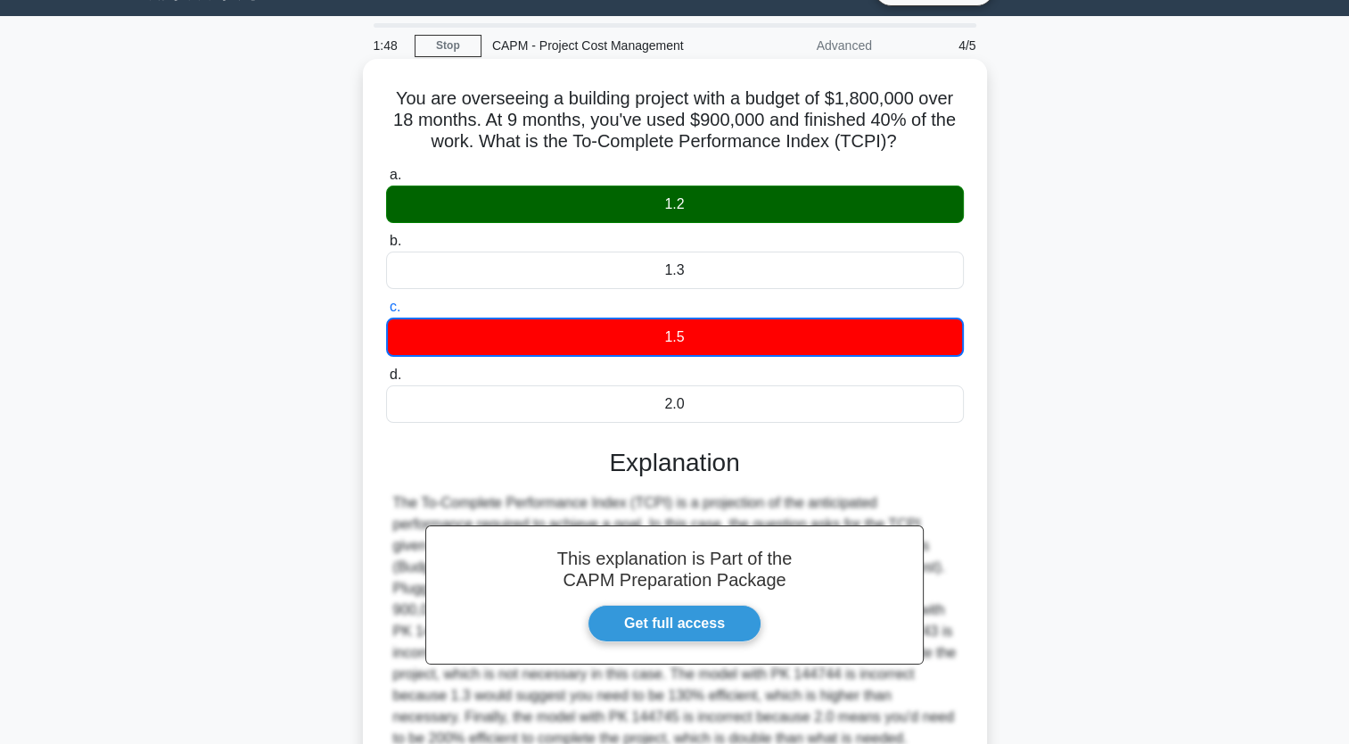
click at [686, 383] on label "d. 2.0" at bounding box center [675, 393] width 578 height 59
click at [386, 381] on input "d. 2.0" at bounding box center [386, 375] width 0 height 12
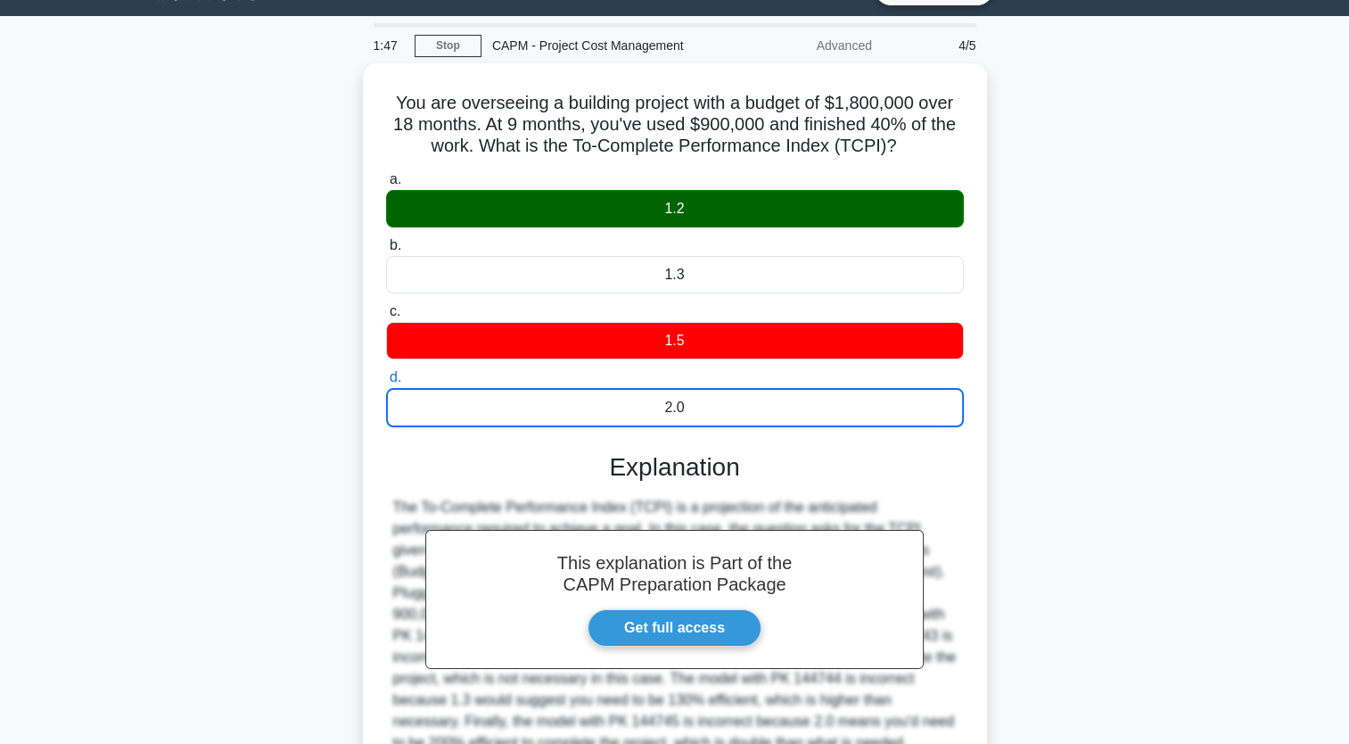
click at [1116, 323] on div "You are overseeing a building project with a budget of $1,800,000 over 18 month…" at bounding box center [675, 482] width 1177 height 839
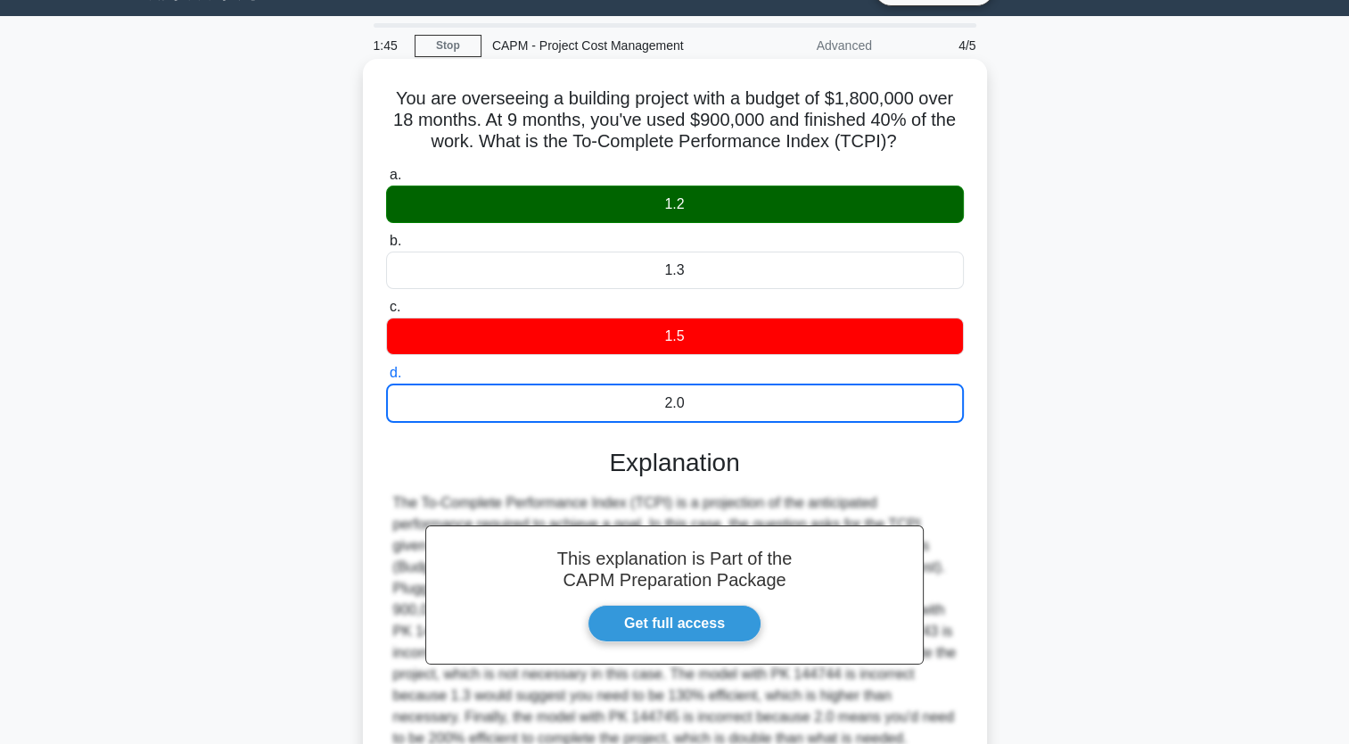
drag, startPoint x: 388, startPoint y: 98, endPoint x: 816, endPoint y: 398, distance: 522.5
click at [816, 398] on div "You are overseeing a building project with a budget of $1,800,000 over 18 month…" at bounding box center [675, 467] width 610 height 803
copy div "You are overseeing a building project with a budget of $1,800,000 over 18 month…"
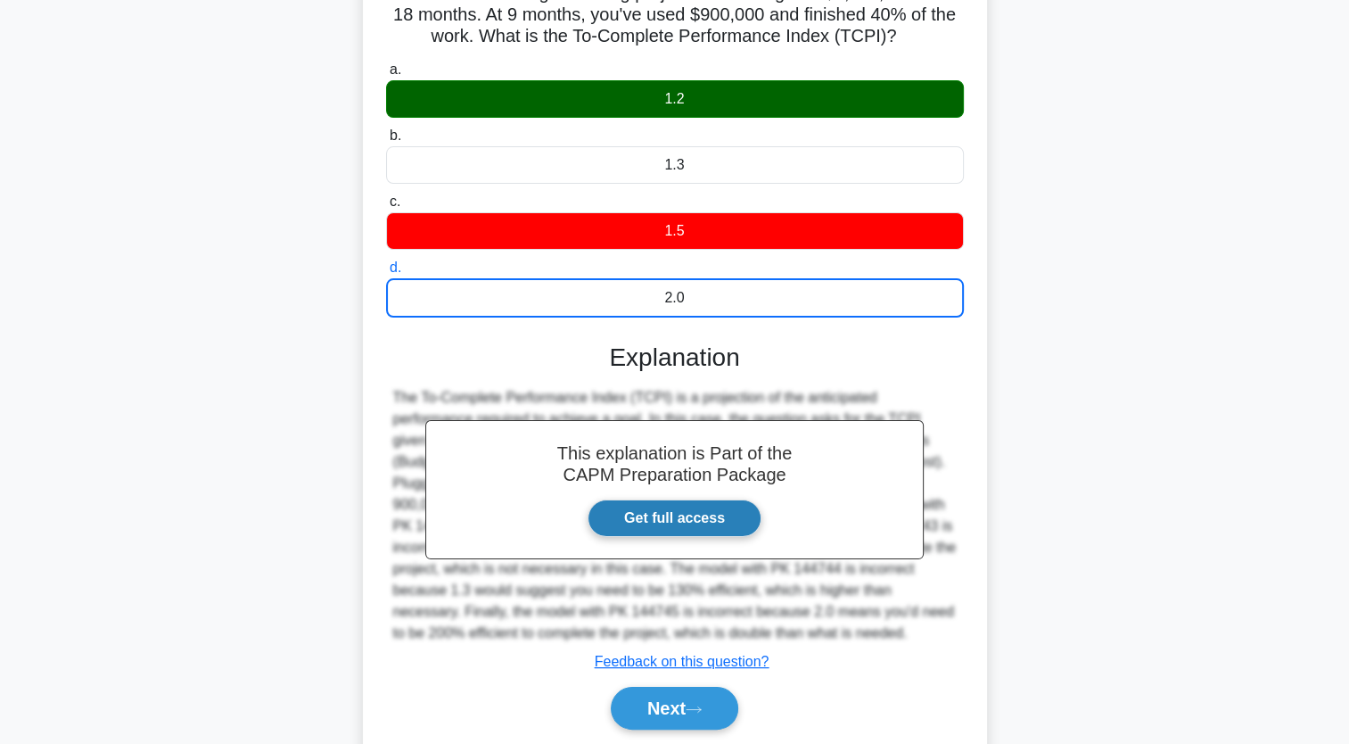
scroll to position [219, 0]
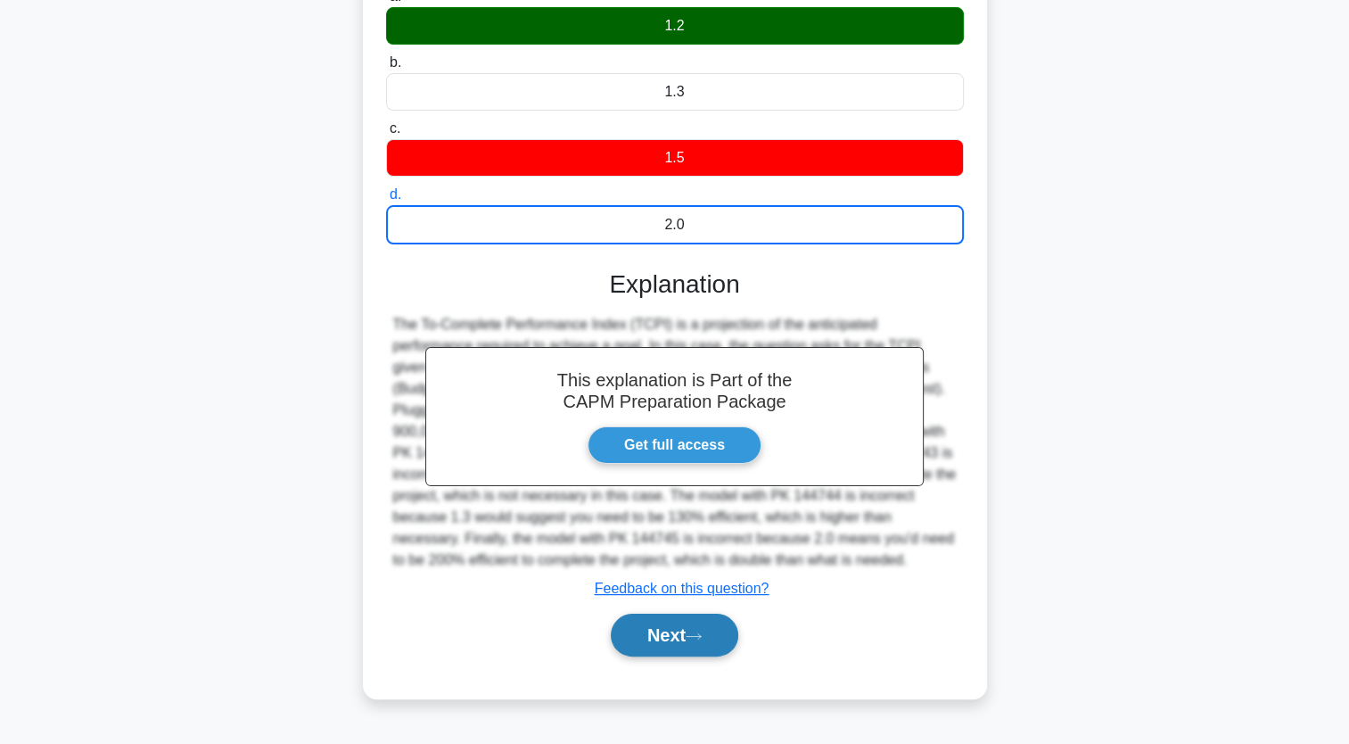
click at [708, 643] on button "Next" at bounding box center [675, 635] width 128 height 43
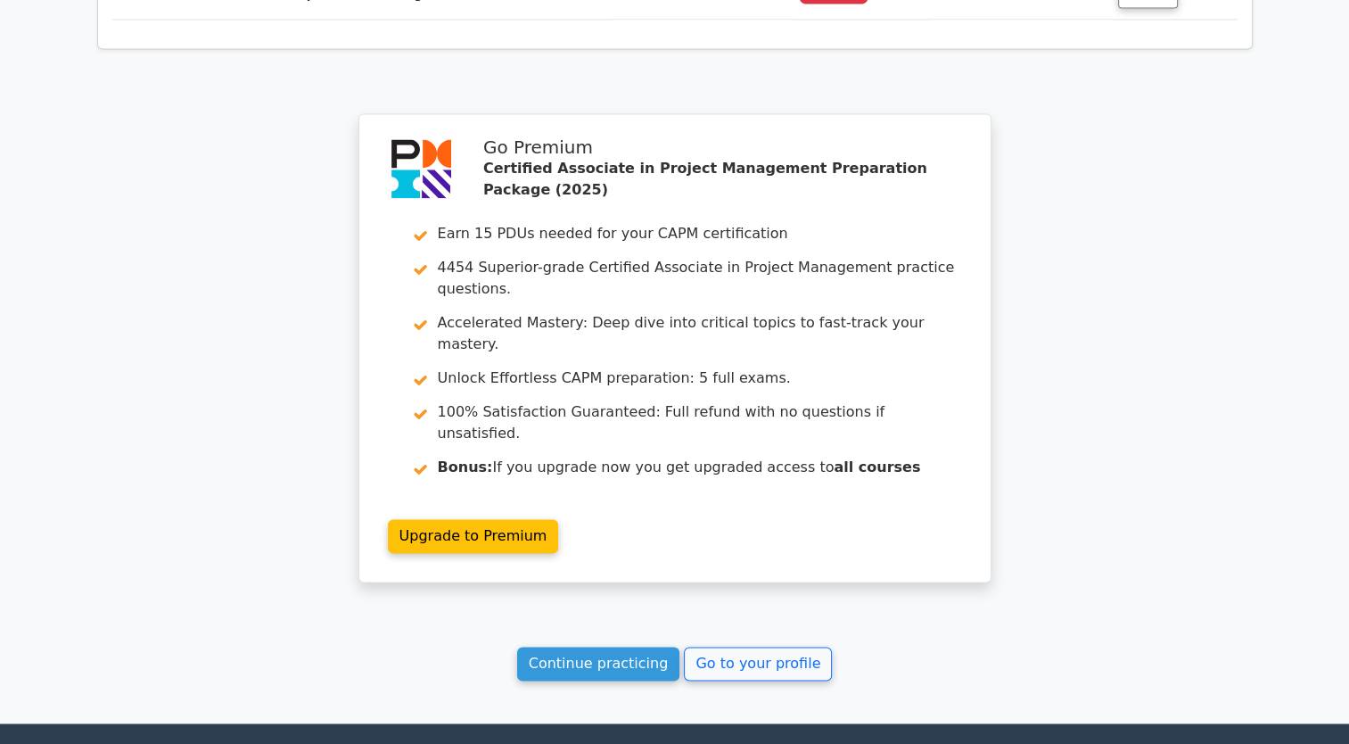
scroll to position [2614, 0]
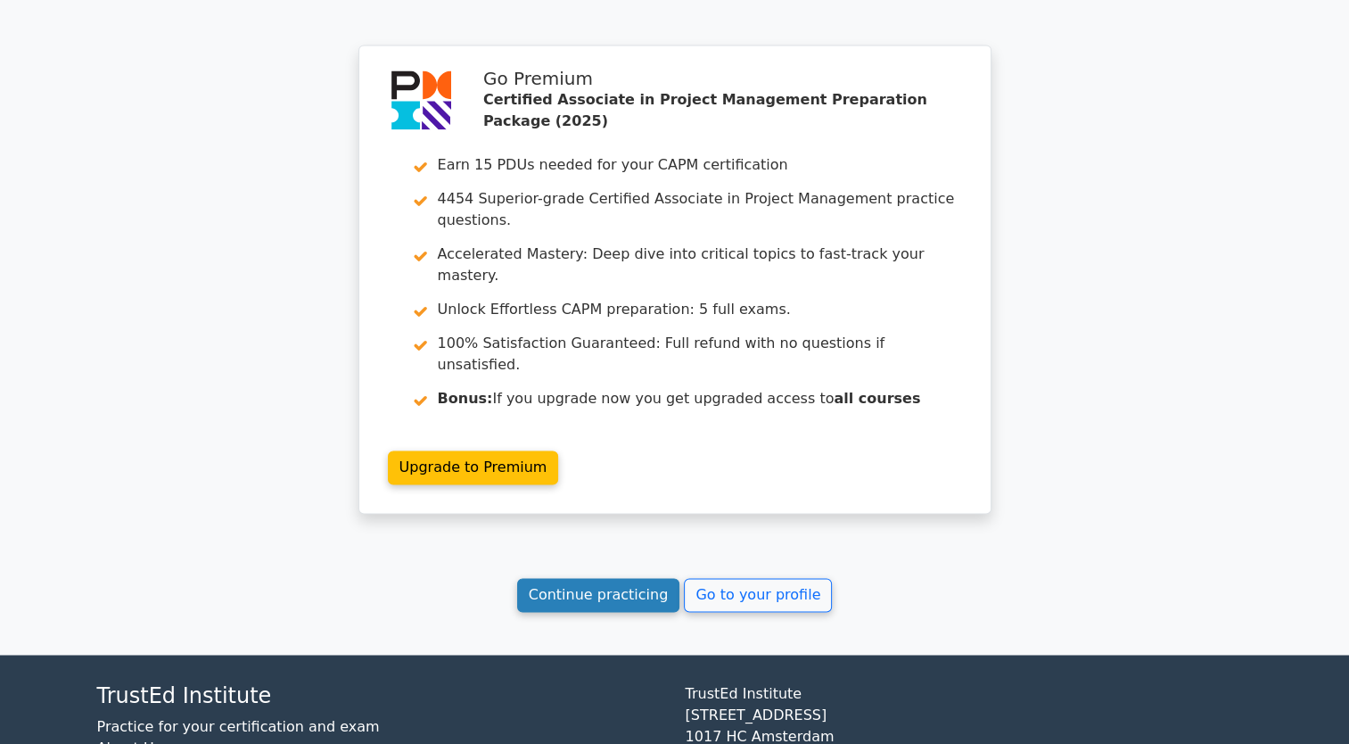
click at [583, 578] on link "Continue practicing" at bounding box center [598, 595] width 163 height 34
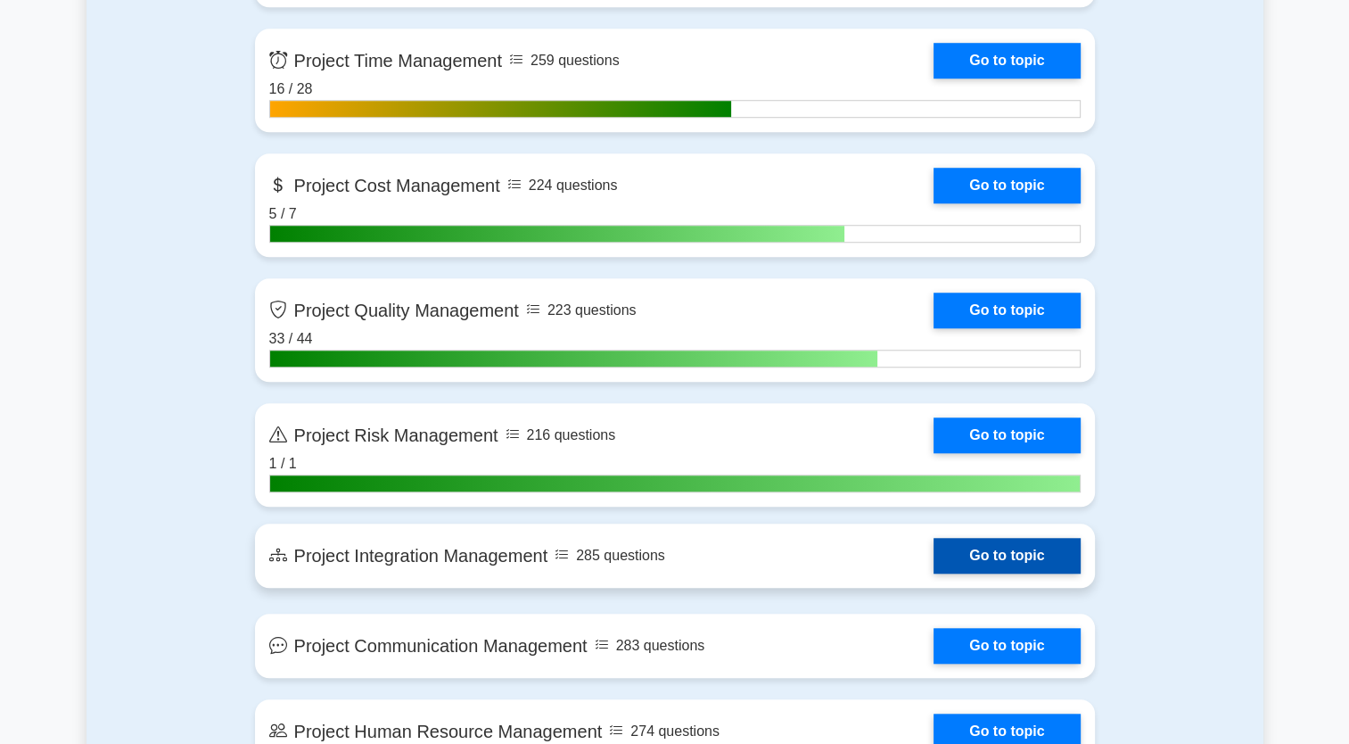
scroll to position [1427, 0]
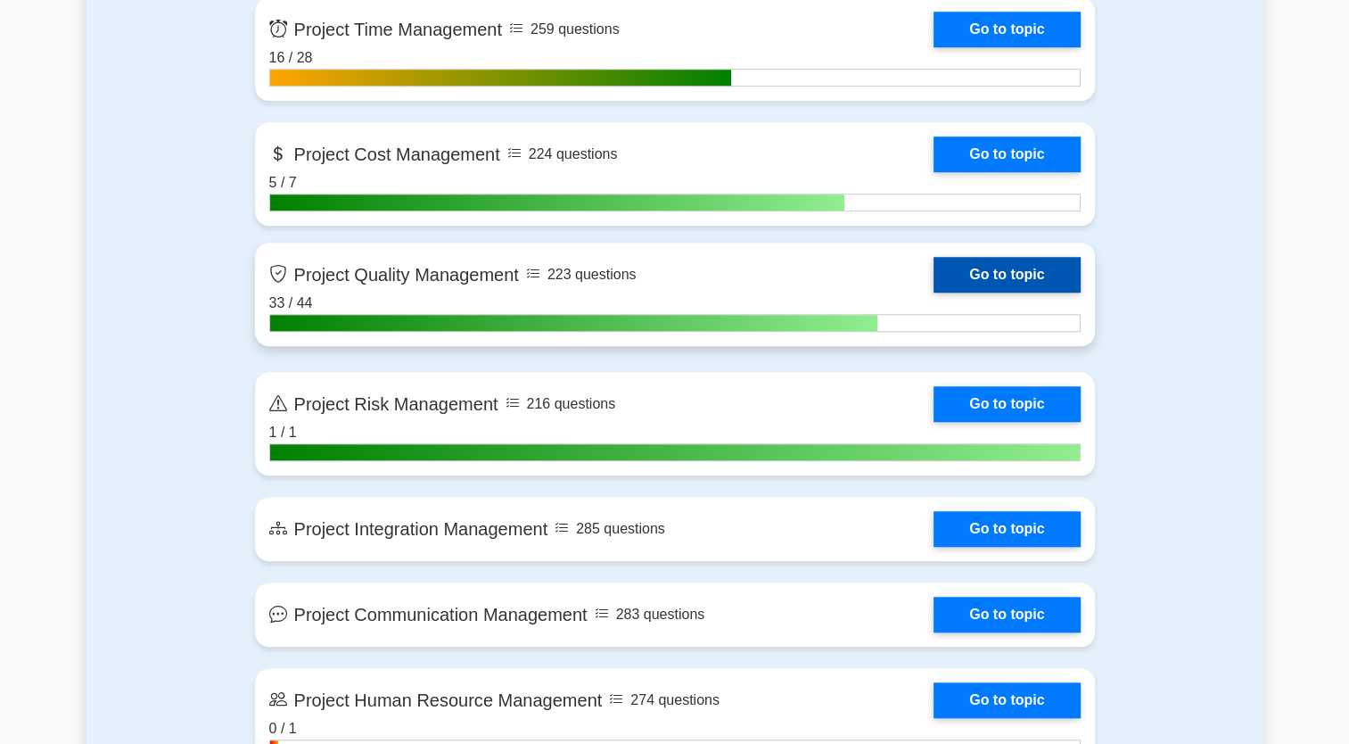
click at [964, 277] on link "Go to topic" at bounding box center [1007, 275] width 146 height 36
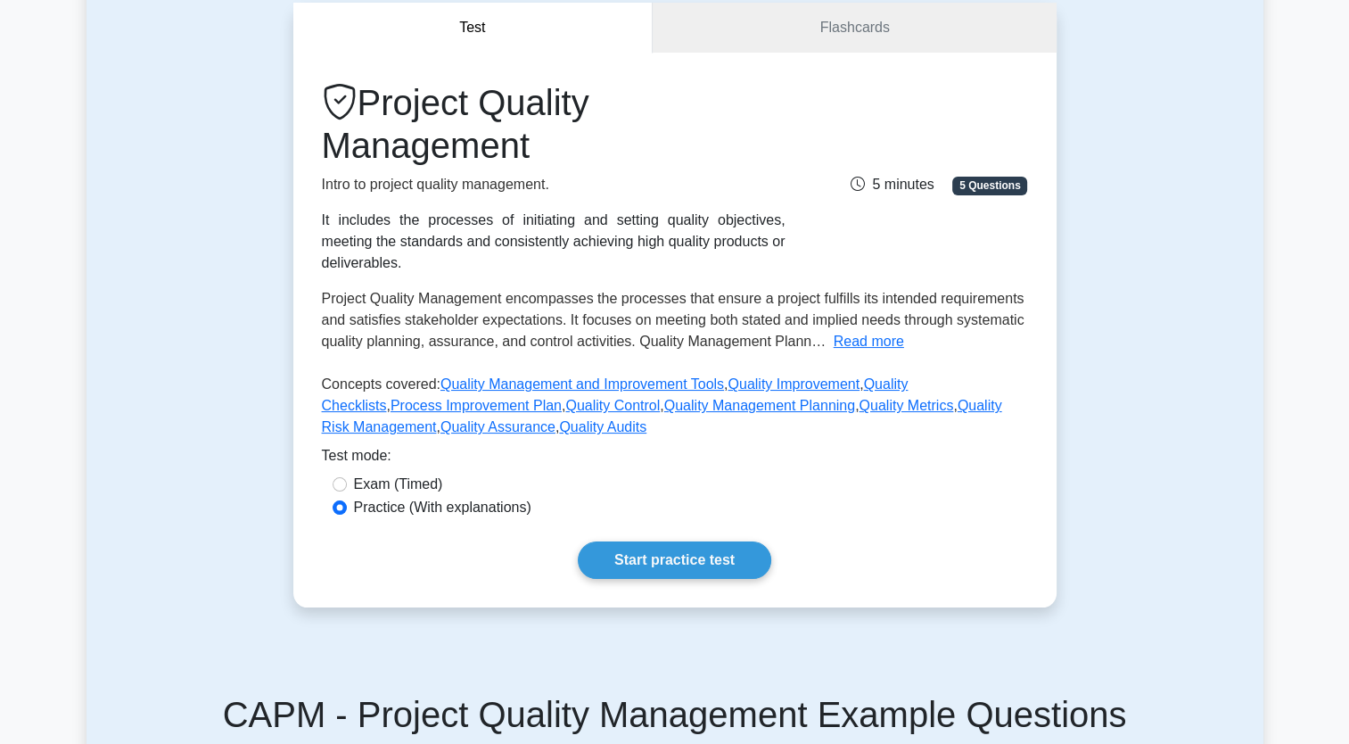
scroll to position [178, 0]
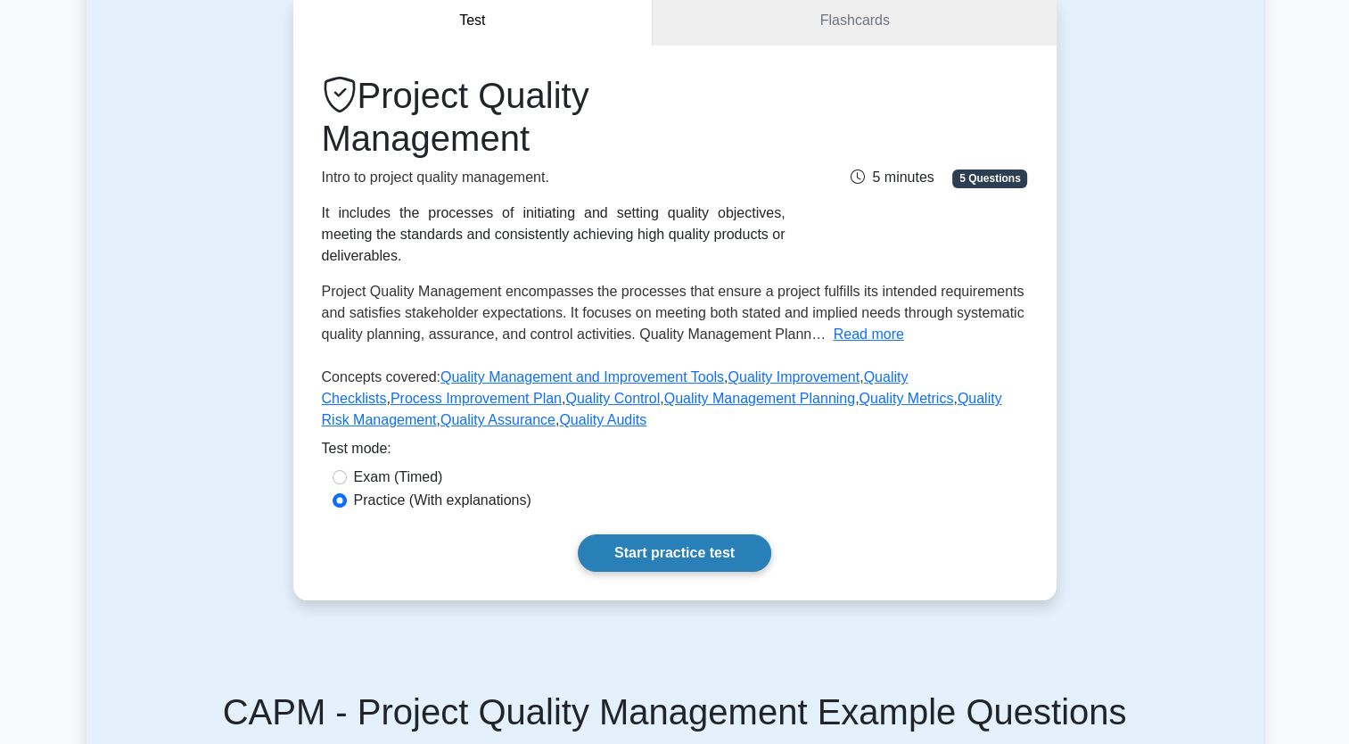
click at [738, 540] on link "Start practice test" at bounding box center [675, 552] width 194 height 37
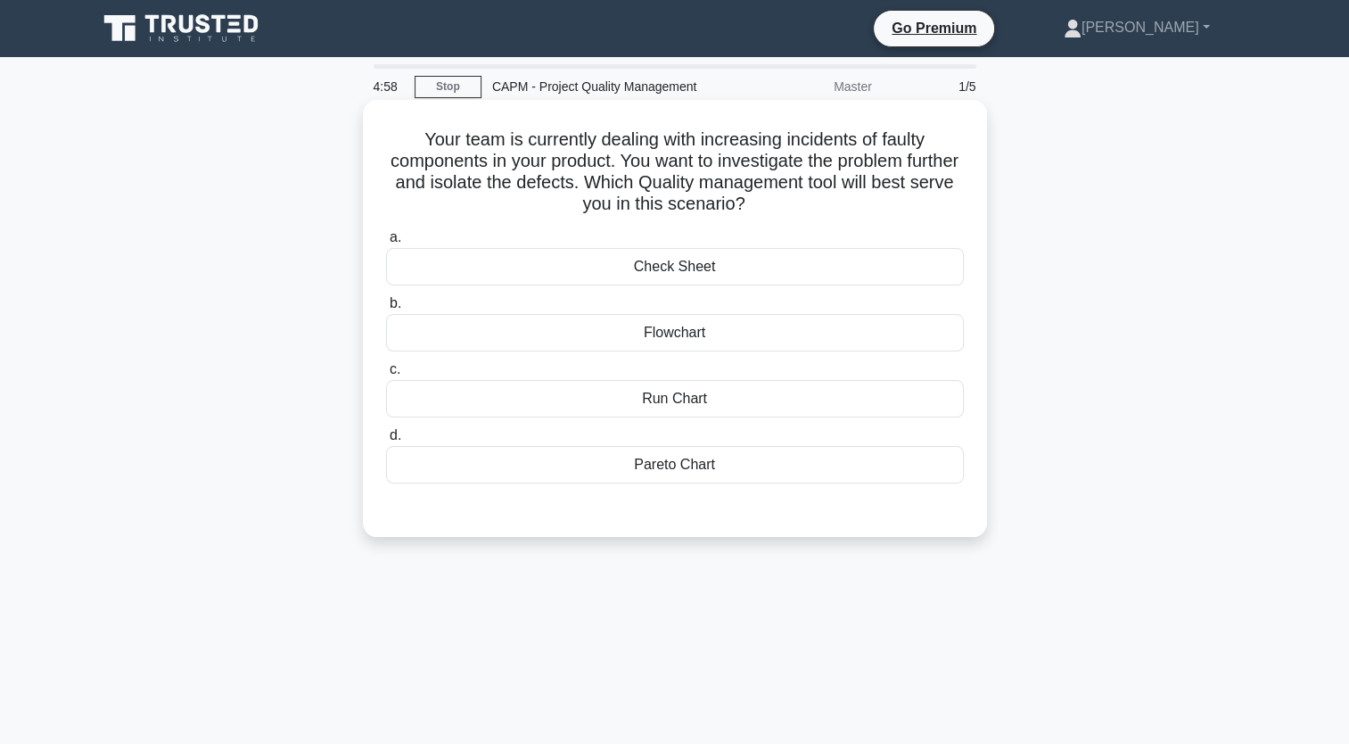
drag, startPoint x: 762, startPoint y: 482, endPoint x: 410, endPoint y: 148, distance: 484.5
click at [410, 148] on div "Your team is currently dealing with increasing incidents of faulty components i…" at bounding box center [675, 318] width 610 height 423
copy div "Your team is currently dealing with increasing incidents of faulty components i…"
click at [670, 469] on div "Pareto Chart" at bounding box center [675, 464] width 578 height 37
click at [386, 441] on input "d. Pareto Chart" at bounding box center [386, 436] width 0 height 12
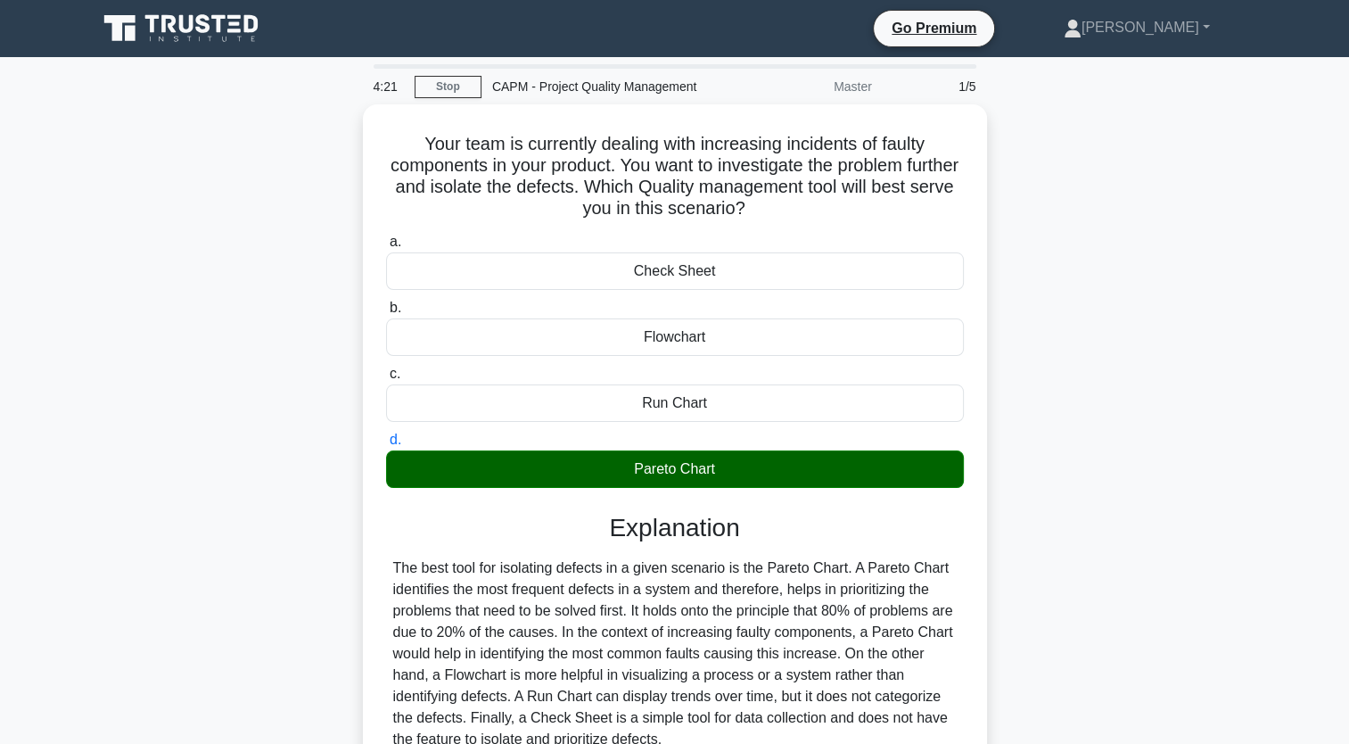
scroll to position [89, 0]
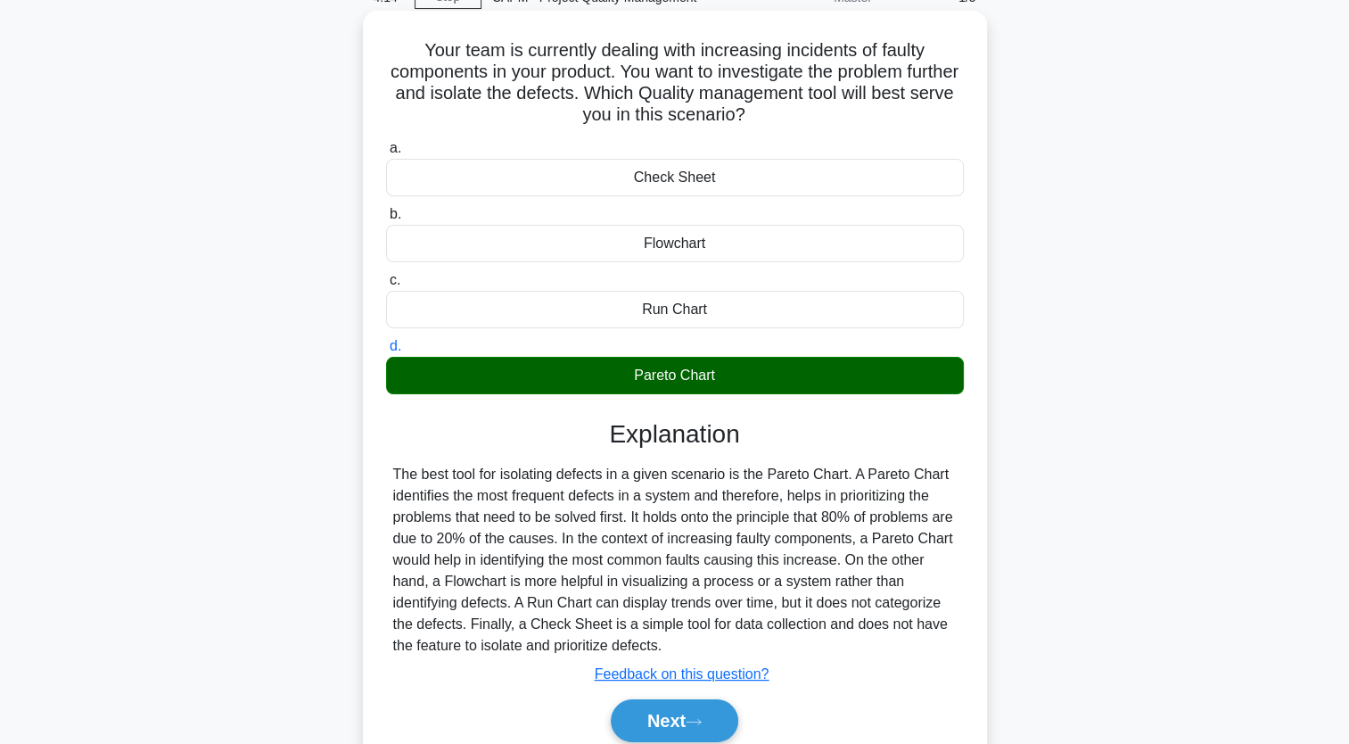
drag, startPoint x: 389, startPoint y: 475, endPoint x: 762, endPoint y: 644, distance: 409.1
click at [762, 644] on div "The best tool for isolating defects in a given scenario is the Pareto Chart. A …" at bounding box center [675, 560] width 578 height 193
copy div "The best tool for isolating defects in a given scenario is the Pareto Chart. A …"
click at [716, 726] on button "Next" at bounding box center [675, 720] width 128 height 43
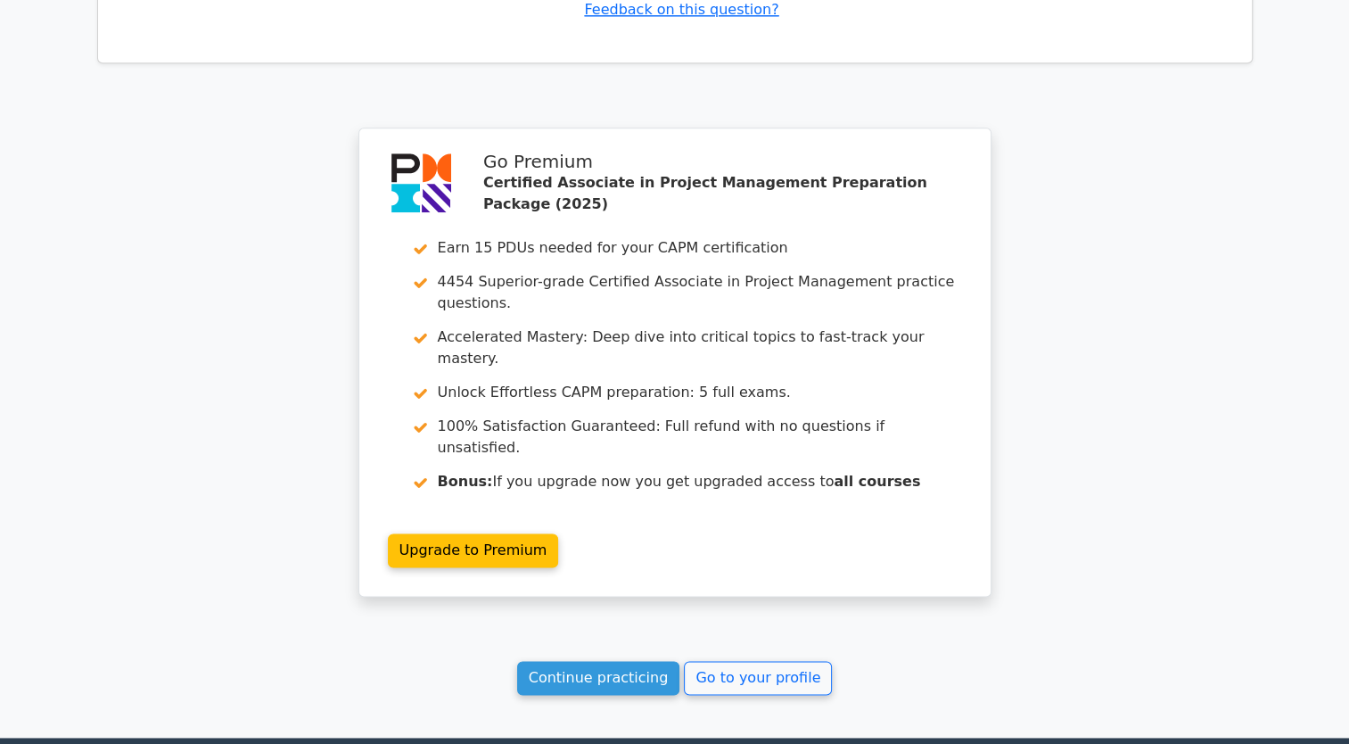
scroll to position [2257, 0]
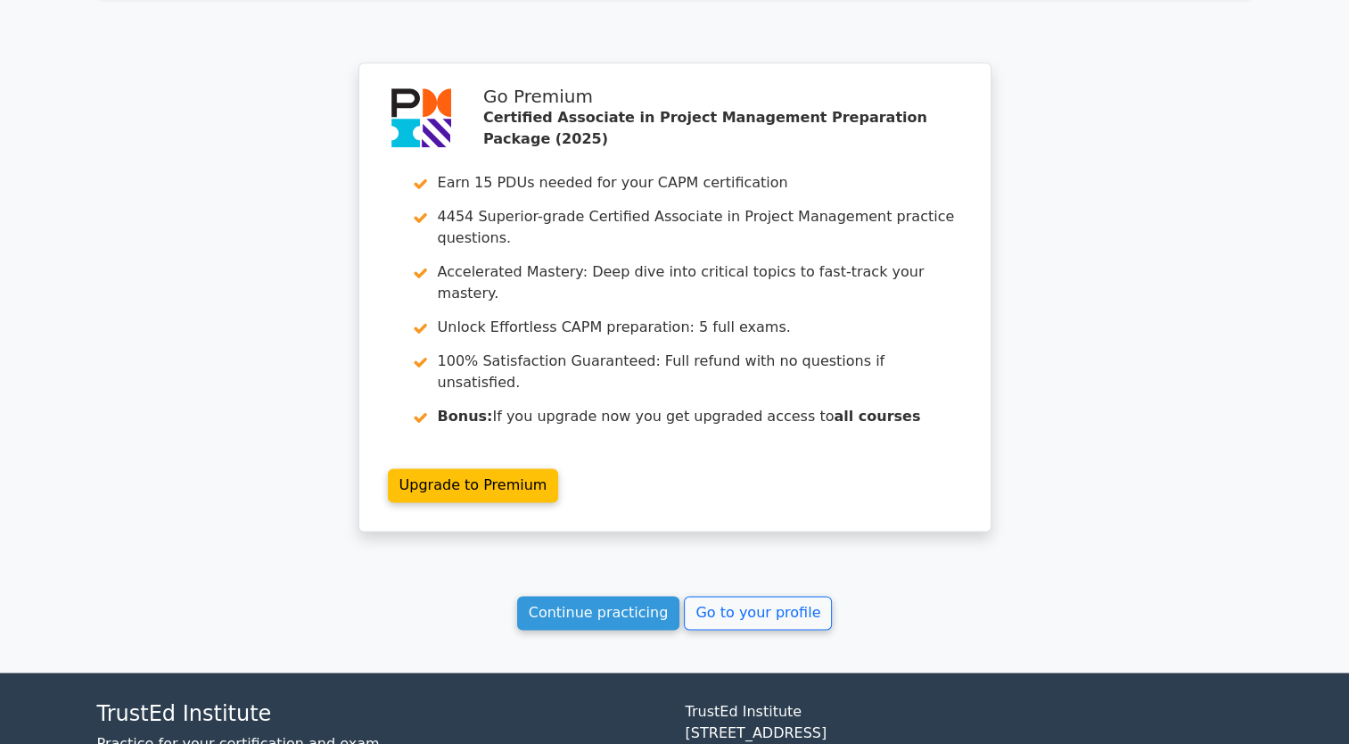
click at [651, 596] on link "Continue practicing" at bounding box center [598, 613] width 163 height 34
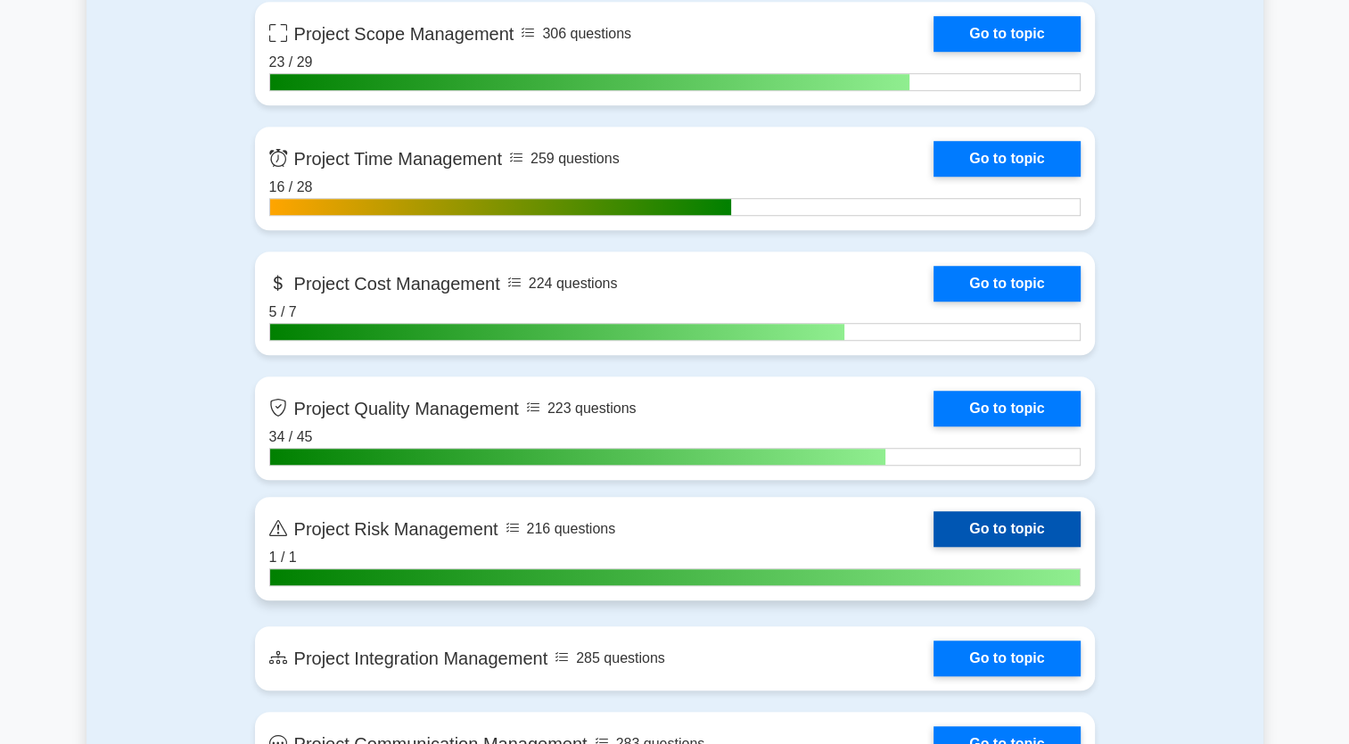
scroll to position [1248, 0]
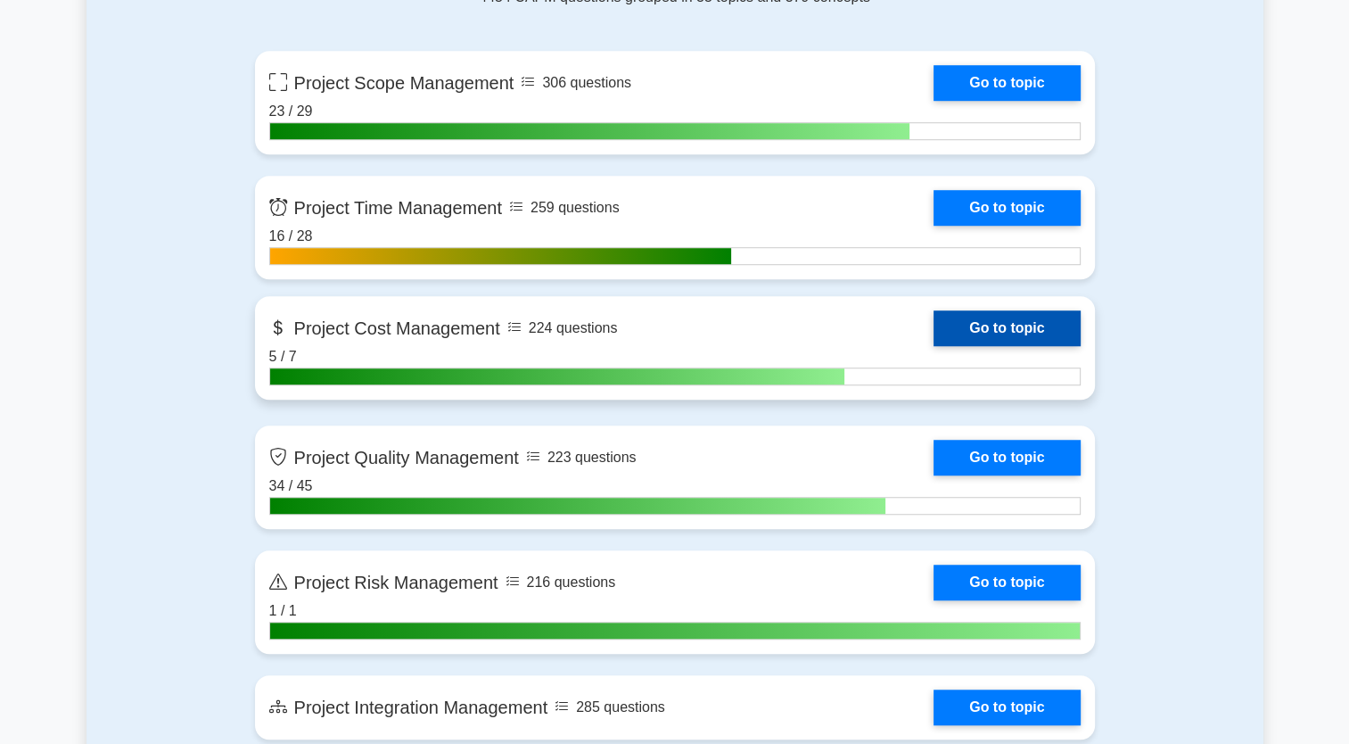
click at [993, 328] on link "Go to topic" at bounding box center [1007, 328] width 146 height 36
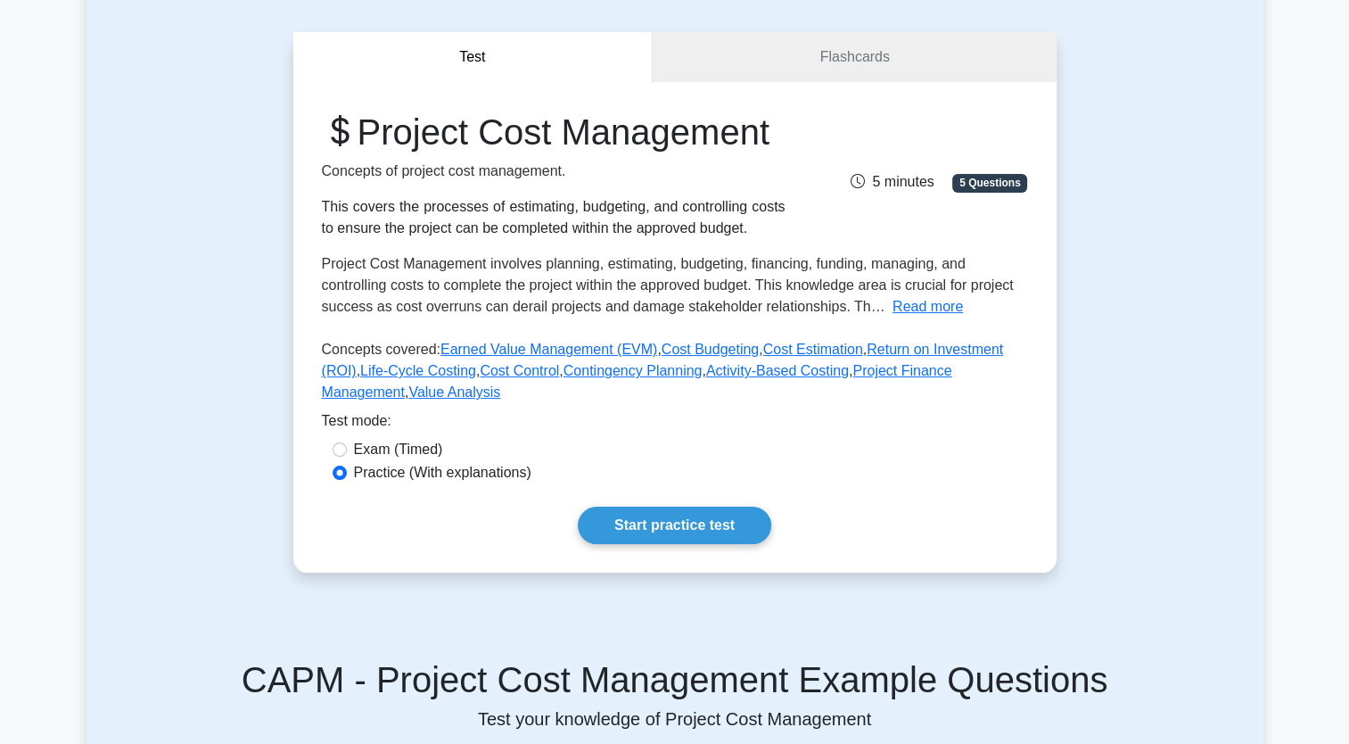
scroll to position [357, 0]
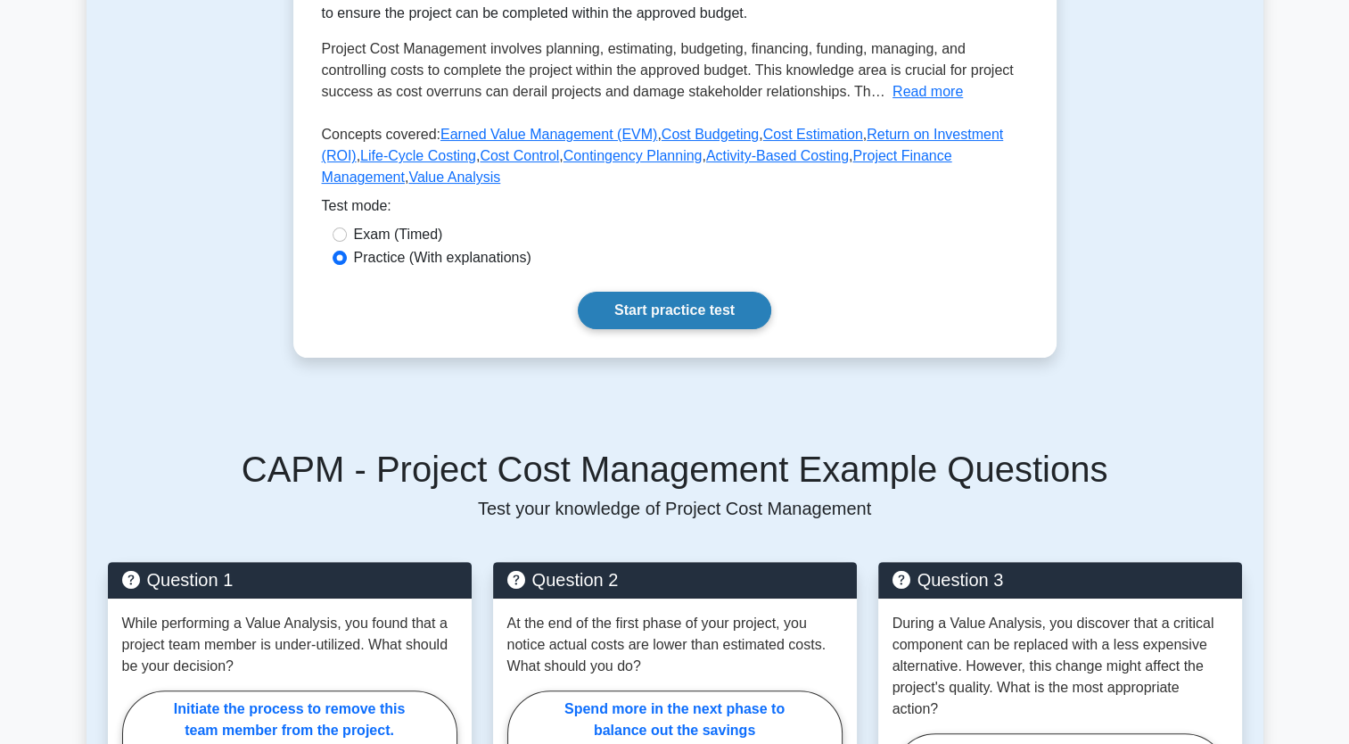
click at [694, 329] on link "Start practice test" at bounding box center [675, 310] width 194 height 37
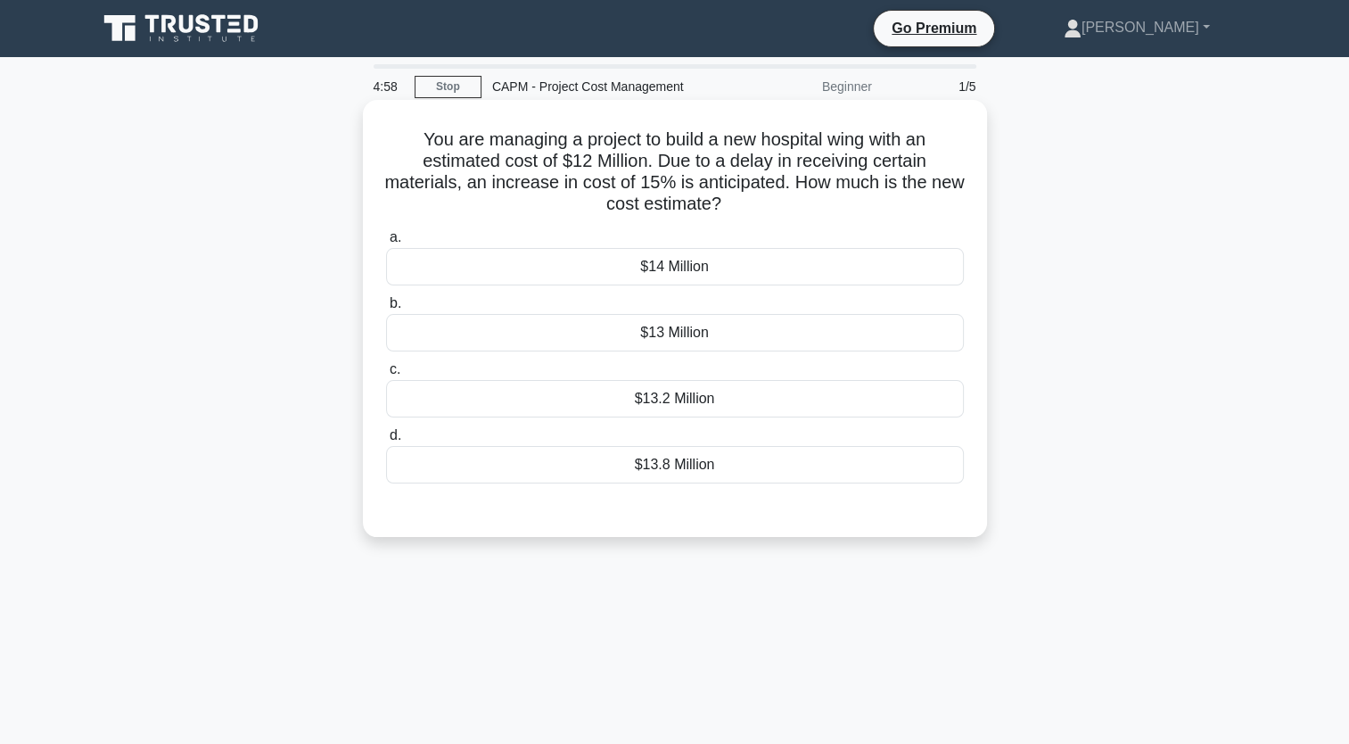
drag, startPoint x: 775, startPoint y: 463, endPoint x: 416, endPoint y: 150, distance: 476.6
click at [416, 150] on div "You are managing a project to build a new hospital wing with an estimated cost …" at bounding box center [675, 318] width 610 height 423
copy div "You are managing a project to build a new hospital wing with an estimated cost …"
click at [688, 462] on div "$13.8 Million" at bounding box center [675, 464] width 578 height 37
click at [386, 441] on input "d. $13.8 Million" at bounding box center [386, 436] width 0 height 12
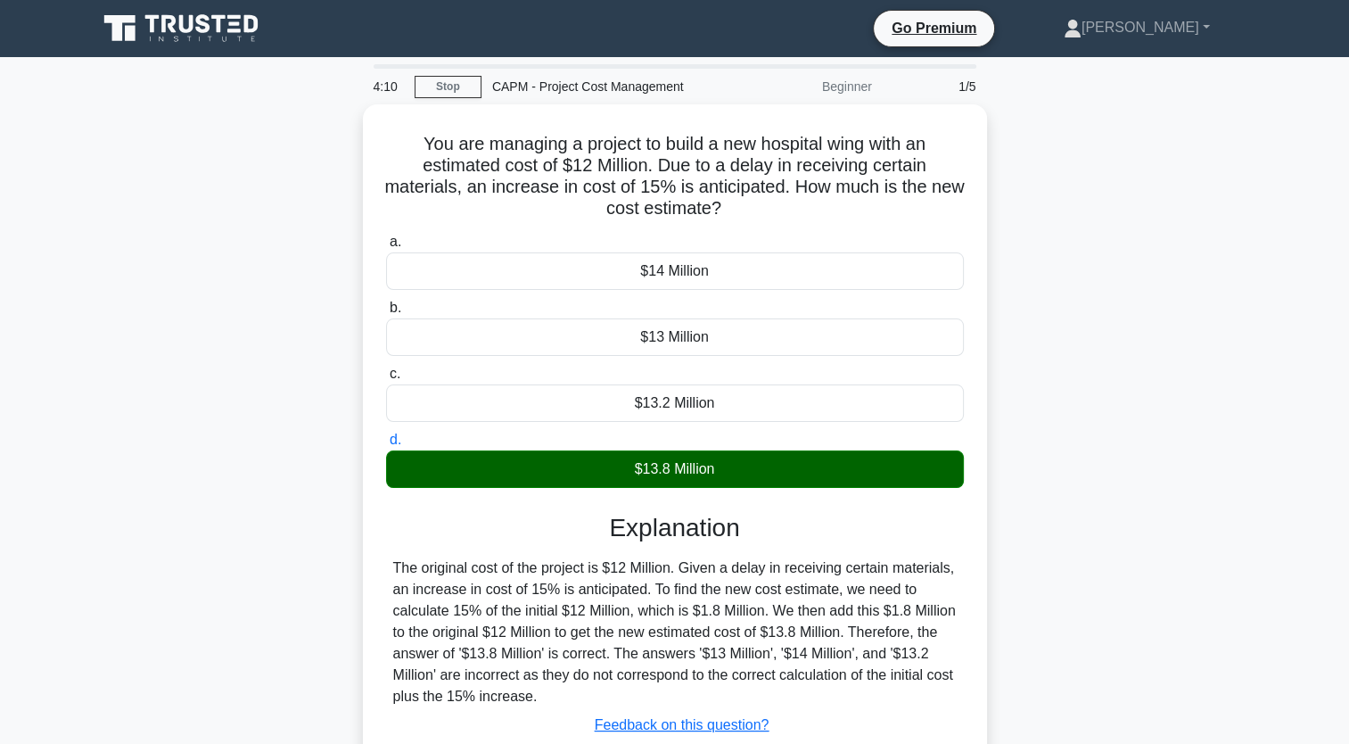
scroll to position [219, 0]
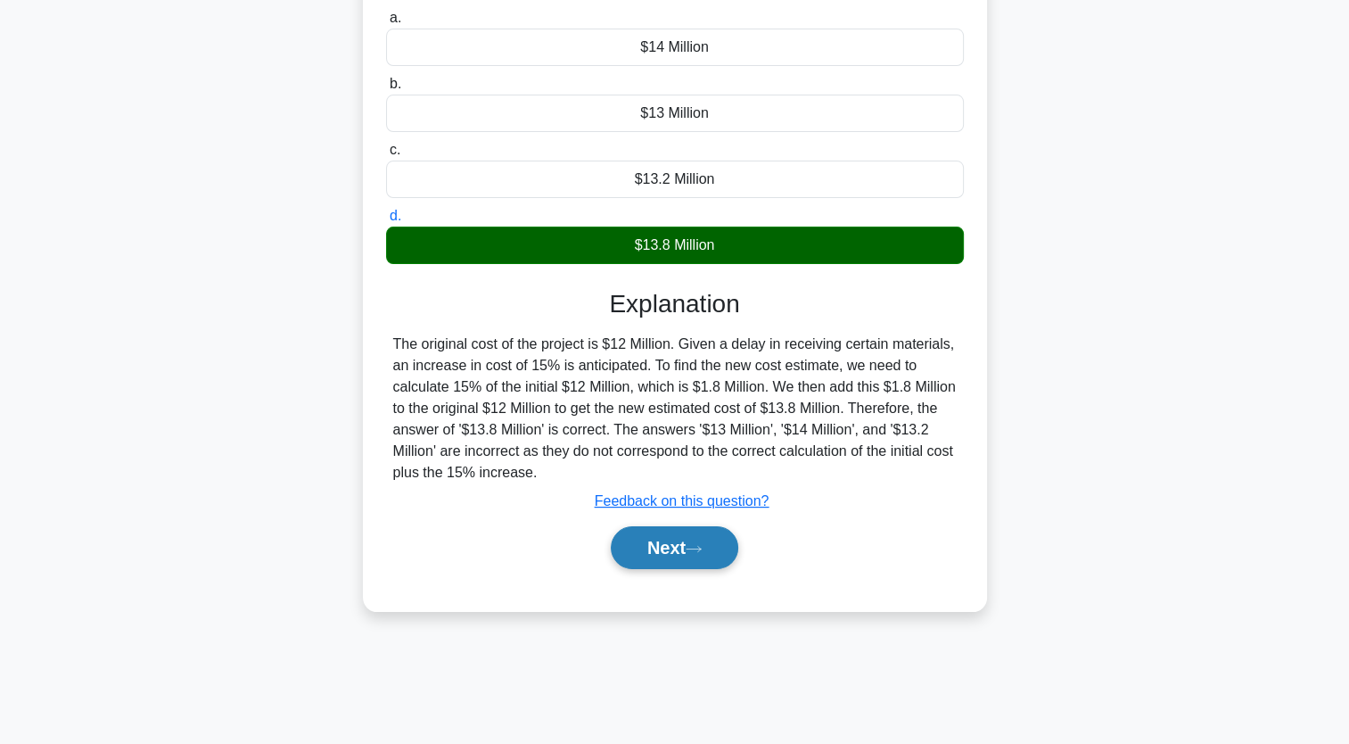
click at [733, 547] on button "Next" at bounding box center [675, 547] width 128 height 43
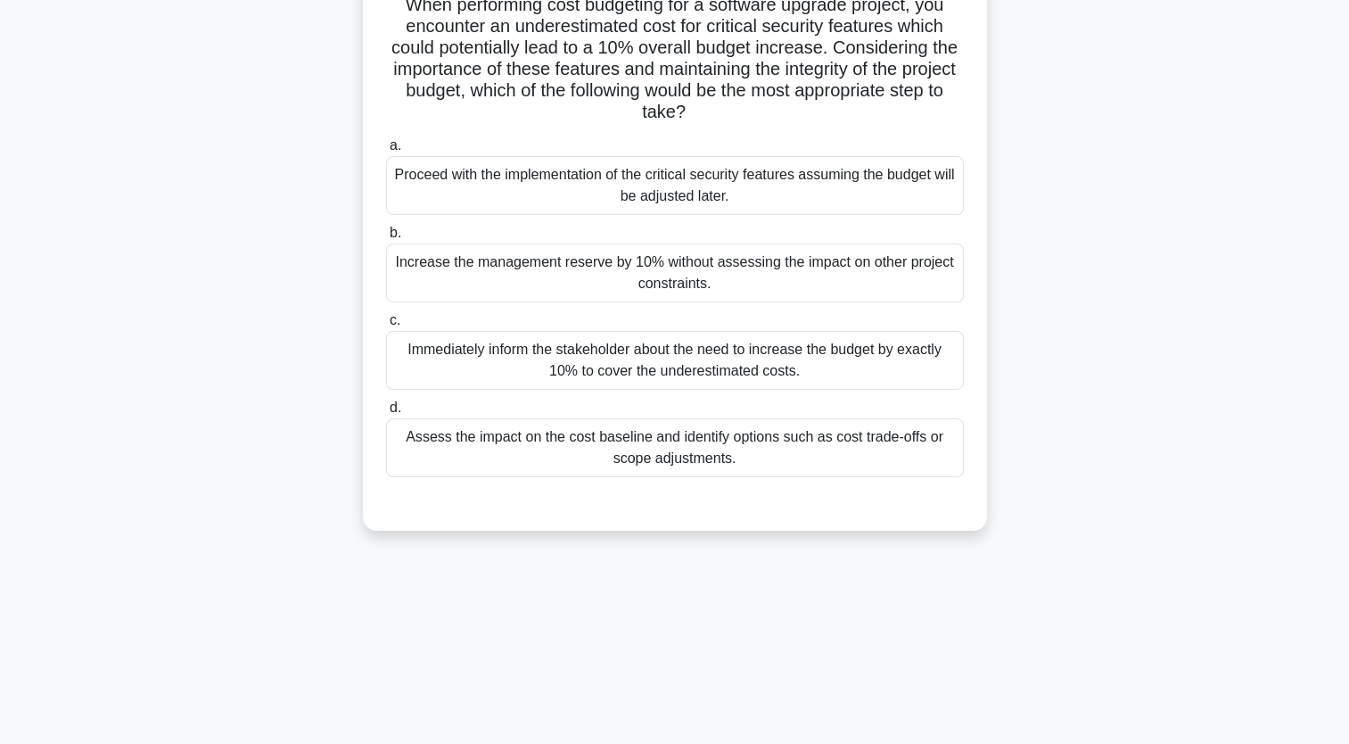
scroll to position [121, 0]
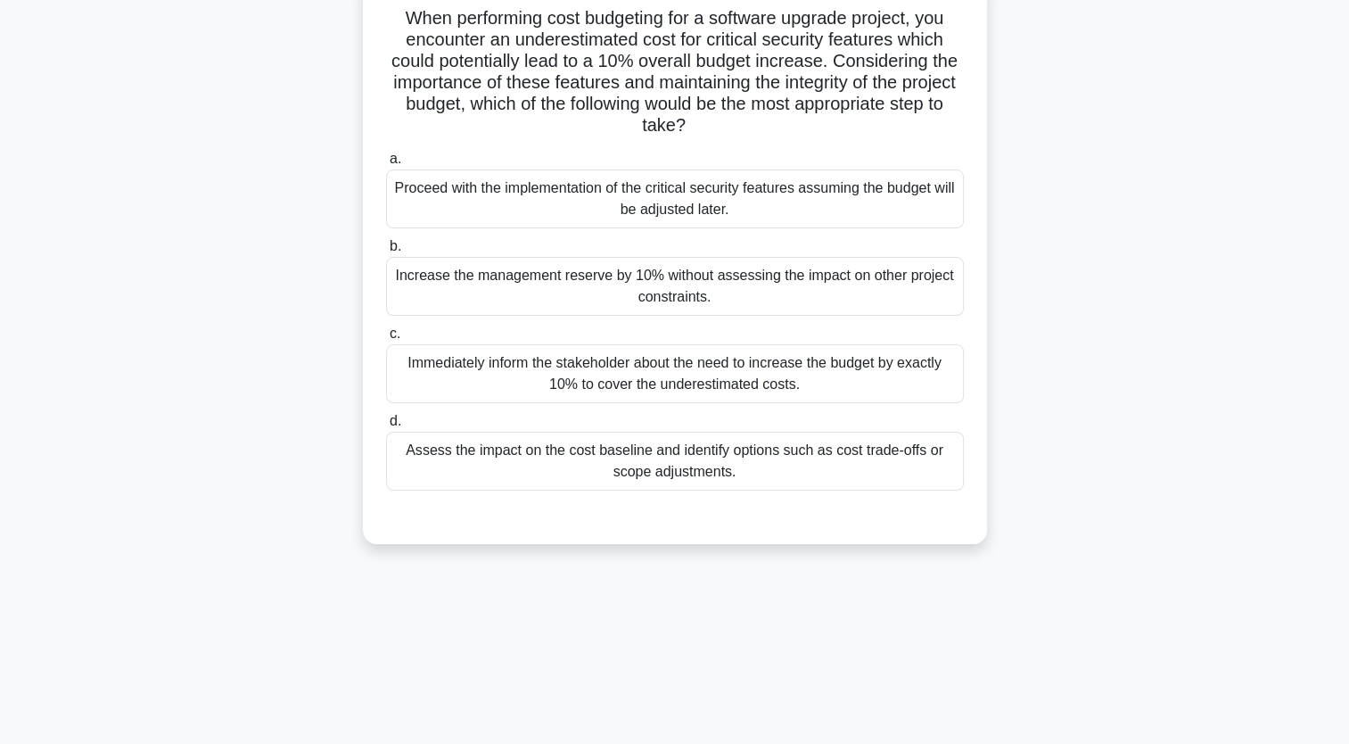
drag, startPoint x: 770, startPoint y: 384, endPoint x: 383, endPoint y: 14, distance: 535.5
click at [383, 14] on div "When performing cost budgeting for a software upgrade project, you encounter an…" at bounding box center [675, 261] width 610 height 551
copy div "When performing cost budgeting for a software upgrade project, you encounter an…"
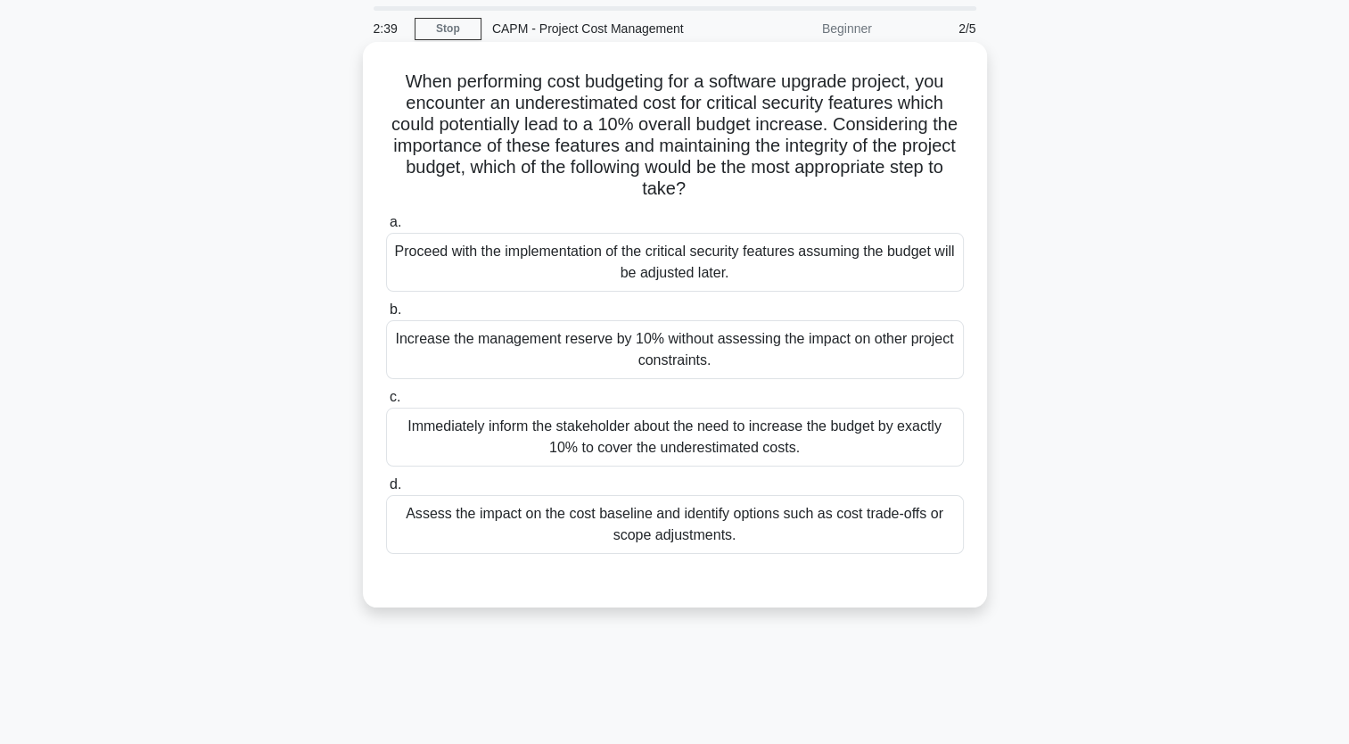
scroll to position [89, 0]
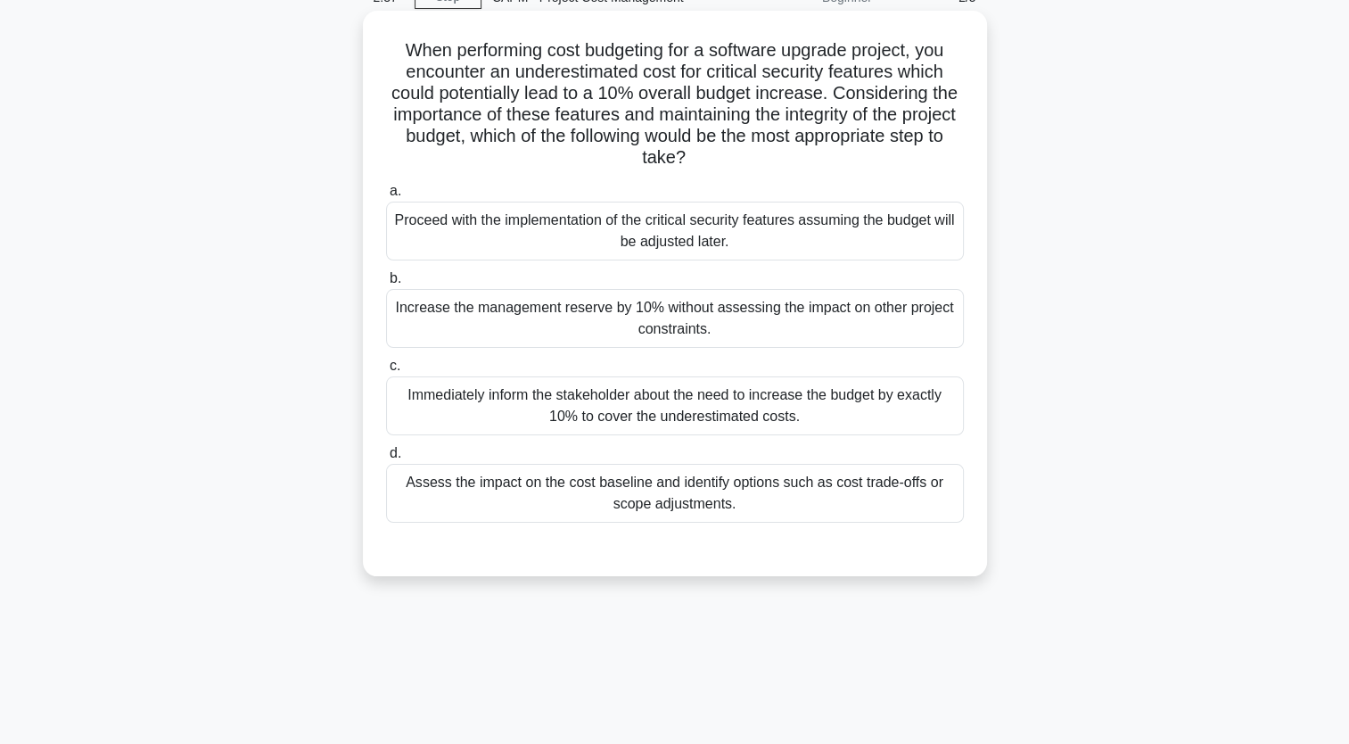
click at [721, 492] on div "Assess the impact on the cost baseline and identify options such as cost trade-…" at bounding box center [675, 493] width 578 height 59
click at [386, 459] on input "d. Assess the impact on the cost baseline and identify options such as cost tra…" at bounding box center [386, 454] width 0 height 12
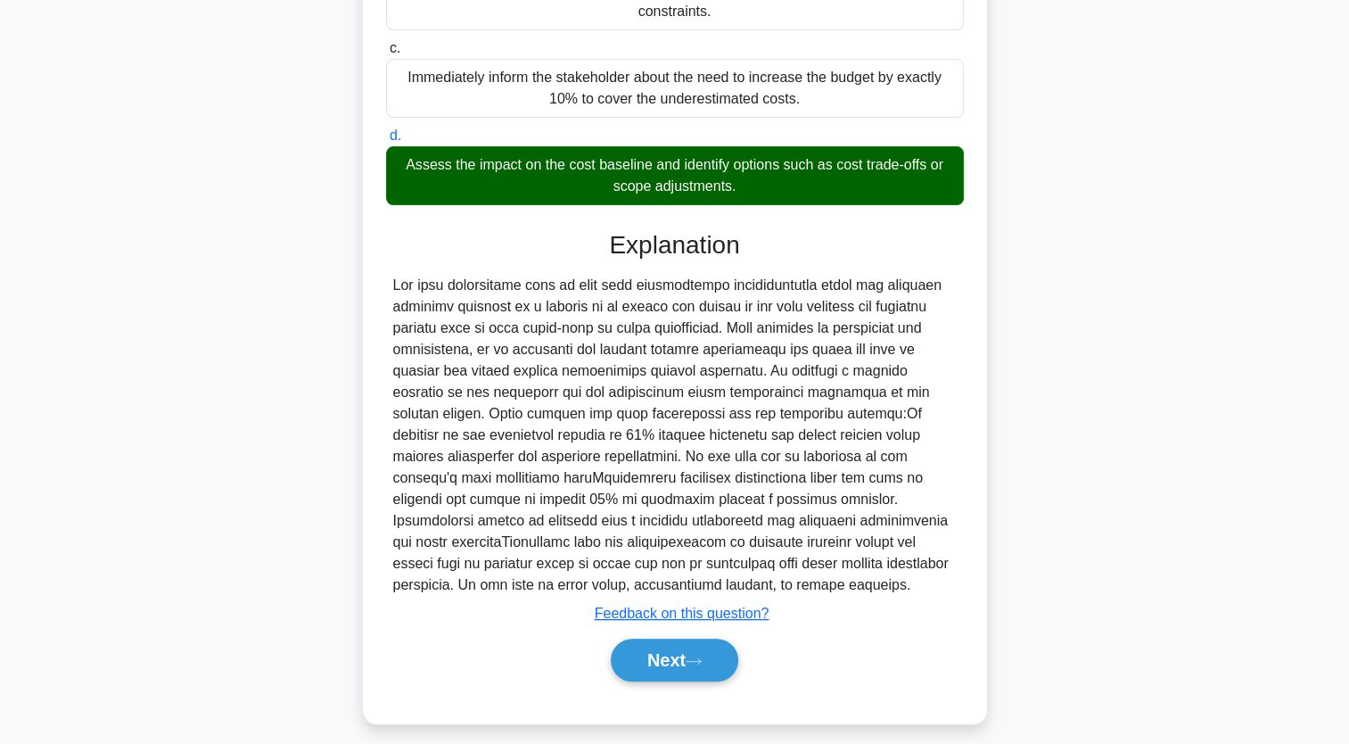
scroll to position [418, 0]
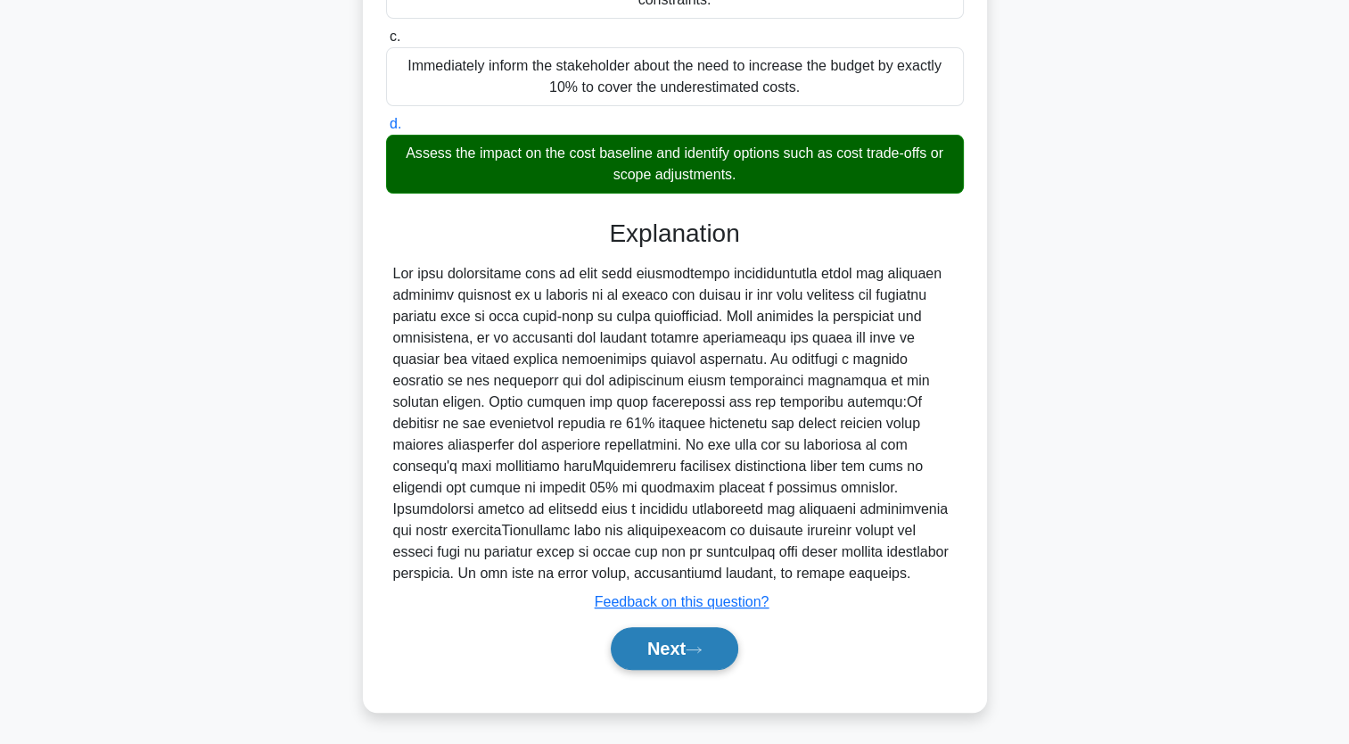
click at [708, 657] on button "Next" at bounding box center [675, 648] width 128 height 43
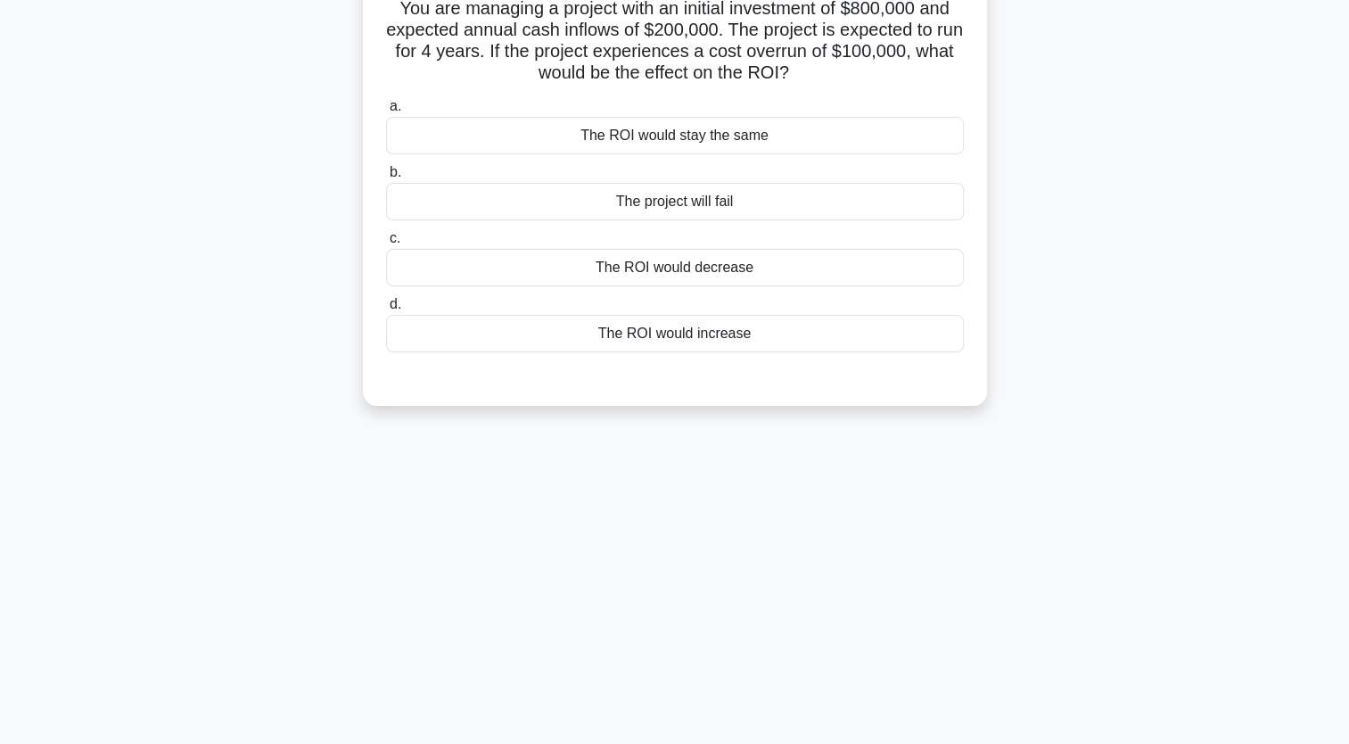
scroll to position [0, 0]
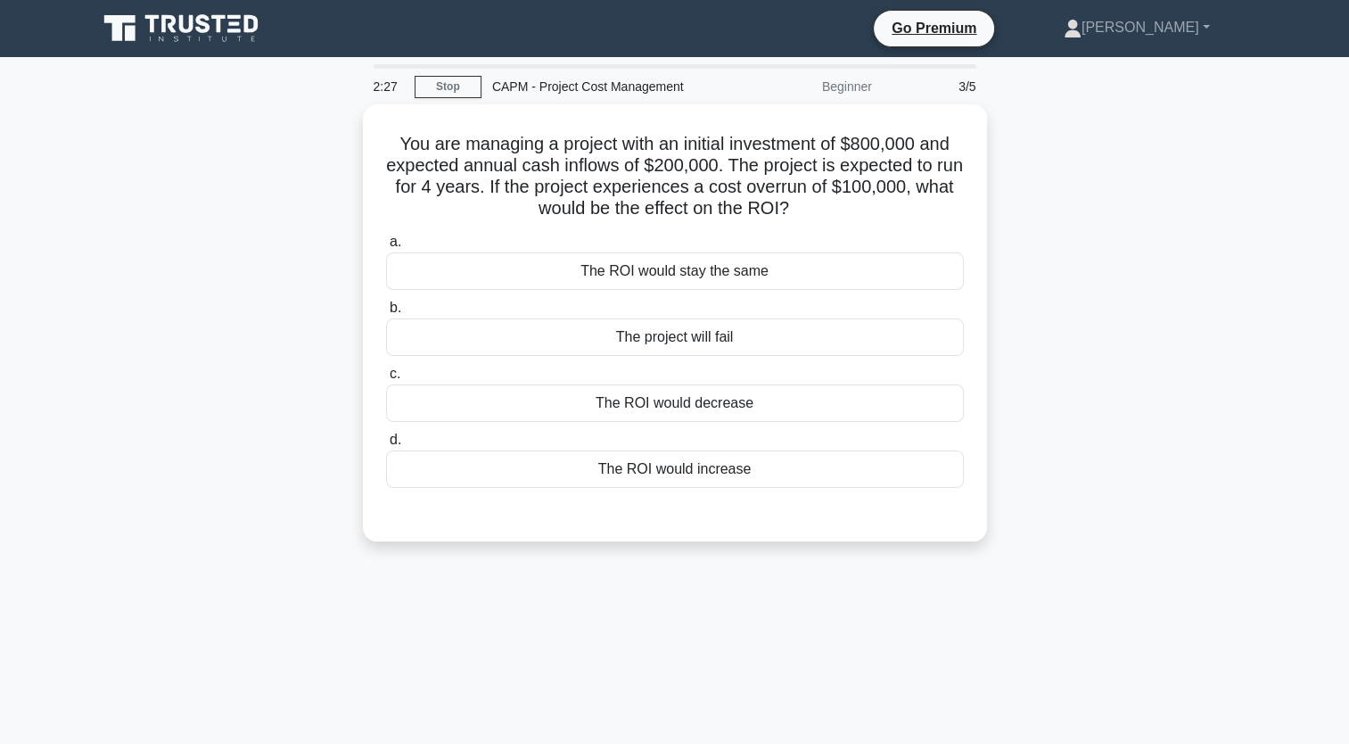
drag, startPoint x: 774, startPoint y: 483, endPoint x: 358, endPoint y: 144, distance: 536.8
click at [358, 144] on div "You are managing a project with an initial investment of $800,000 and expected …" at bounding box center [675, 333] width 1177 height 458
copy div "You are managing a project with an initial investment of $800,000 and expected …"
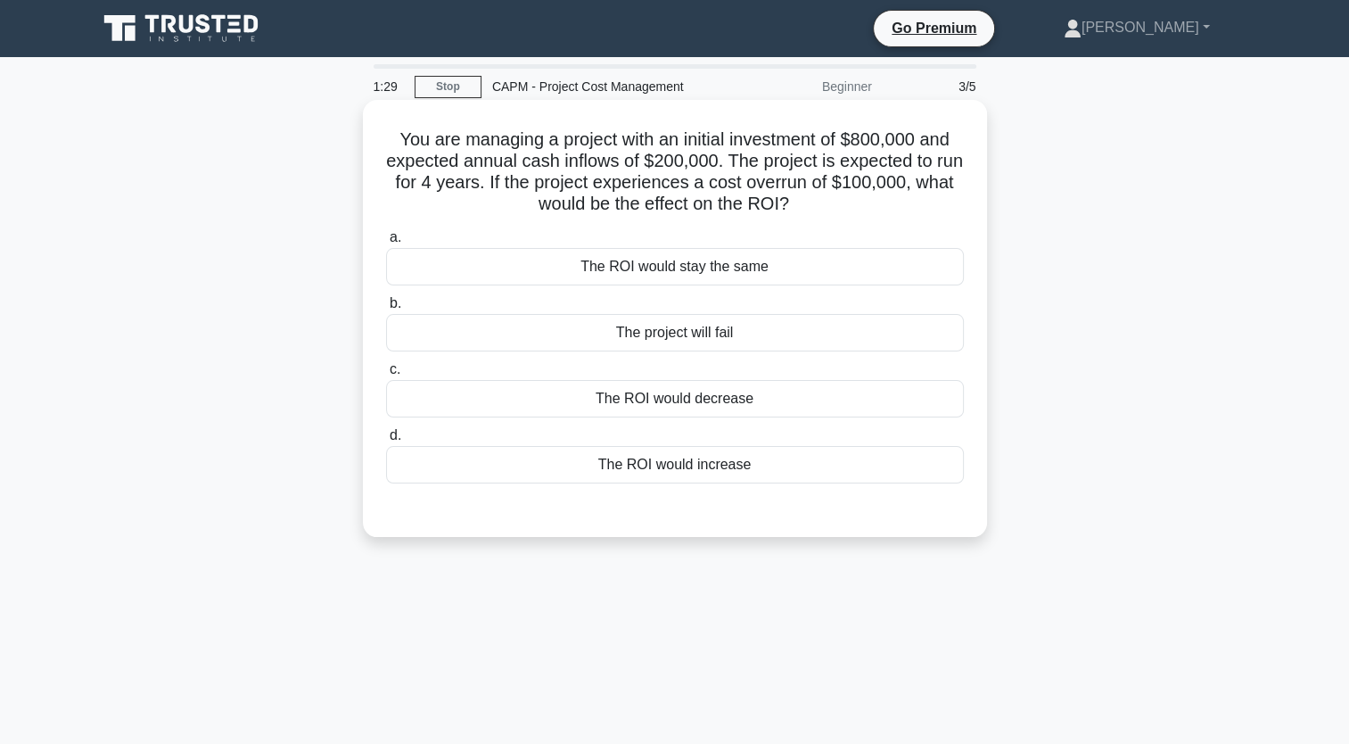
click at [683, 398] on div "The ROI would decrease" at bounding box center [675, 398] width 578 height 37
click at [386, 375] on input "c. The ROI would decrease" at bounding box center [386, 370] width 0 height 12
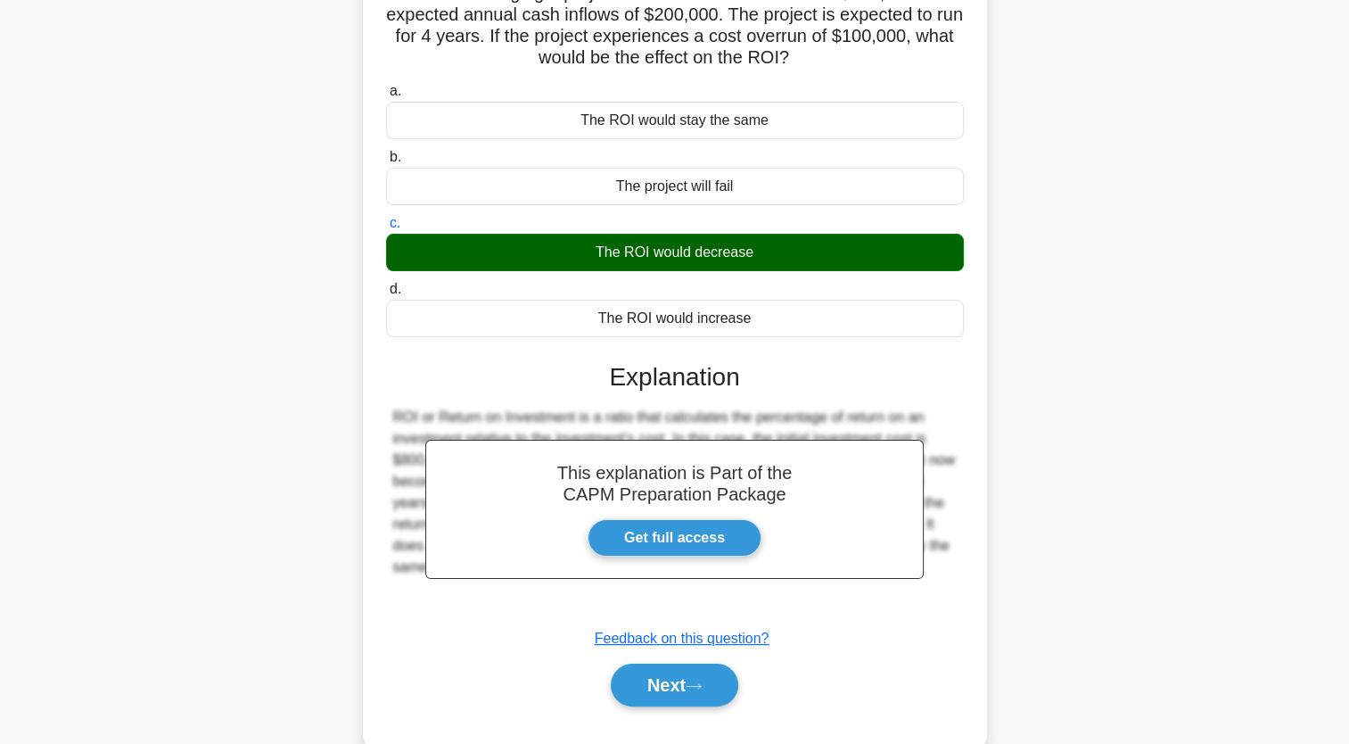
scroll to position [219, 0]
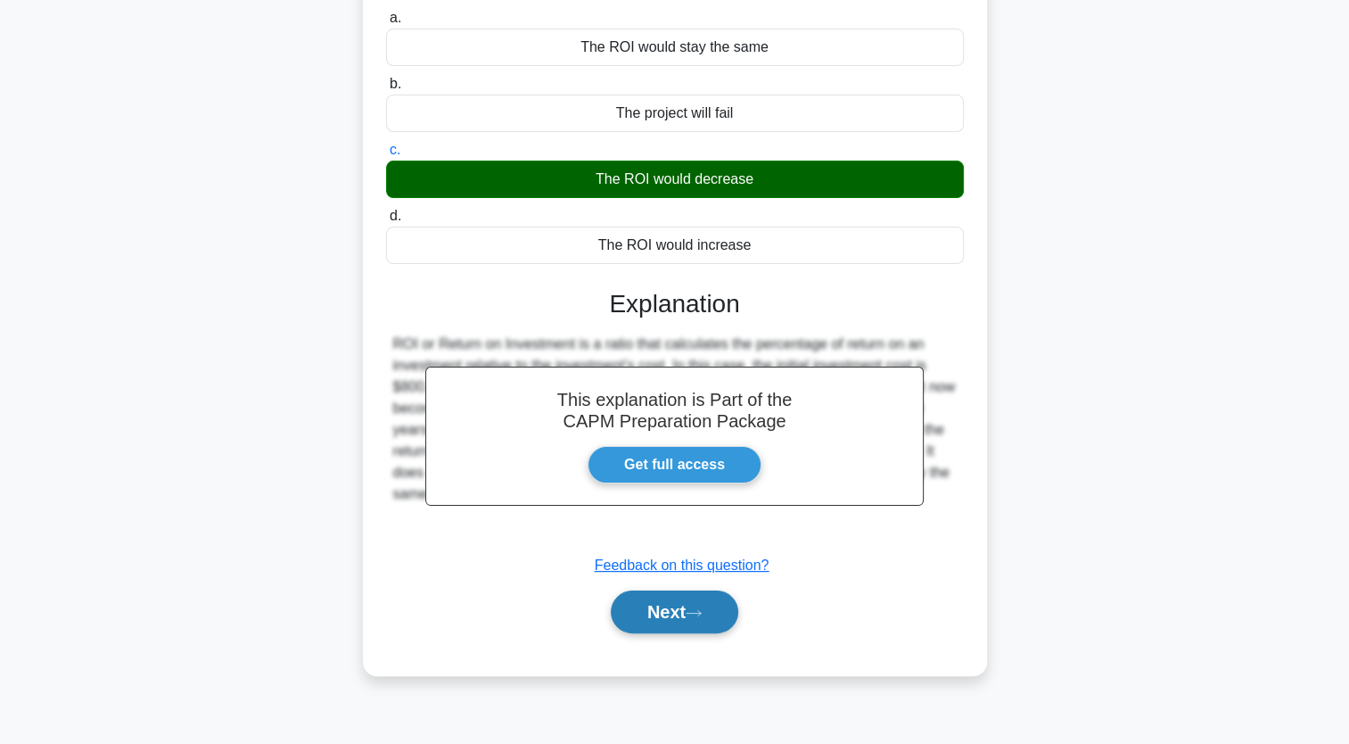
click at [721, 624] on button "Next" at bounding box center [675, 611] width 128 height 43
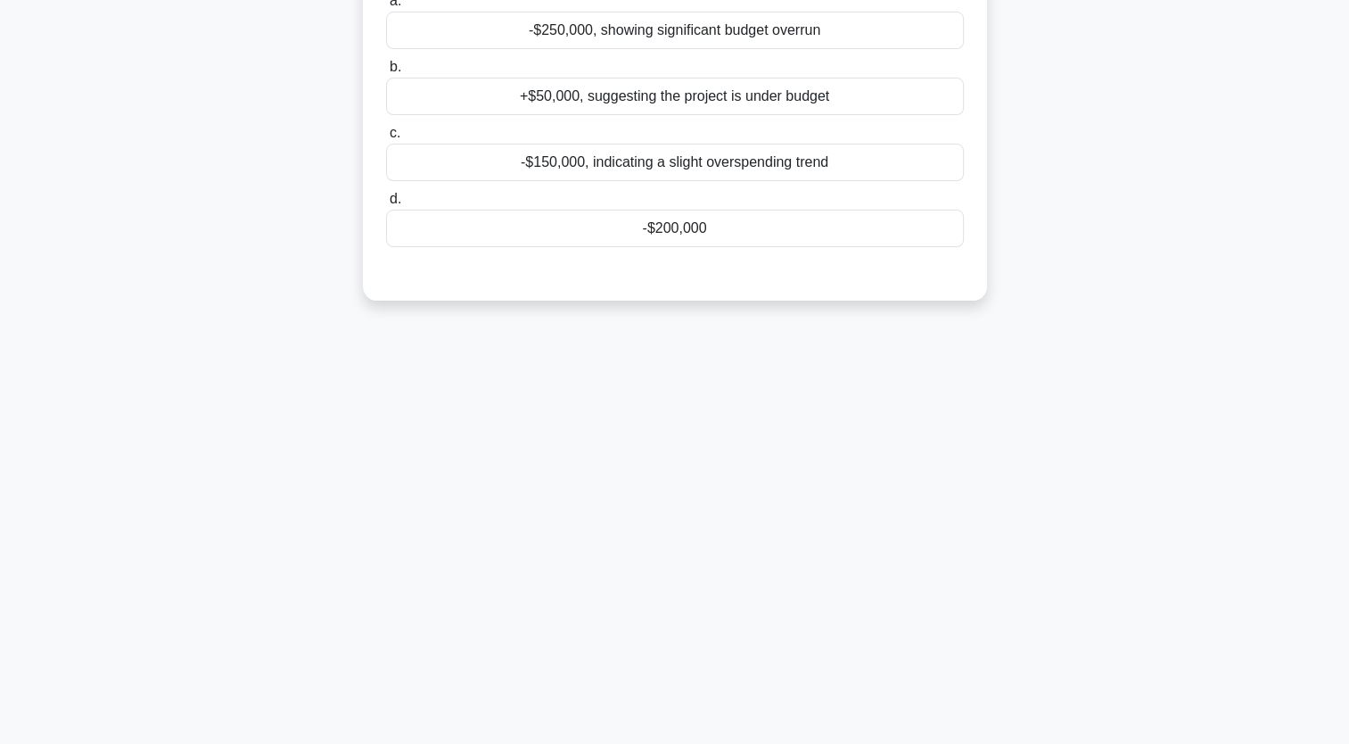
scroll to position [0, 0]
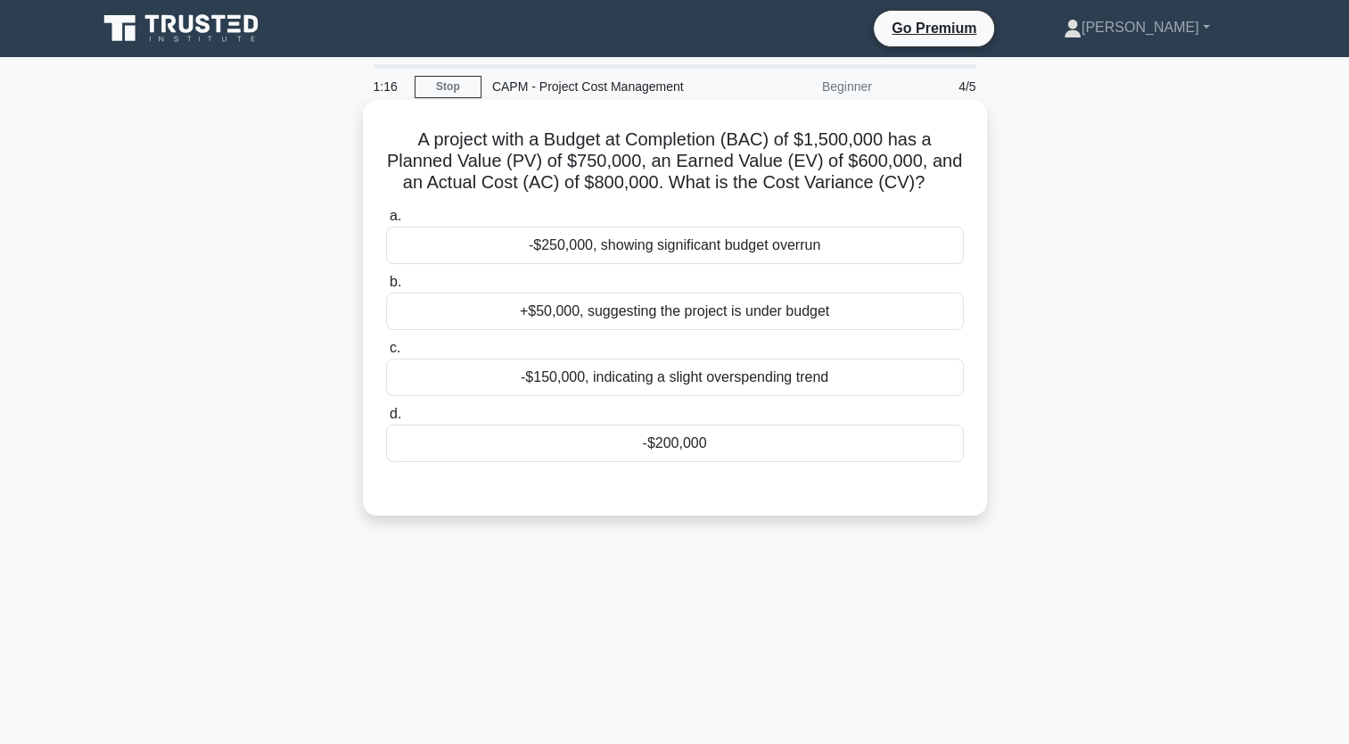
drag, startPoint x: 760, startPoint y: 457, endPoint x: 402, endPoint y: 145, distance: 474.1
click at [402, 145] on div "A project with a Budget at Completion (BAC) of $1,500,000 has a Planned Value (…" at bounding box center [675, 307] width 610 height 401
copy div "A project with a Budget at Completion (BAC) of $1,500,000 has a Planned Value (…"
click at [688, 459] on div "-$200,000" at bounding box center [675, 442] width 578 height 37
click at [386, 420] on input "d. -$200,000" at bounding box center [386, 414] width 0 height 12
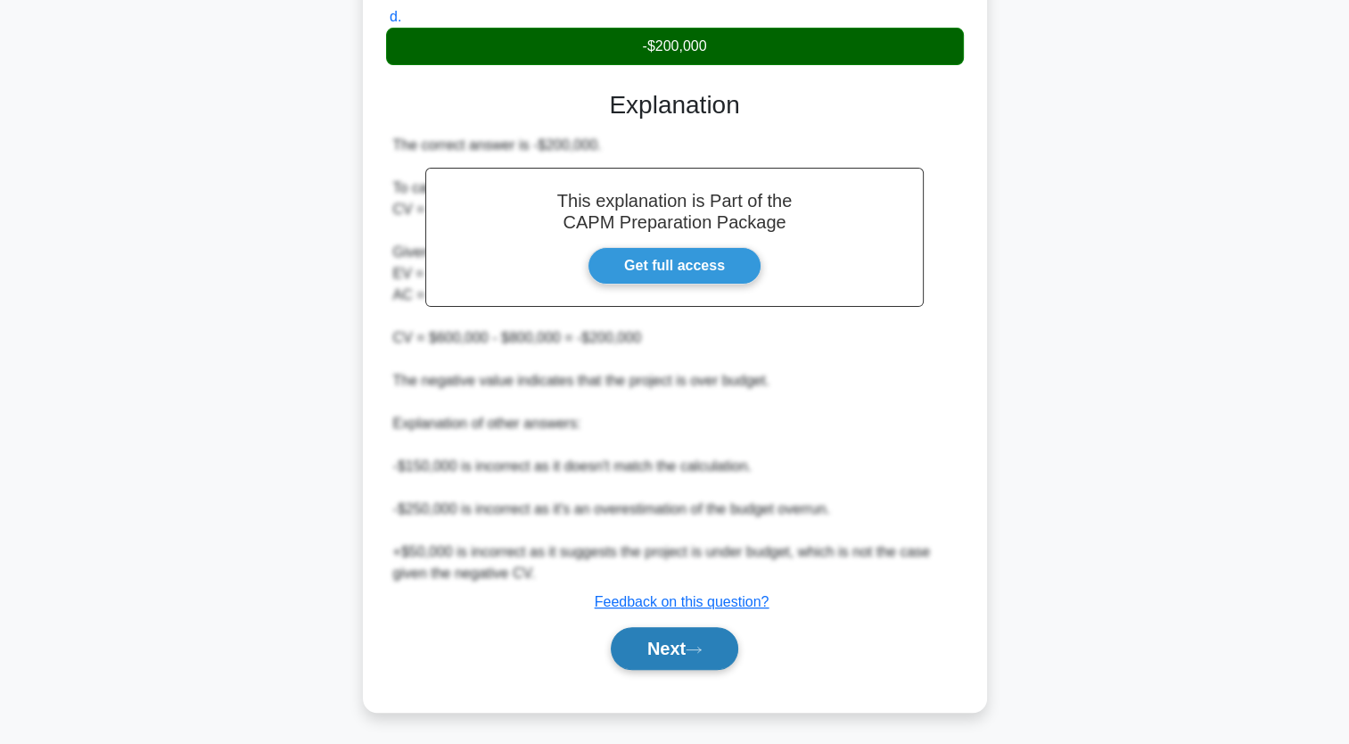
click at [709, 655] on button "Next" at bounding box center [675, 648] width 128 height 43
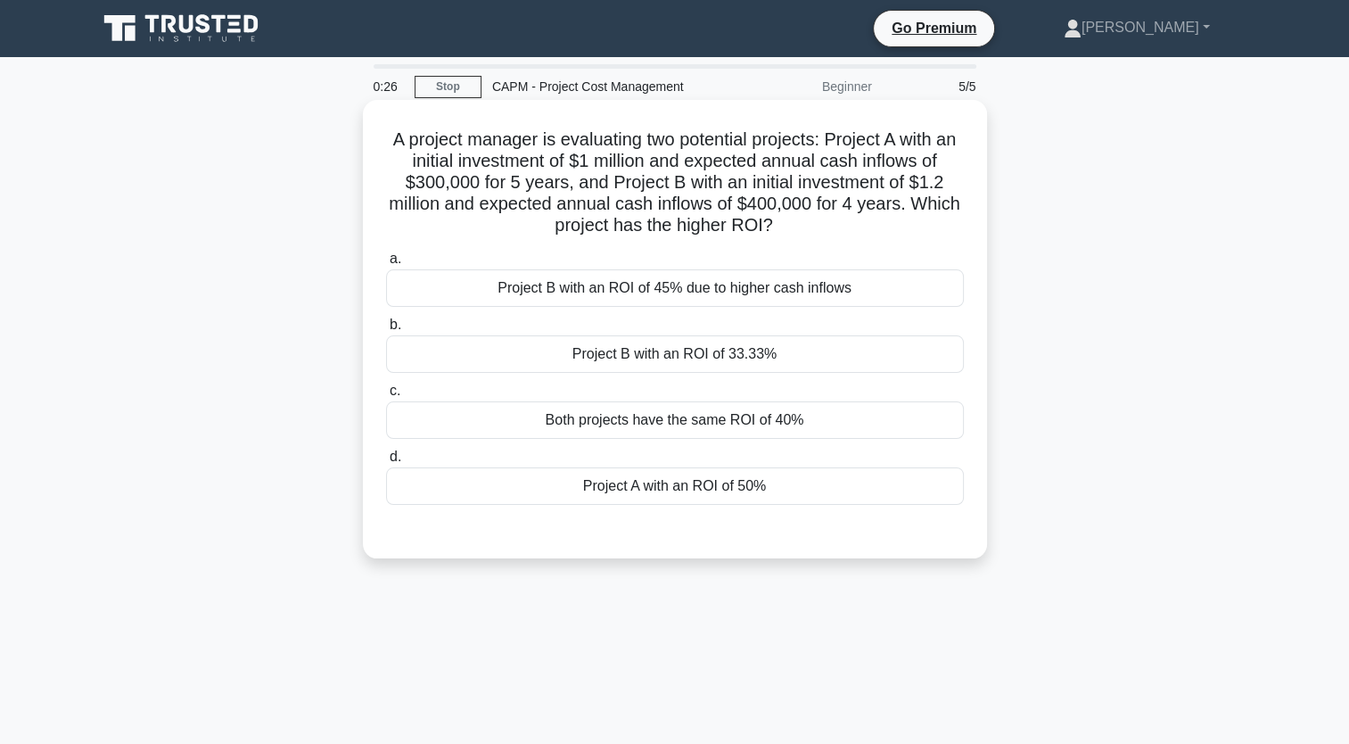
drag, startPoint x: 803, startPoint y: 490, endPoint x: 367, endPoint y: 148, distance: 553.2
click at [367, 148] on div "A project manager is evaluating two potential projects: Project A with an initi…" at bounding box center [675, 329] width 624 height 458
copy div "A project manager is evaluating two potential projects: Project A with an initi…"
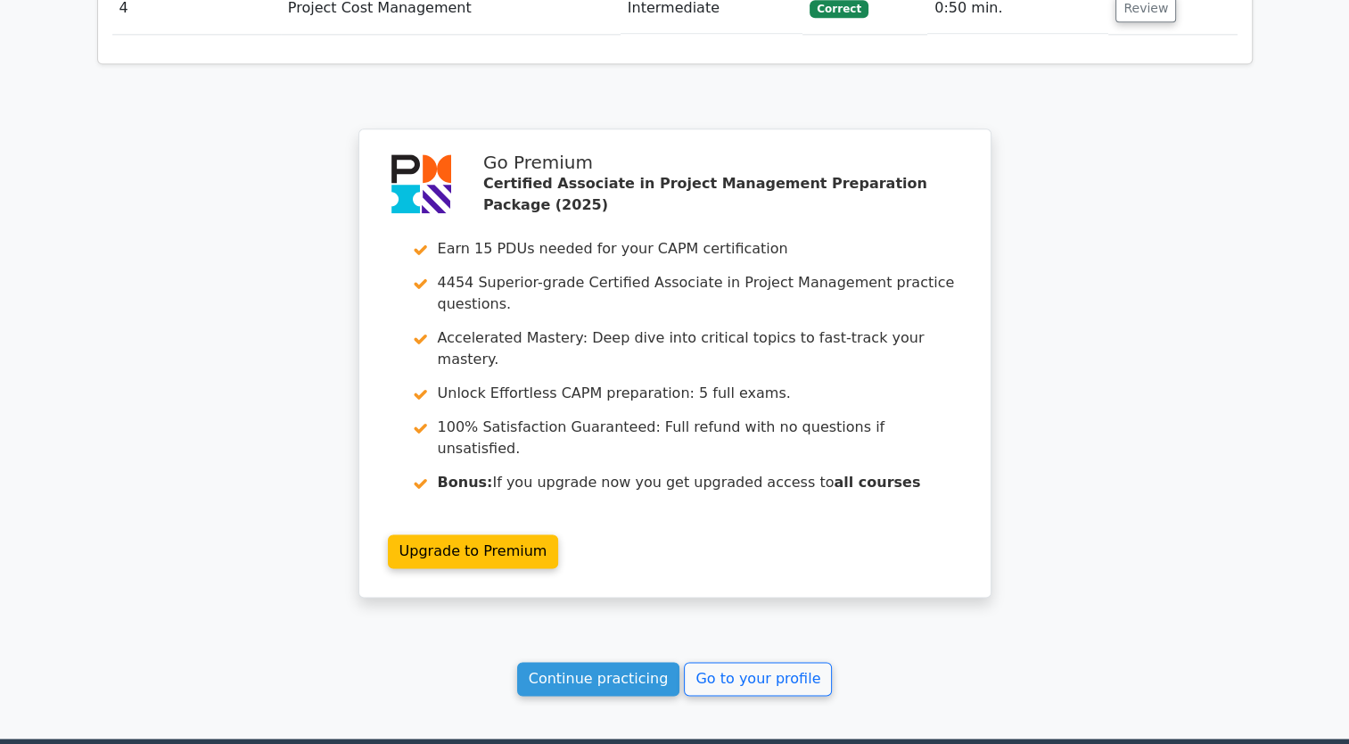
scroll to position [2372, 0]
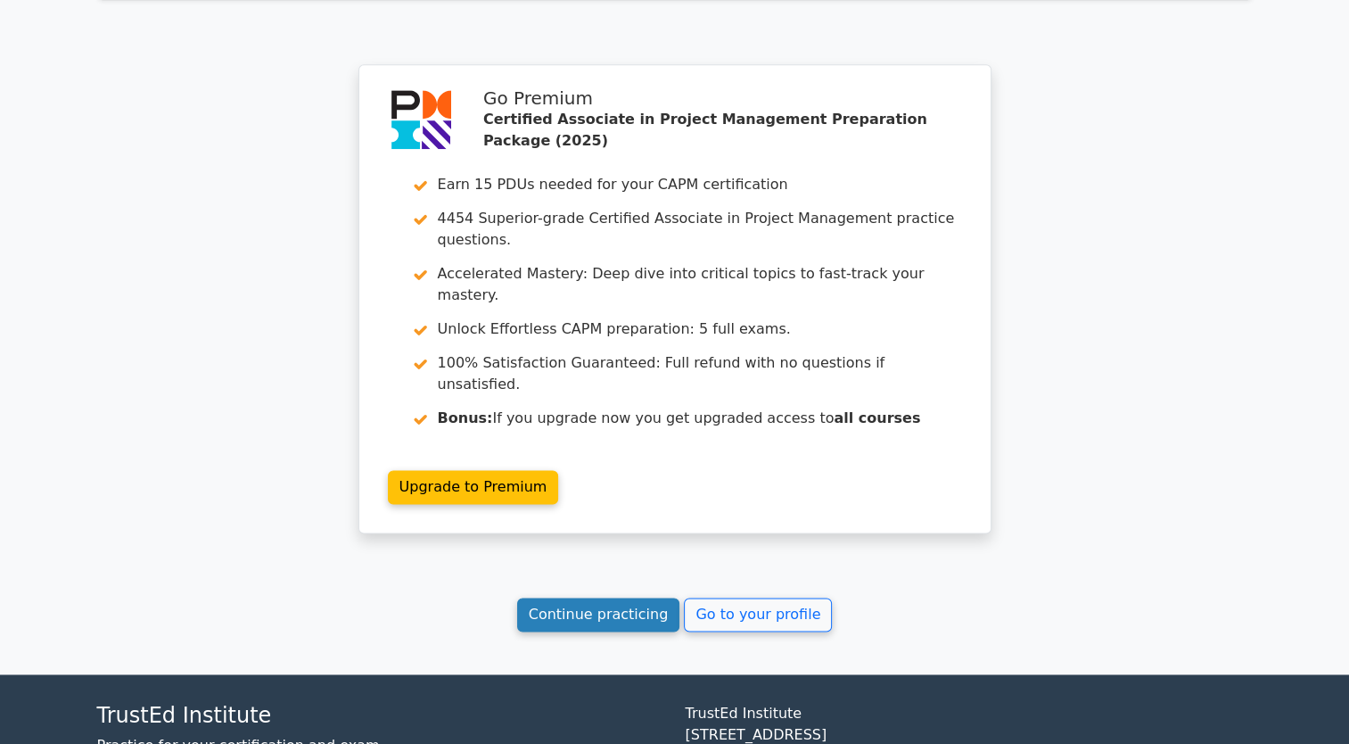
click at [636, 597] on link "Continue practicing" at bounding box center [598, 614] width 163 height 34
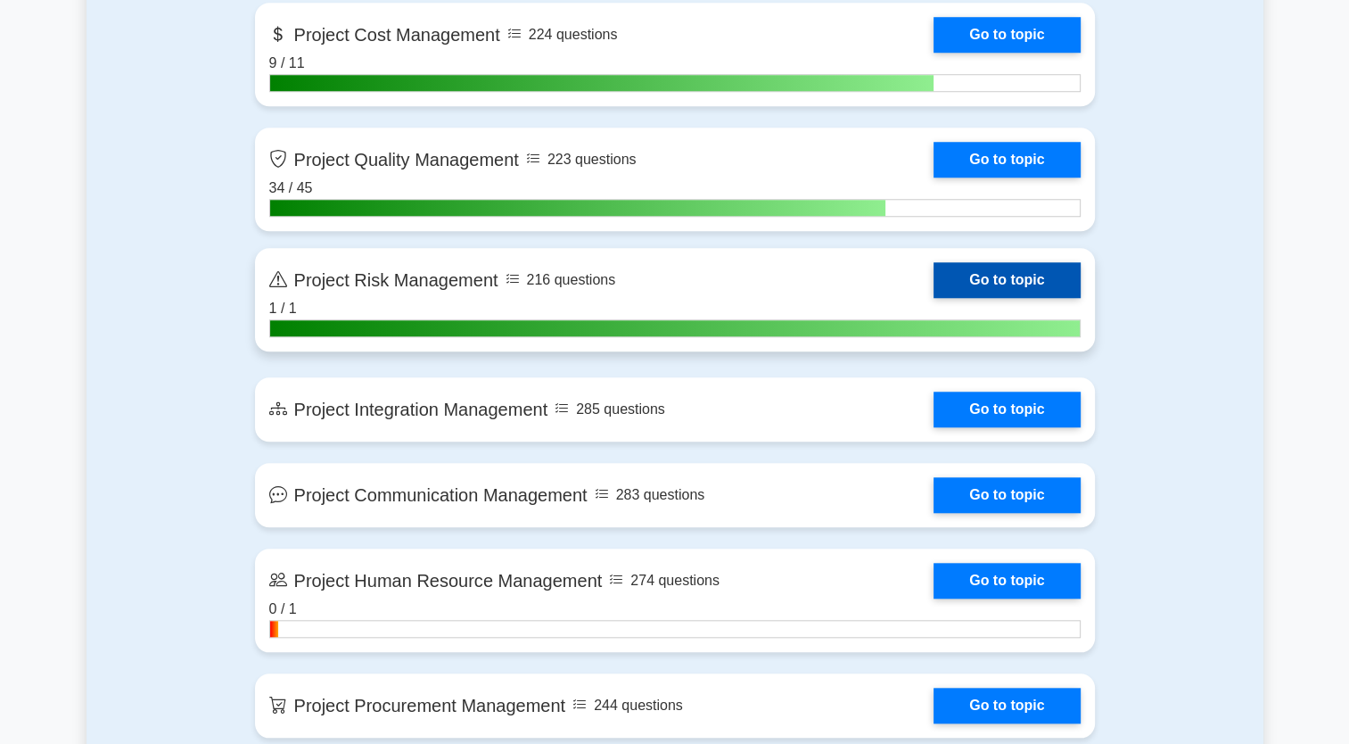
scroll to position [1516, 0]
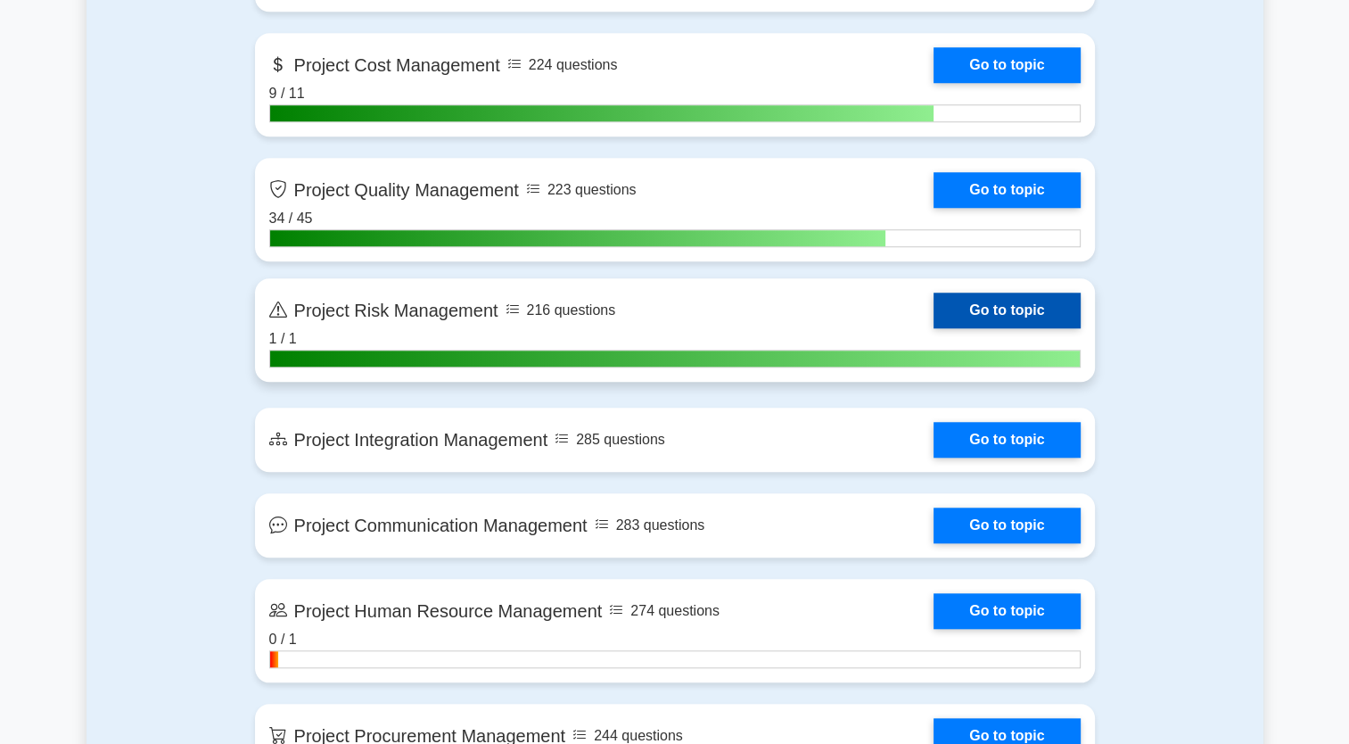
click at [967, 301] on link "Go to topic" at bounding box center [1007, 311] width 146 height 36
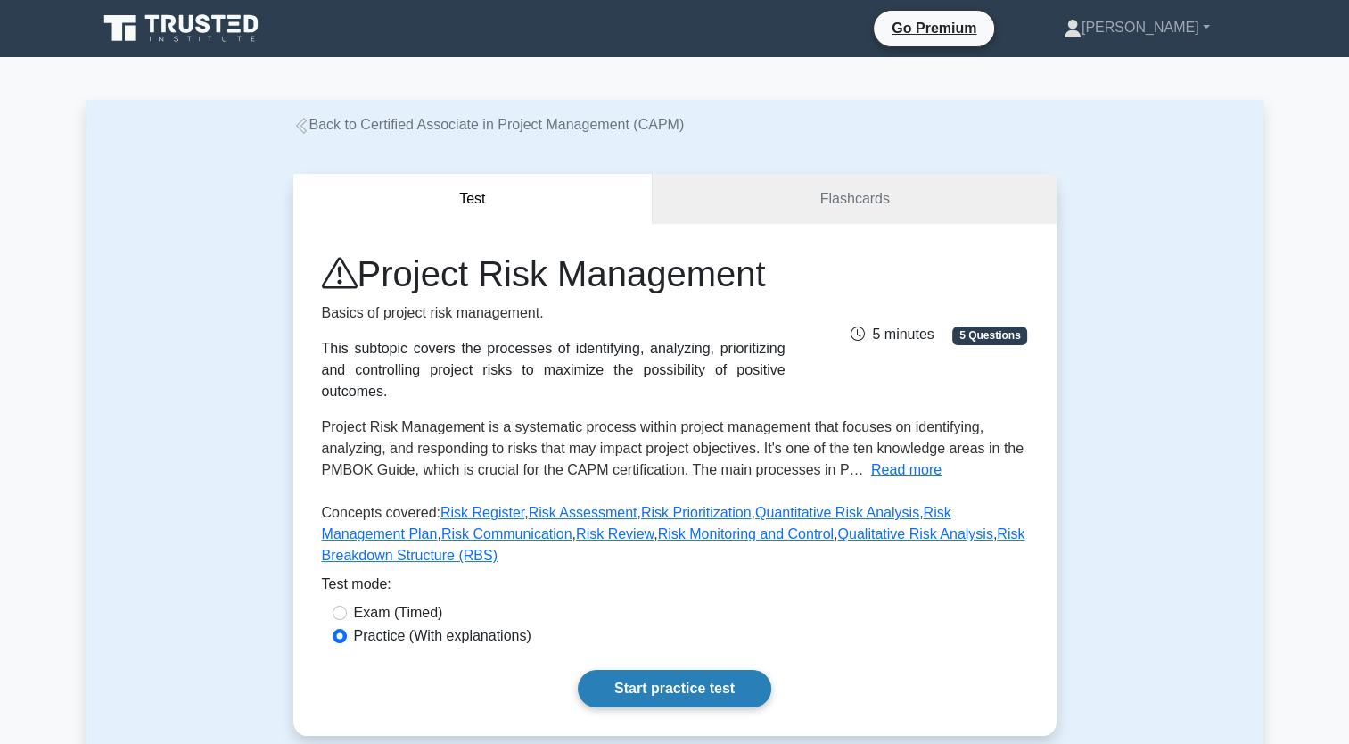
click at [705, 670] on link "Start practice test" at bounding box center [675, 688] width 194 height 37
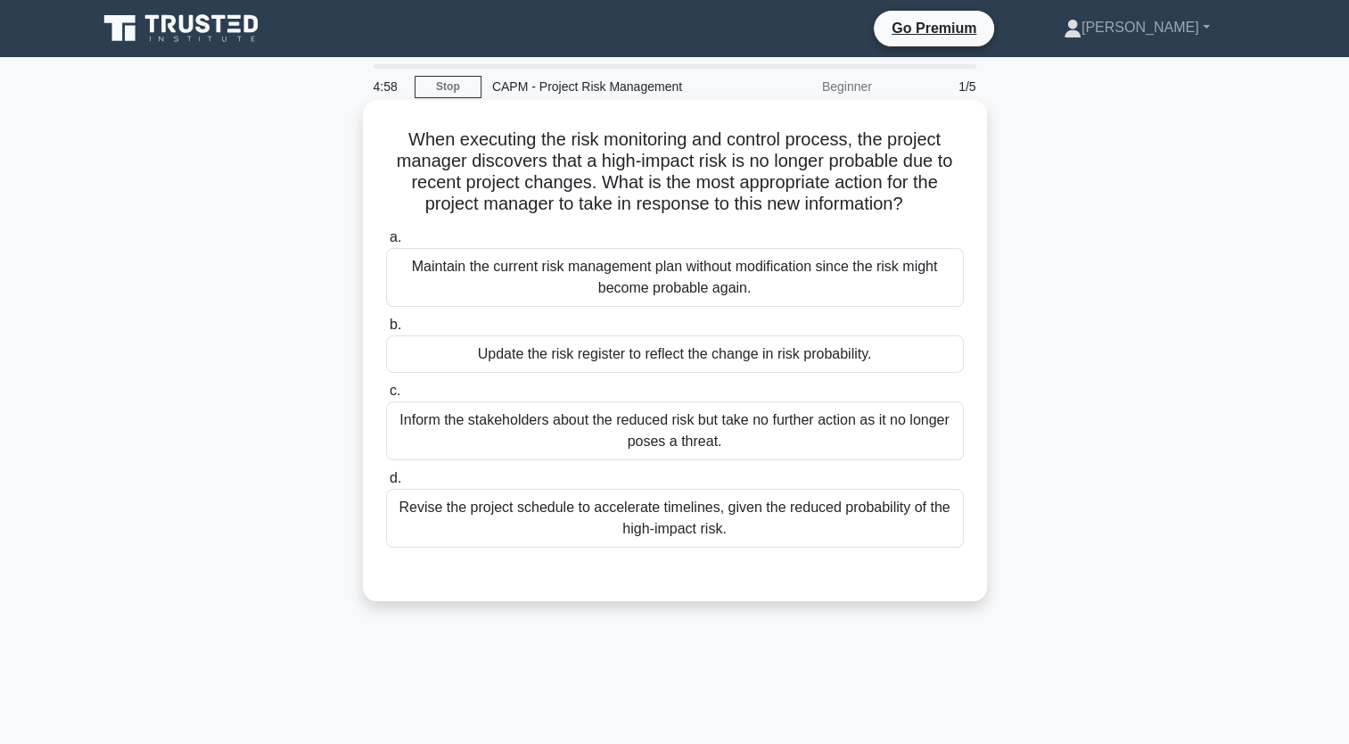
drag, startPoint x: 773, startPoint y: 538, endPoint x: 403, endPoint y: 137, distance: 545.2
click at [403, 137] on div "When executing the risk monitoring and control process, the project manager dis…" at bounding box center [675, 350] width 610 height 487
copy div "When executing the risk monitoring and control process, the project manager dis…"
click at [681, 348] on div "Update the risk register to reflect the change in risk probability." at bounding box center [675, 353] width 578 height 37
click at [386, 331] on input "b. Update the risk register to reflect the change in risk probability." at bounding box center [386, 325] width 0 height 12
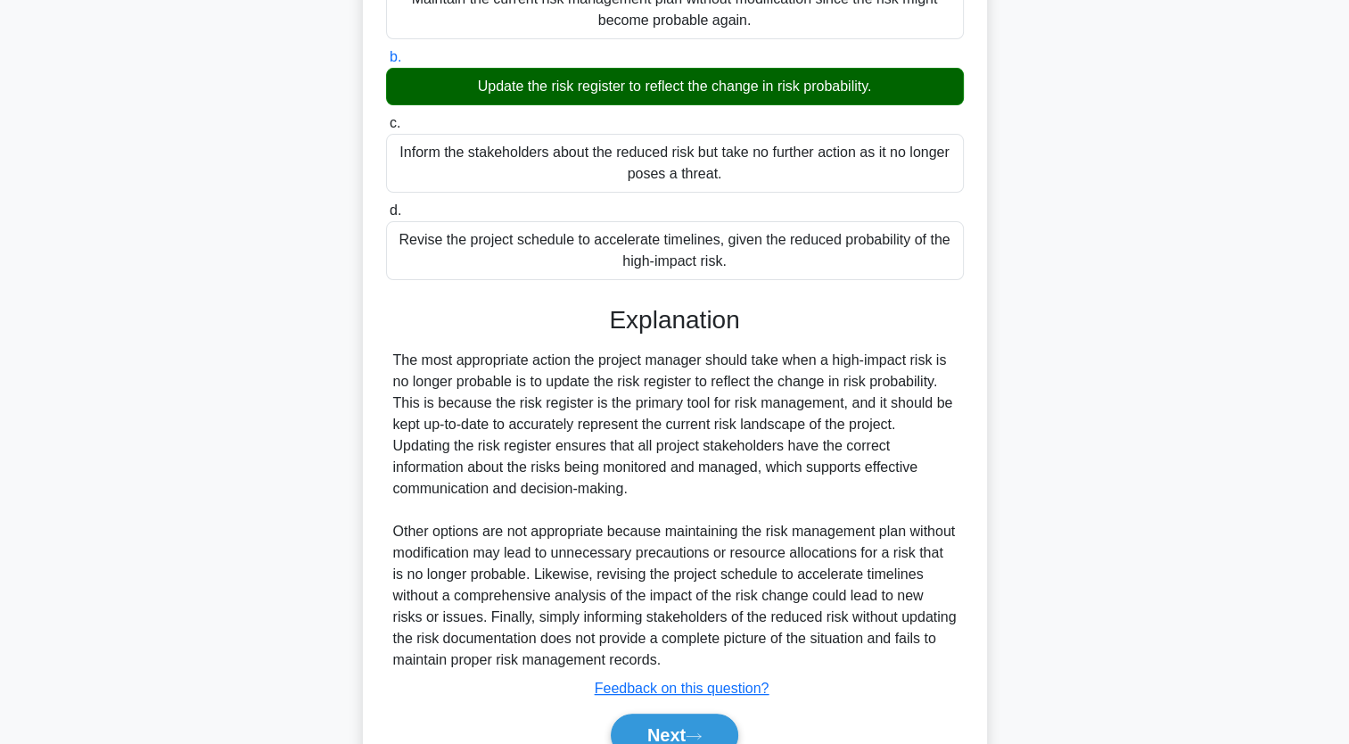
scroll to position [354, 0]
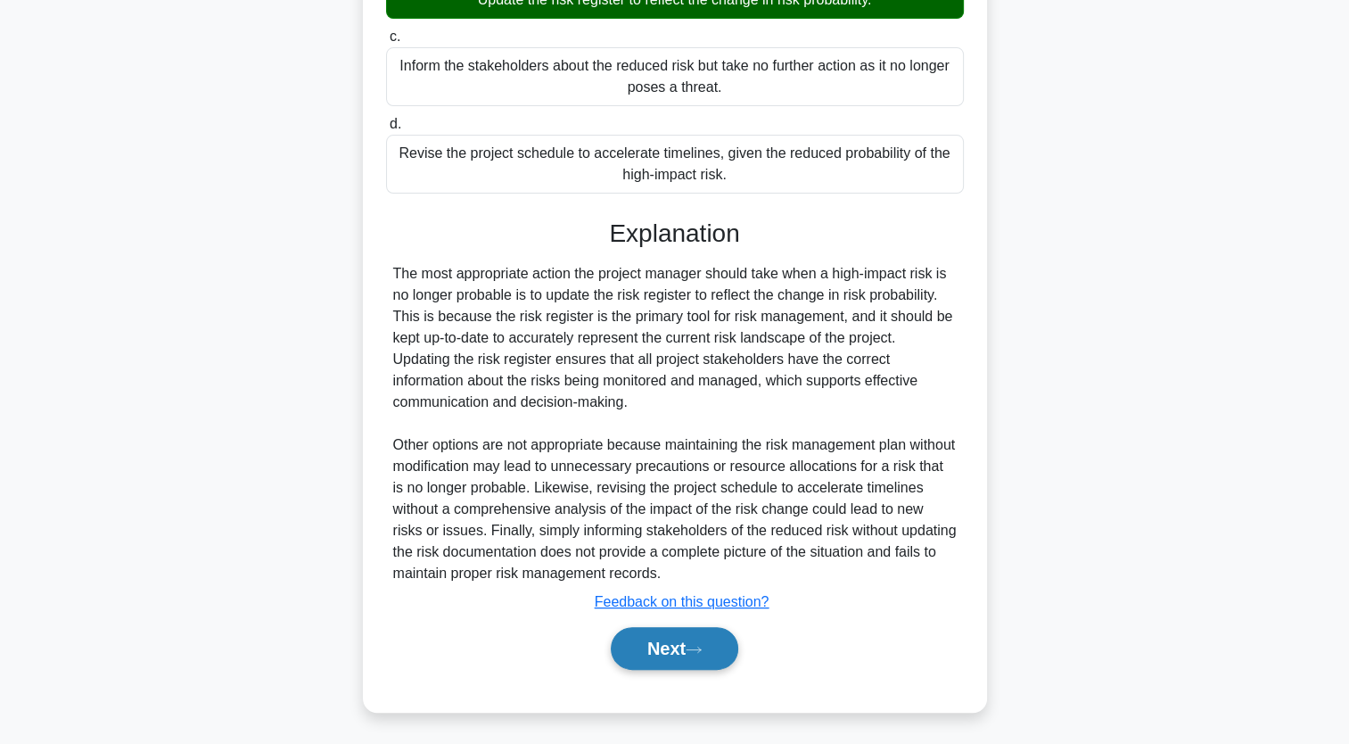
click at [685, 661] on button "Next" at bounding box center [675, 648] width 128 height 43
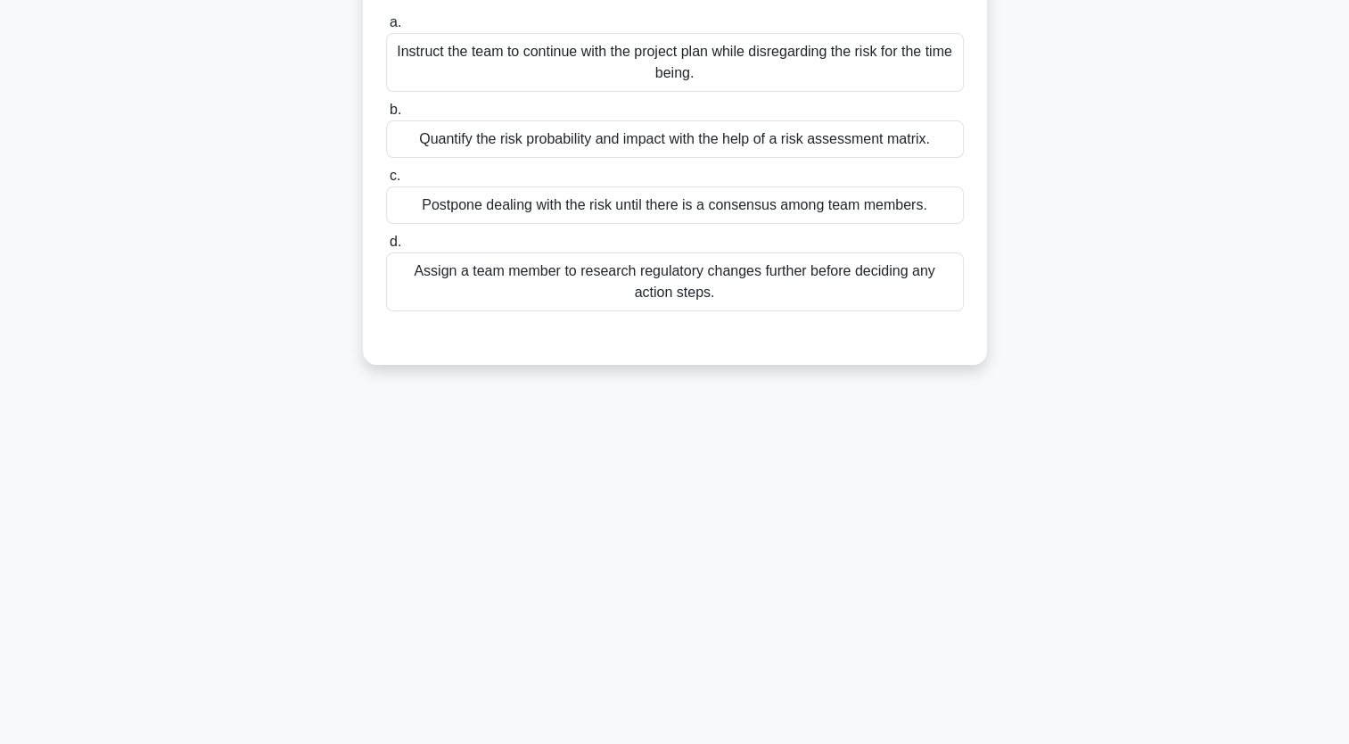
scroll to position [219, 0]
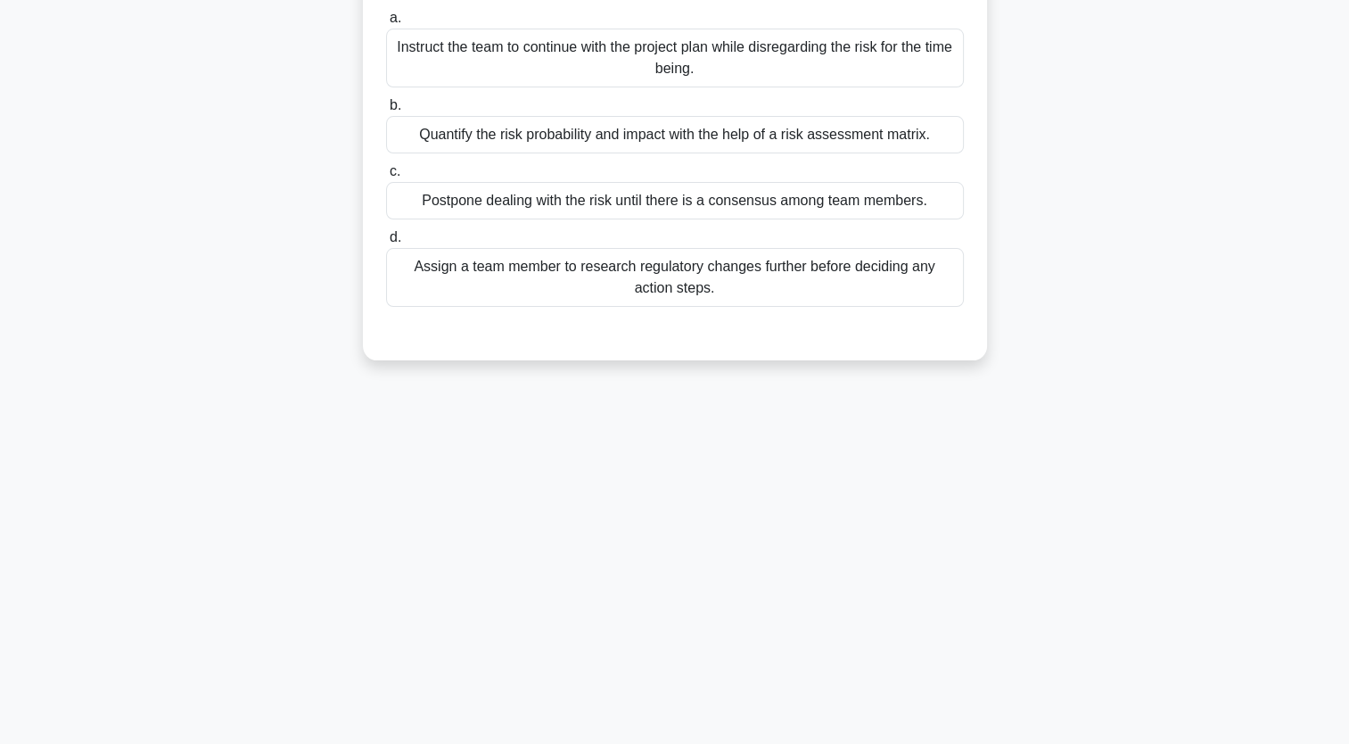
drag, startPoint x: 760, startPoint y: 300, endPoint x: 402, endPoint y: 27, distance: 449.8
click at [402, 27] on div "a. Instruct the team to continue with the project plan while disregarding the r…" at bounding box center [674, 157] width 599 height 307
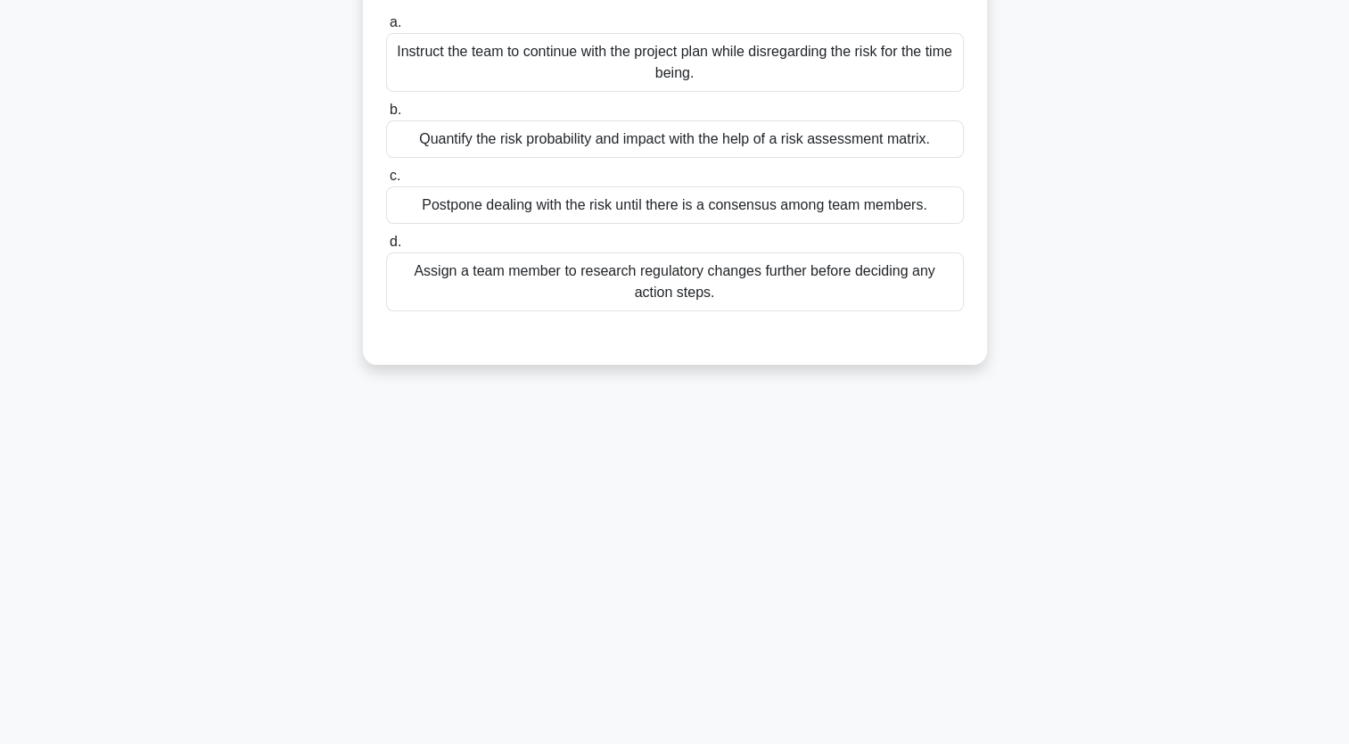
click at [1009, 397] on div "4:05 Stop CAPM - Project Risk Management Beginner 2/5 During a risk review, a r…" at bounding box center [675, 291] width 1177 height 892
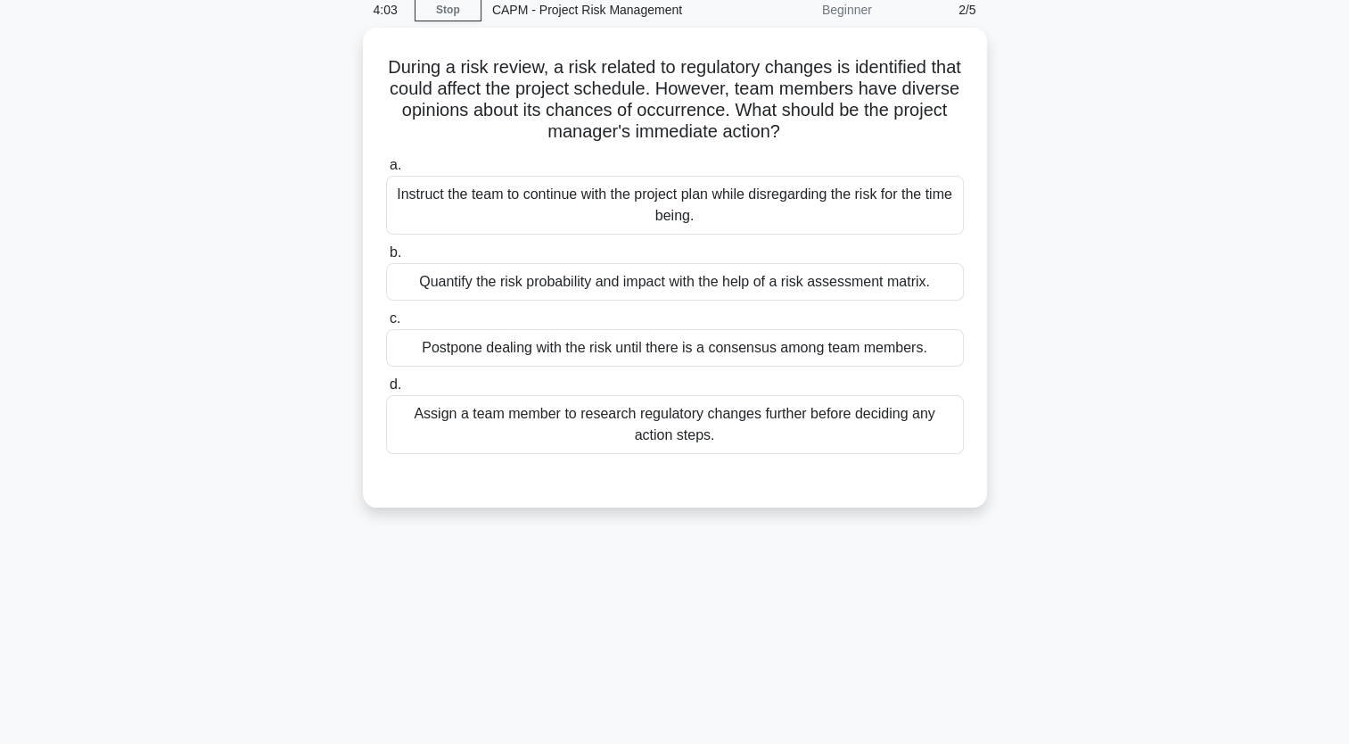
scroll to position [0, 0]
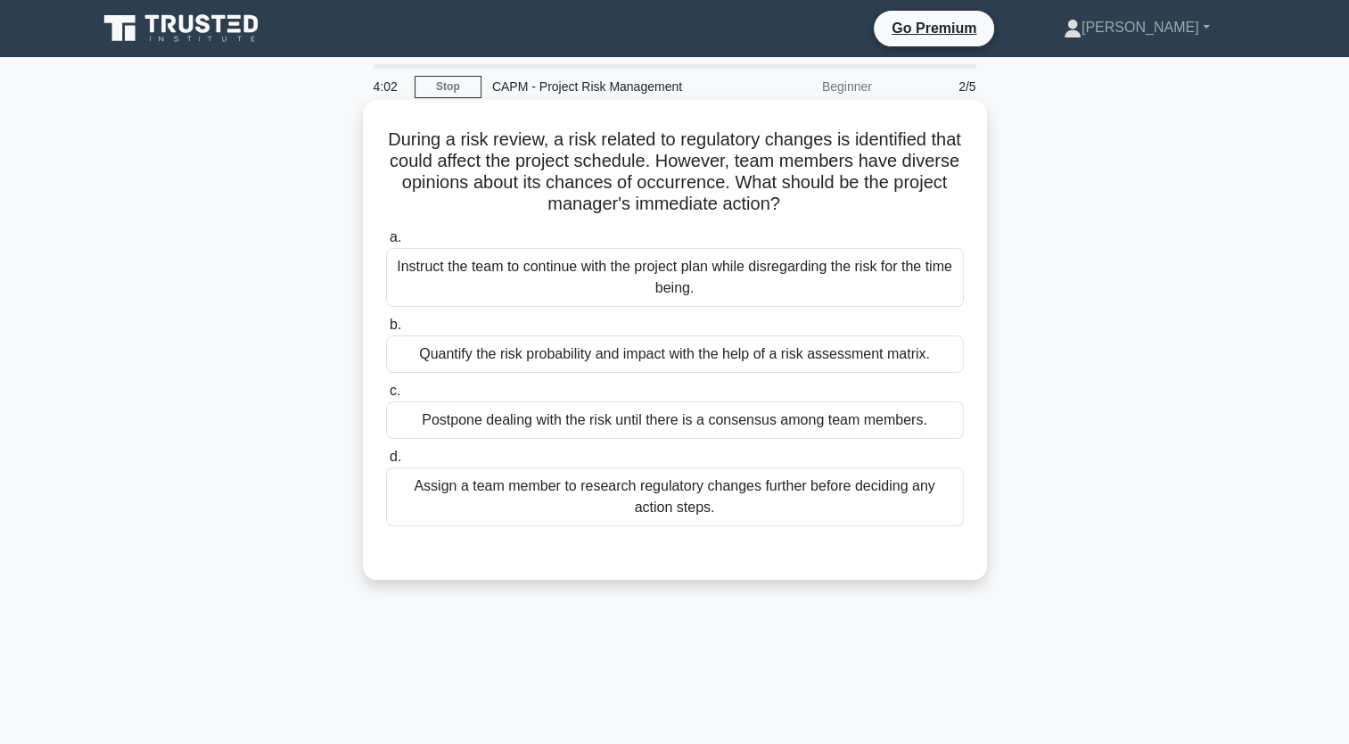
drag, startPoint x: 737, startPoint y: 294, endPoint x: 400, endPoint y: 149, distance: 367.1
click at [400, 149] on div "During a risk review, a risk related to regulatory changes is identified that c…" at bounding box center [675, 340] width 610 height 466
copy div "During a risk review, a risk related to regulatory changes is identified that c…"
click at [639, 352] on div "Quantify the risk probability and impact with the help of a risk assessment mat…" at bounding box center [675, 353] width 578 height 37
click at [386, 331] on input "b. Quantify the risk probability and impact with the help of a risk assessment …" at bounding box center [386, 325] width 0 height 12
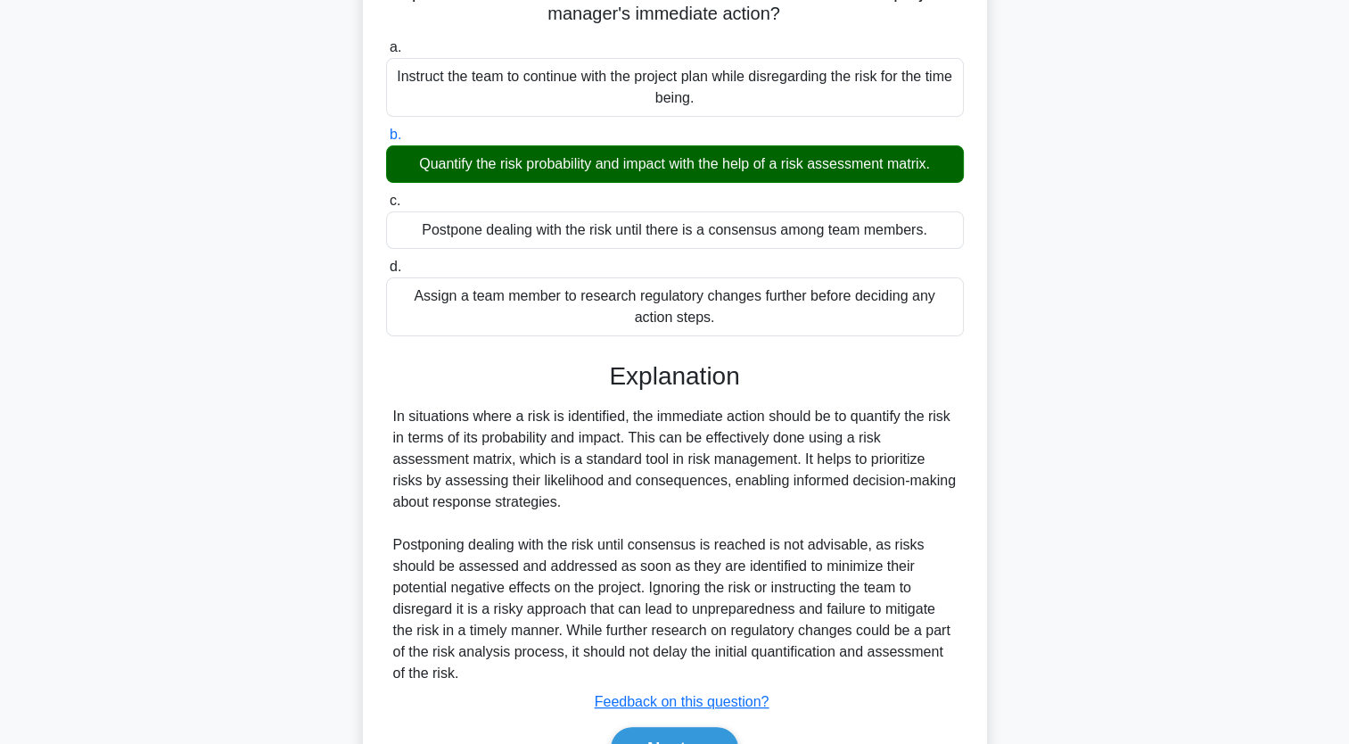
scroll to position [290, 0]
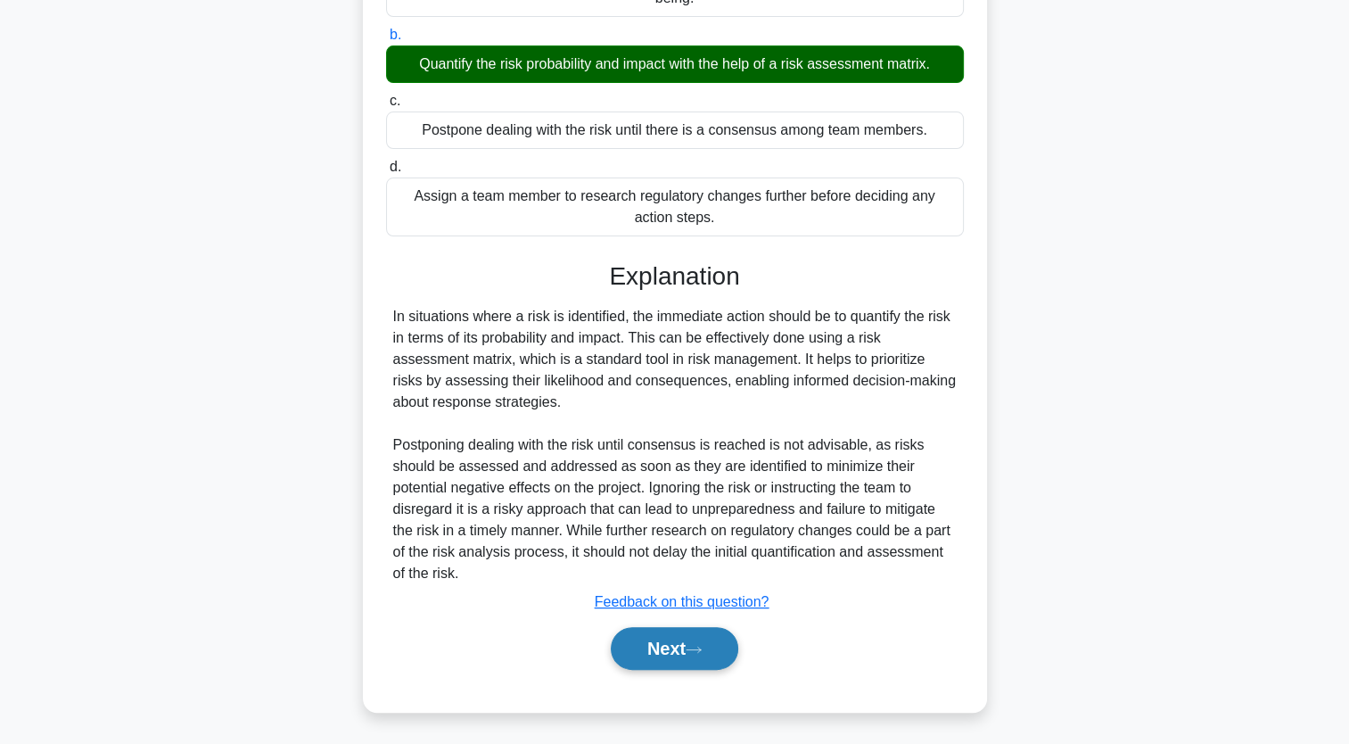
click at [696, 658] on button "Next" at bounding box center [675, 648] width 128 height 43
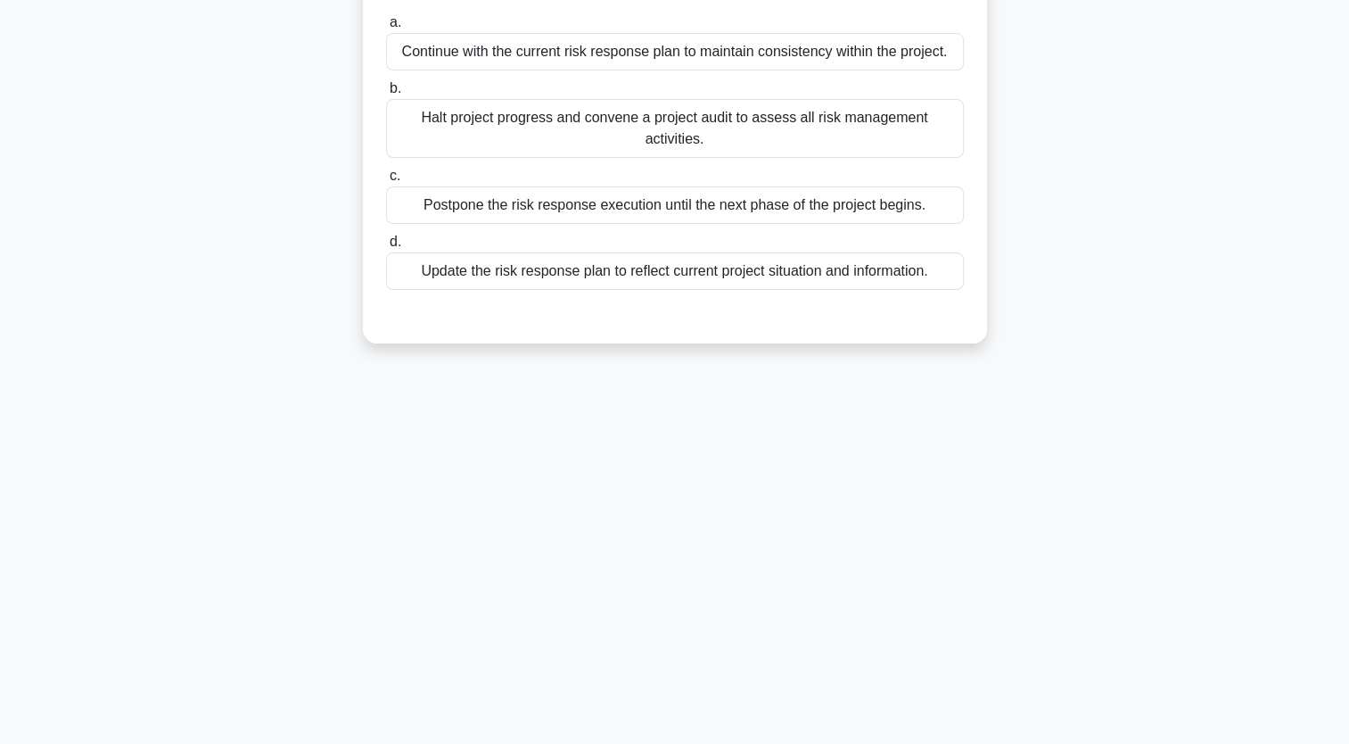
scroll to position [0, 0]
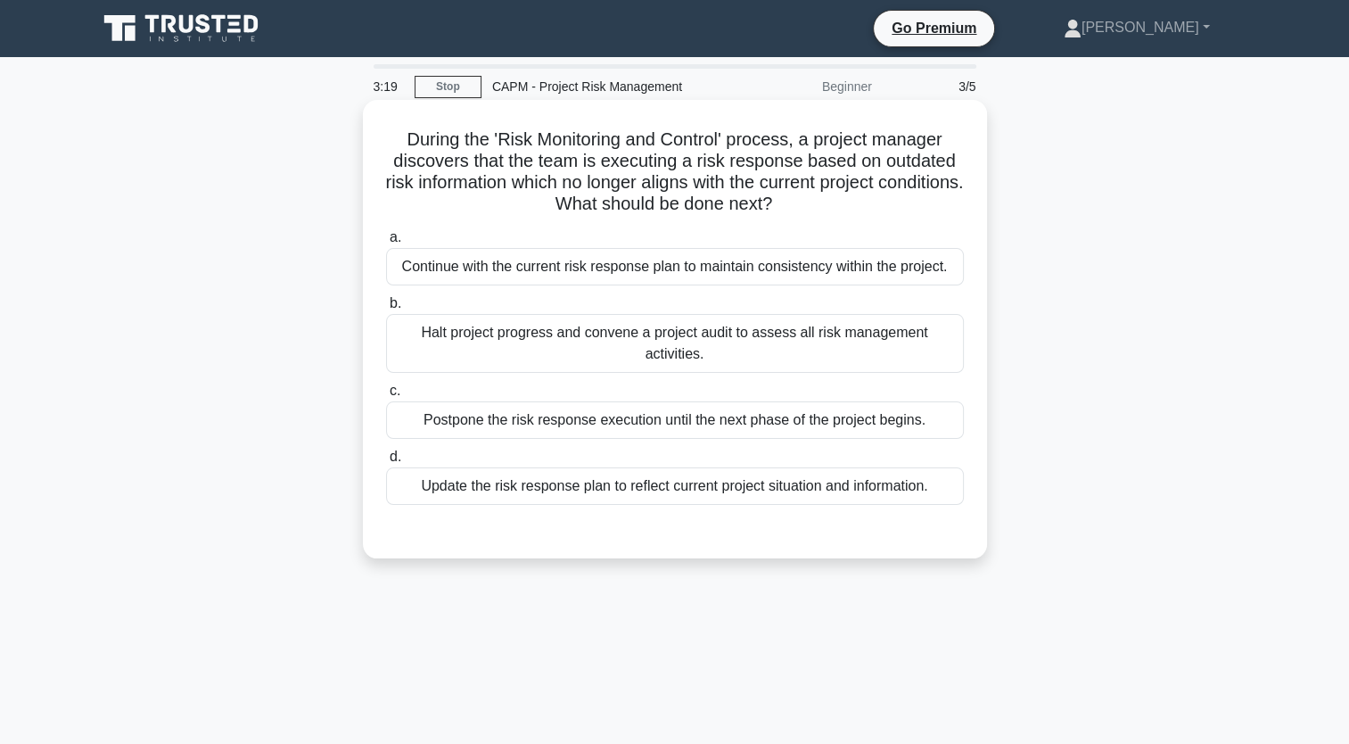
drag, startPoint x: 939, startPoint y: 281, endPoint x: 384, endPoint y: 123, distance: 576.7
click at [384, 123] on div "During the 'Risk Monitoring and Control' process, a project manager discovers t…" at bounding box center [675, 329] width 610 height 444
copy div "During the 'Risk Monitoring and Control' process, a project manager discovers t…"
click at [752, 496] on div "Update the risk response plan to reflect current project situation and informat…" at bounding box center [675, 485] width 578 height 37
click at [386, 463] on input "d. Update the risk response plan to reflect current project situation and infor…" at bounding box center [386, 457] width 0 height 12
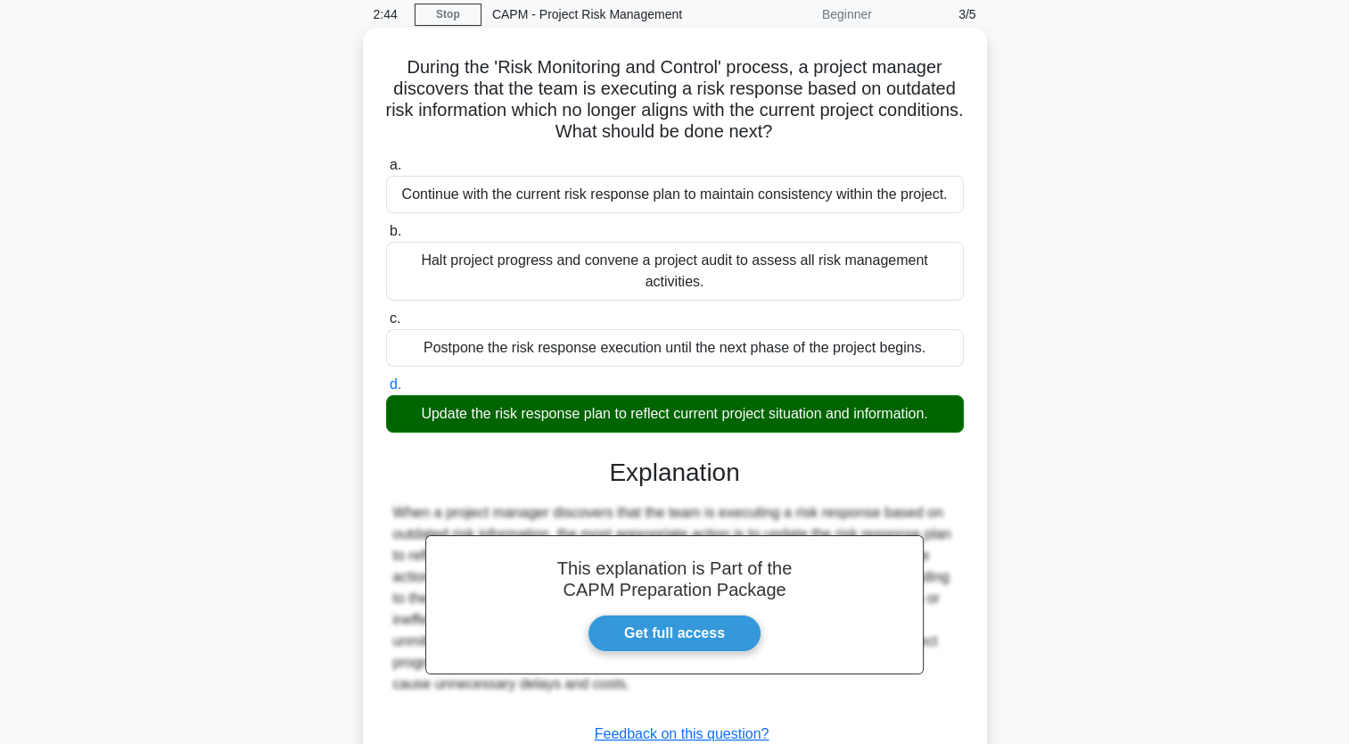
scroll to position [219, 0]
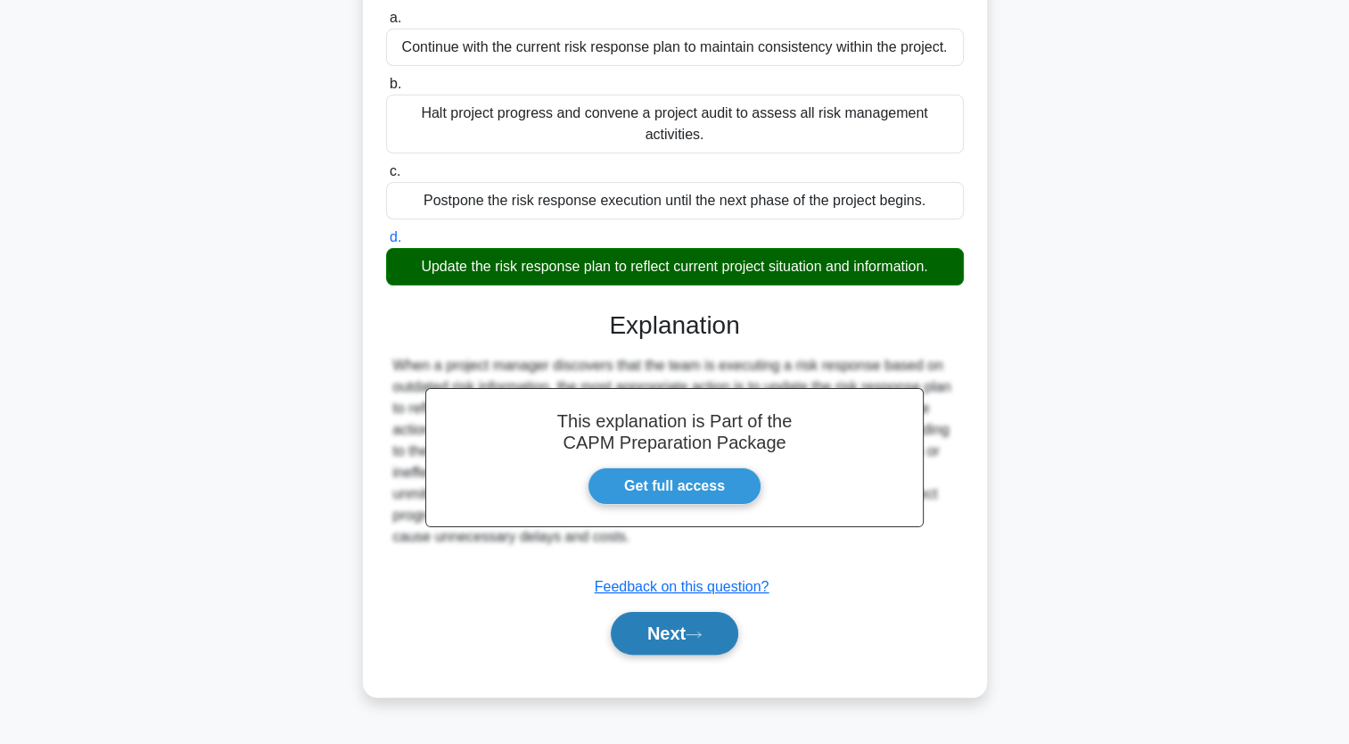
click at [730, 635] on button "Next" at bounding box center [675, 633] width 128 height 43
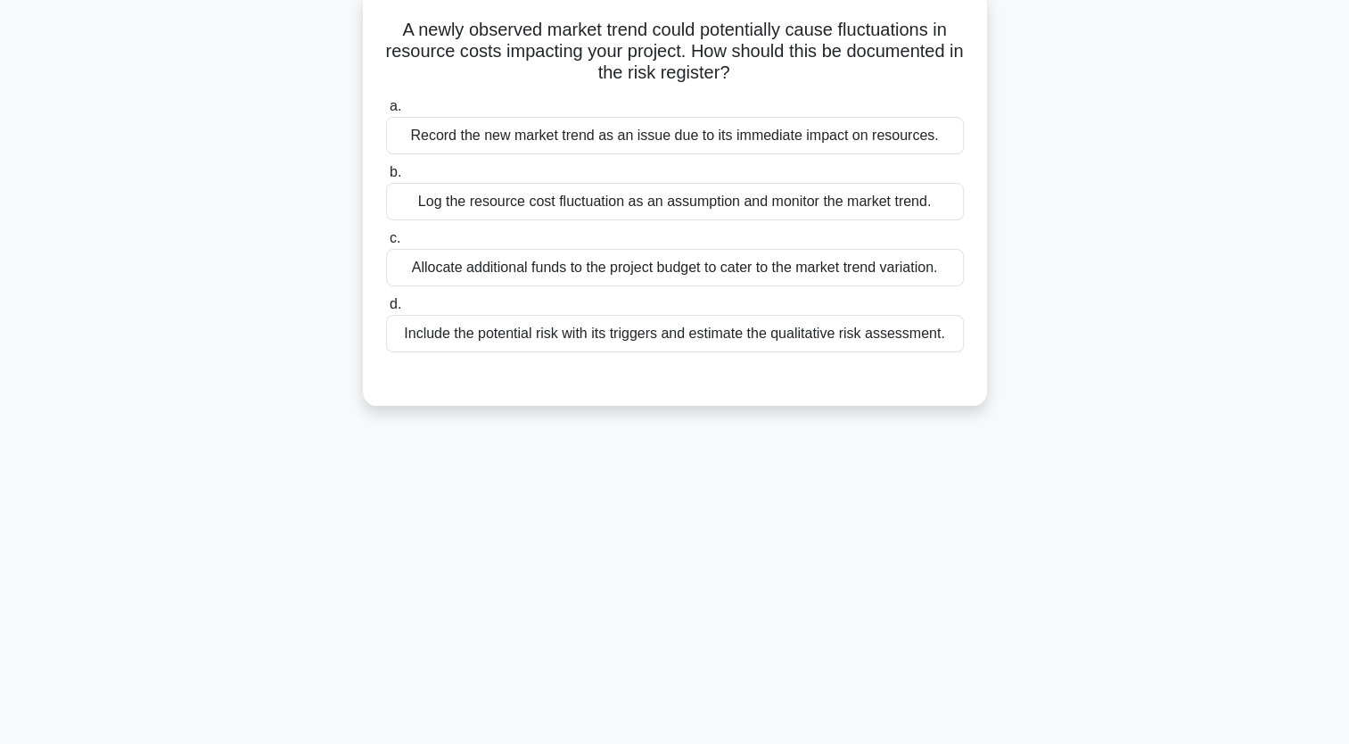
scroll to position [0, 0]
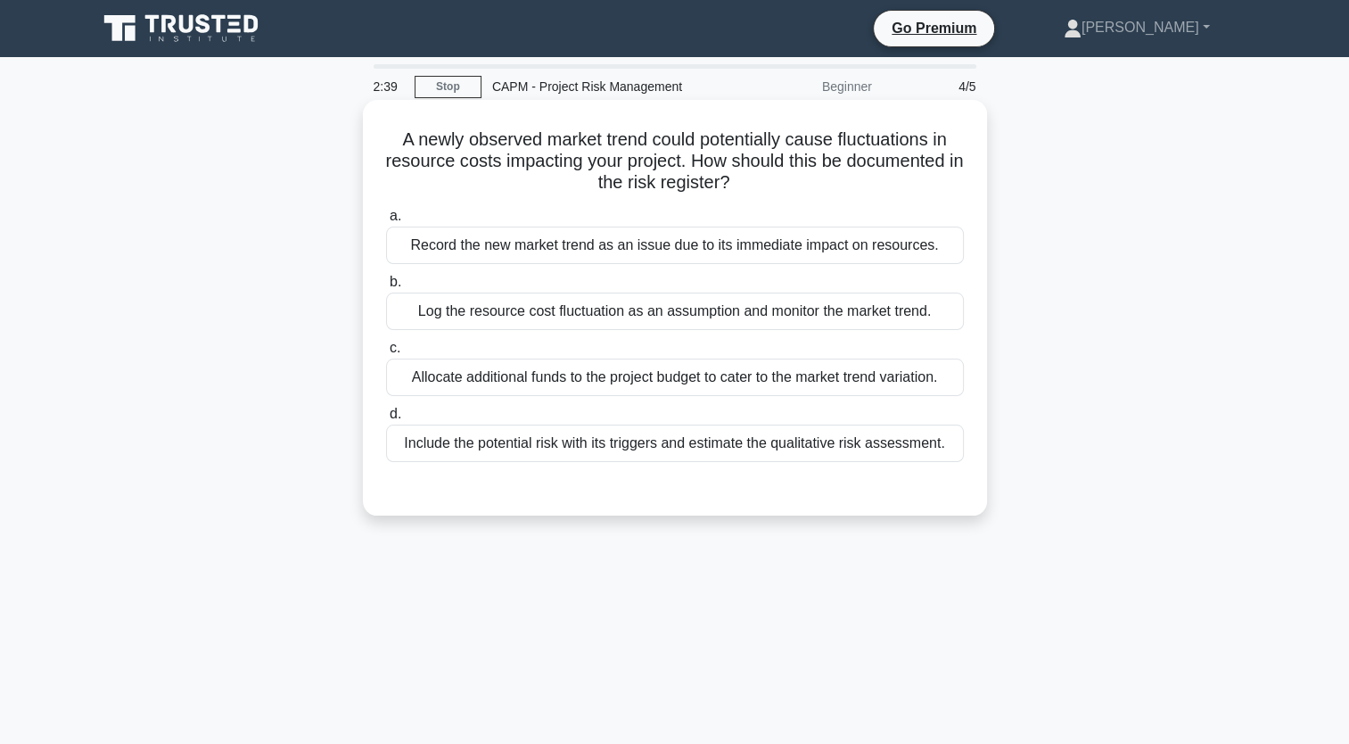
drag, startPoint x: 952, startPoint y: 441, endPoint x: 396, endPoint y: 124, distance: 640.2
click at [396, 124] on div "A newly observed market trend could potentially cause fluctuations in resource …" at bounding box center [675, 307] width 610 height 401
copy div "A newly observed market trend could potentially cause fluctuations in resource …"
click at [812, 248] on div "Record the new market trend as an issue due to its immediate impact on resource…" at bounding box center [675, 245] width 578 height 37
click at [386, 222] on input "a. Record the new market trend as an issue due to its immediate impact on resou…" at bounding box center [386, 216] width 0 height 12
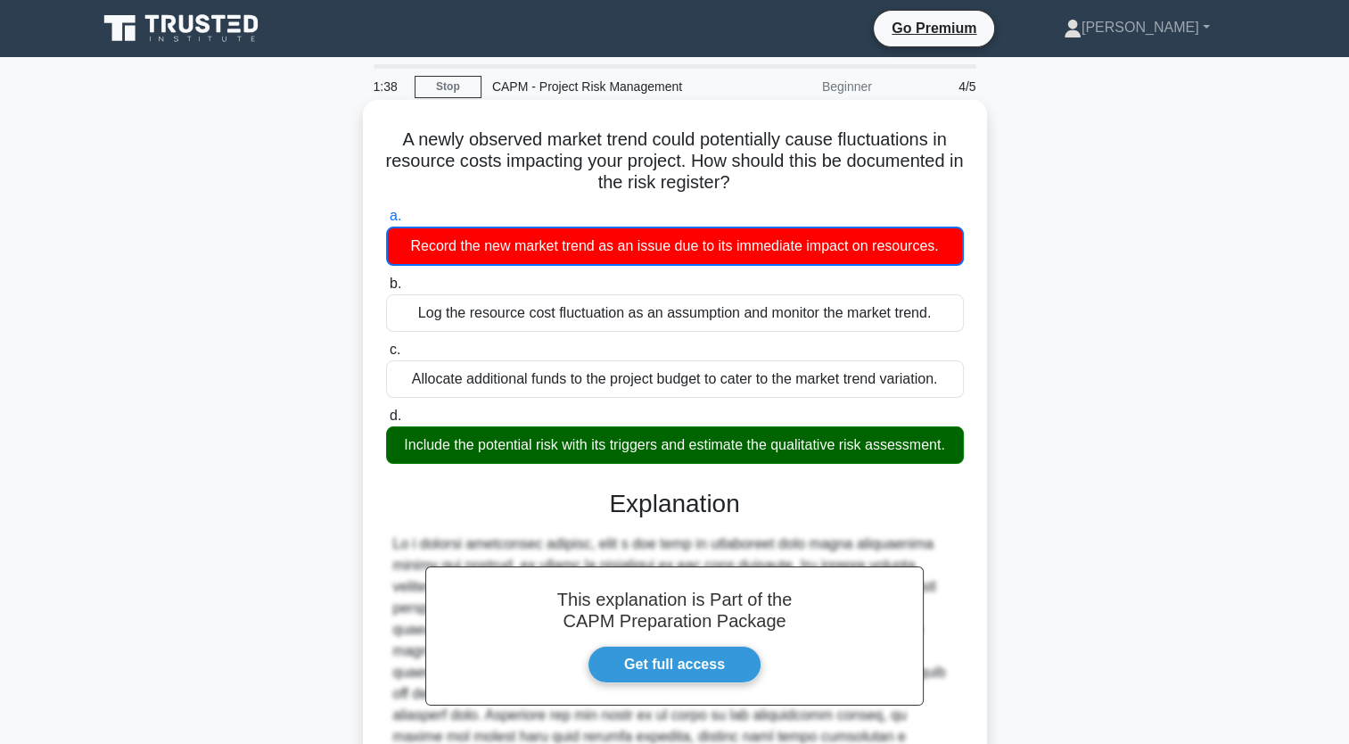
scroll to position [227, 0]
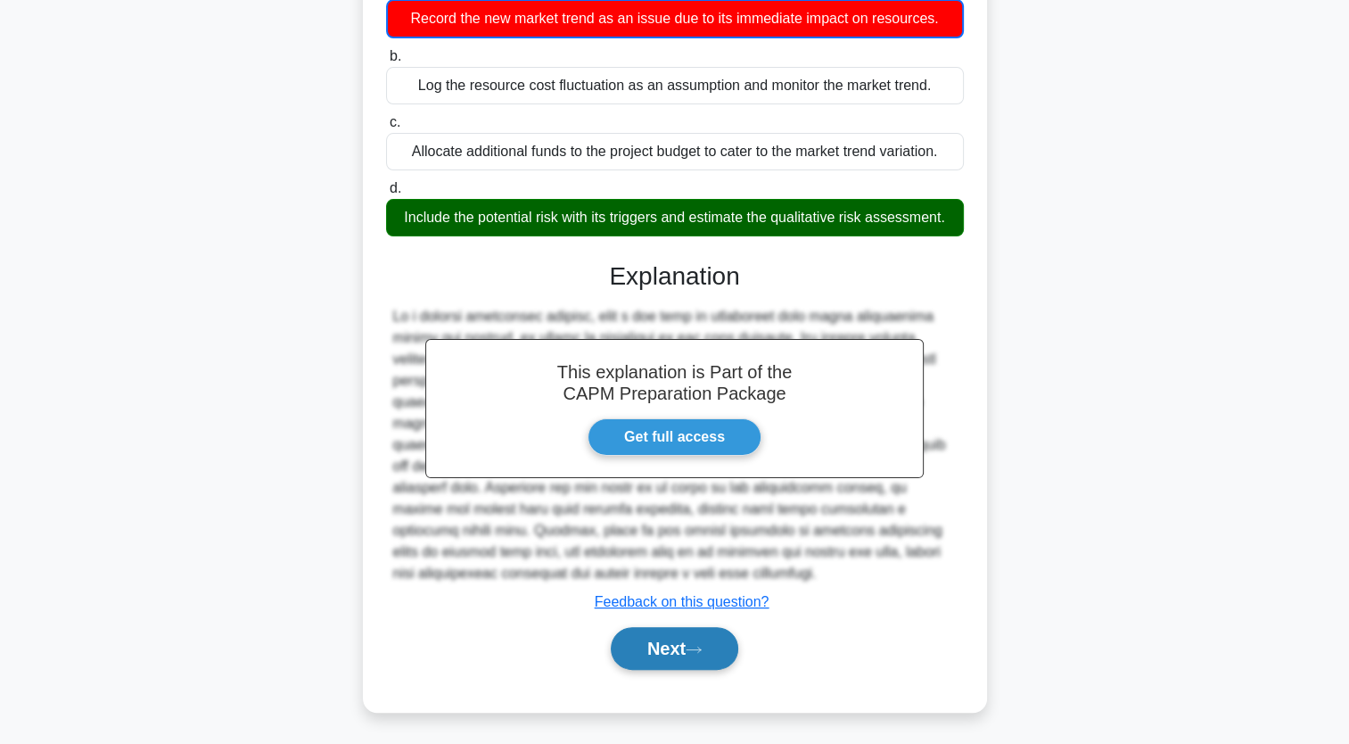
click at [727, 655] on button "Next" at bounding box center [675, 648] width 128 height 43
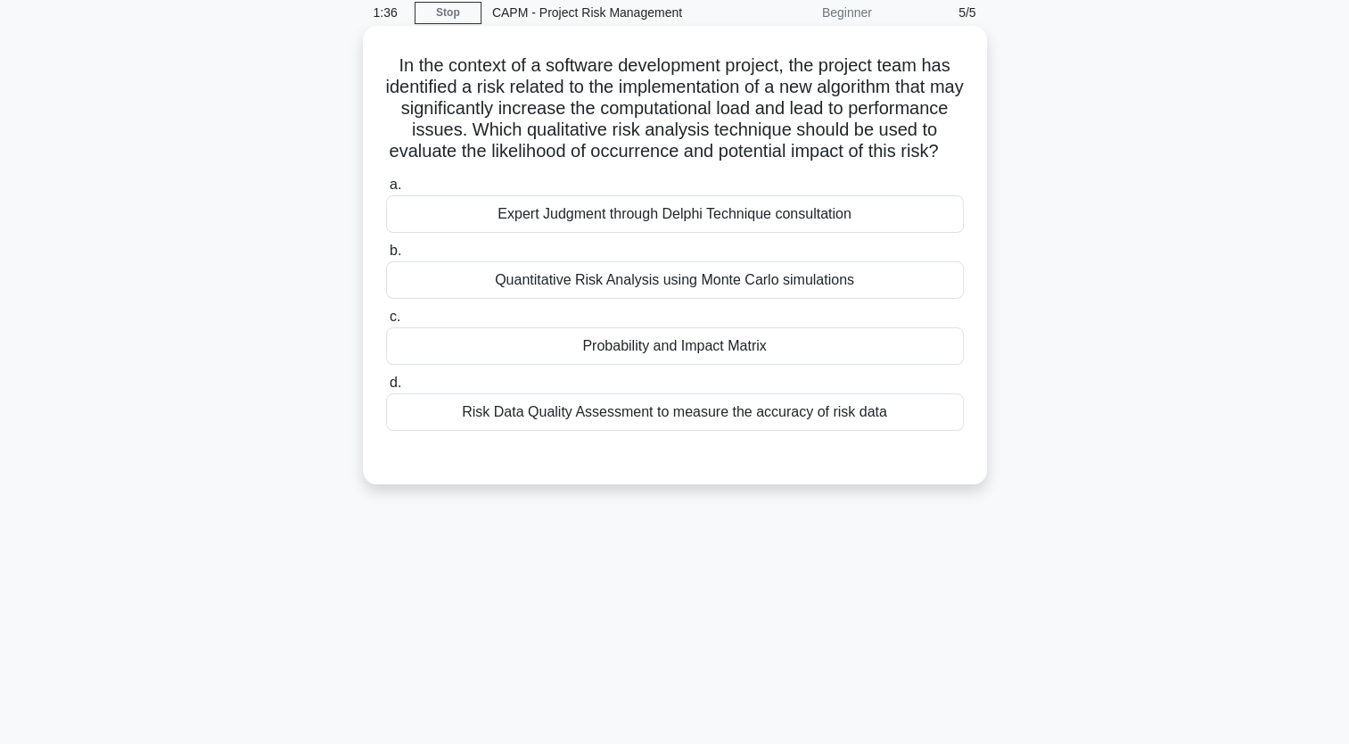
scroll to position [0, 0]
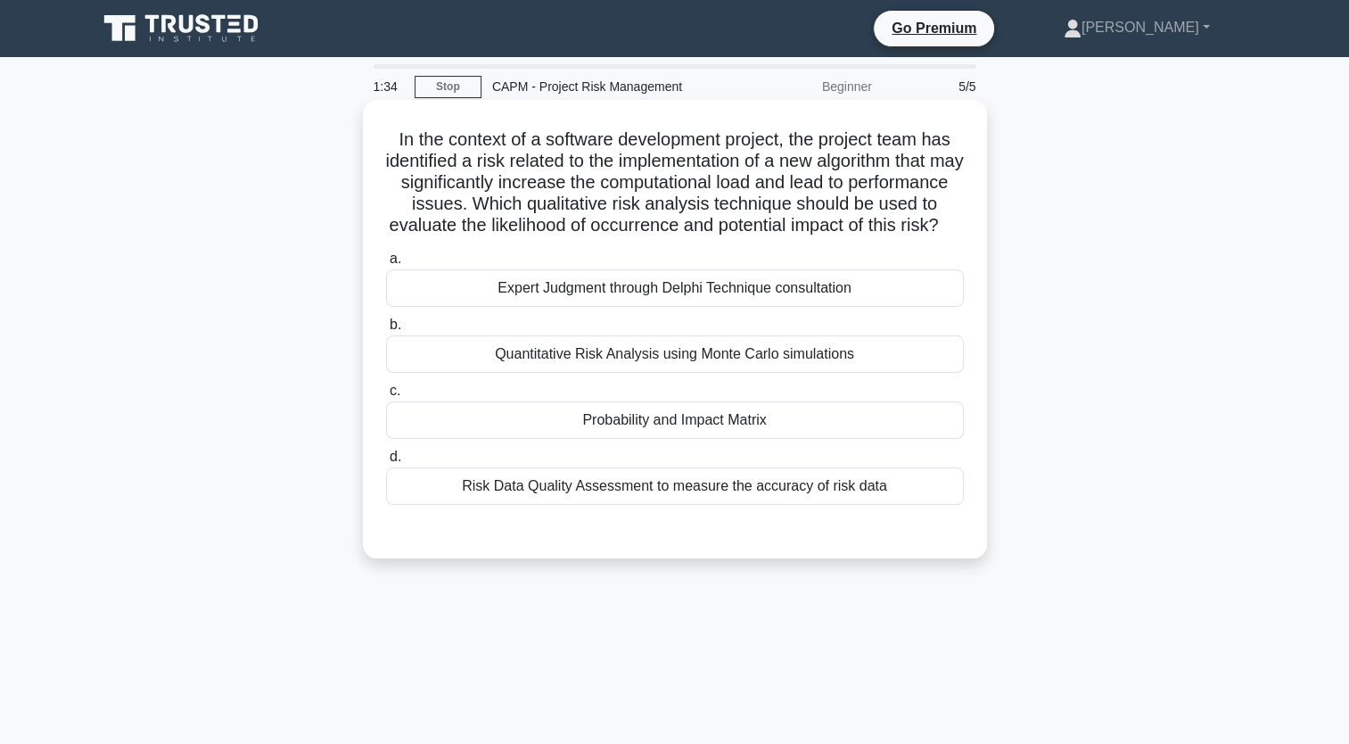
drag, startPoint x: 899, startPoint y: 510, endPoint x: 388, endPoint y: 130, distance: 636.7
click at [388, 130] on div "In the context of a software development project, the project team has identifi…" at bounding box center [675, 329] width 610 height 444
copy div "In the context of a software development project, the project team has identifi…"
click at [739, 439] on div "Probability and Impact Matrix" at bounding box center [675, 419] width 578 height 37
click at [386, 397] on input "c. Probability and Impact Matrix" at bounding box center [386, 391] width 0 height 12
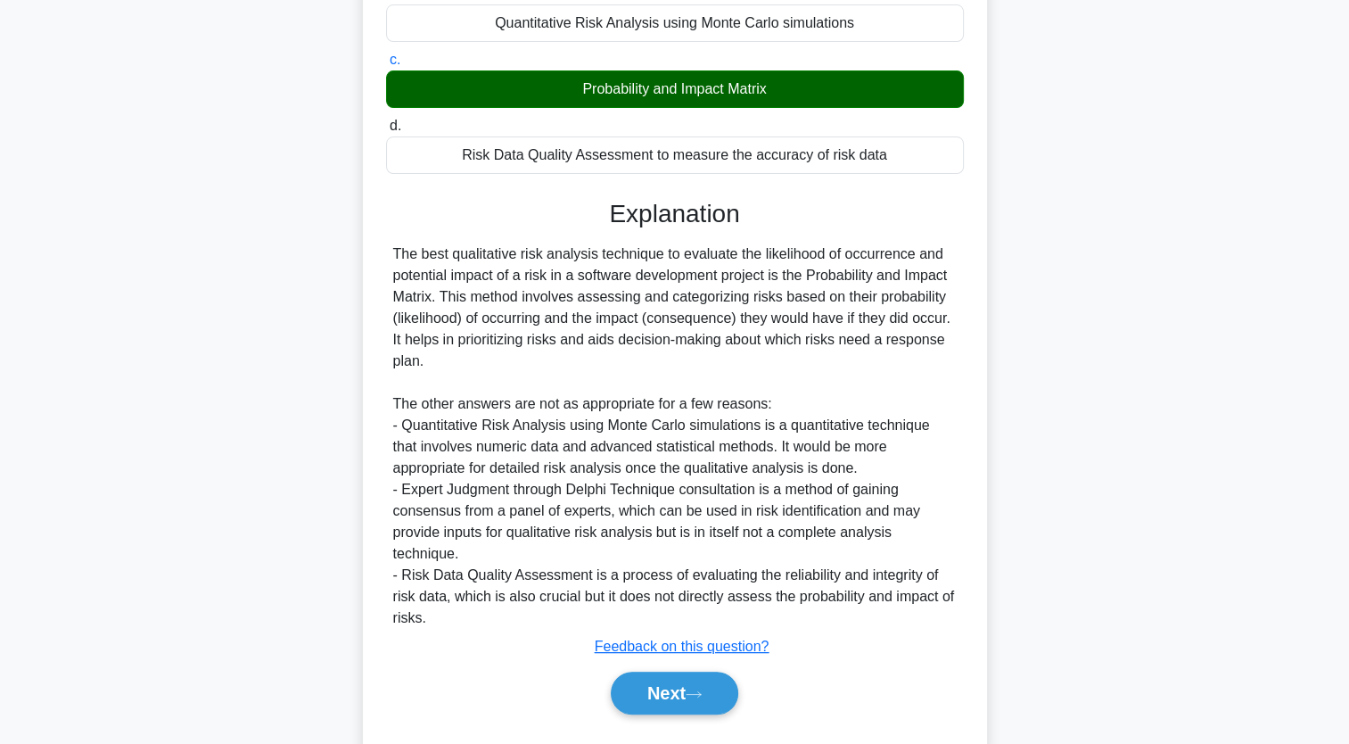
scroll to position [397, 0]
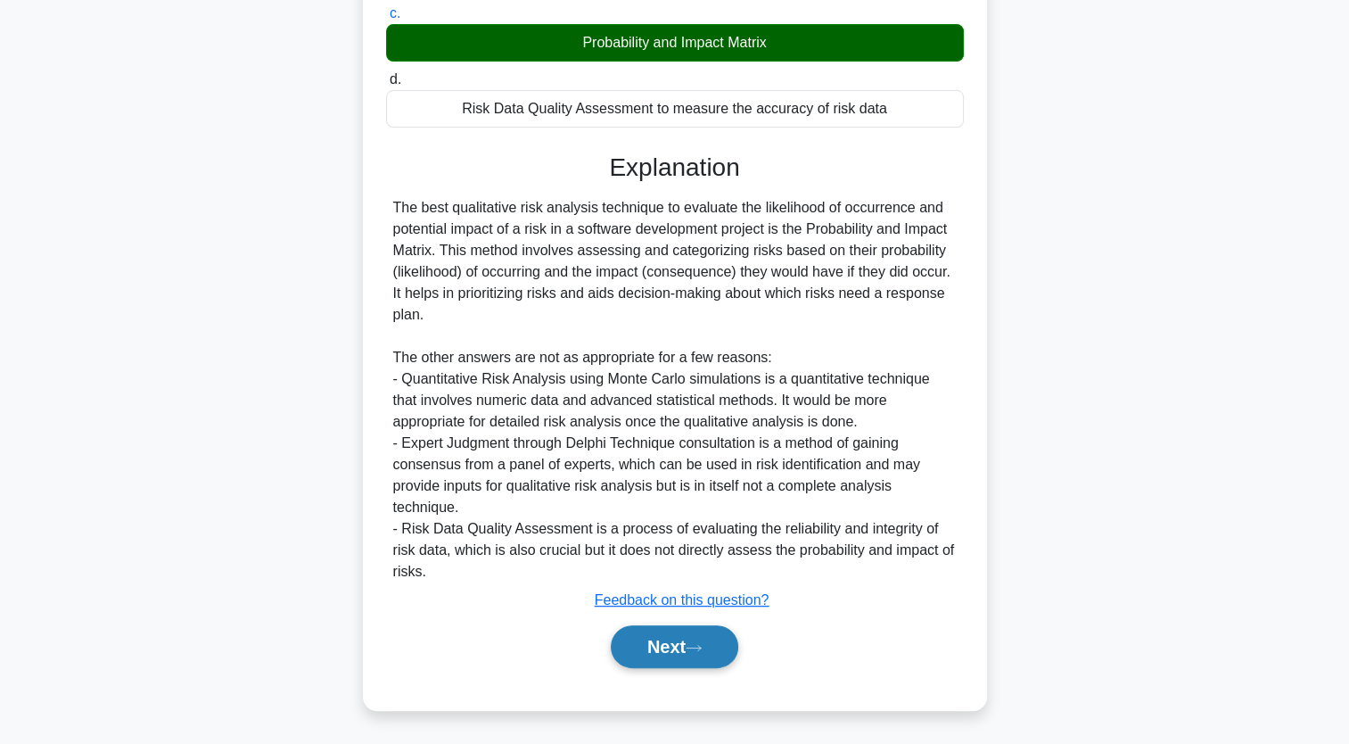
click at [729, 656] on button "Next" at bounding box center [675, 646] width 128 height 43
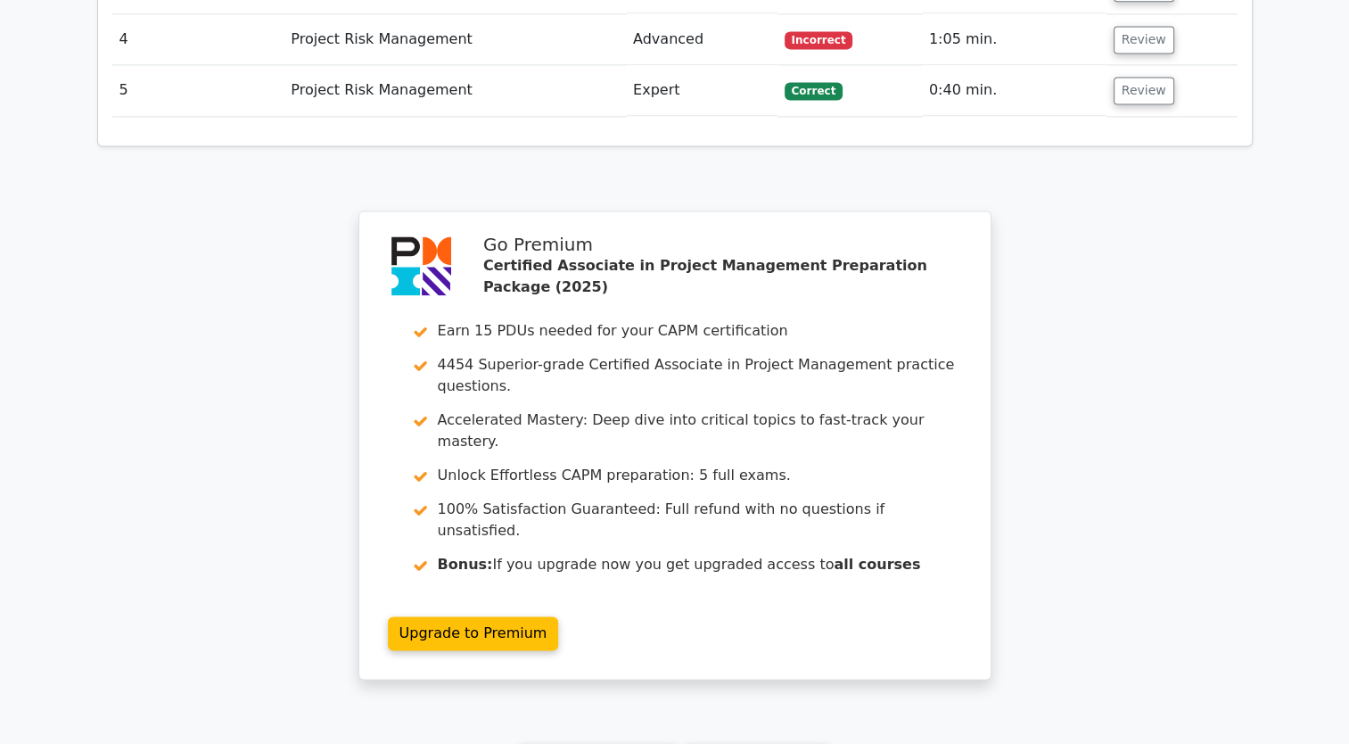
scroll to position [2628, 0]
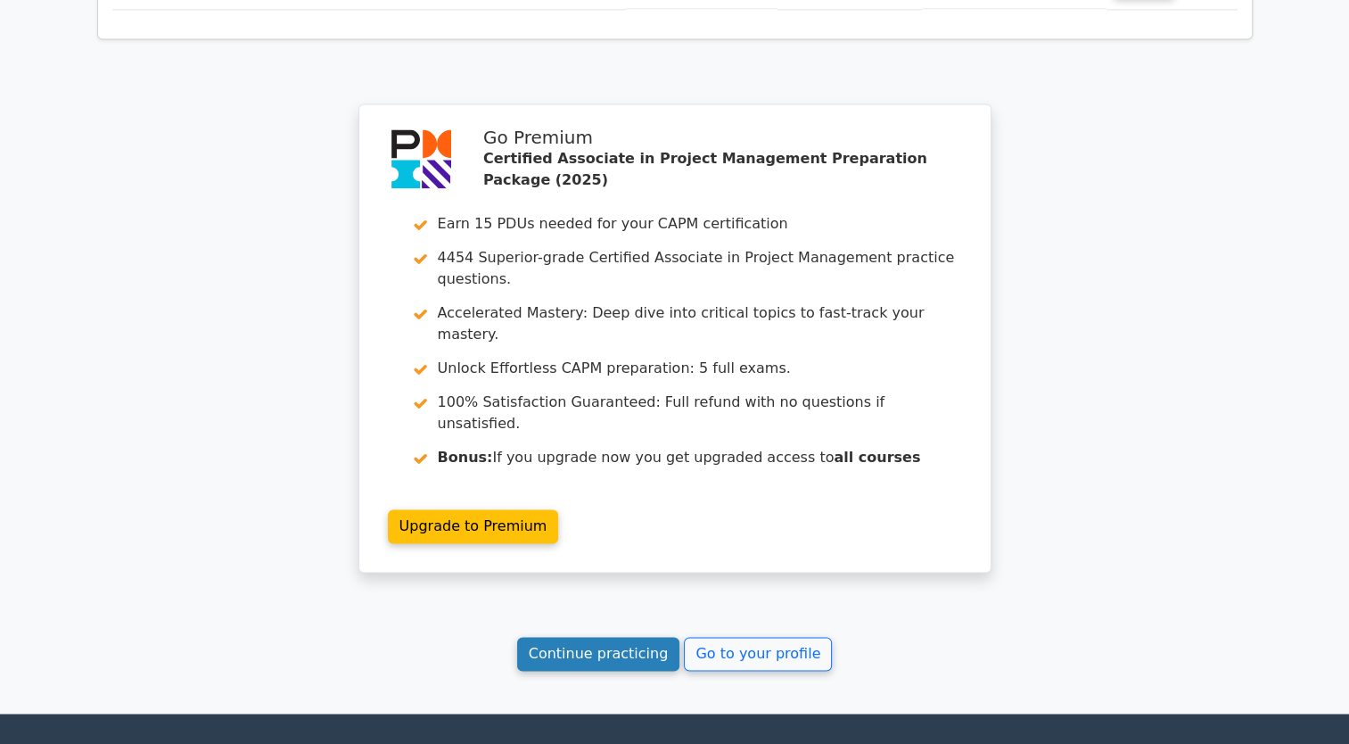
click at [650, 637] on link "Continue practicing" at bounding box center [598, 654] width 163 height 34
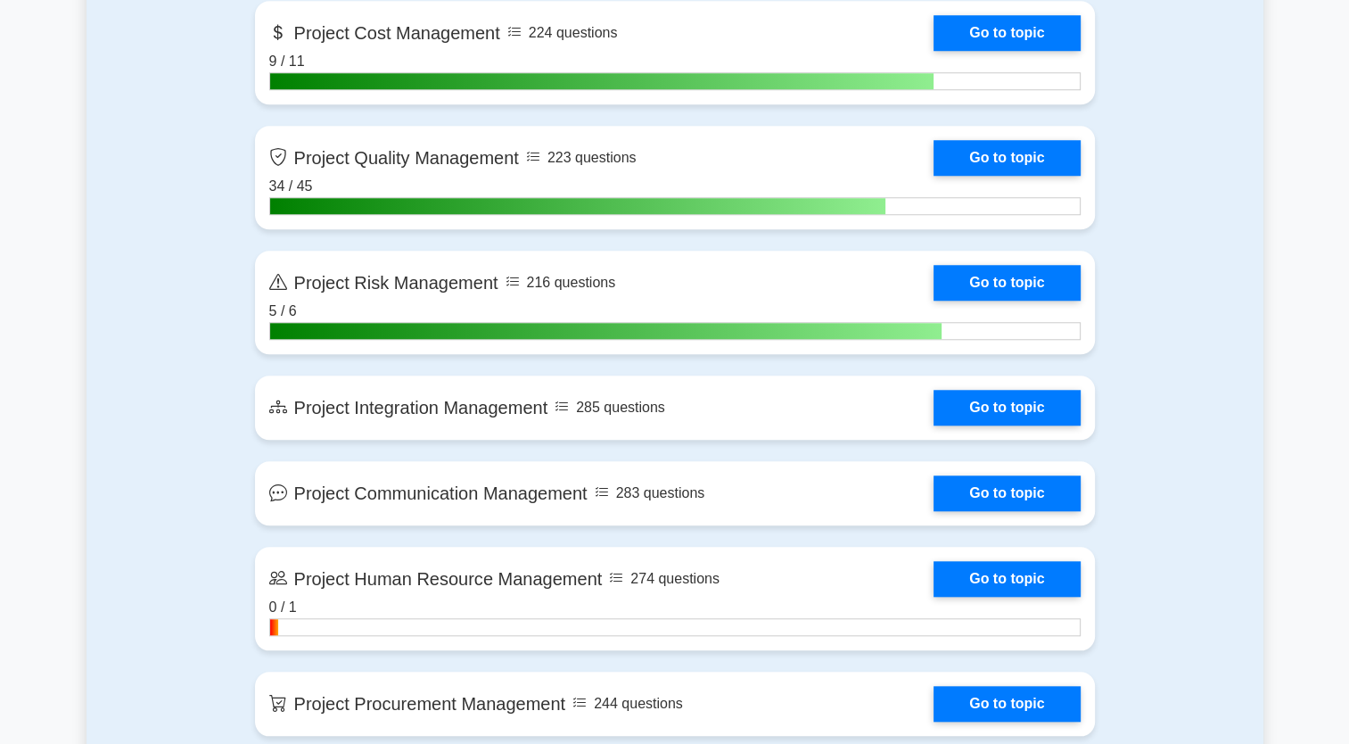
scroll to position [1605, 0]
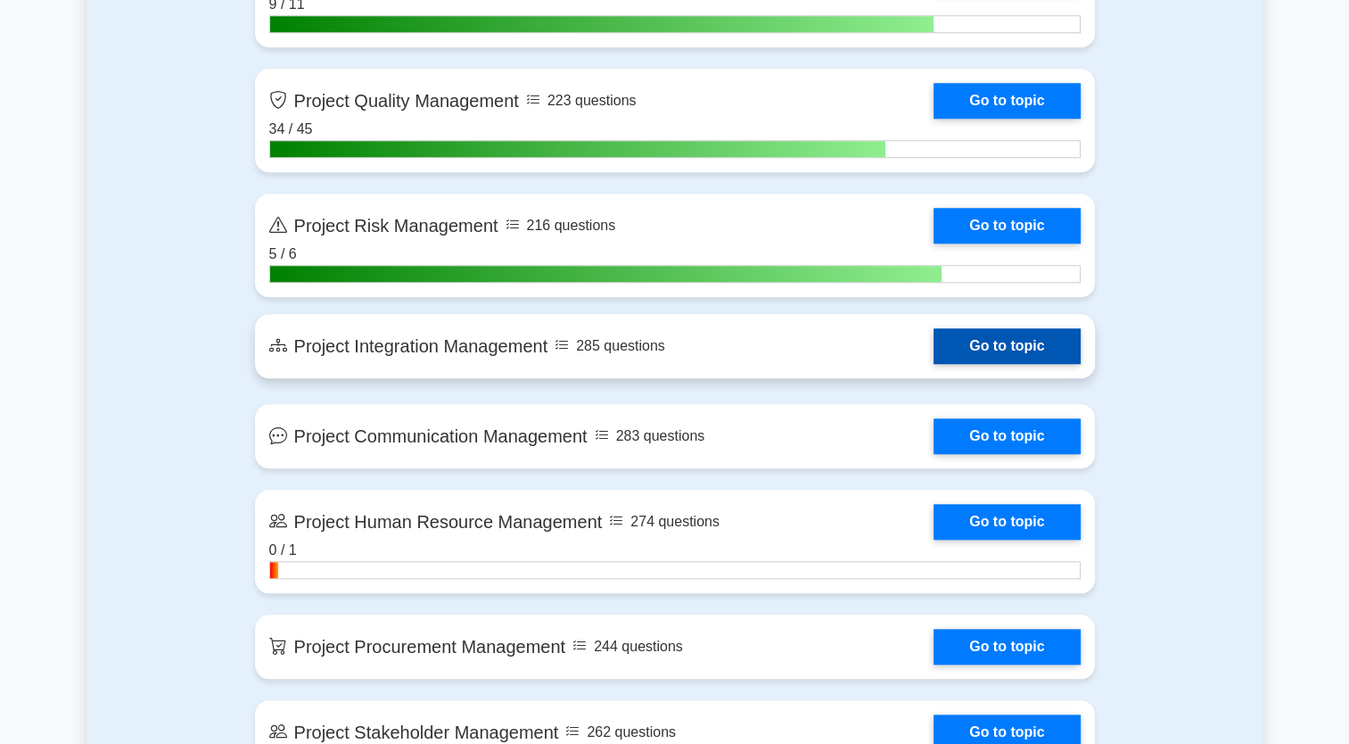
click at [1007, 350] on link "Go to topic" at bounding box center [1007, 346] width 146 height 36
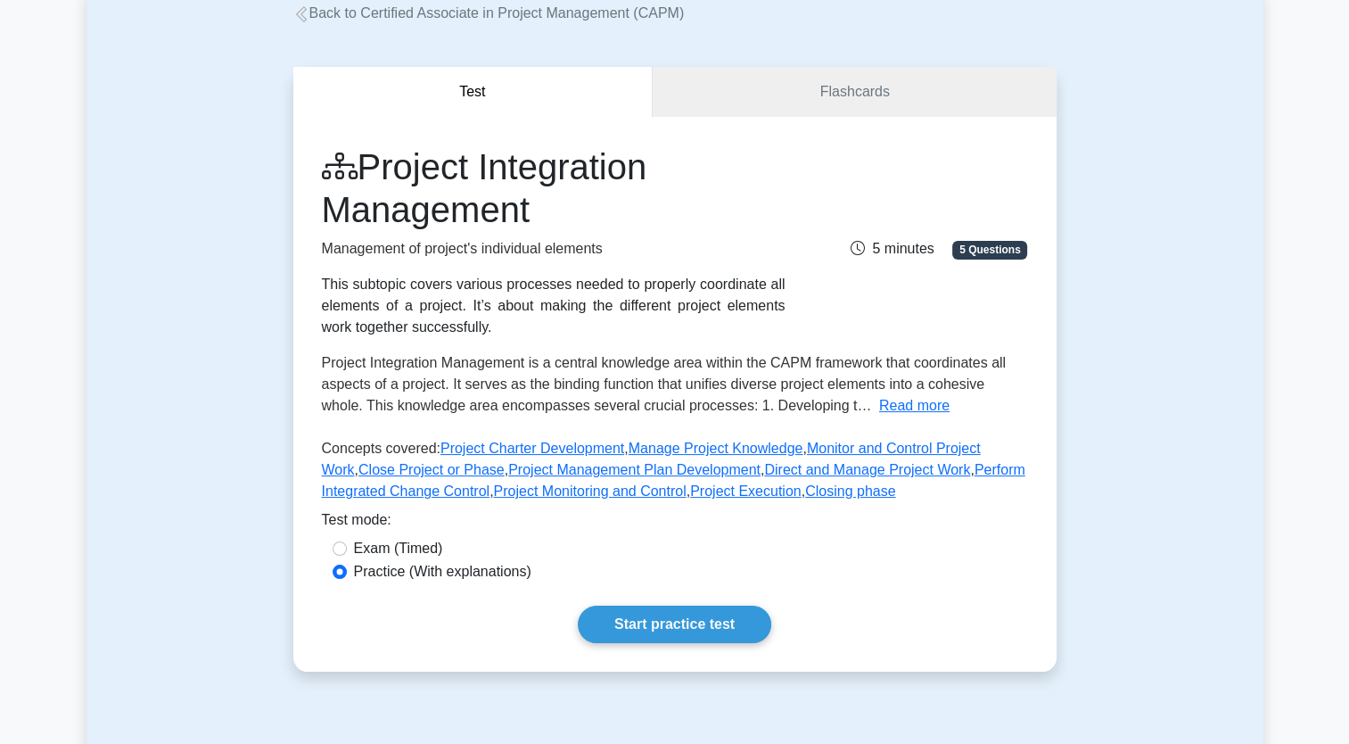
scroll to position [178, 0]
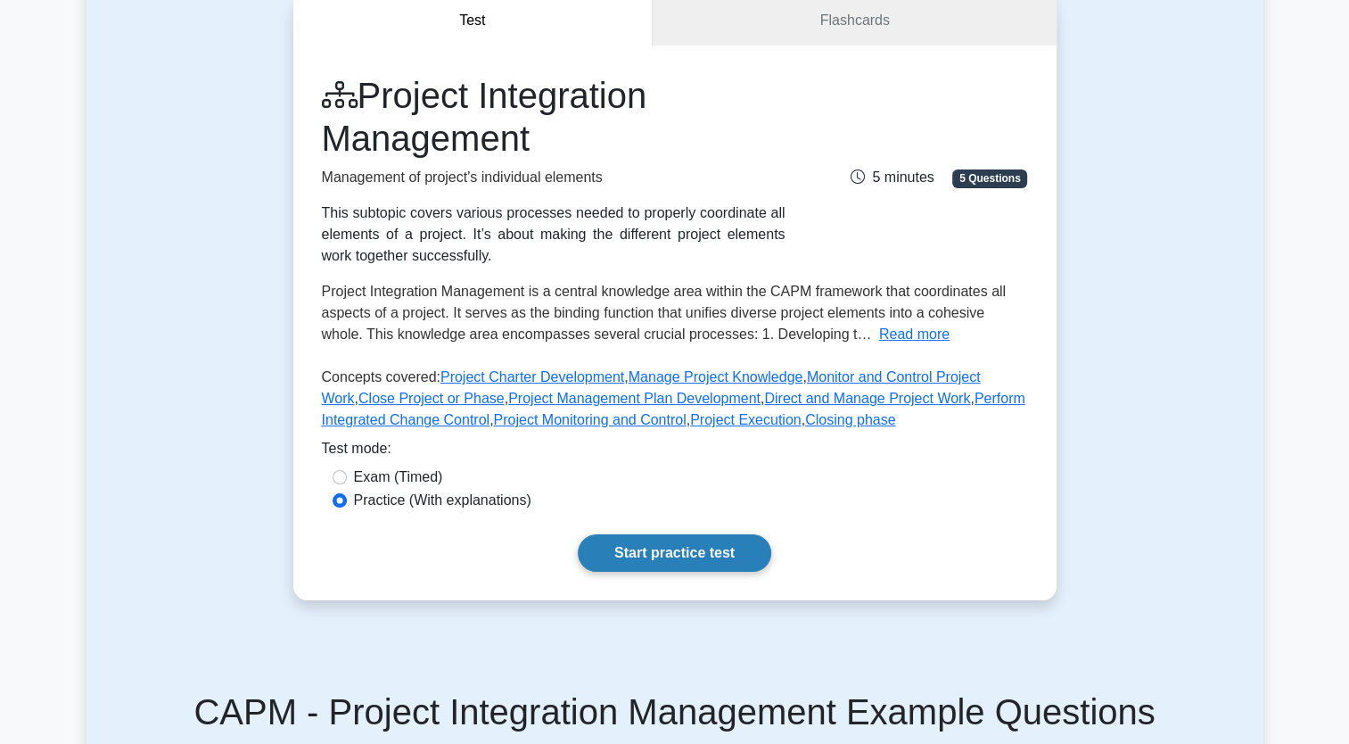
click at [720, 562] on link "Start practice test" at bounding box center [675, 552] width 194 height 37
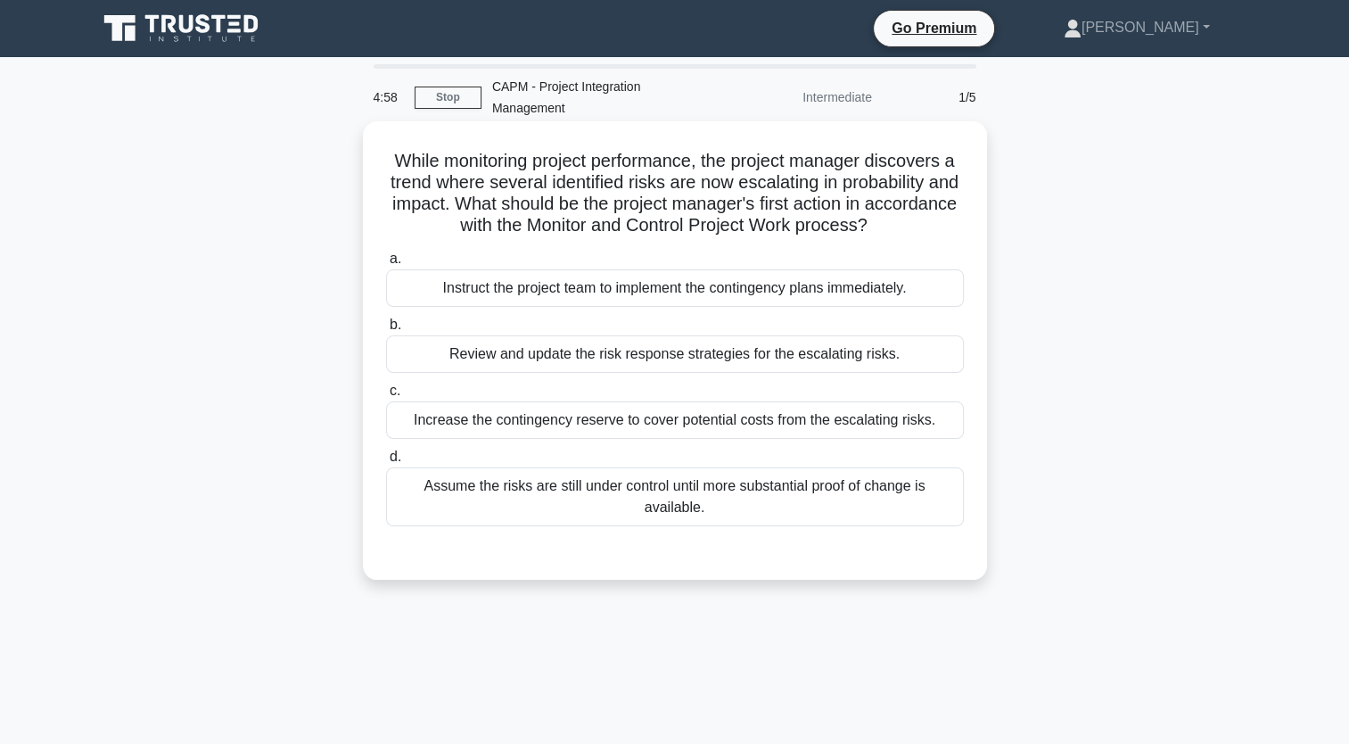
drag, startPoint x: 764, startPoint y: 517, endPoint x: 377, endPoint y: 149, distance: 534.3
click at [377, 149] on div "While monitoring project performance, the project manager discovers a trend whe…" at bounding box center [675, 350] width 610 height 444
copy div "While monitoring project performance, the project manager discovers a trend whe…"
click at [697, 362] on div "Review and update the risk response strategies for the escalating risks." at bounding box center [675, 353] width 578 height 37
click at [386, 331] on input "b. Review and update the risk response strategies for the escalating risks." at bounding box center [386, 325] width 0 height 12
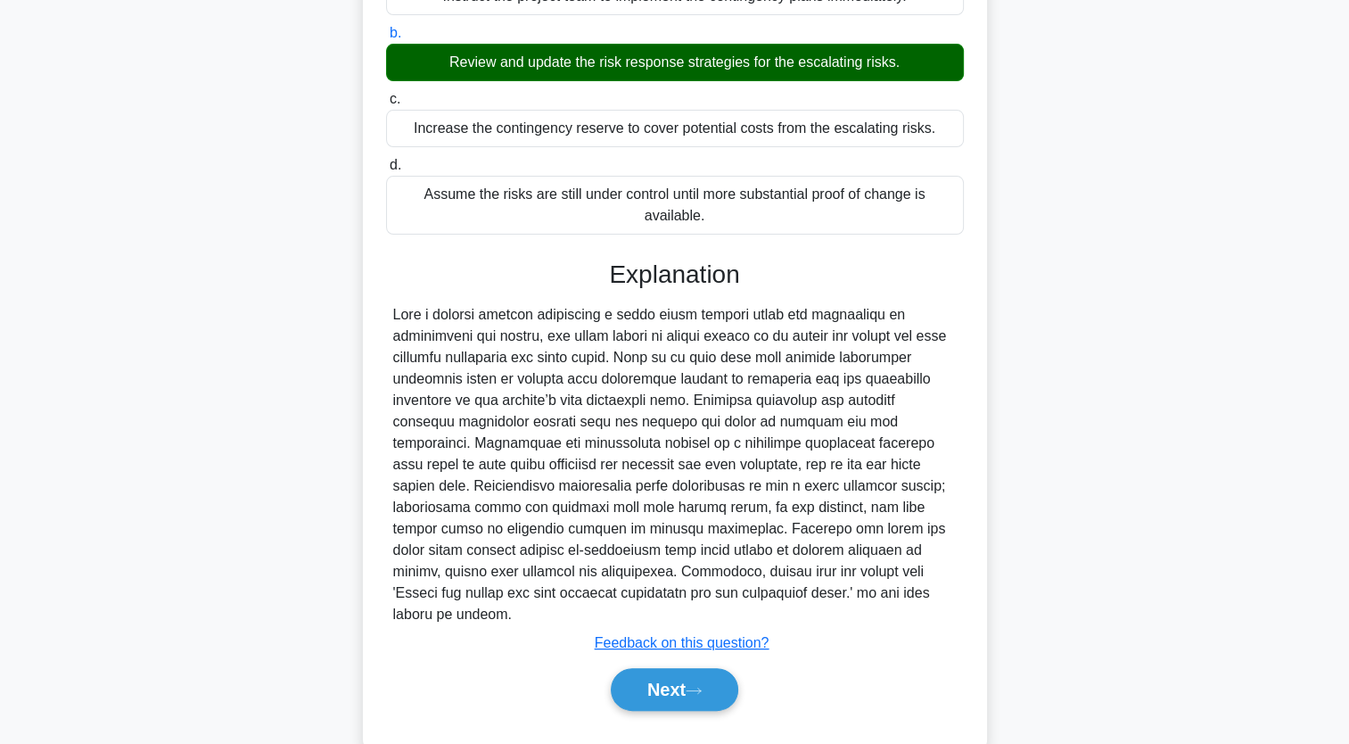
scroll to position [311, 0]
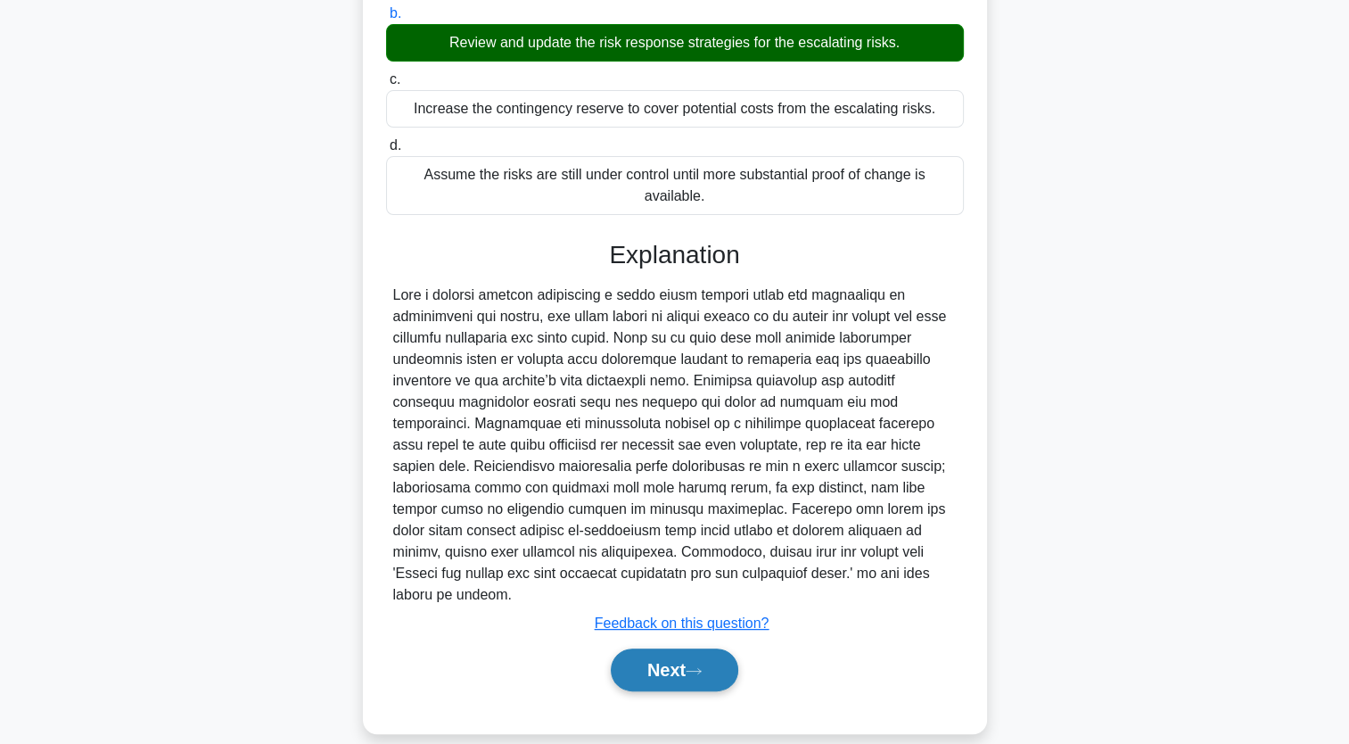
click at [726, 648] on button "Next" at bounding box center [675, 669] width 128 height 43
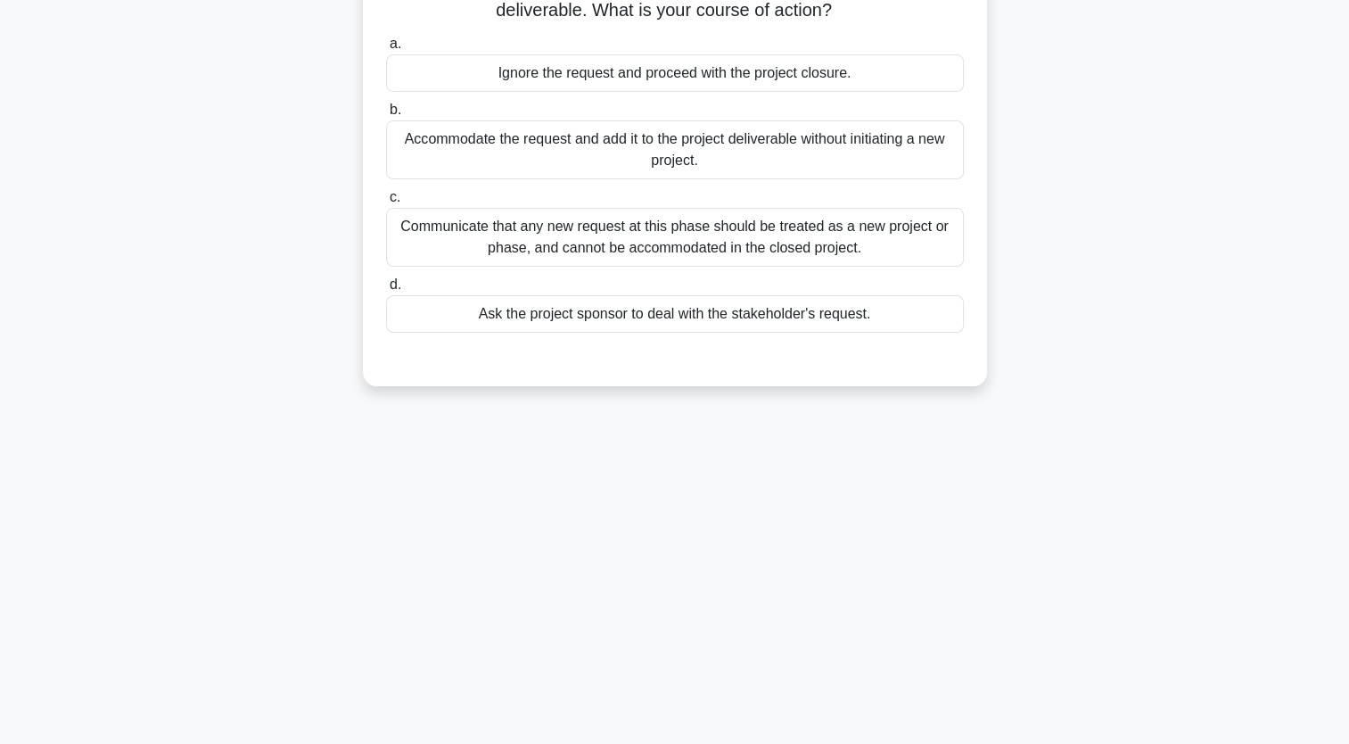
scroll to position [41, 0]
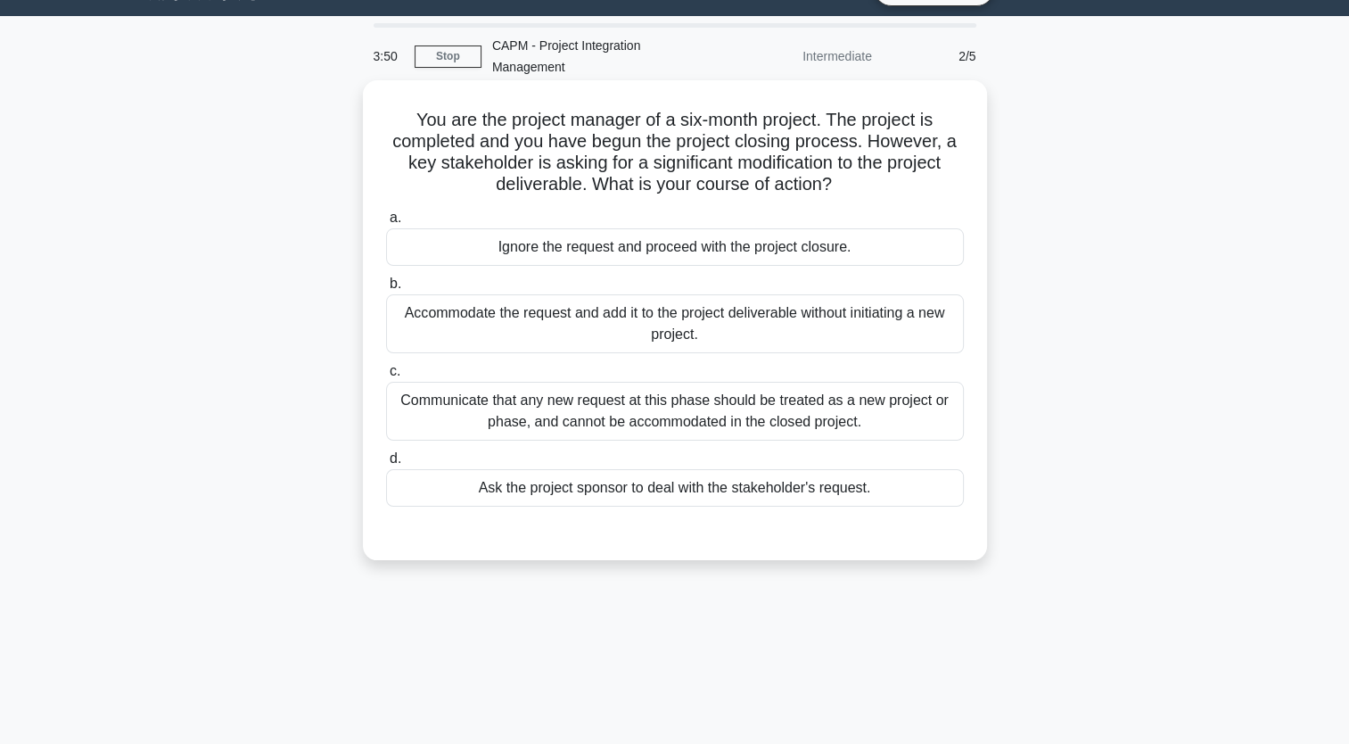
drag, startPoint x: 1304, startPoint y: 489, endPoint x: 878, endPoint y: 509, distance: 426.8
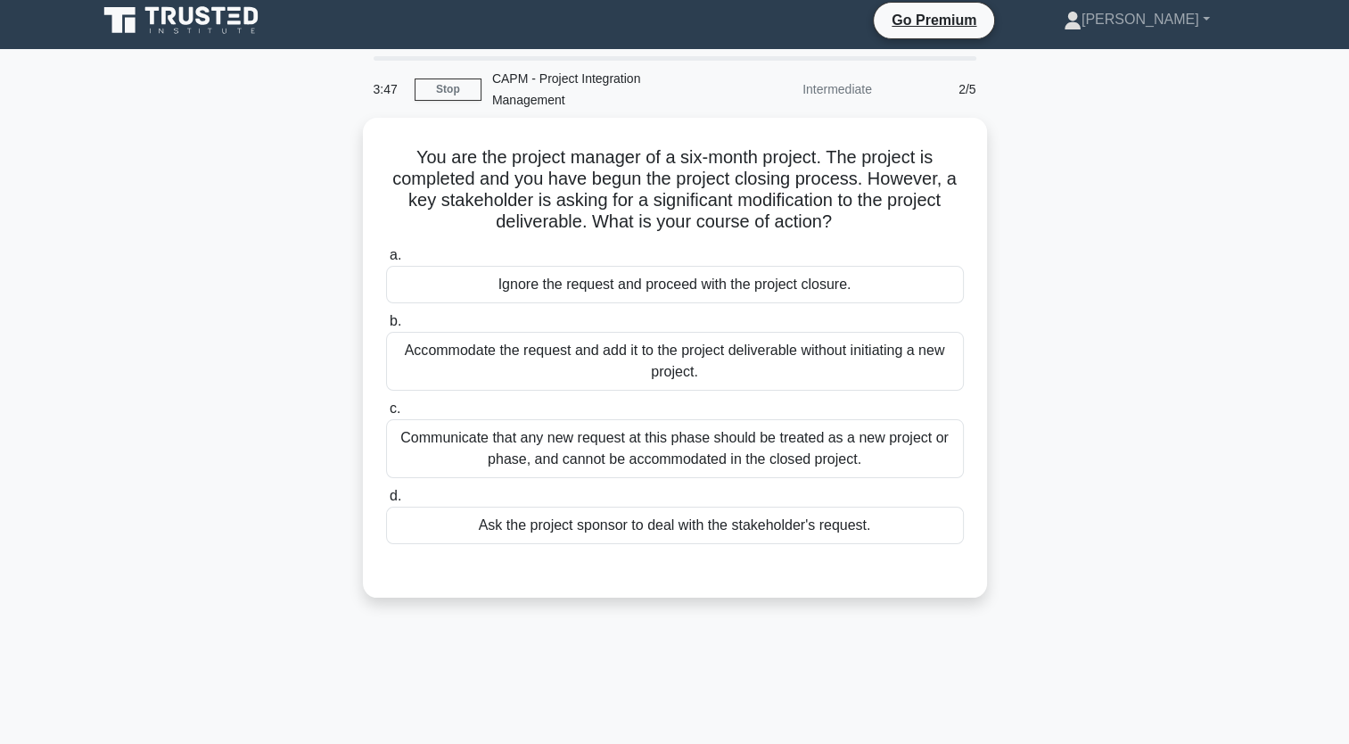
scroll to position [7, 0]
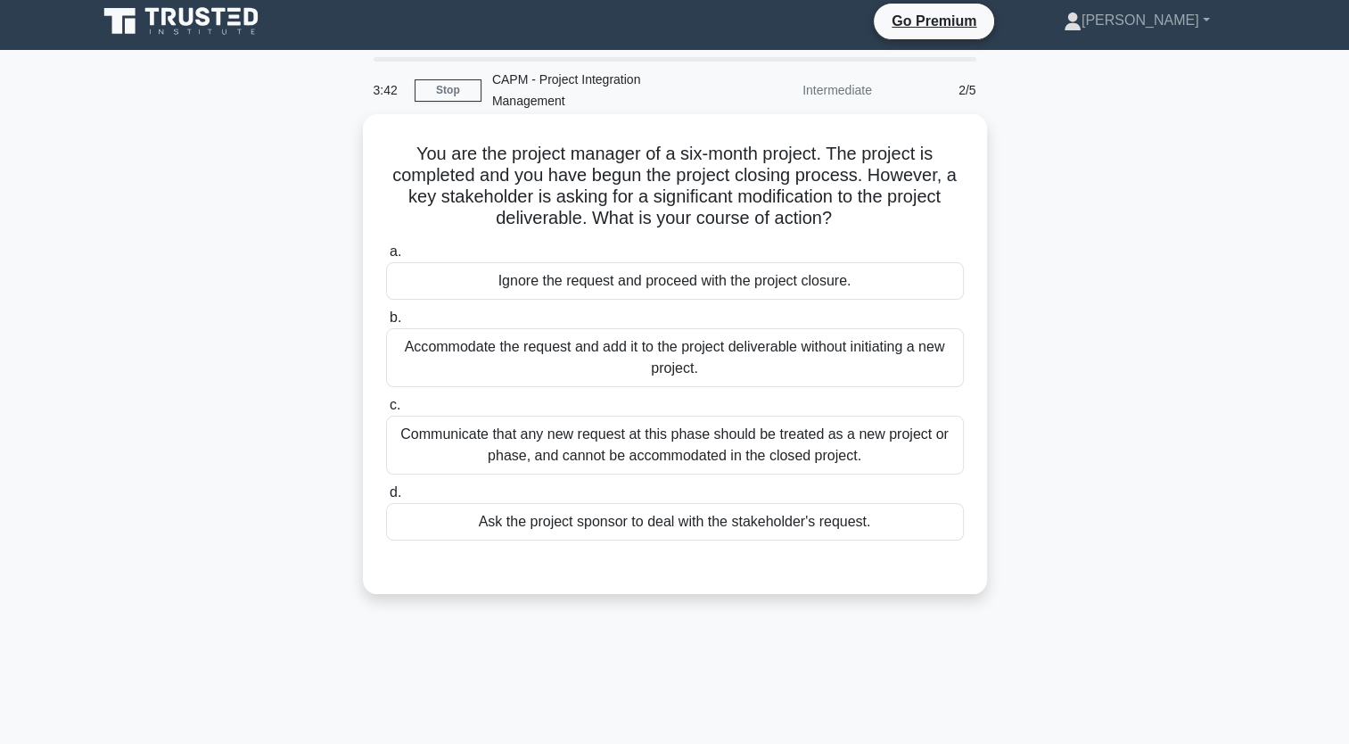
drag, startPoint x: 910, startPoint y: 526, endPoint x: 403, endPoint y: 142, distance: 635.8
click at [403, 142] on div "You are the project manager of a six-month project. The project is completed an…" at bounding box center [675, 354] width 610 height 466
copy div "You are the project manager of a six-month project. The project is completed an…"
click at [724, 466] on div "Communicate that any new request at this phase should be treated as a new proje…" at bounding box center [675, 445] width 578 height 59
click at [386, 411] on input "c. Communicate that any new request at this phase should be treated as a new pr…" at bounding box center [386, 406] width 0 height 12
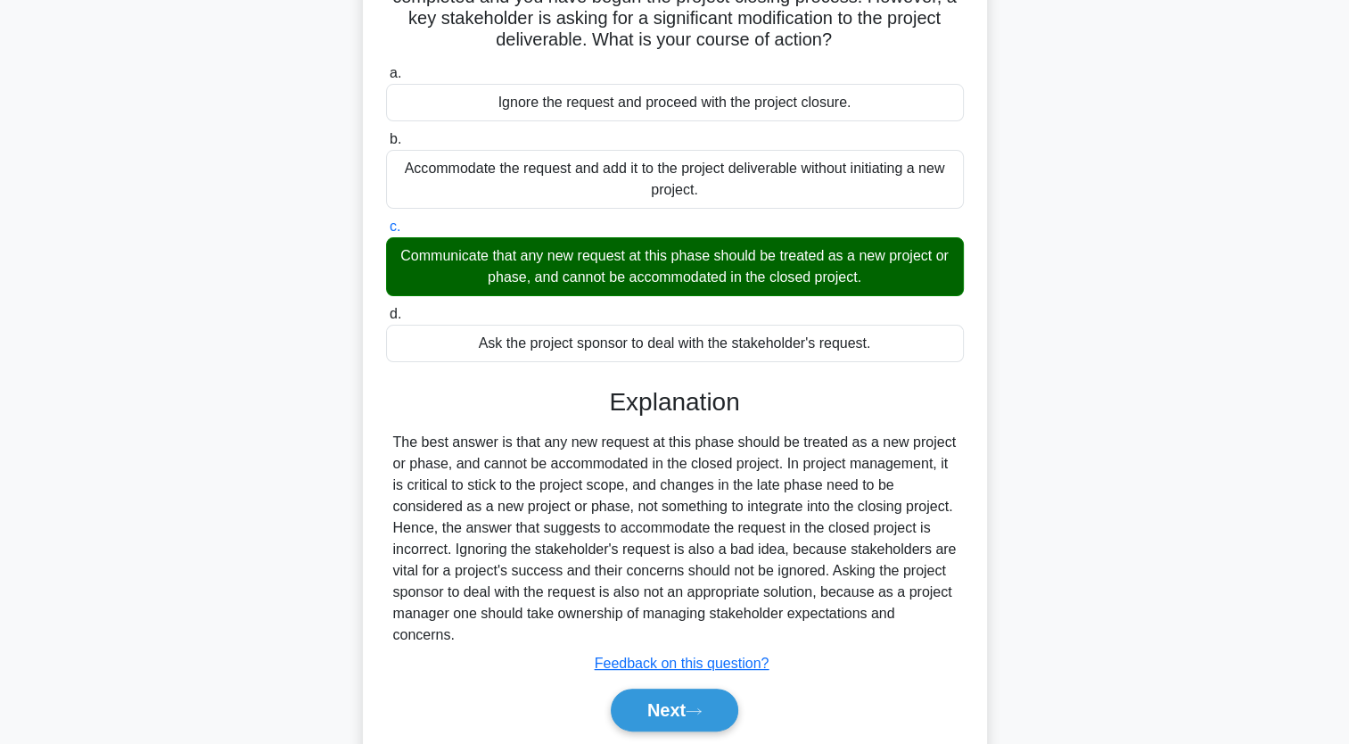
scroll to position [247, 0]
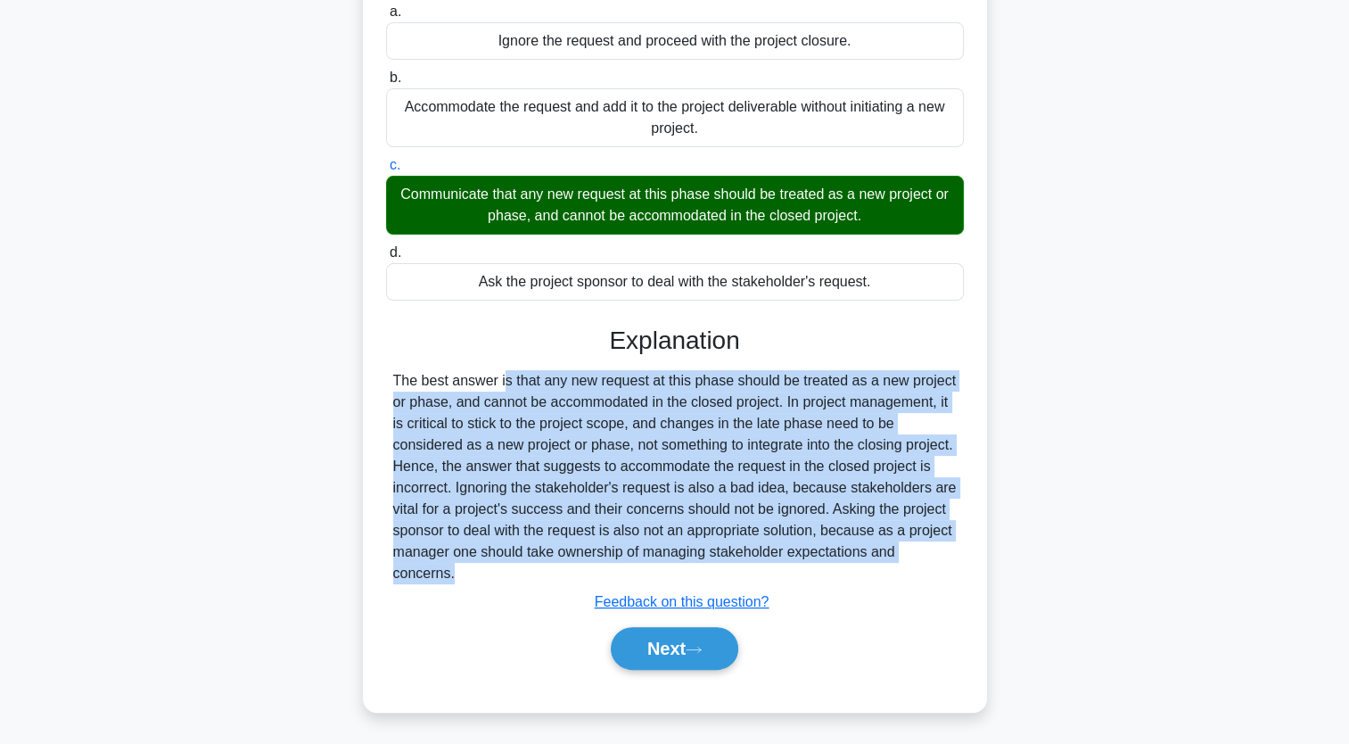
drag, startPoint x: 492, startPoint y: 587, endPoint x: 378, endPoint y: 380, distance: 236.3
click at [378, 380] on div "You are the project manager of a six-month project. The project is completed an…" at bounding box center [675, 292] width 610 height 823
copy div "The best answer is that any new request at this phase should be treated as a ne…"
click at [671, 647] on button "Next" at bounding box center [675, 648] width 128 height 43
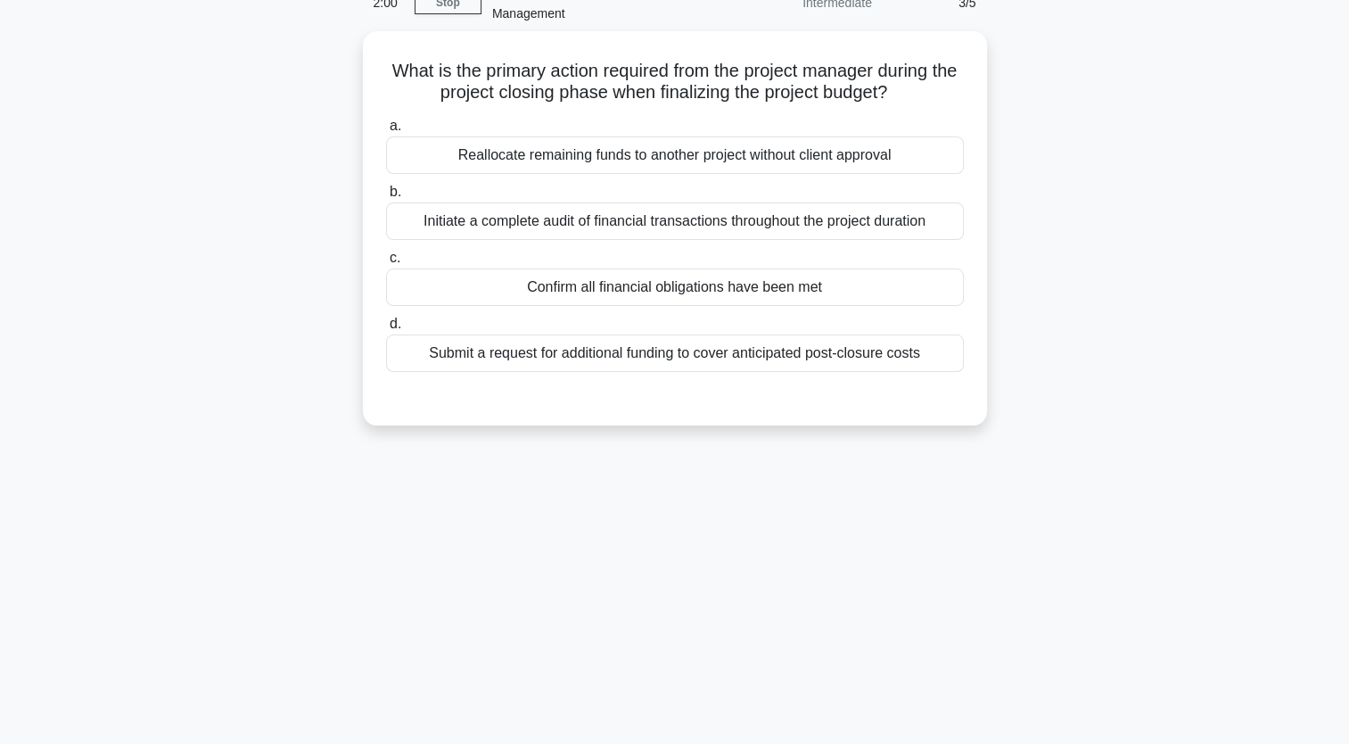
scroll to position [0, 0]
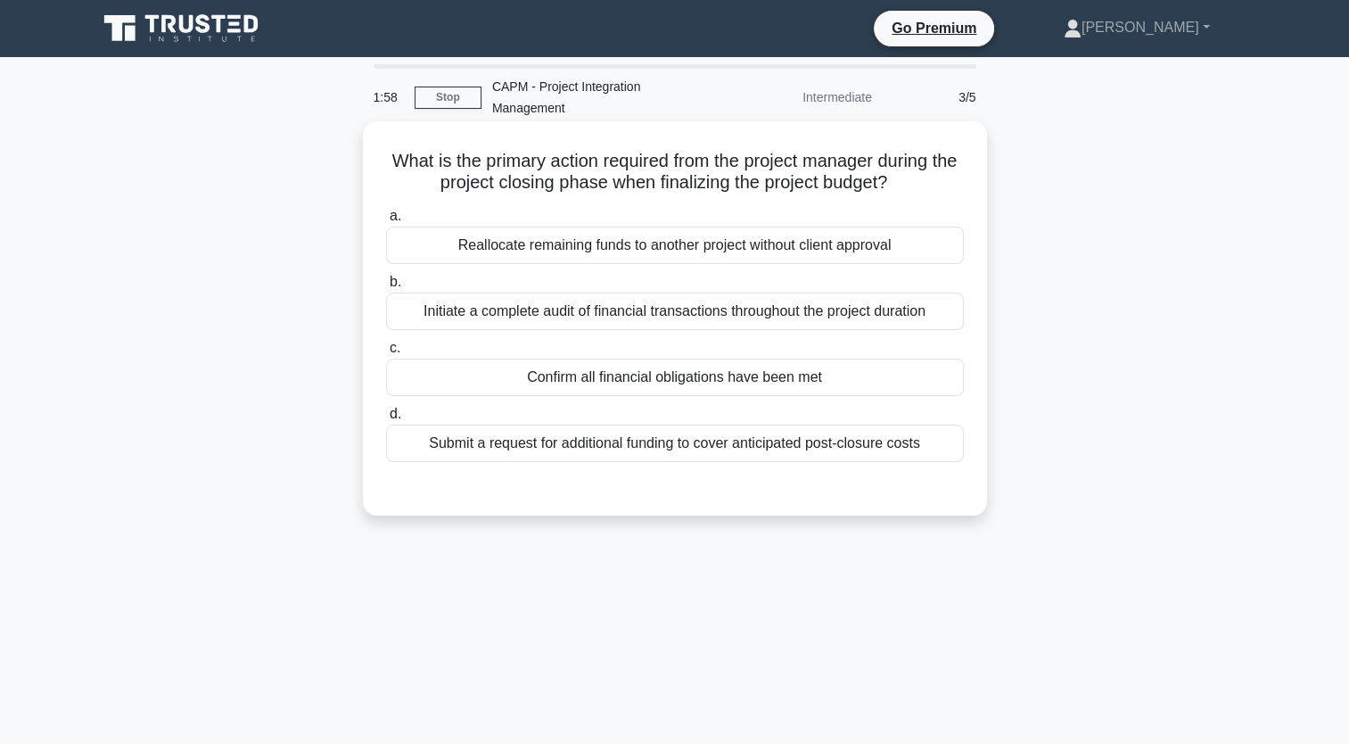
drag, startPoint x: 945, startPoint y: 455, endPoint x: 389, endPoint y: 149, distance: 635.0
click at [389, 149] on div "What is the primary action required from the project manager during the project…" at bounding box center [675, 318] width 610 height 380
copy div "What is the primary action required from the project manager during the project…"
click at [737, 364] on div "Confirm all financial obligations have been met" at bounding box center [675, 376] width 578 height 37
click at [386, 354] on input "c. Confirm all financial obligations have been met" at bounding box center [386, 348] width 0 height 12
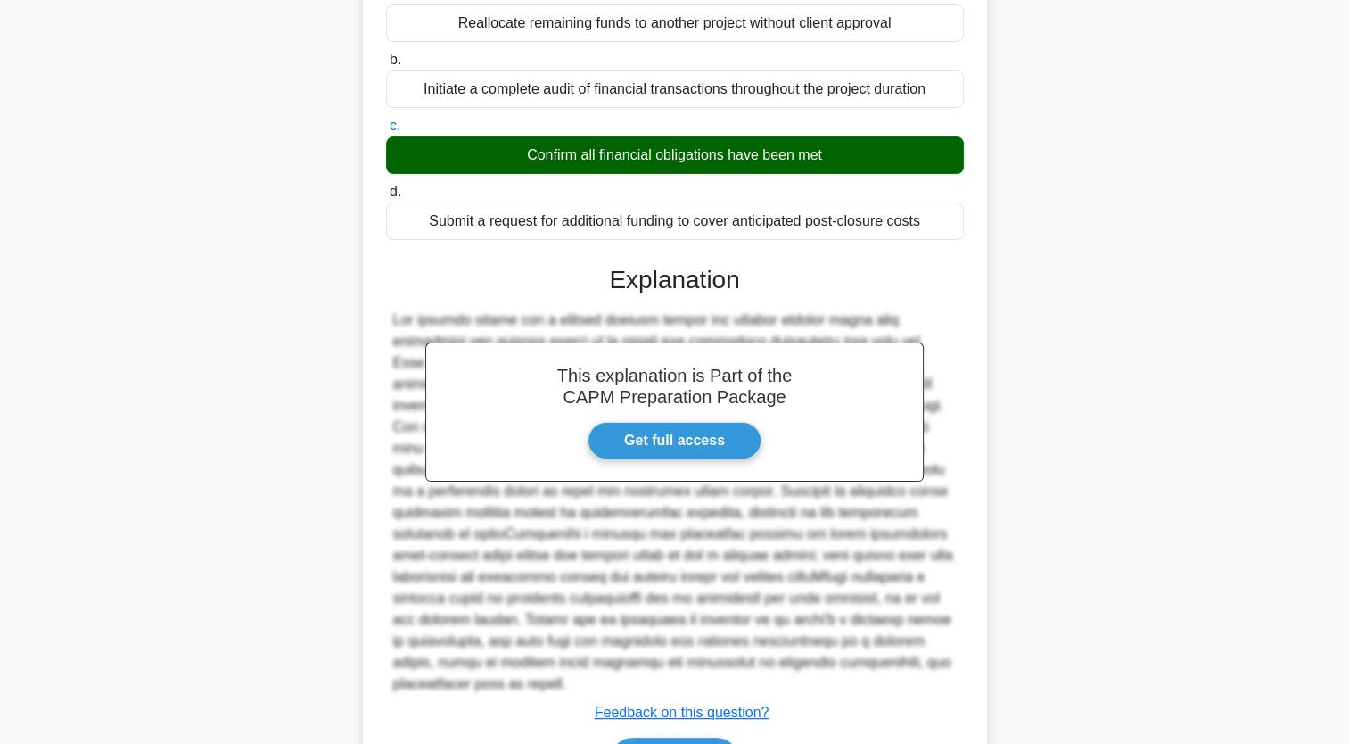
scroll to position [311, 0]
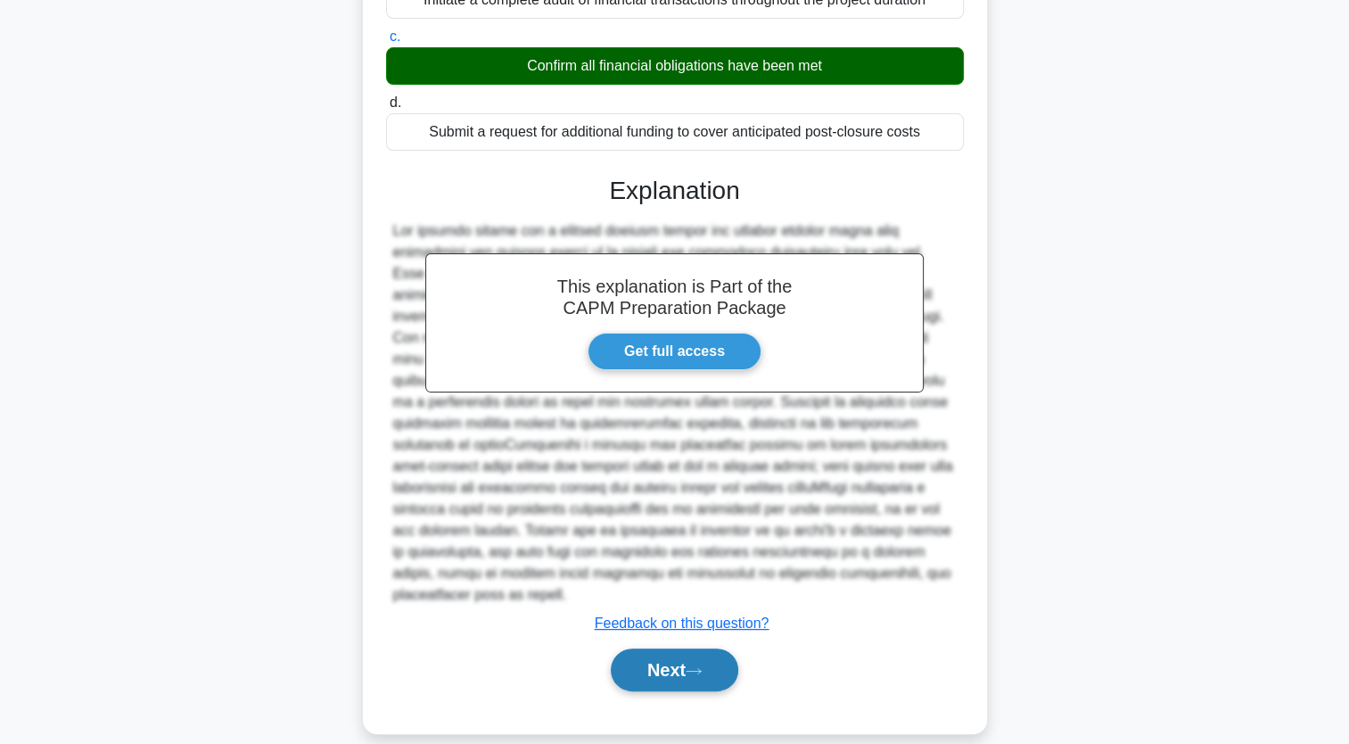
click at [722, 659] on button "Next" at bounding box center [675, 669] width 128 height 43
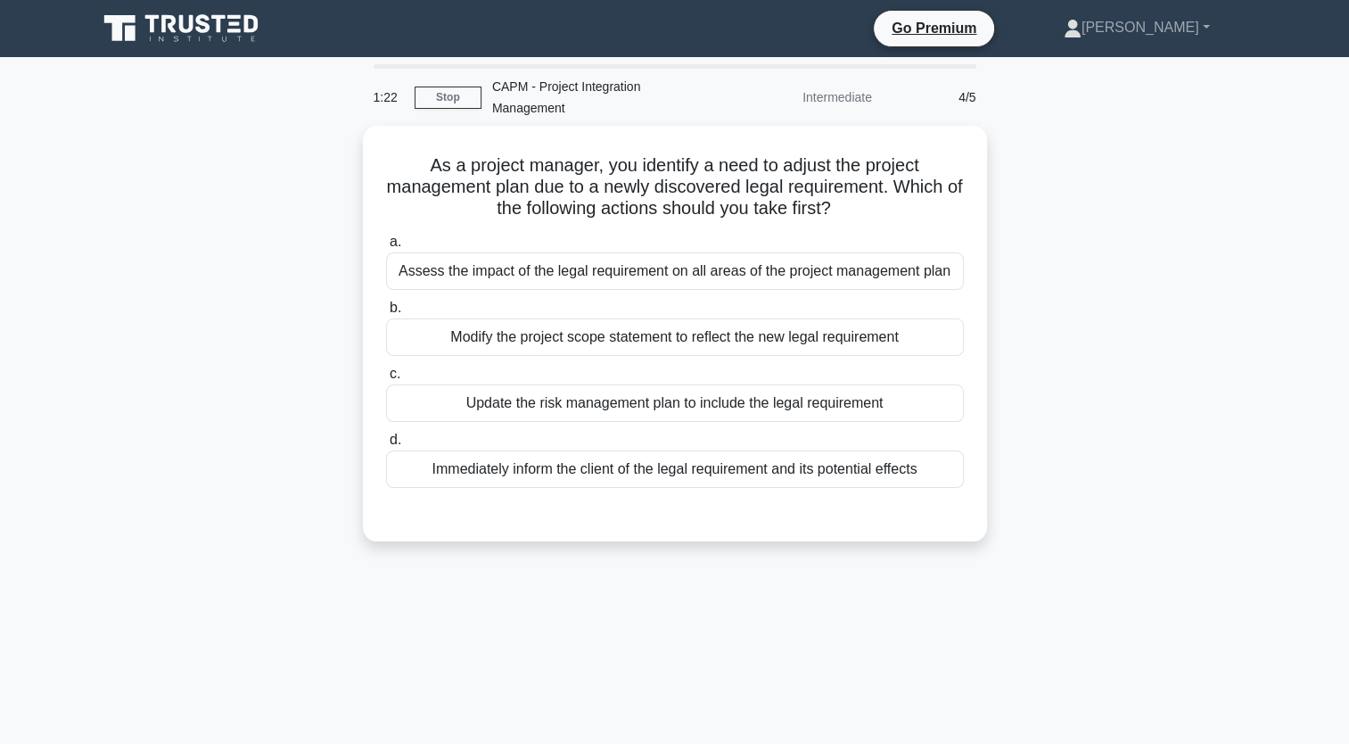
scroll to position [0, 0]
drag, startPoint x: 938, startPoint y: 470, endPoint x: 359, endPoint y: 162, distance: 655.5
click at [359, 162] on div "As a project manager, you identify a need to adjust the project management plan…" at bounding box center [675, 344] width 1177 height 437
copy div "As a project manager, you identify a need to adjust the project management plan…"
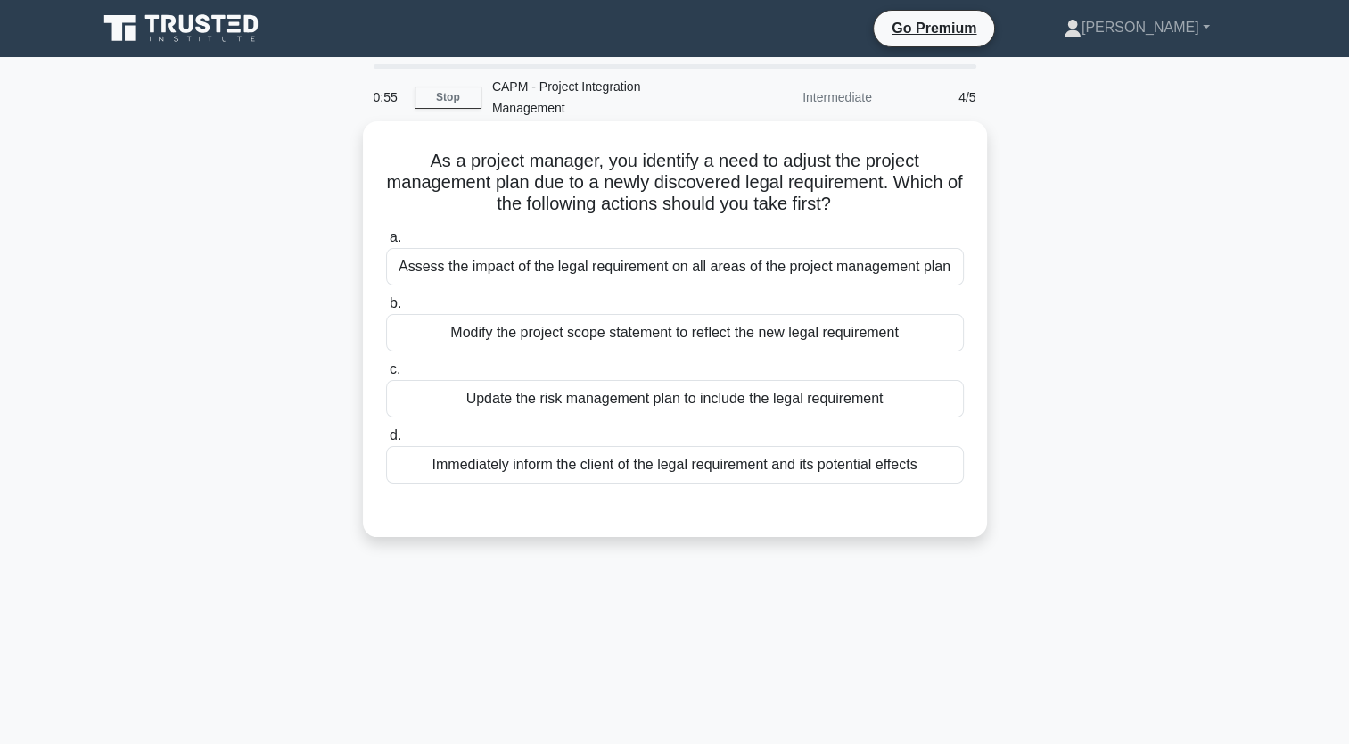
click at [872, 270] on div "Assess the impact of the legal requirement on all areas of the project manageme…" at bounding box center [675, 266] width 578 height 37
click at [386, 243] on input "a. Assess the impact of the legal requirement on all areas of the project manag…" at bounding box center [386, 238] width 0 height 12
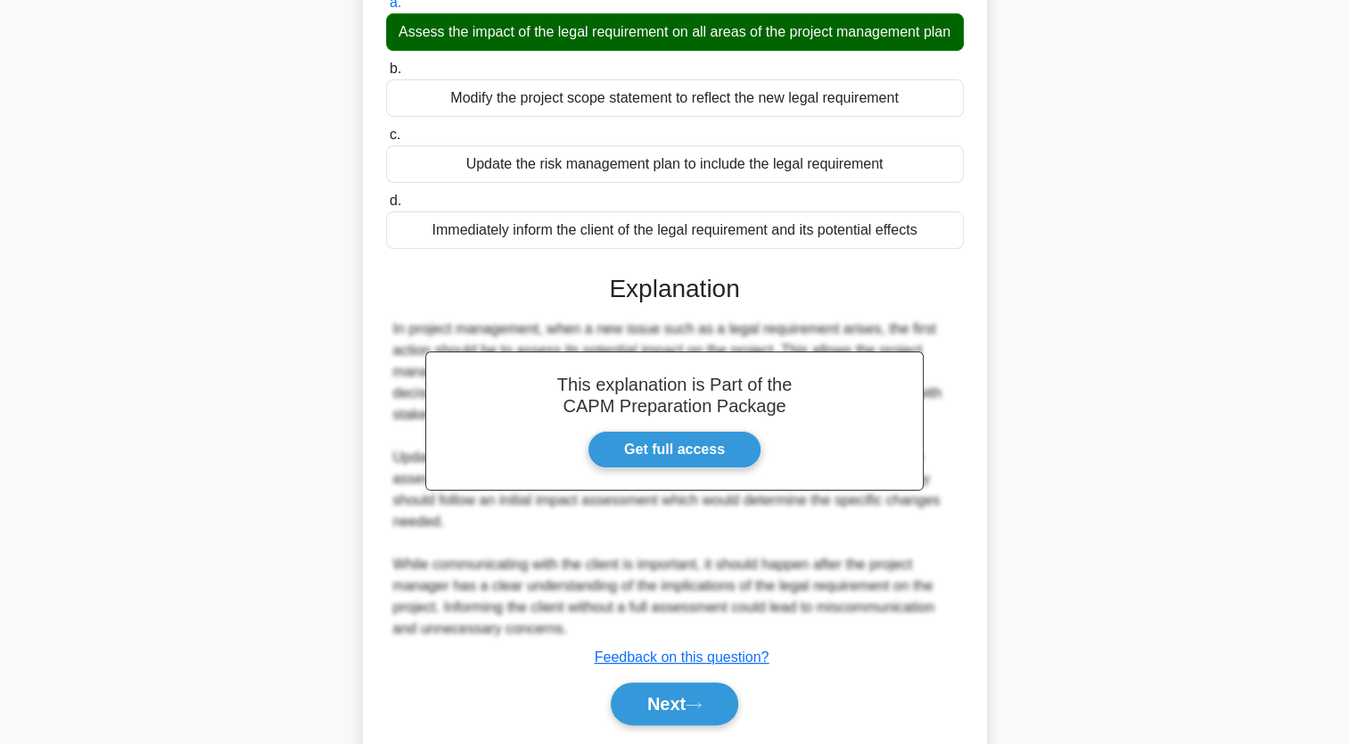
scroll to position [311, 0]
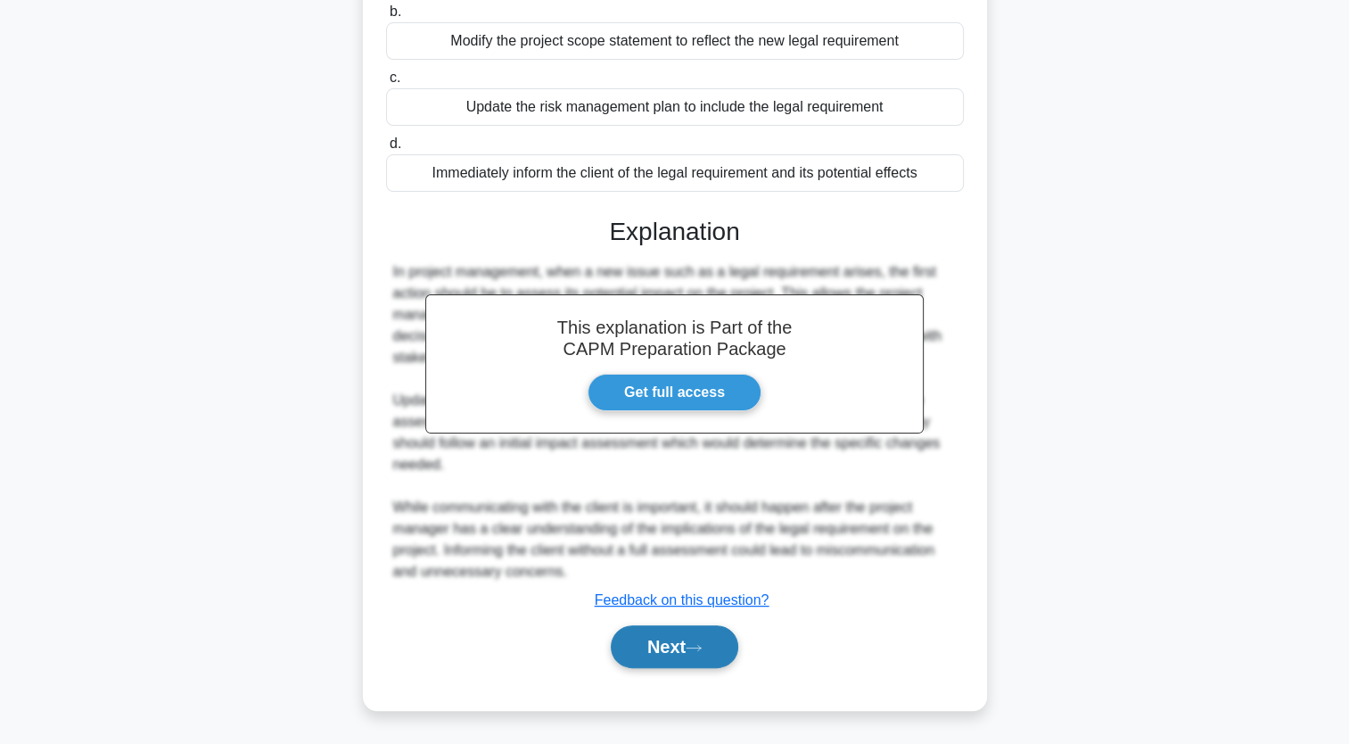
click at [674, 665] on button "Next" at bounding box center [675, 646] width 128 height 43
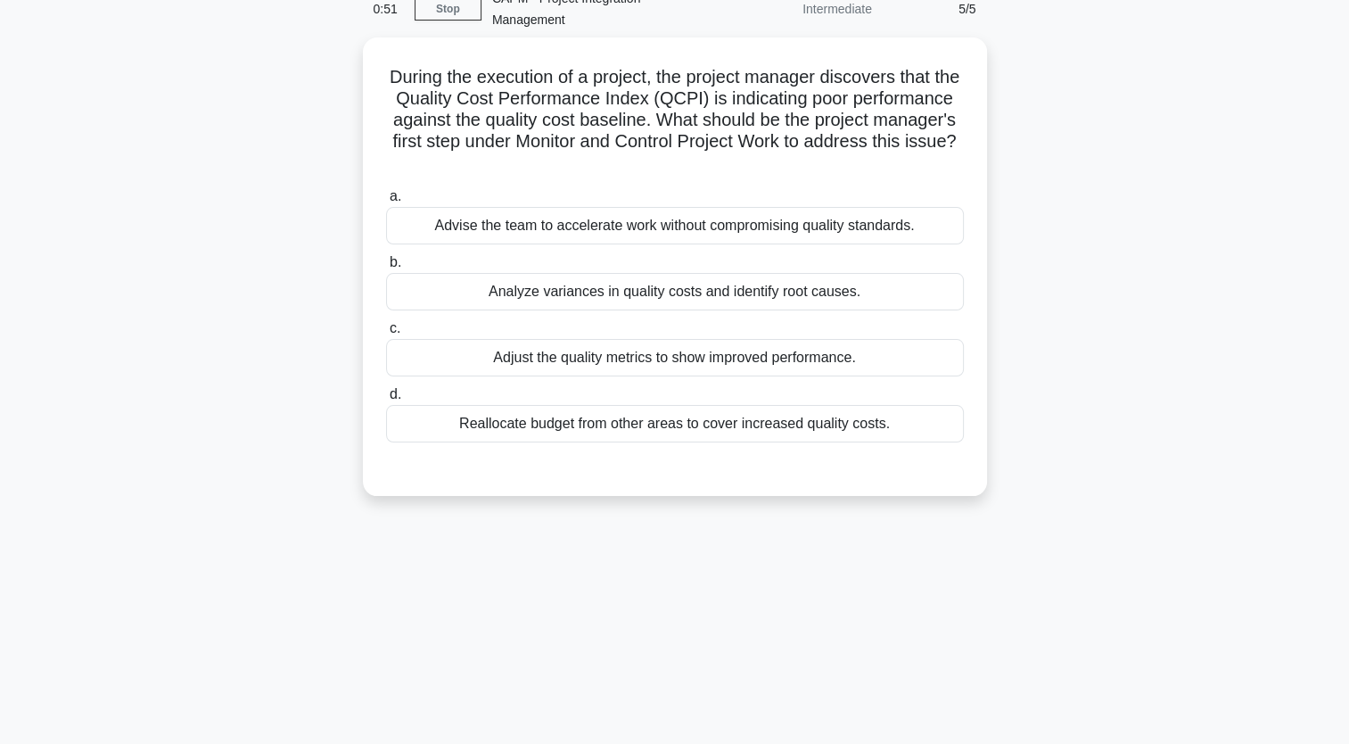
scroll to position [0, 0]
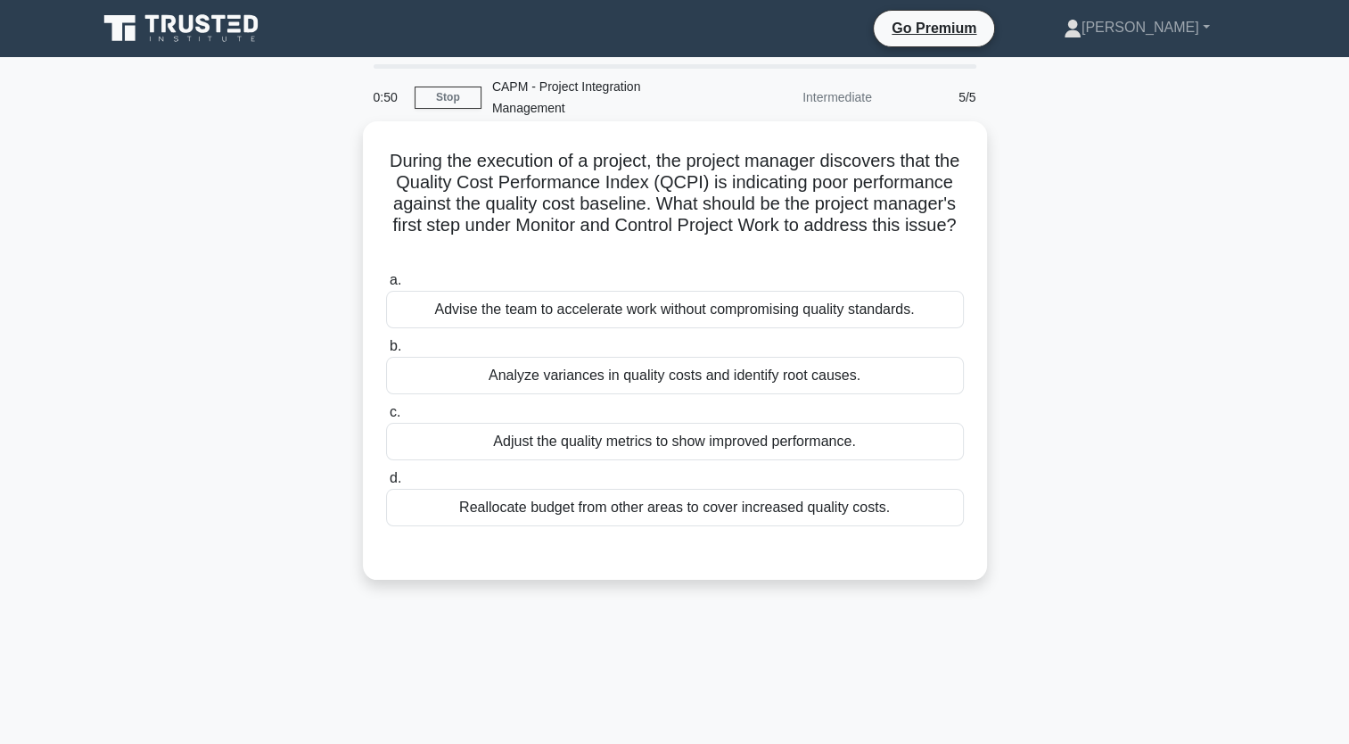
drag, startPoint x: 902, startPoint y: 289, endPoint x: 385, endPoint y: 154, distance: 533.6
click at [385, 154] on div "During the execution of a project, the project manager discovers that the Quali…" at bounding box center [675, 350] width 610 height 444
copy div "During the execution of a project, the project manager discovers that the Quali…"
click at [676, 384] on div "Analyze variances in quality costs and identify root causes." at bounding box center [675, 375] width 578 height 37
click at [386, 352] on input "b. Analyze variances in quality costs and identify root causes." at bounding box center [386, 347] width 0 height 12
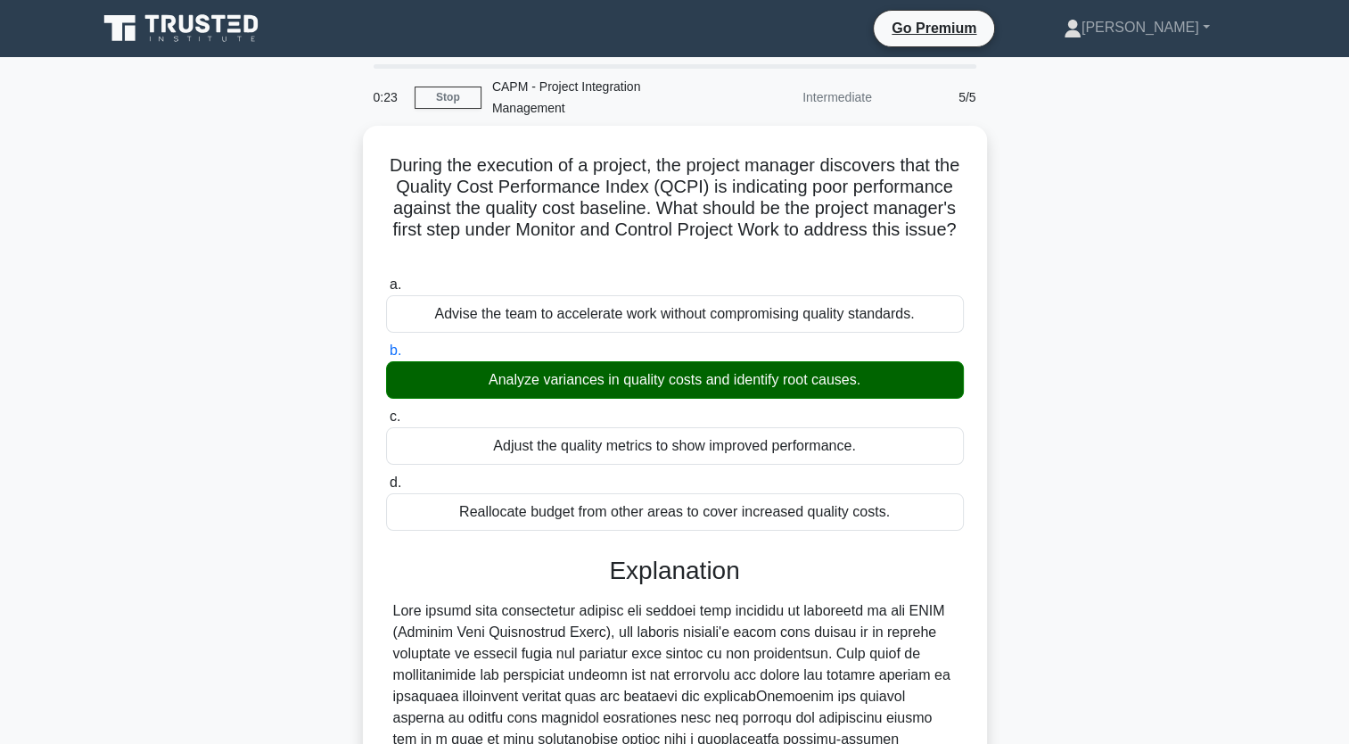
click at [1156, 293] on div "During the execution of a project, the project manager discovers that the Quali…" at bounding box center [675, 598] width 1177 height 944
